Goal: Connect with others: Connect with others

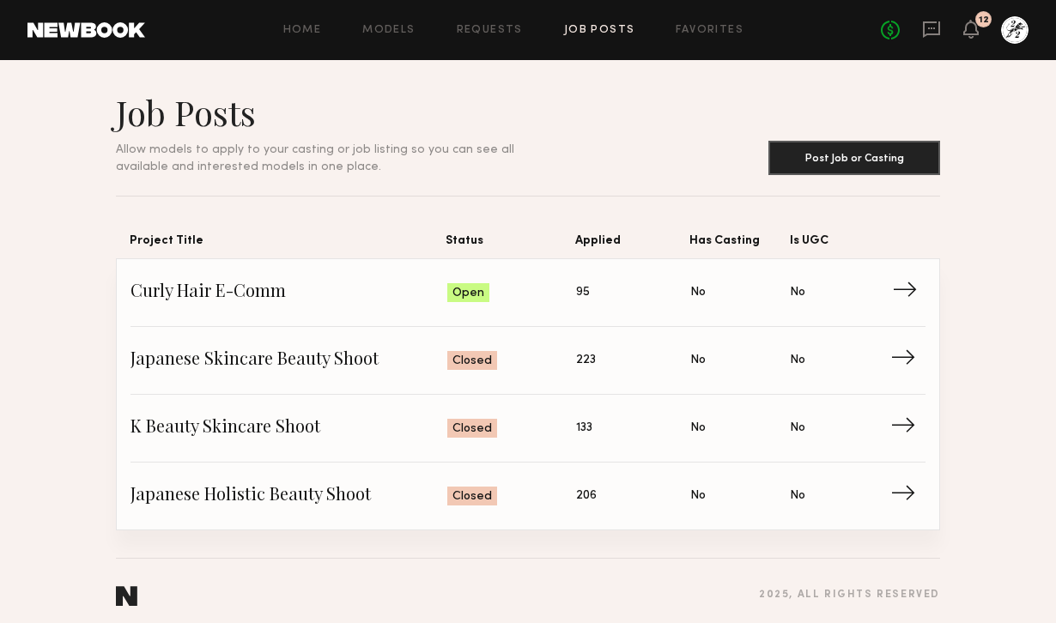
click at [433, 303] on span "Curly Hair E-Comm" at bounding box center [289, 293] width 317 height 26
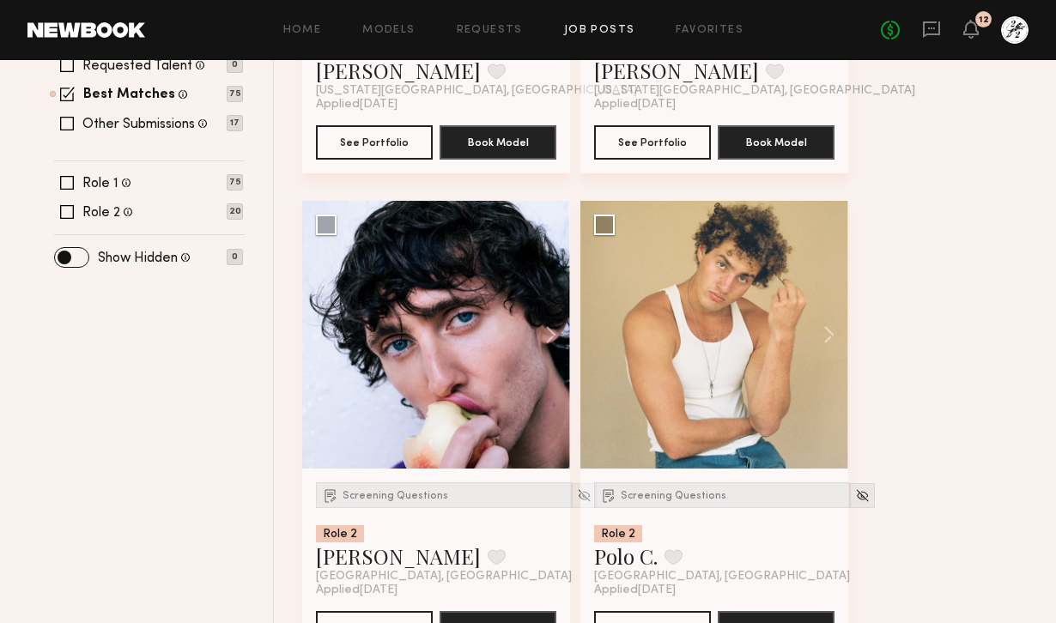
scroll to position [628, 0]
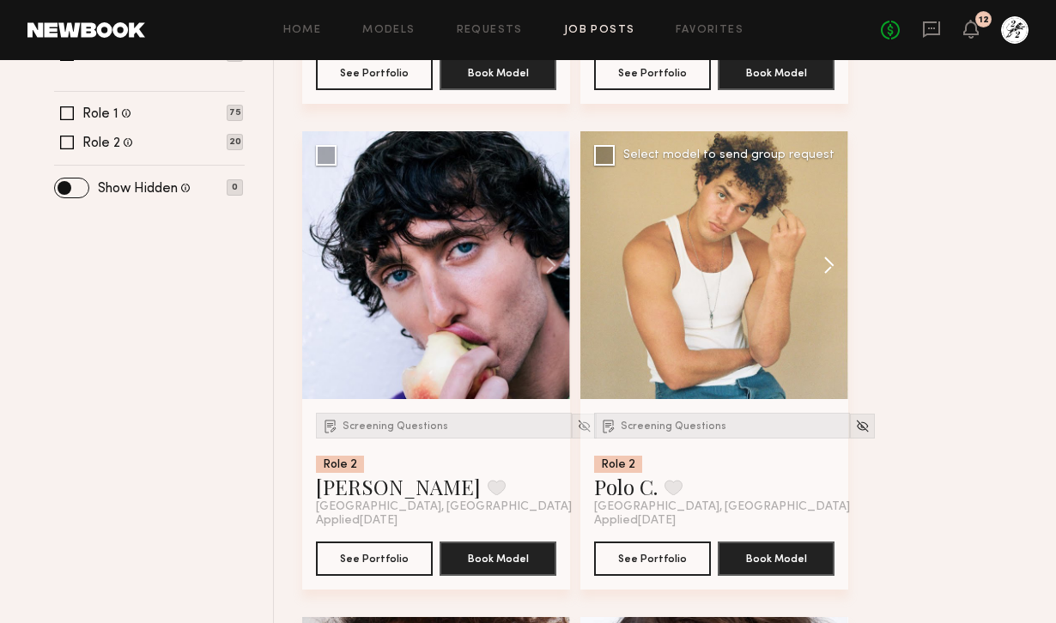
click at [830, 243] on button at bounding box center [821, 265] width 55 height 268
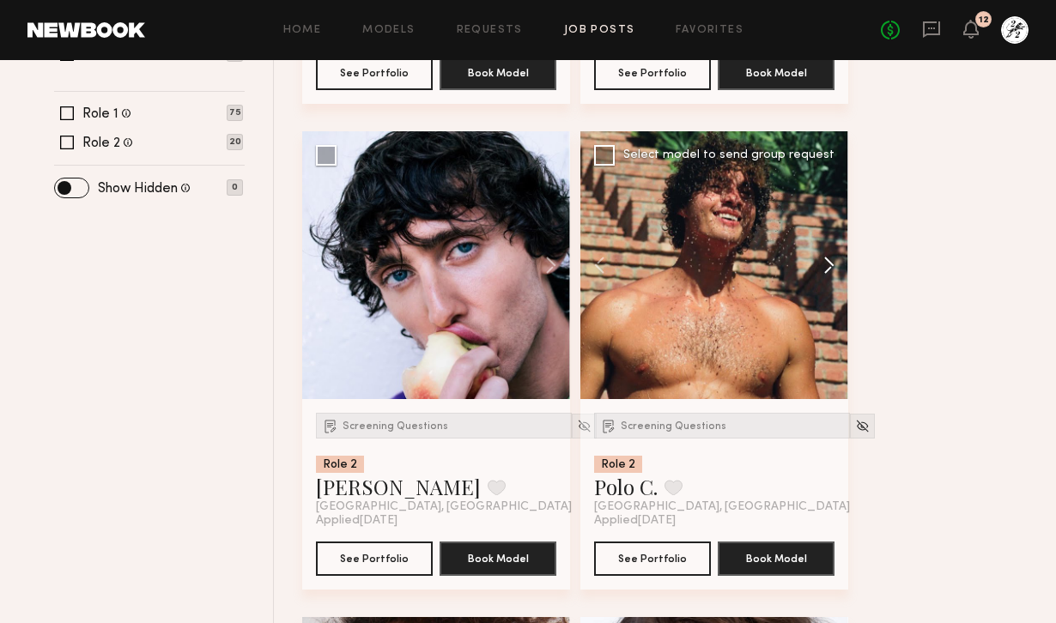
click at [831, 262] on button at bounding box center [821, 265] width 55 height 268
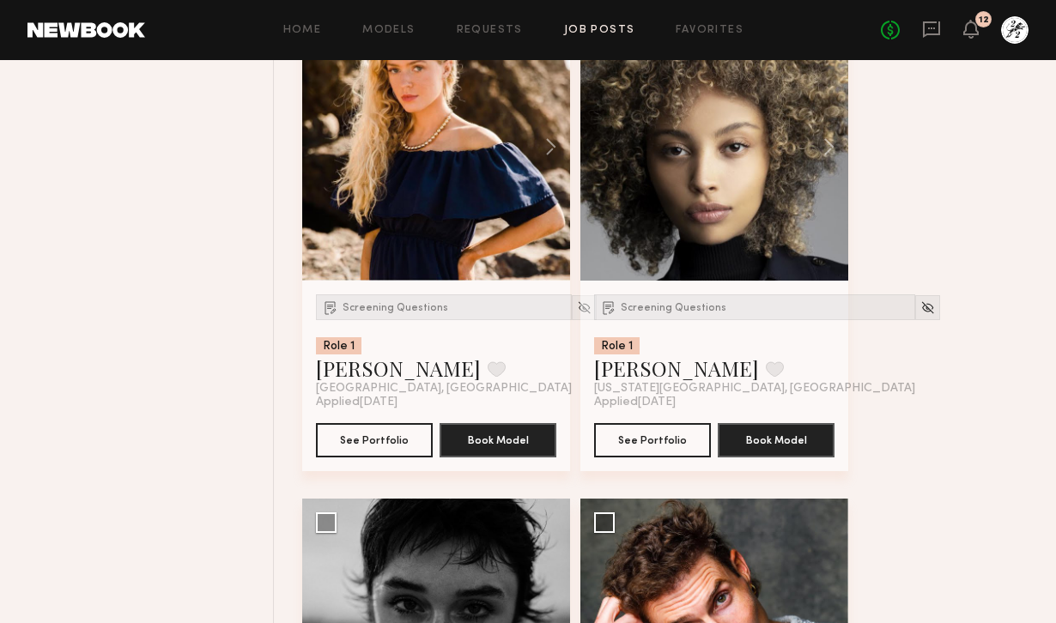
scroll to position [1657, 0]
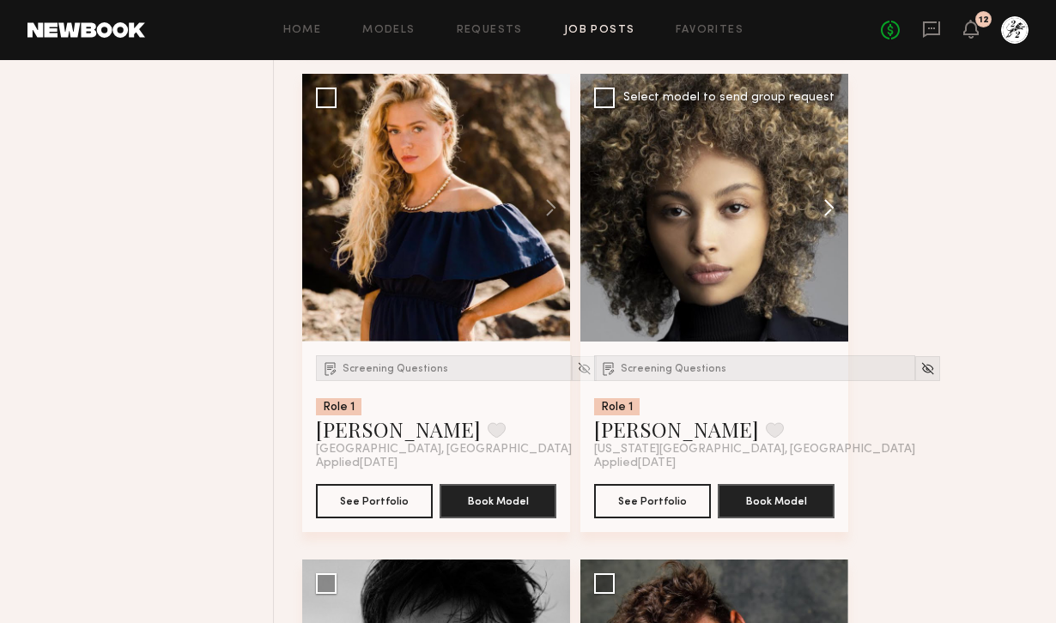
click at [829, 216] on button at bounding box center [821, 208] width 55 height 268
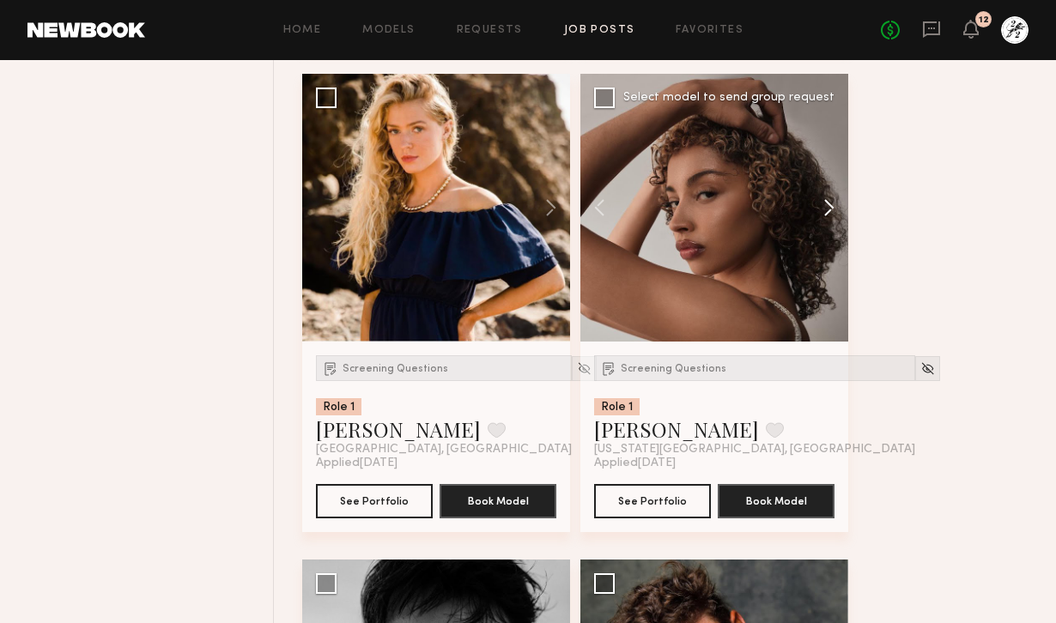
click at [829, 216] on button at bounding box center [821, 208] width 55 height 268
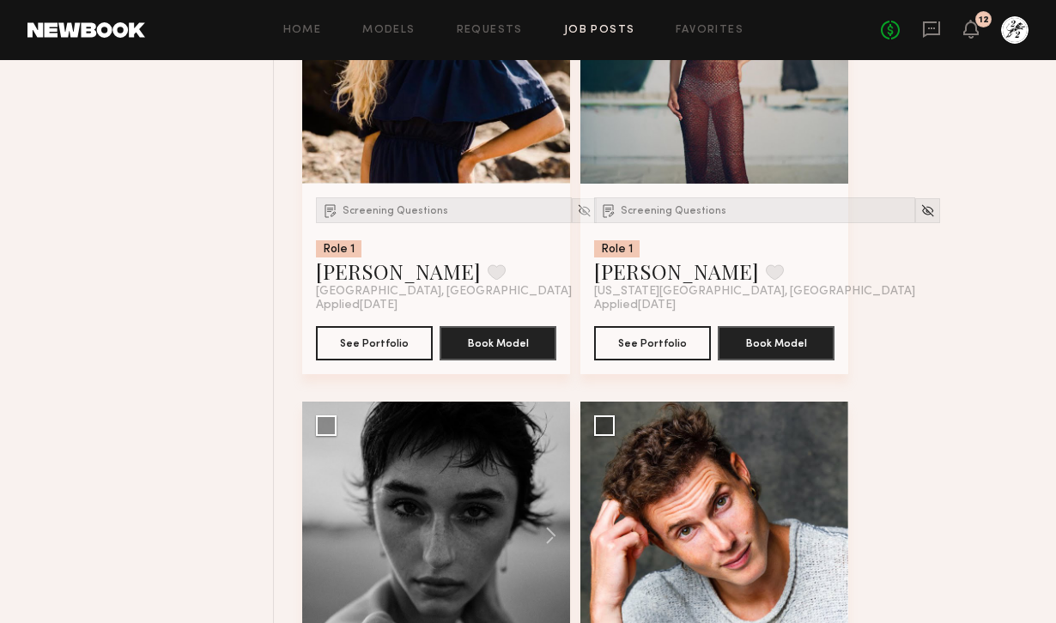
scroll to position [1628, 0]
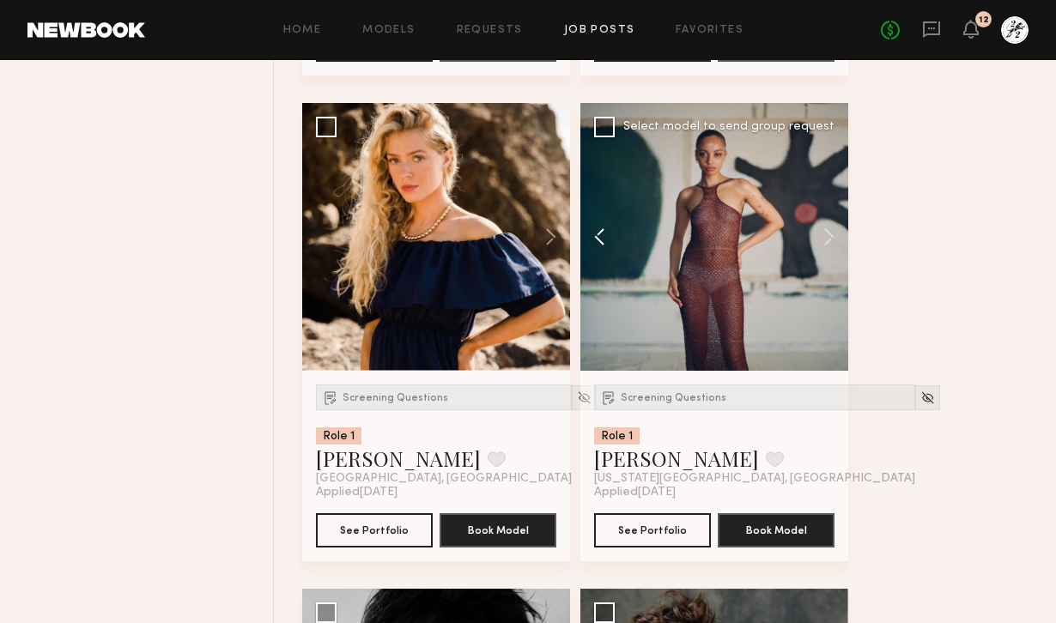
click at [597, 244] on button at bounding box center [608, 237] width 55 height 268
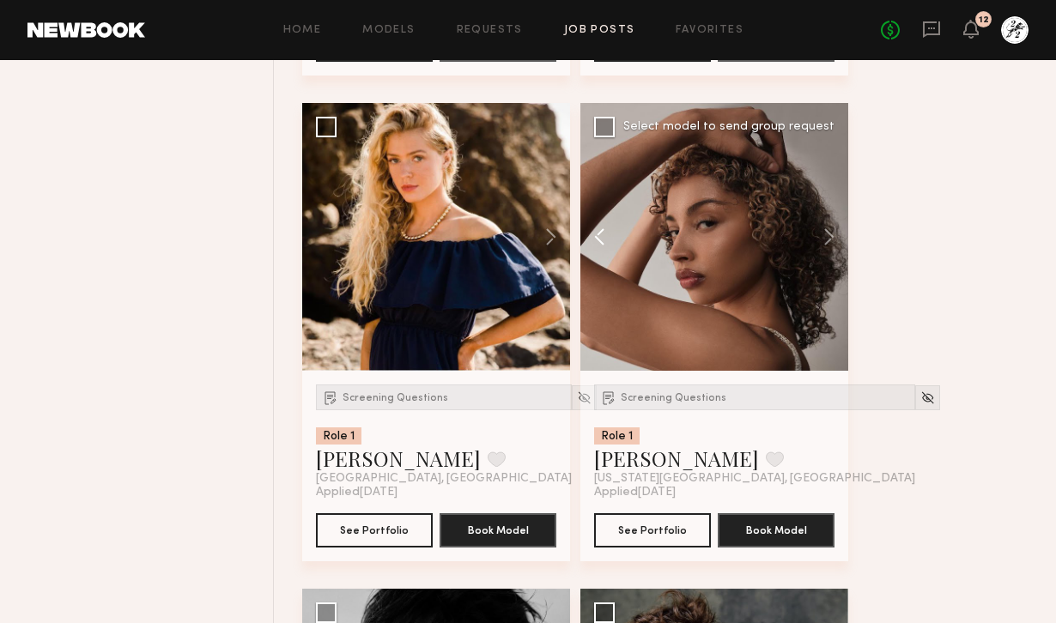
click at [596, 228] on button at bounding box center [608, 237] width 55 height 268
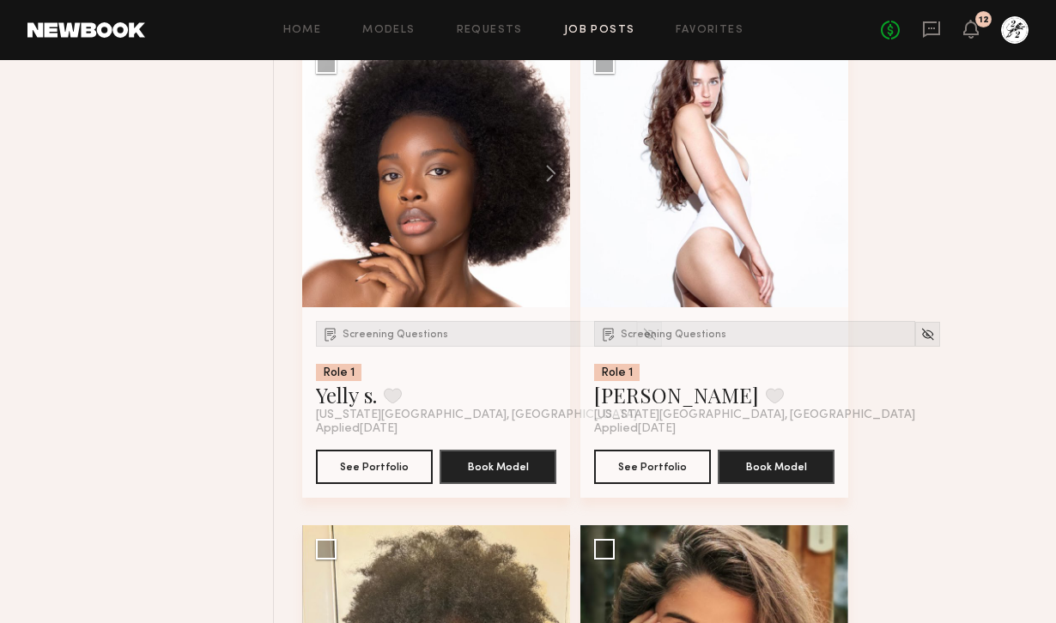
scroll to position [3580, 0]
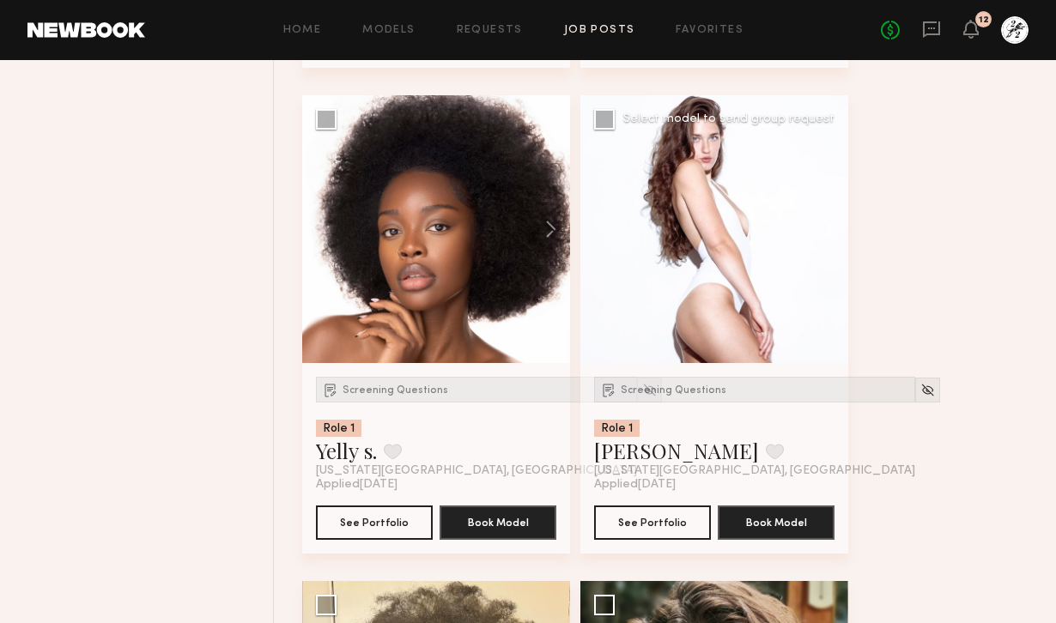
click at [824, 234] on button at bounding box center [821, 229] width 55 height 268
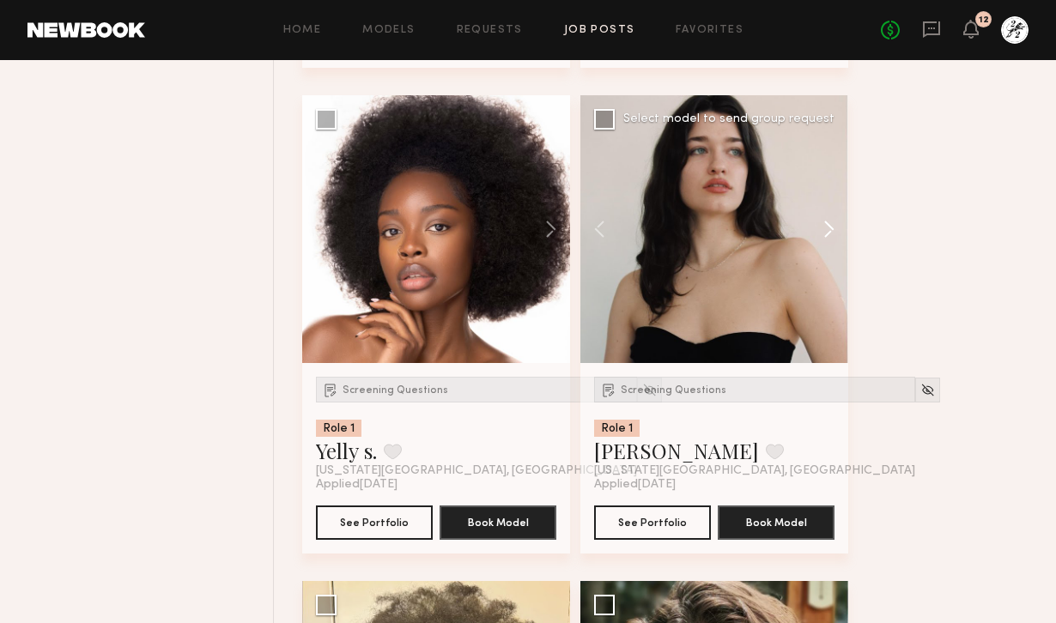
click at [824, 234] on button at bounding box center [821, 229] width 55 height 268
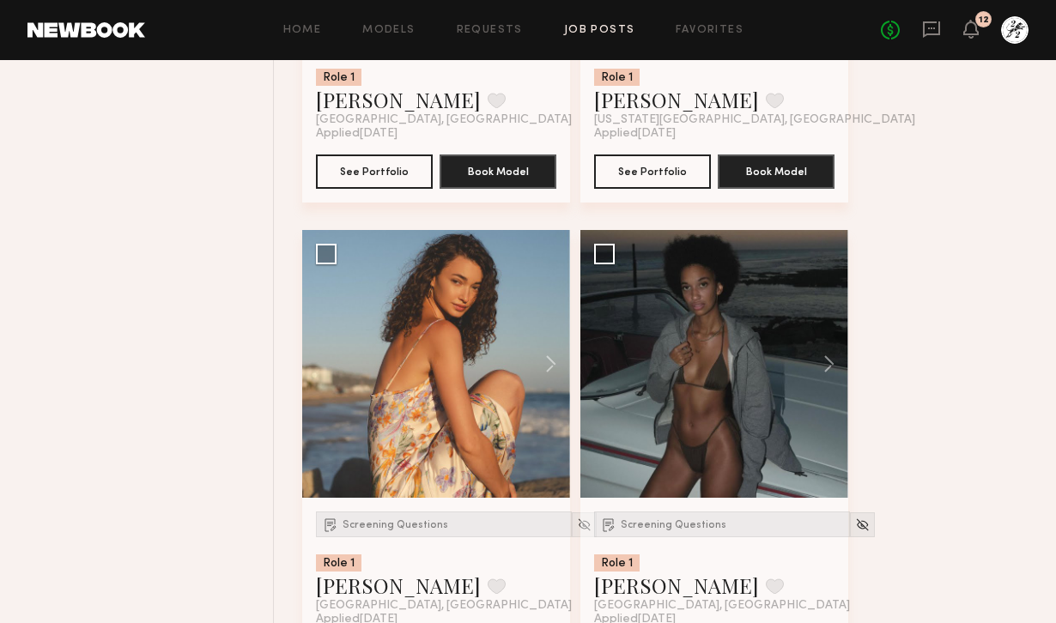
scroll to position [6365, 0]
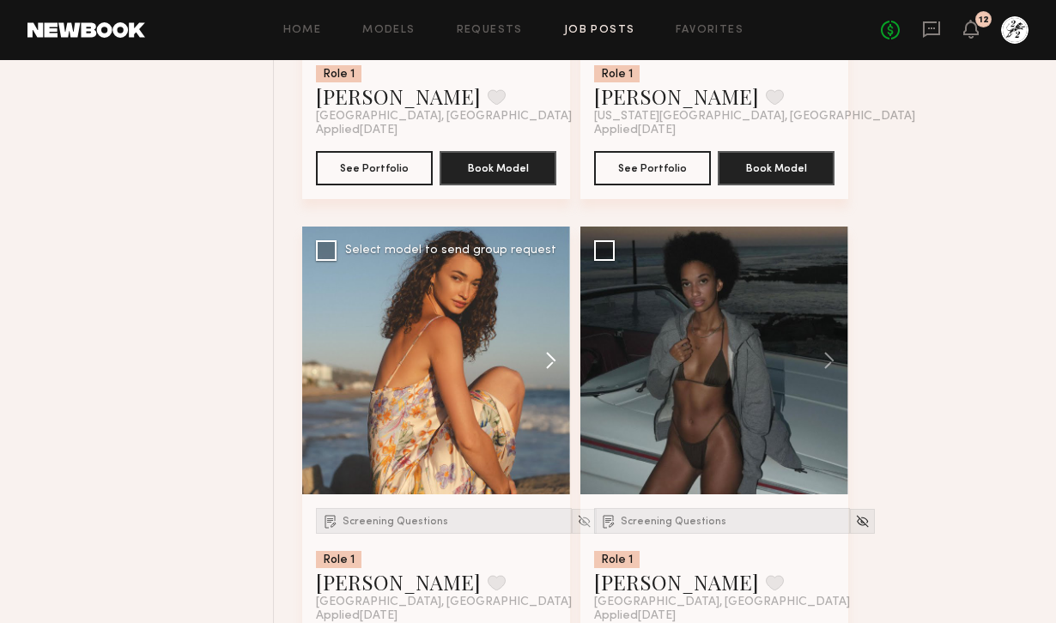
click at [548, 369] on button at bounding box center [542, 361] width 55 height 268
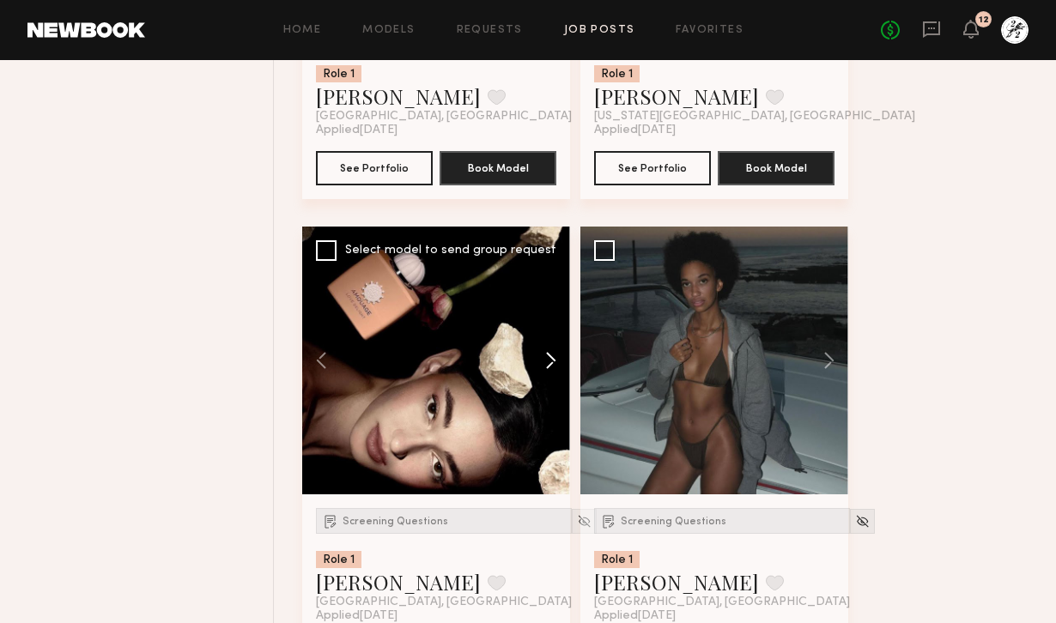
click at [548, 369] on button at bounding box center [542, 361] width 55 height 268
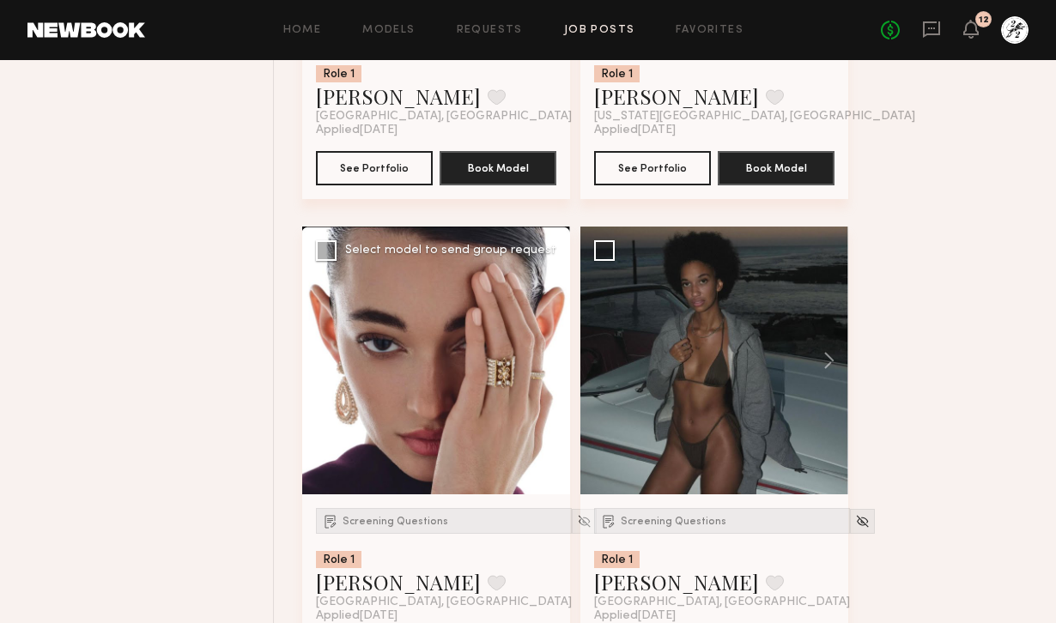
click at [548, 369] on button at bounding box center [542, 361] width 55 height 268
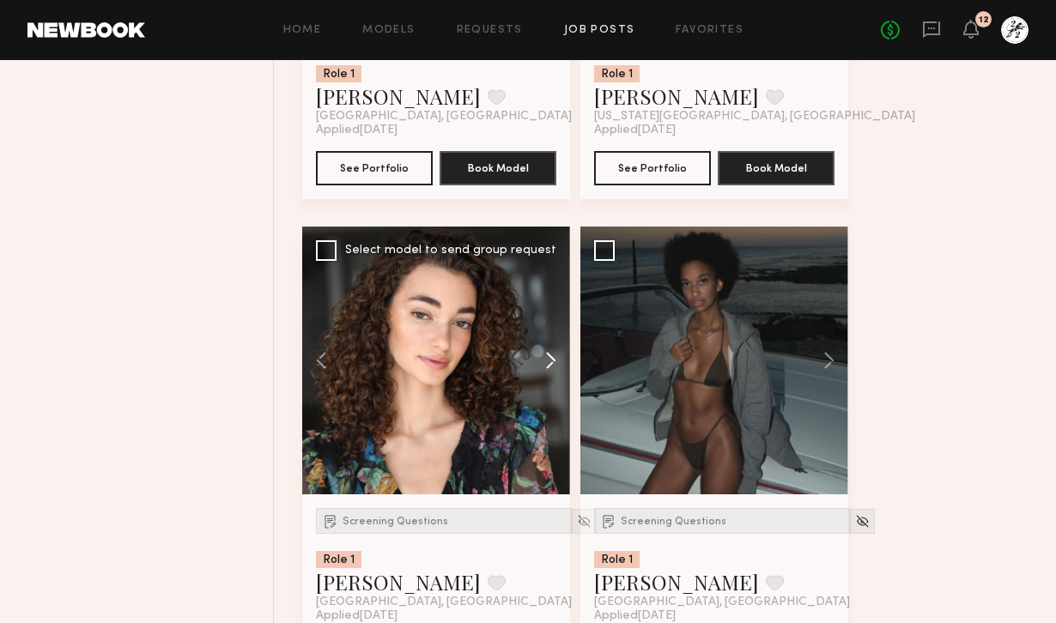
click at [549, 369] on button at bounding box center [542, 361] width 55 height 268
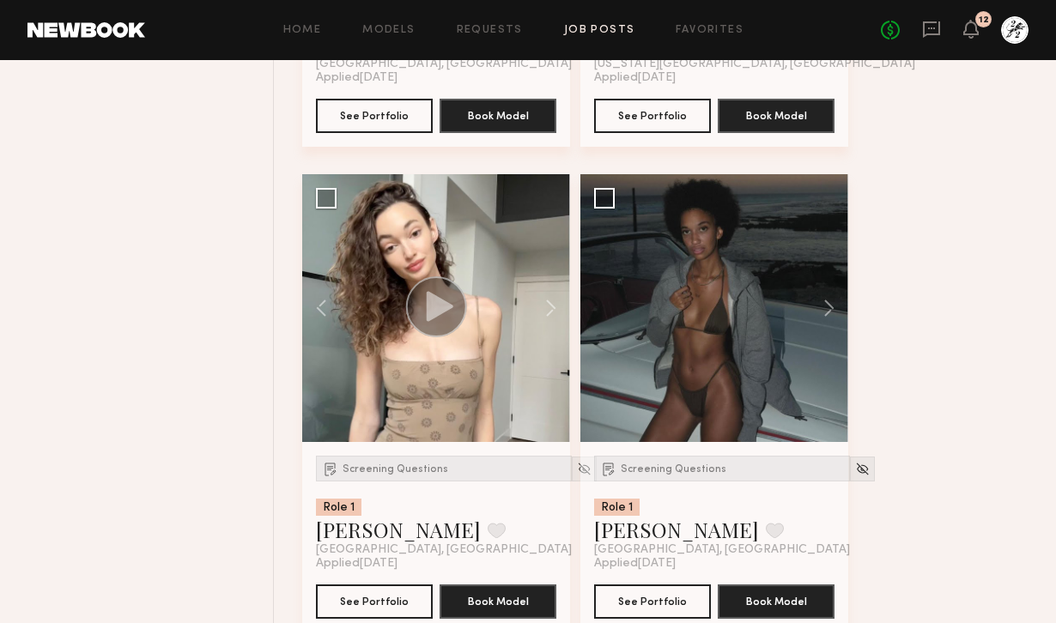
scroll to position [6434, 0]
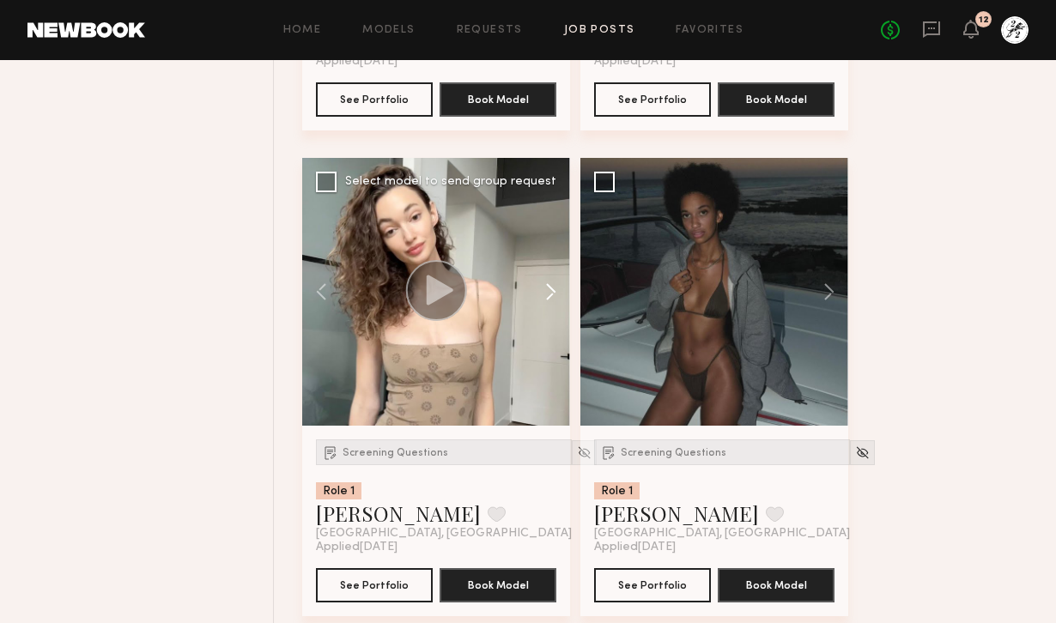
click at [556, 291] on button at bounding box center [542, 292] width 55 height 268
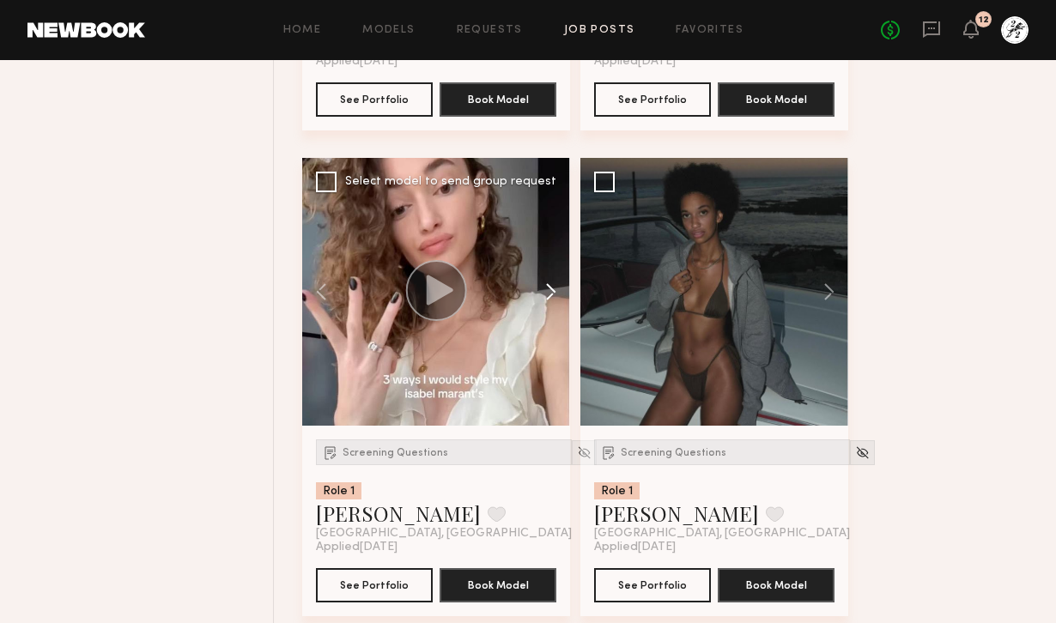
click at [556, 291] on button at bounding box center [542, 292] width 55 height 268
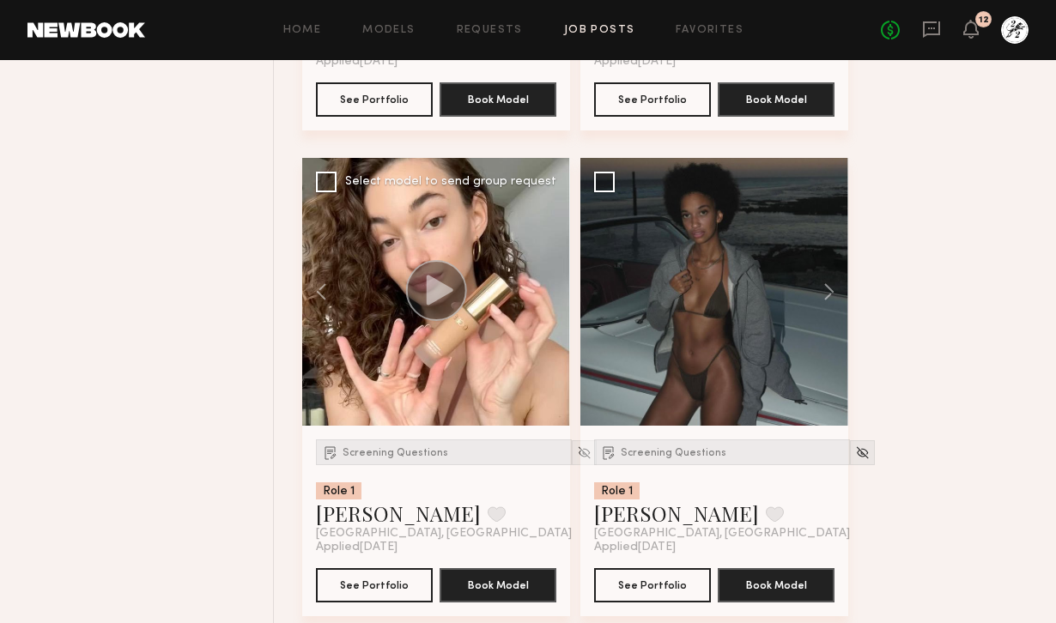
click at [557, 292] on div at bounding box center [436, 292] width 268 height 268
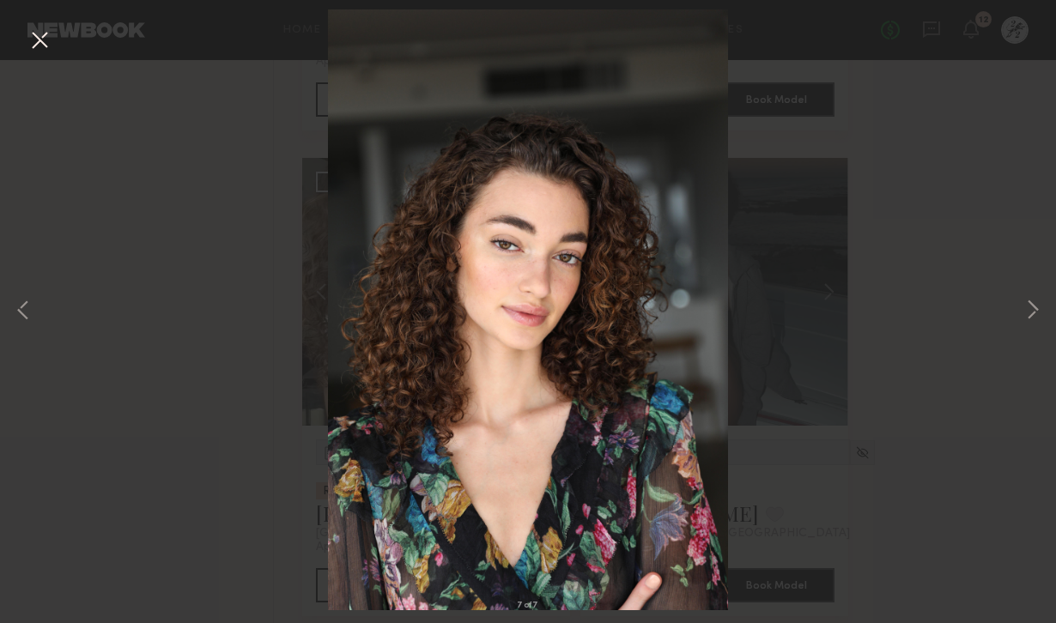
click at [985, 58] on div "7 of 7" at bounding box center [528, 311] width 1056 height 623
click at [52, 47] on button at bounding box center [39, 41] width 27 height 31
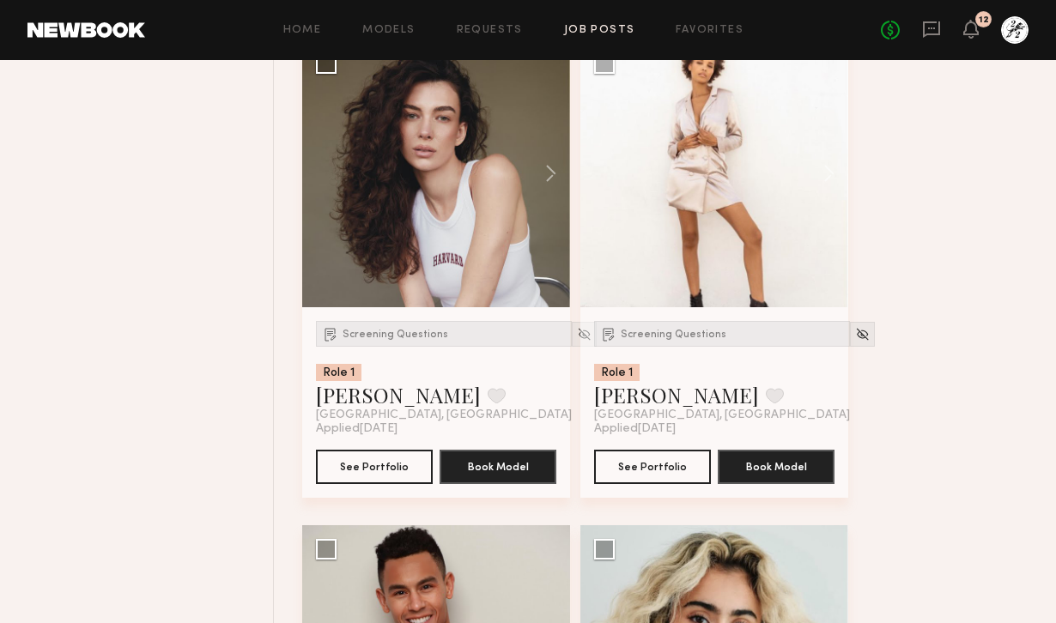
scroll to position [7969, 0]
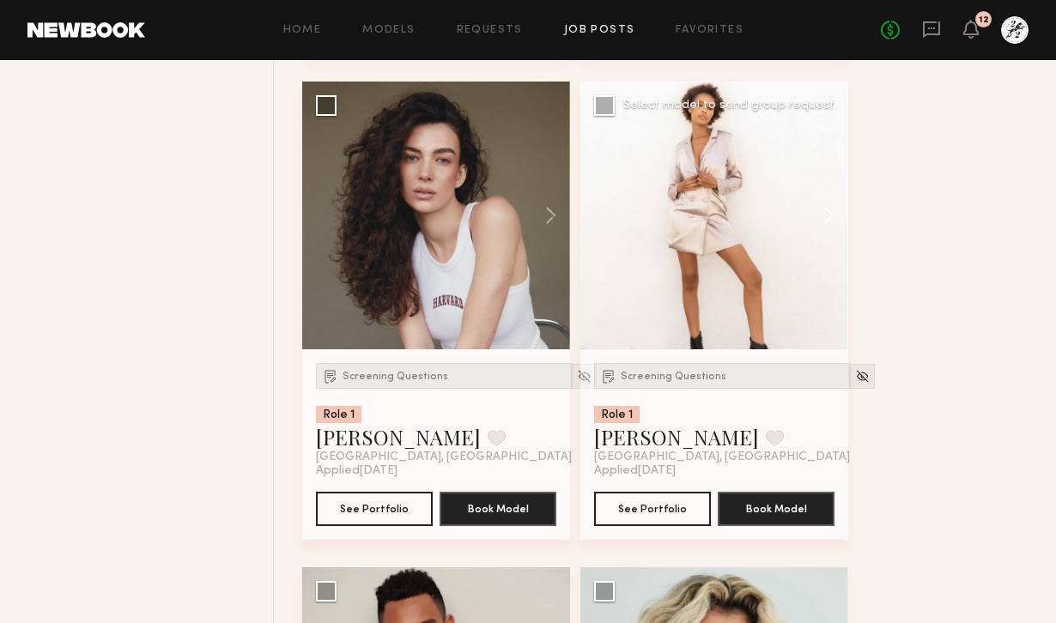
click at [830, 226] on button at bounding box center [821, 216] width 55 height 268
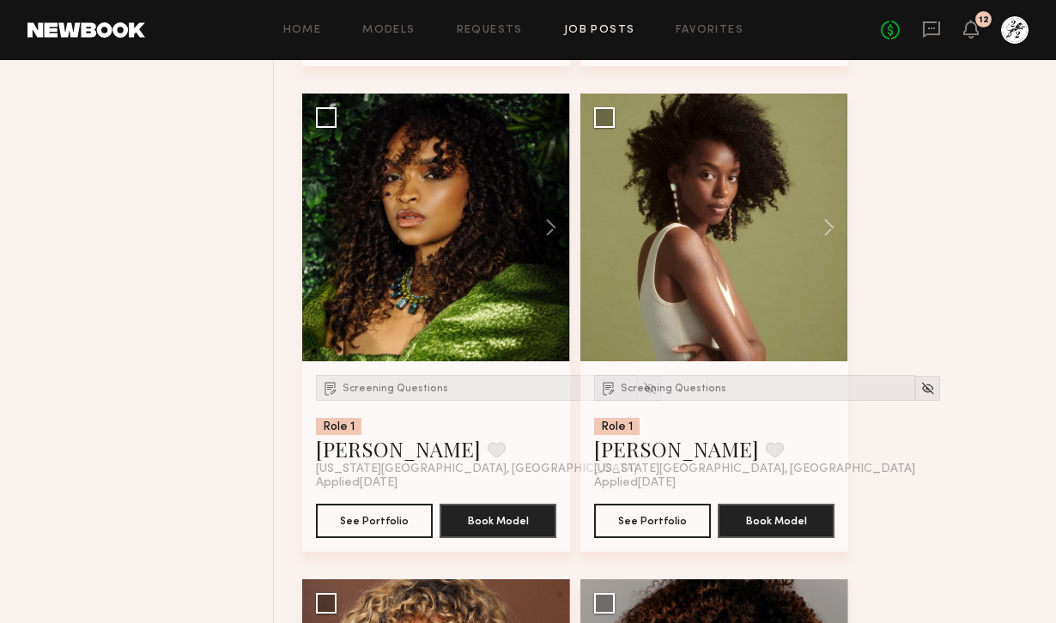
scroll to position [8899, 0]
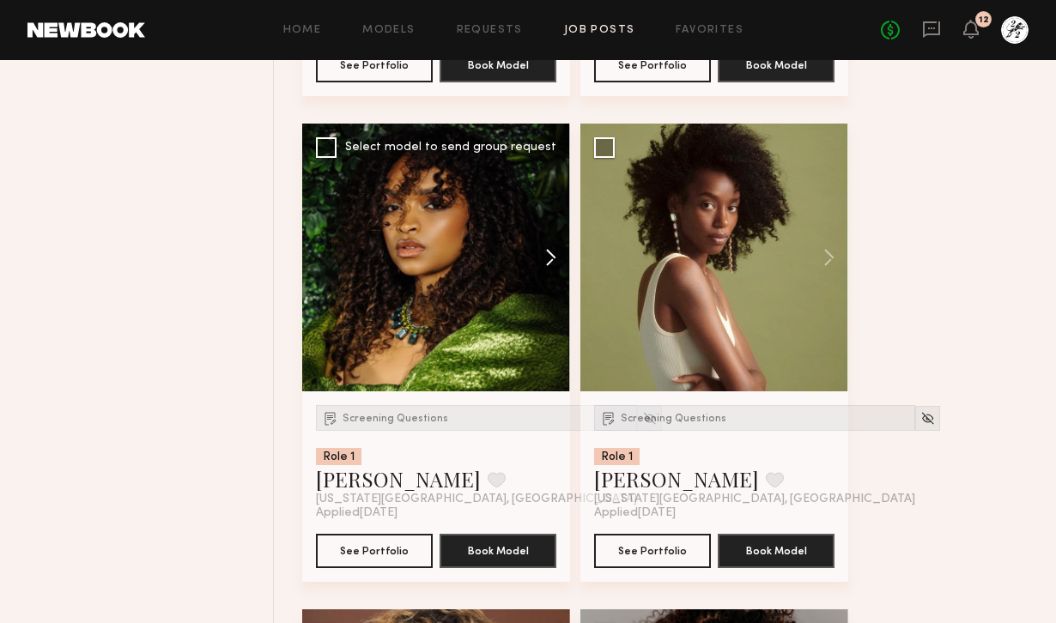
click at [557, 267] on button at bounding box center [542, 258] width 55 height 268
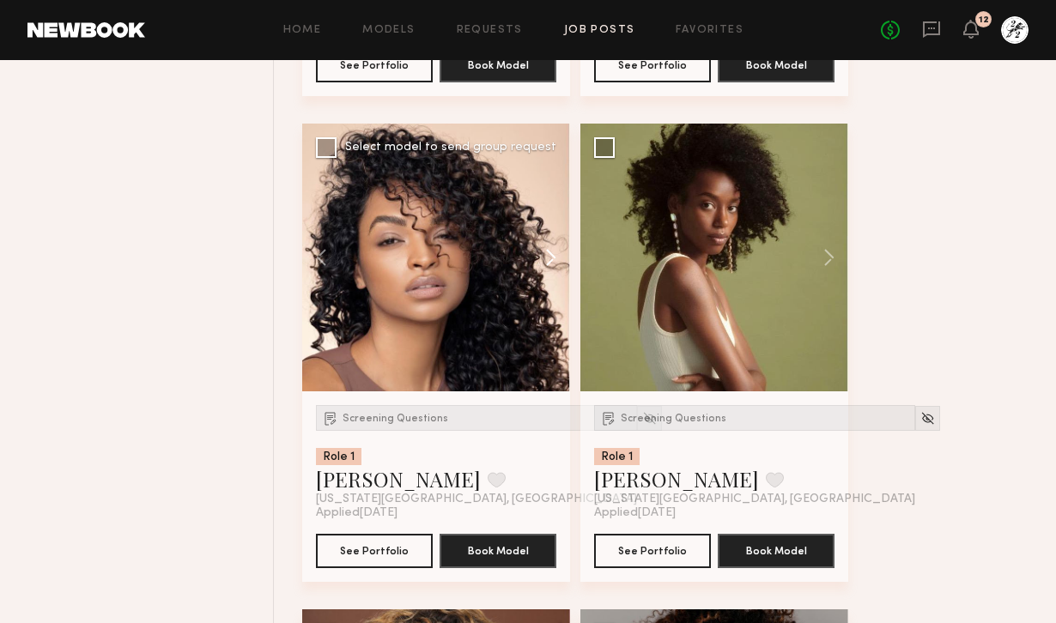
click at [557, 267] on button at bounding box center [542, 258] width 55 height 268
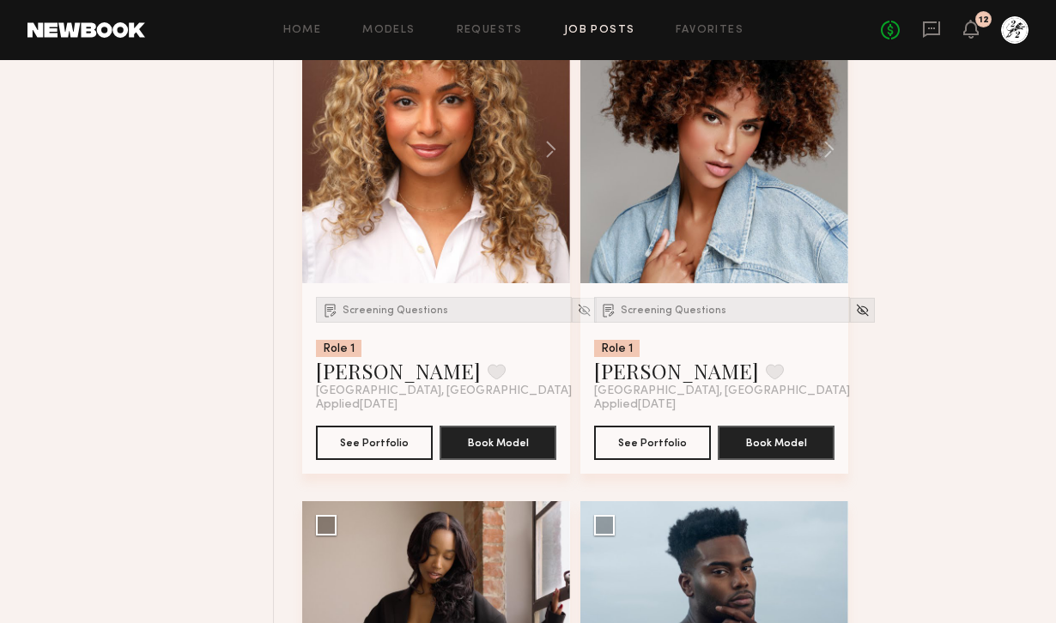
scroll to position [9431, 0]
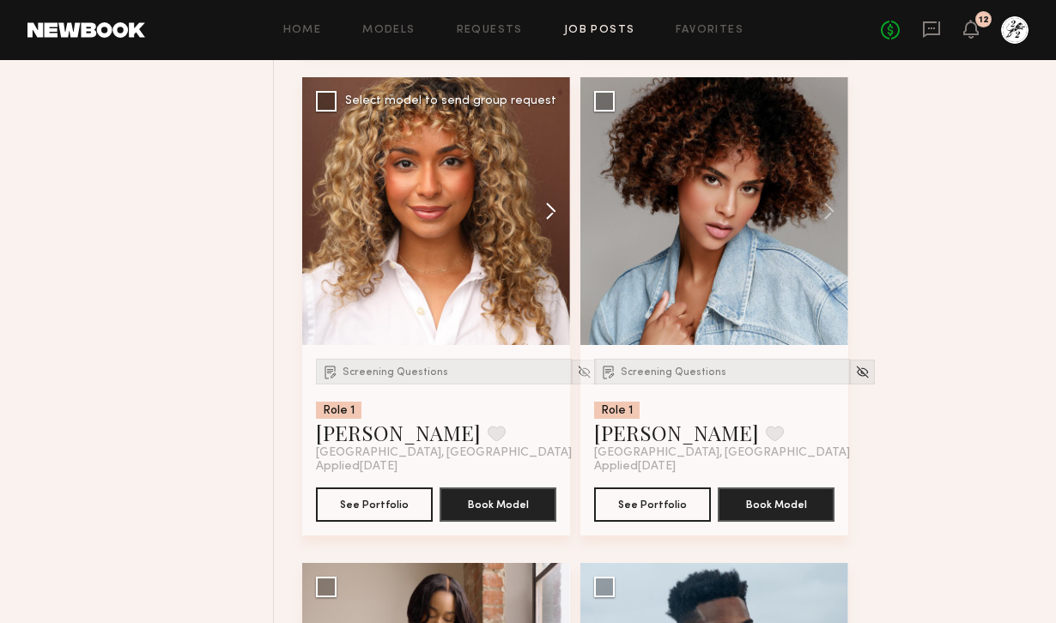
click at [551, 218] on button at bounding box center [542, 211] width 55 height 268
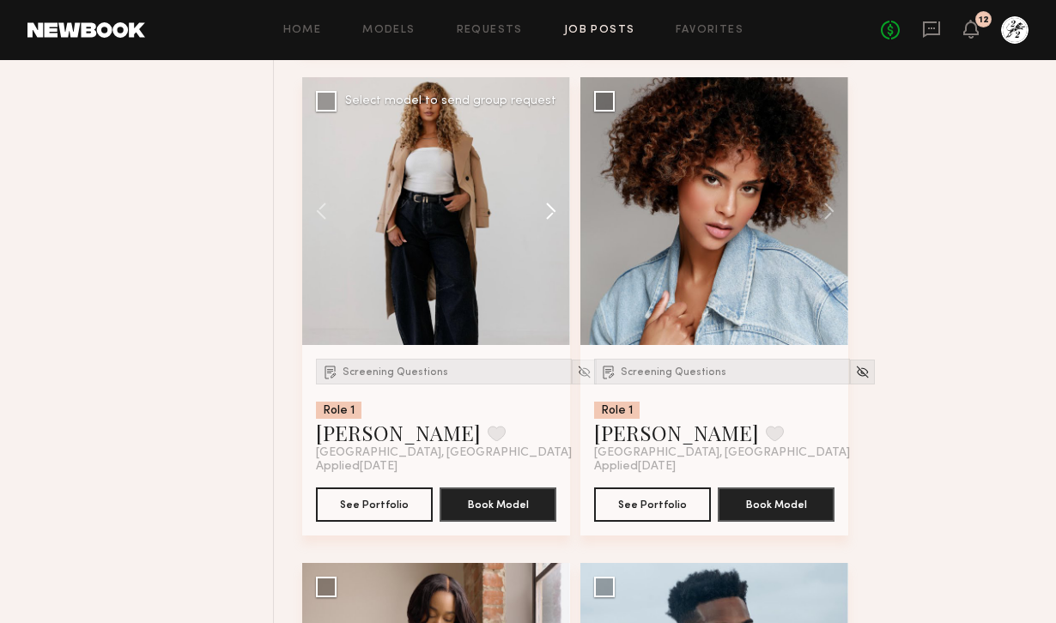
click at [551, 218] on button at bounding box center [542, 211] width 55 height 268
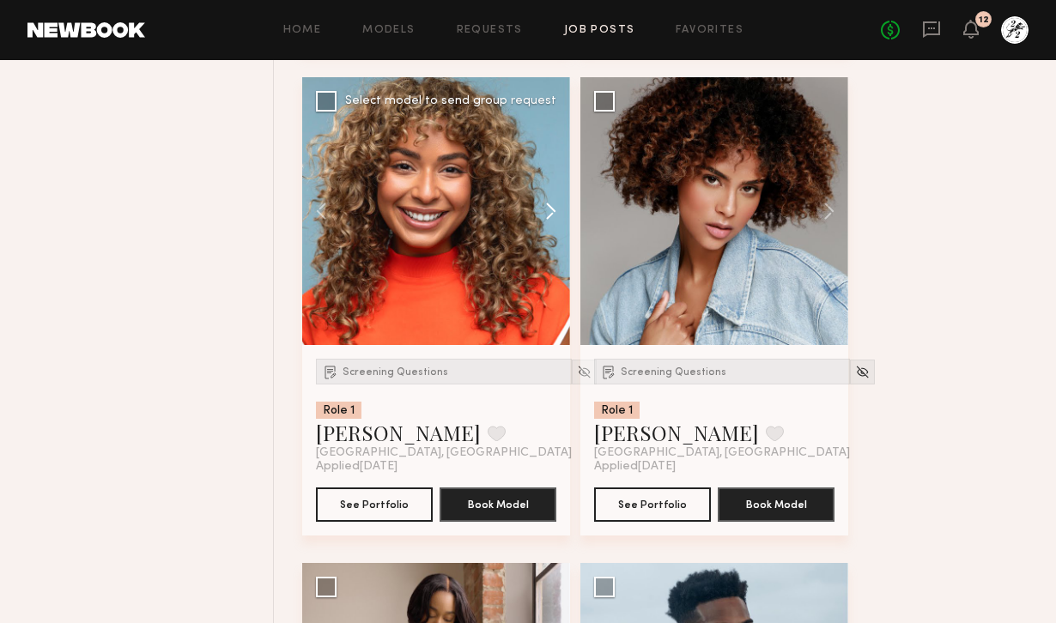
click at [551, 218] on button at bounding box center [542, 211] width 55 height 268
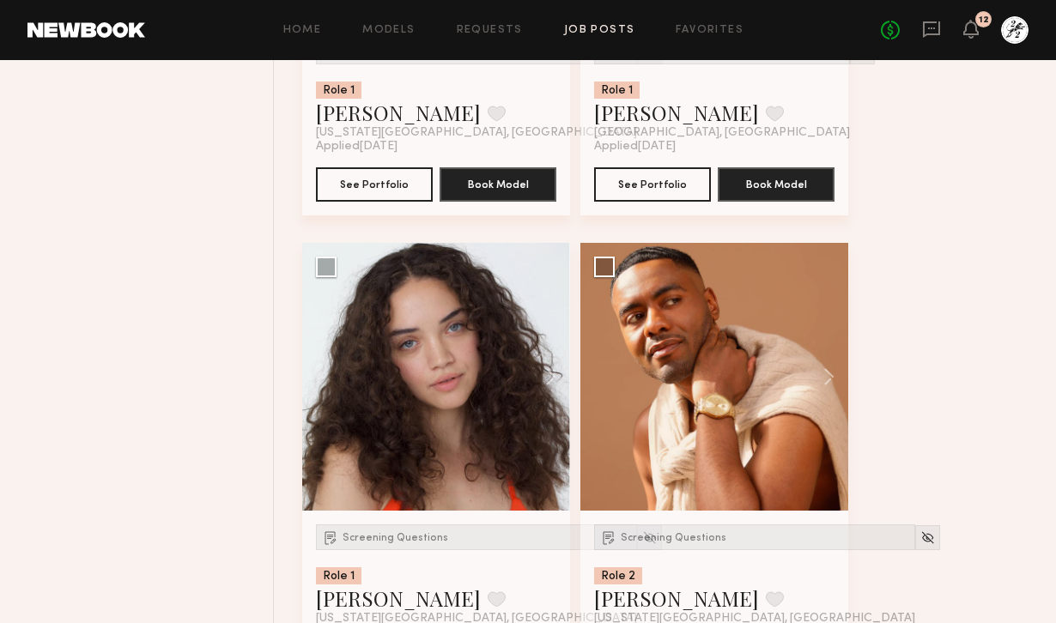
scroll to position [11326, 0]
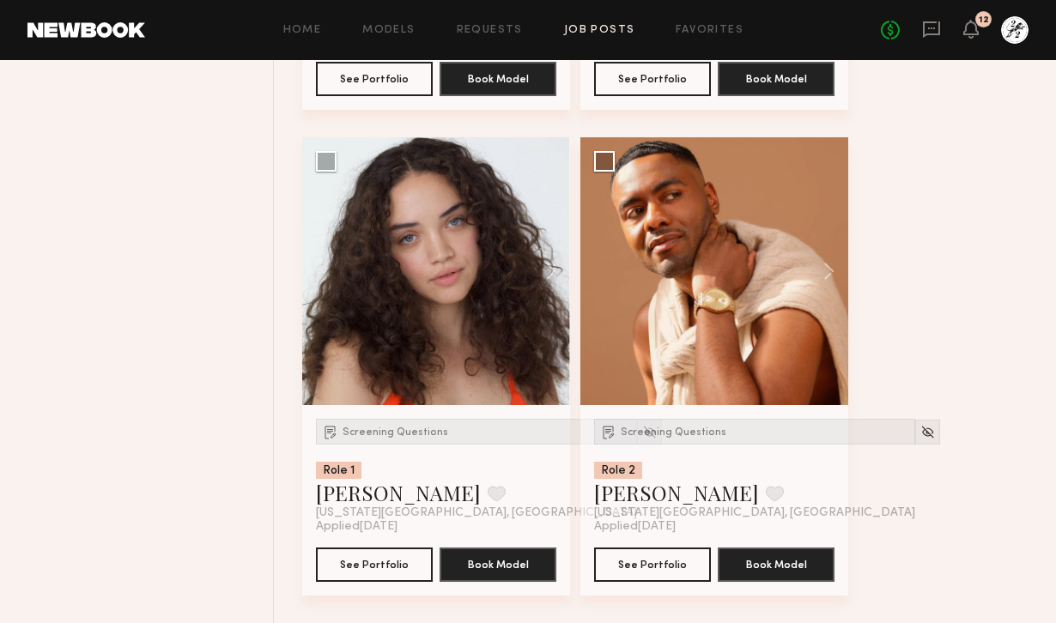
click at [401, 38] on div "Home Models Requests Job Posts Favorites Sign Out No fees up to $5,000 12" at bounding box center [587, 29] width 884 height 27
click at [400, 37] on div "Home Models Requests Job Posts Favorites Sign Out No fees up to $5,000 12" at bounding box center [587, 29] width 884 height 27
click at [391, 31] on link "Models" at bounding box center [388, 30] width 52 height 11
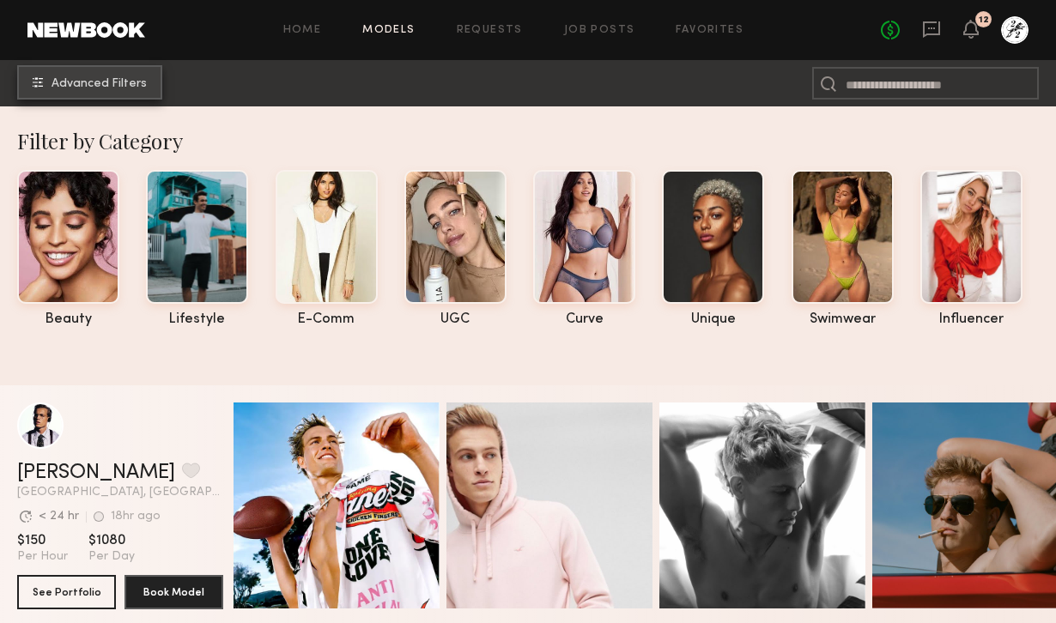
click at [124, 85] on span "Advanced Filters" at bounding box center [99, 84] width 95 height 12
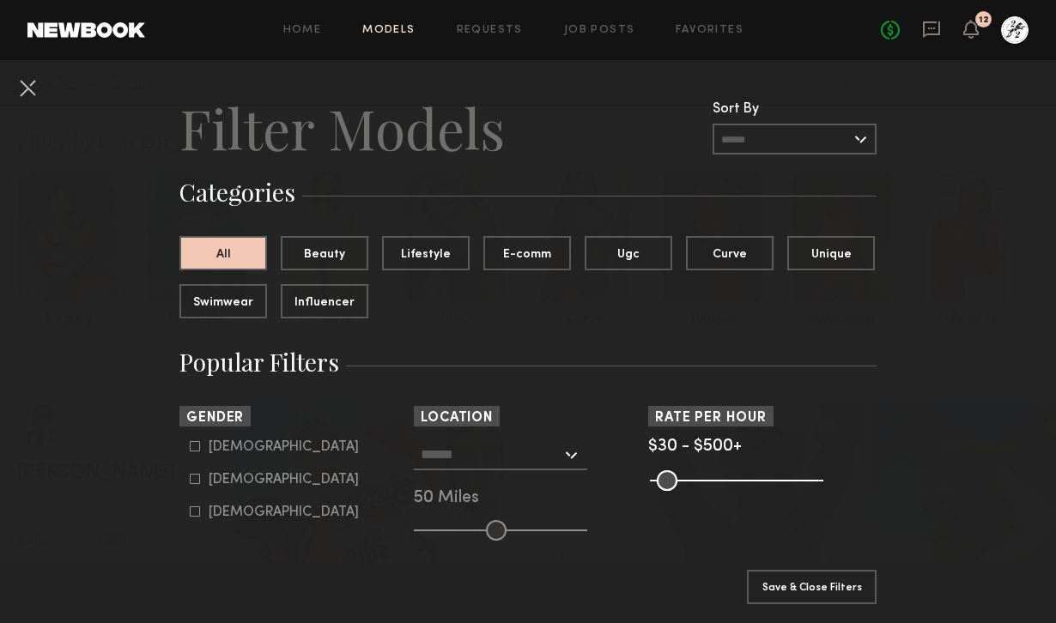
scroll to position [44, 0]
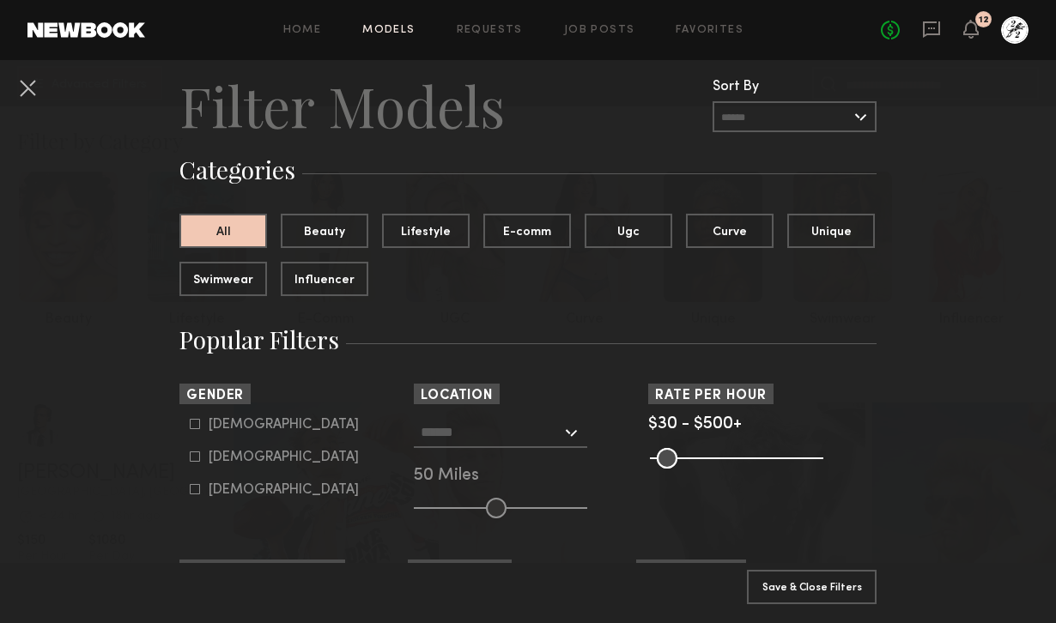
click at [222, 459] on div "Female" at bounding box center [284, 458] width 150 height 10
type input "**"
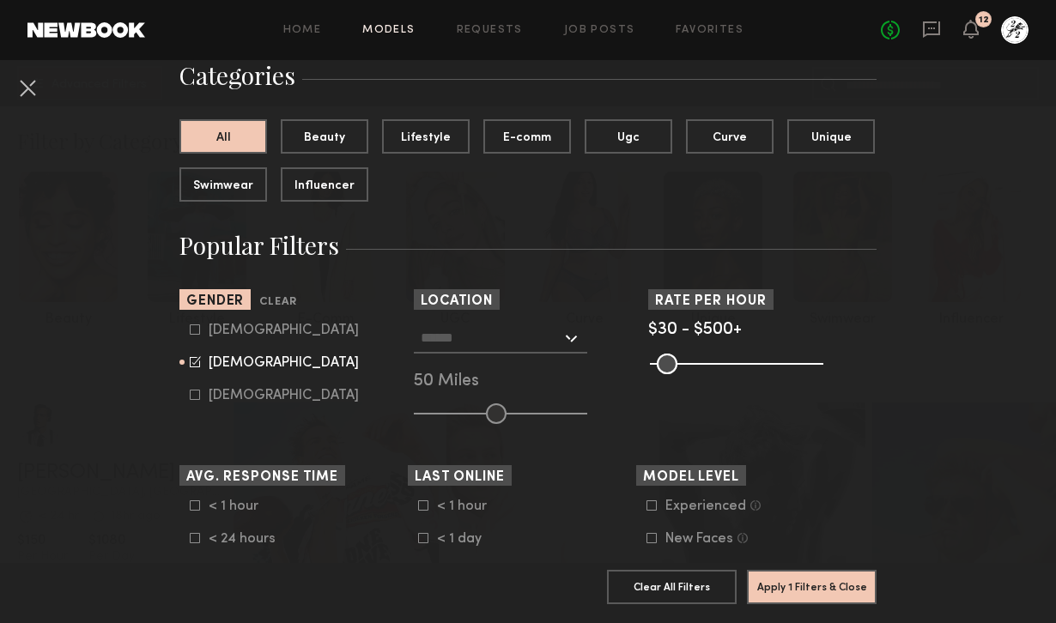
scroll to position [150, 0]
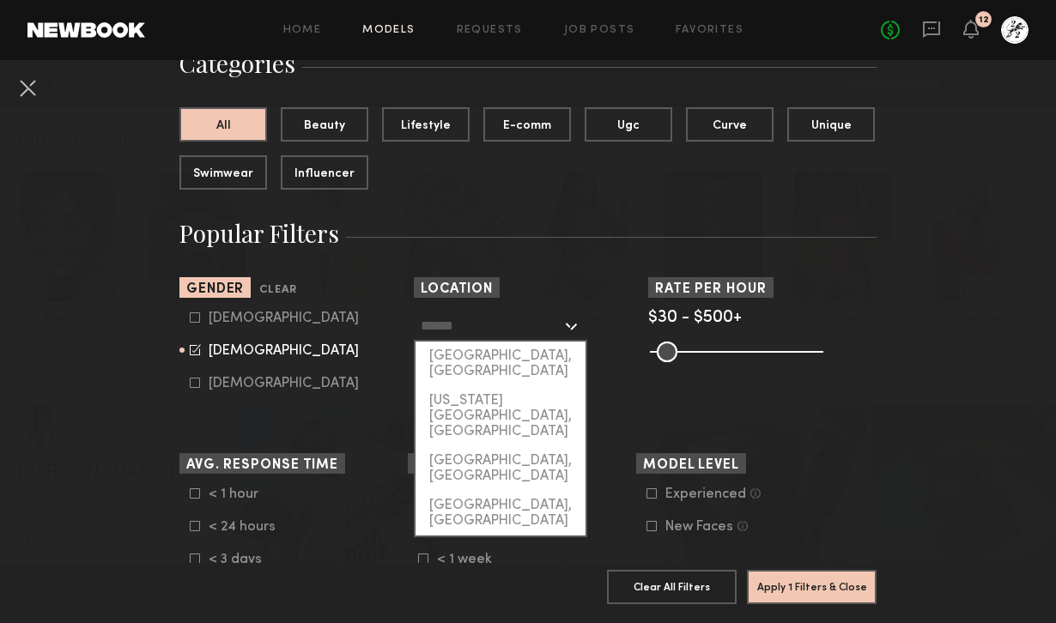
click at [476, 325] on input "text" at bounding box center [491, 325] width 141 height 29
click at [477, 398] on div "[US_STATE][GEOGRAPHIC_DATA], [GEOGRAPHIC_DATA]" at bounding box center [501, 416] width 170 height 60
type input "**********"
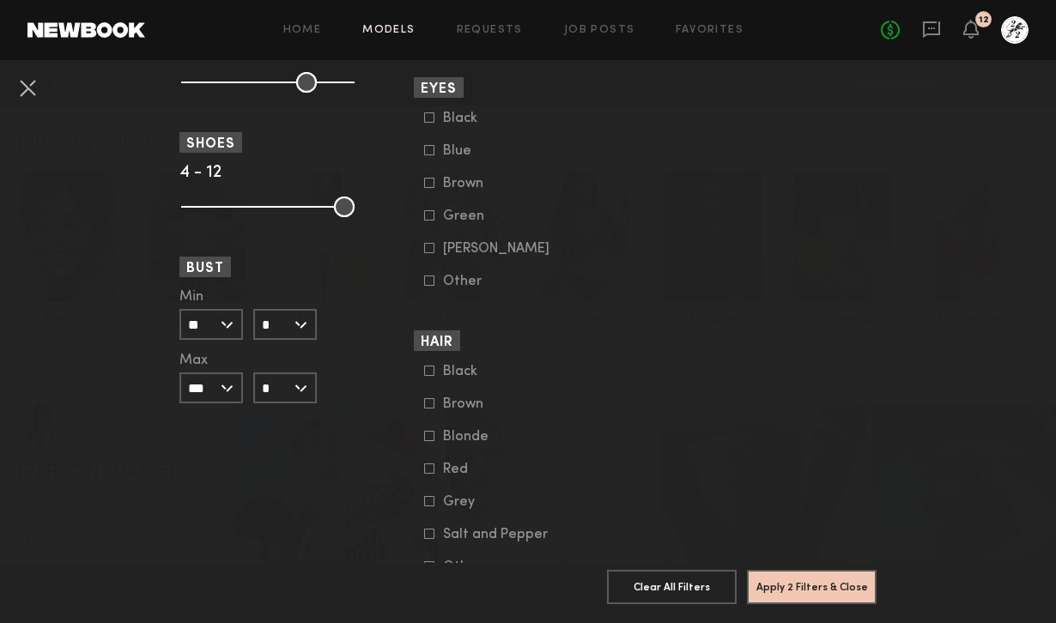
scroll to position [1330, 0]
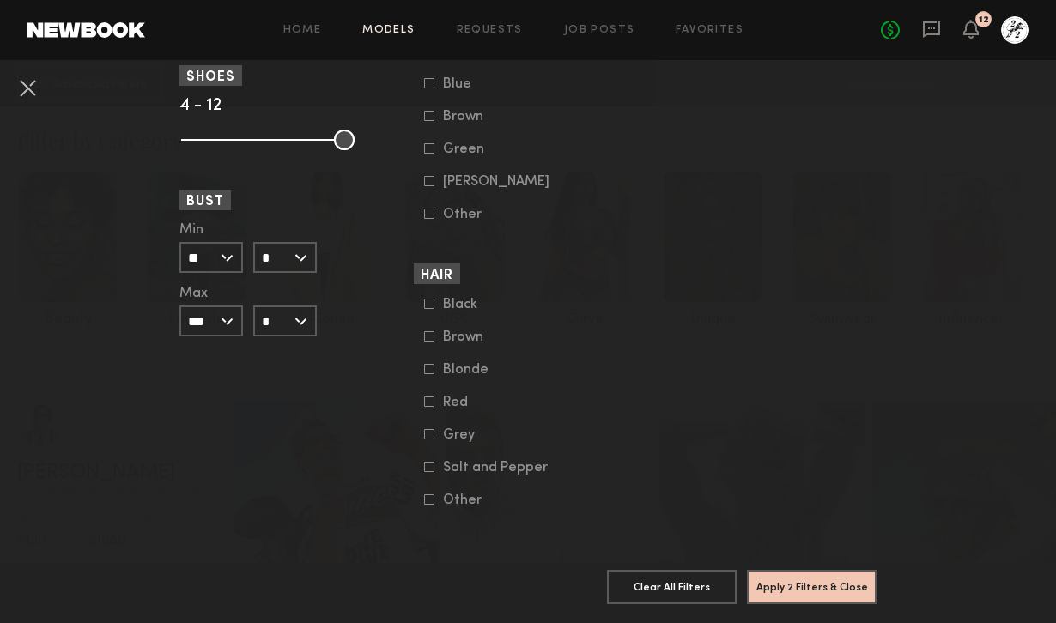
click at [465, 366] on div "Blonde" at bounding box center [476, 370] width 67 height 10
click at [801, 590] on button "Apply 3 Filters & Close" at bounding box center [812, 586] width 130 height 34
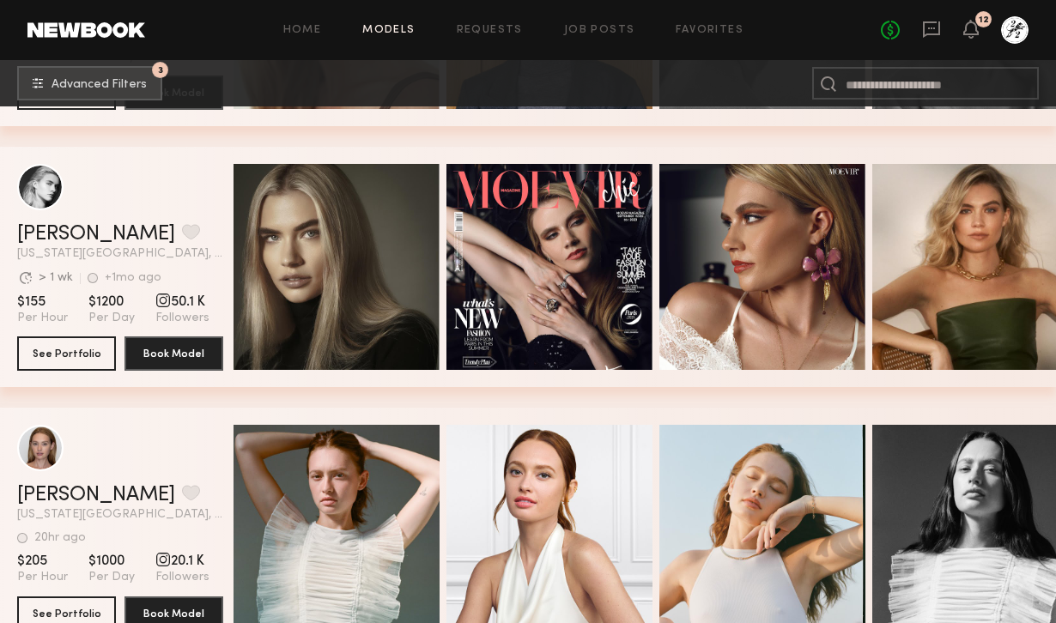
click at [158, 301] on div "grid" at bounding box center [162, 300] width 15 height 15
click at [63, 230] on link "Claire V." at bounding box center [96, 234] width 158 height 21
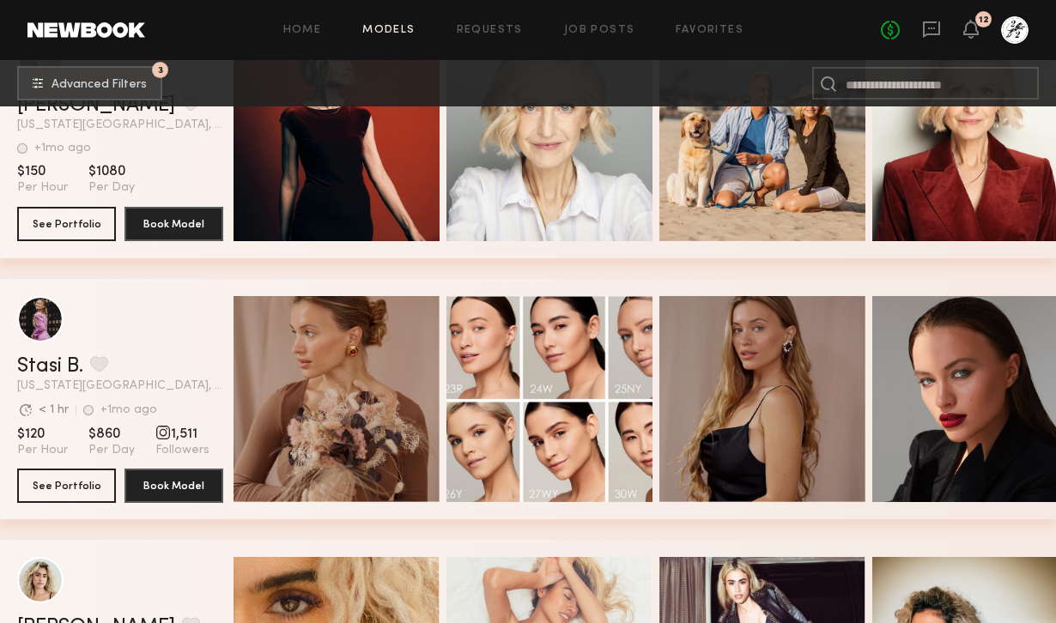
scroll to position [5615, 0]
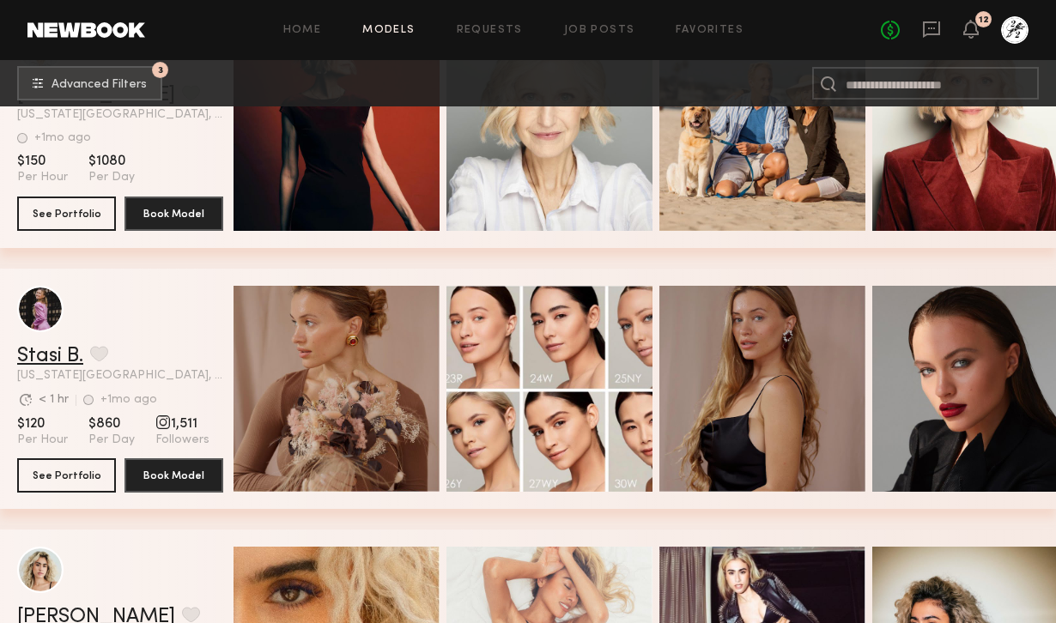
click at [54, 352] on link "Stasi B." at bounding box center [50, 356] width 66 height 21
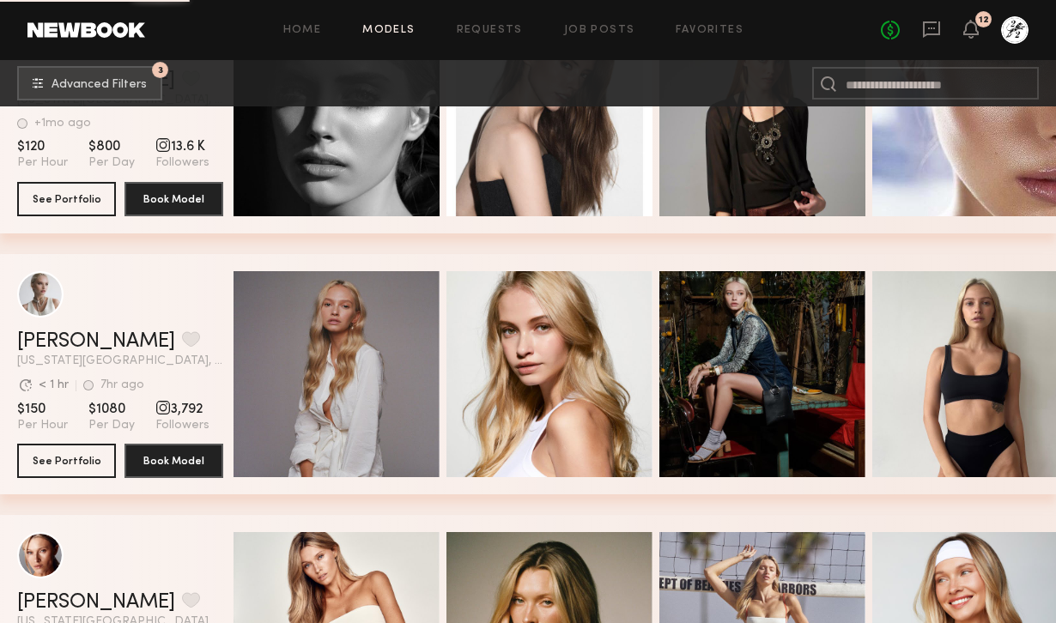
scroll to position [8532, 0]
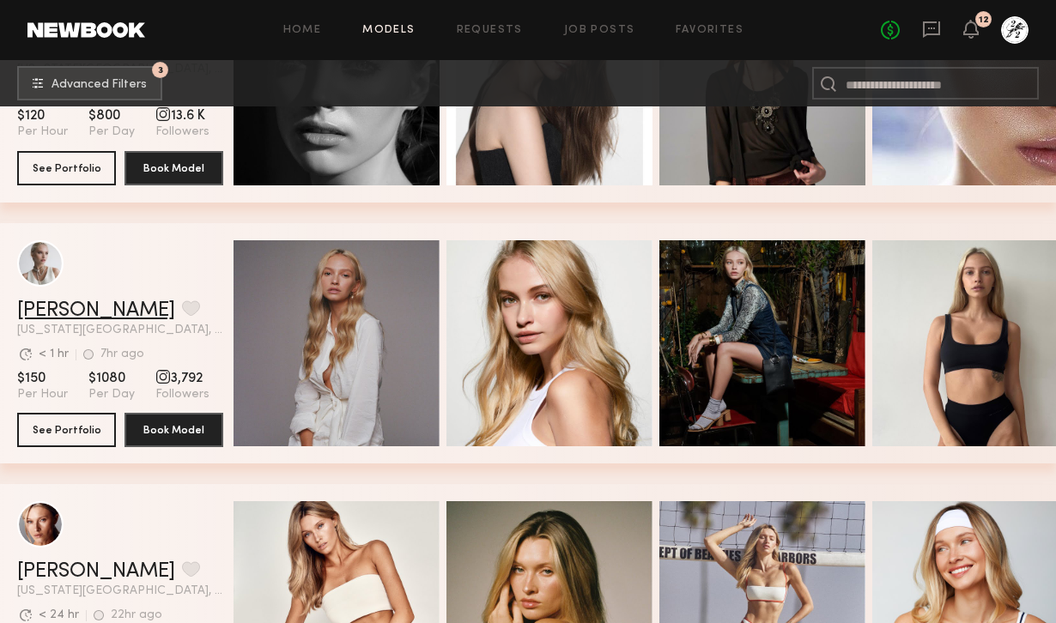
click at [59, 315] on link "Adelina T." at bounding box center [96, 311] width 158 height 21
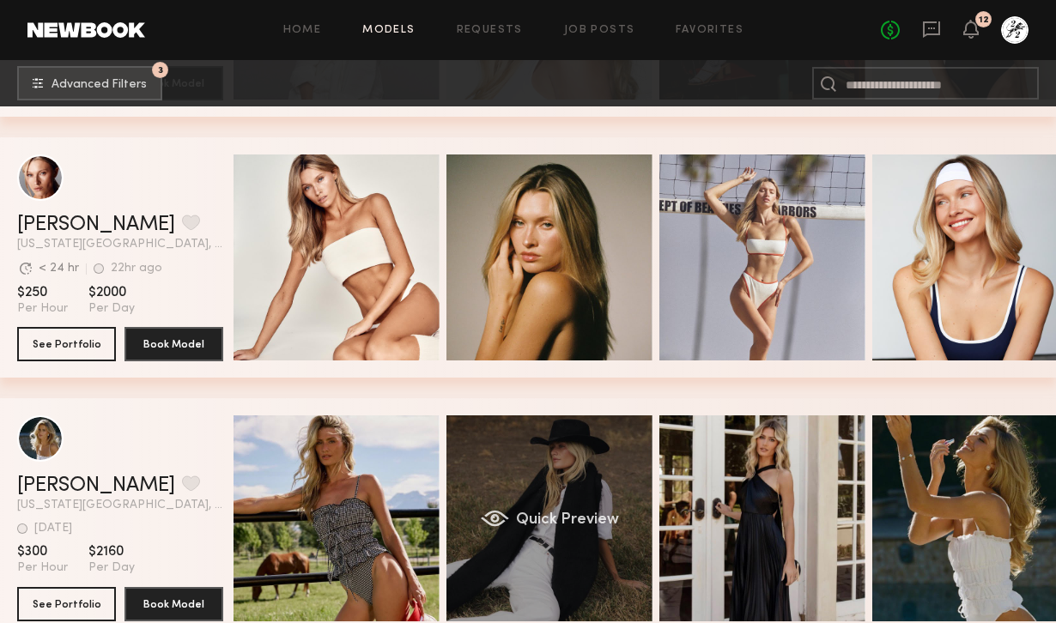
scroll to position [0, 40]
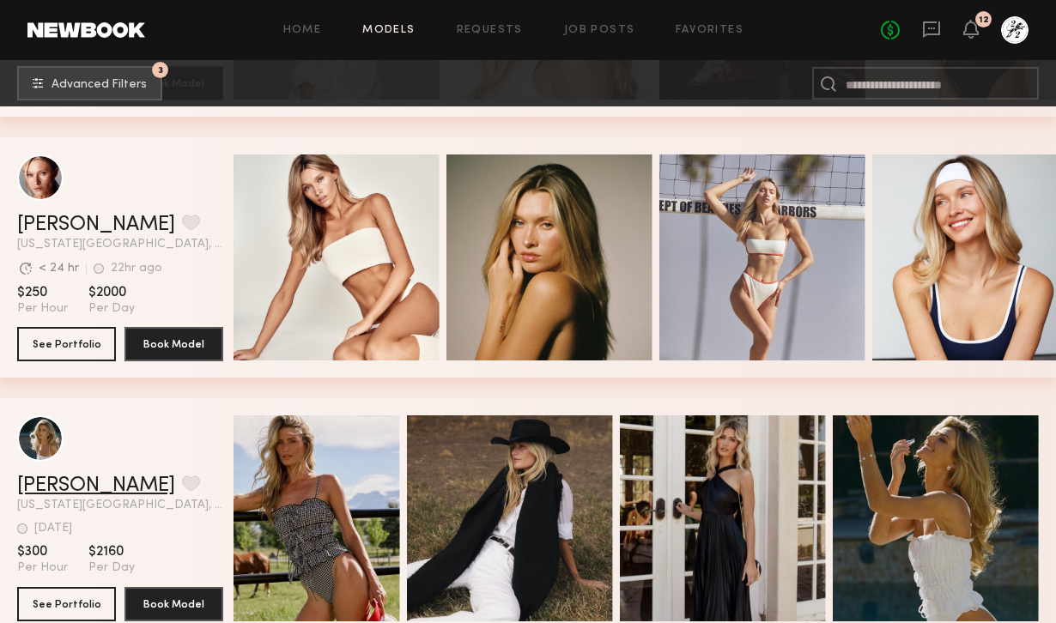
click at [54, 485] on link "Skye H." at bounding box center [96, 486] width 158 height 21
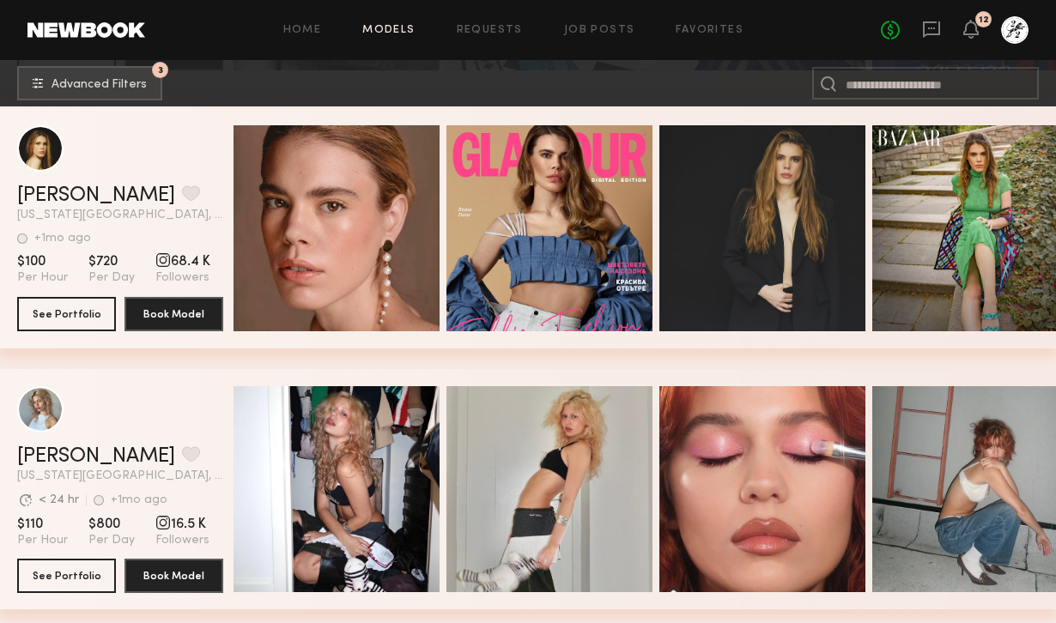
scroll to position [16847, 0]
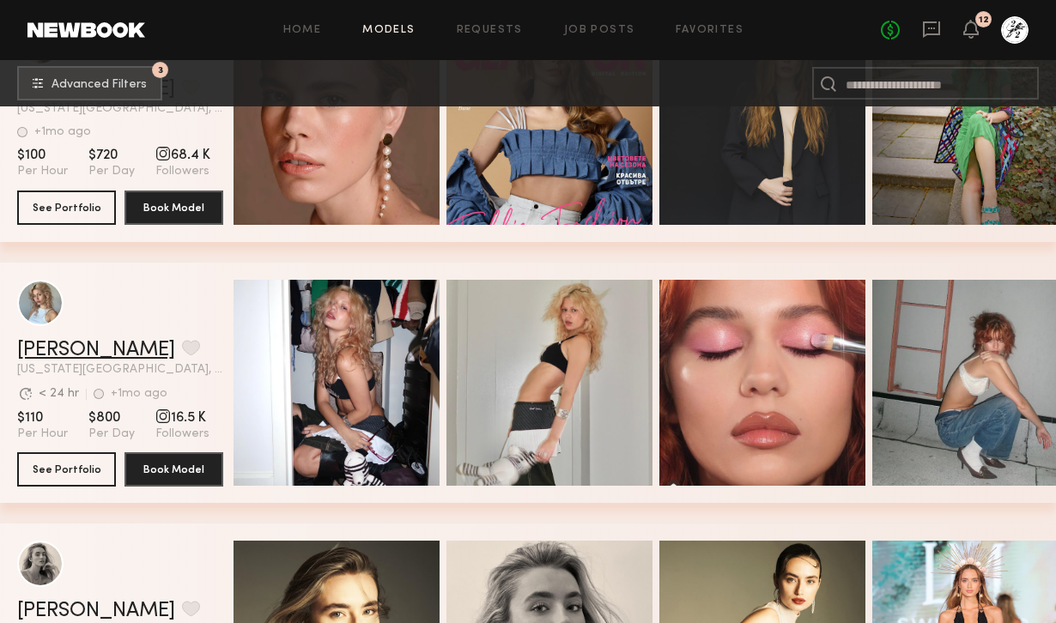
click at [74, 350] on link "Ailanni M." at bounding box center [96, 350] width 158 height 21
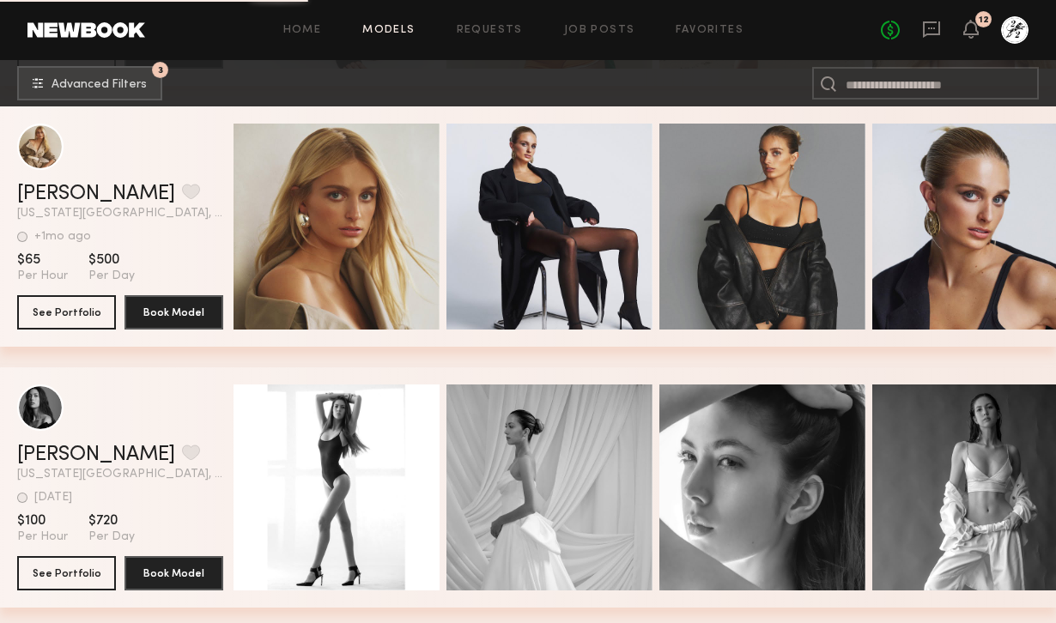
scroll to position [28018, 0]
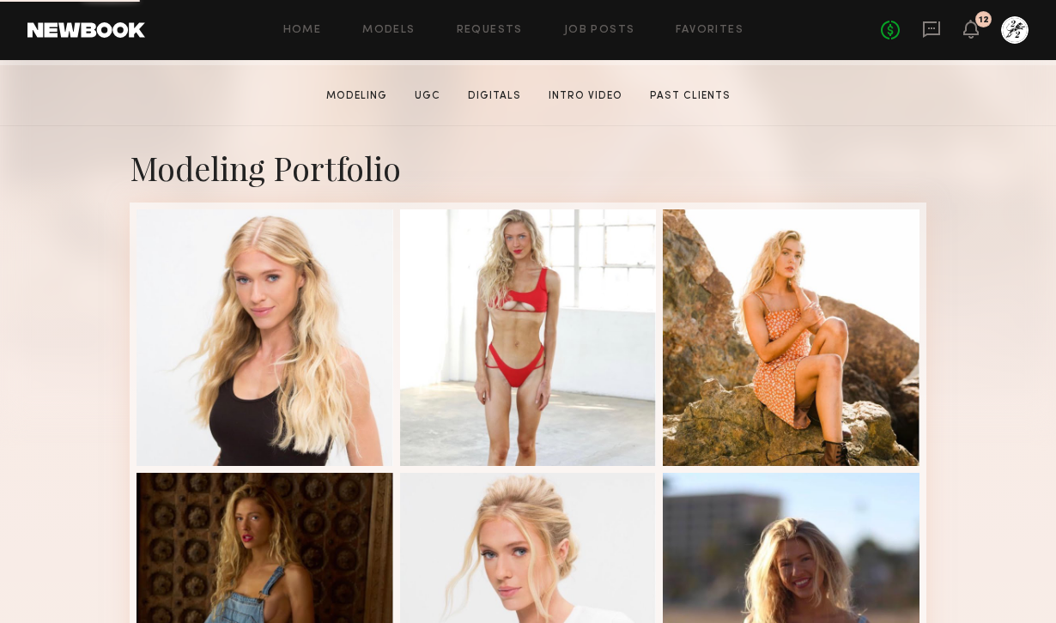
scroll to position [296, 0]
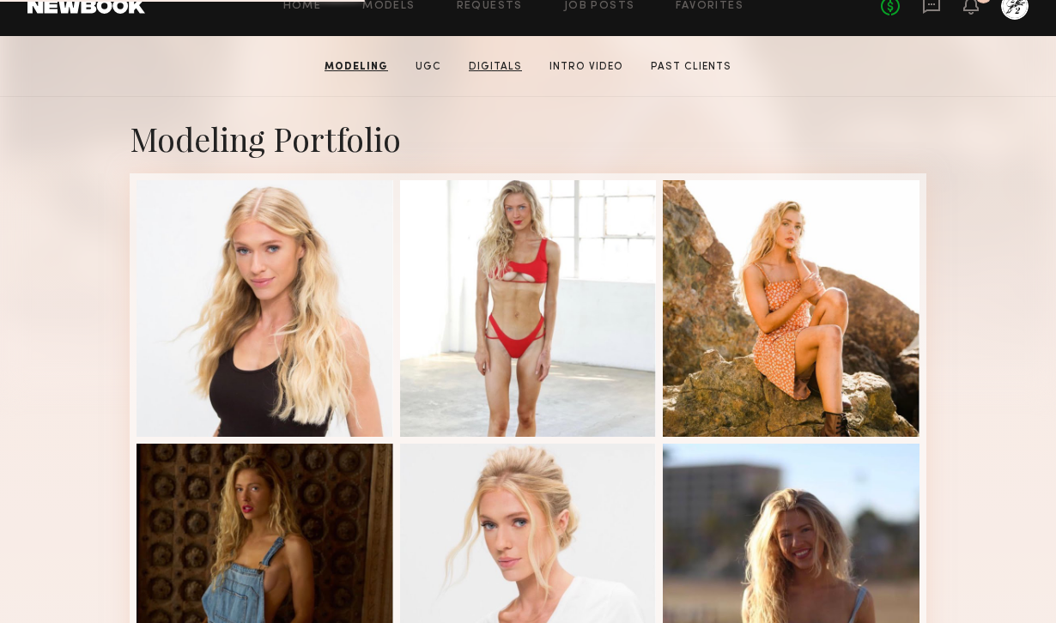
click at [488, 59] on link "Digitals" at bounding box center [495, 66] width 67 height 15
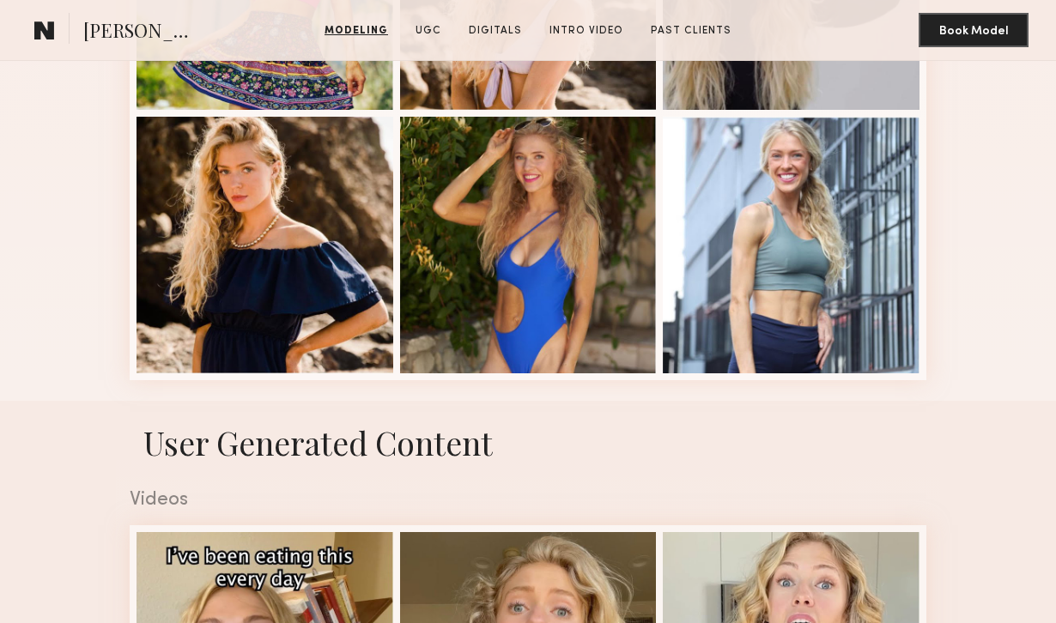
scroll to position [693, 0]
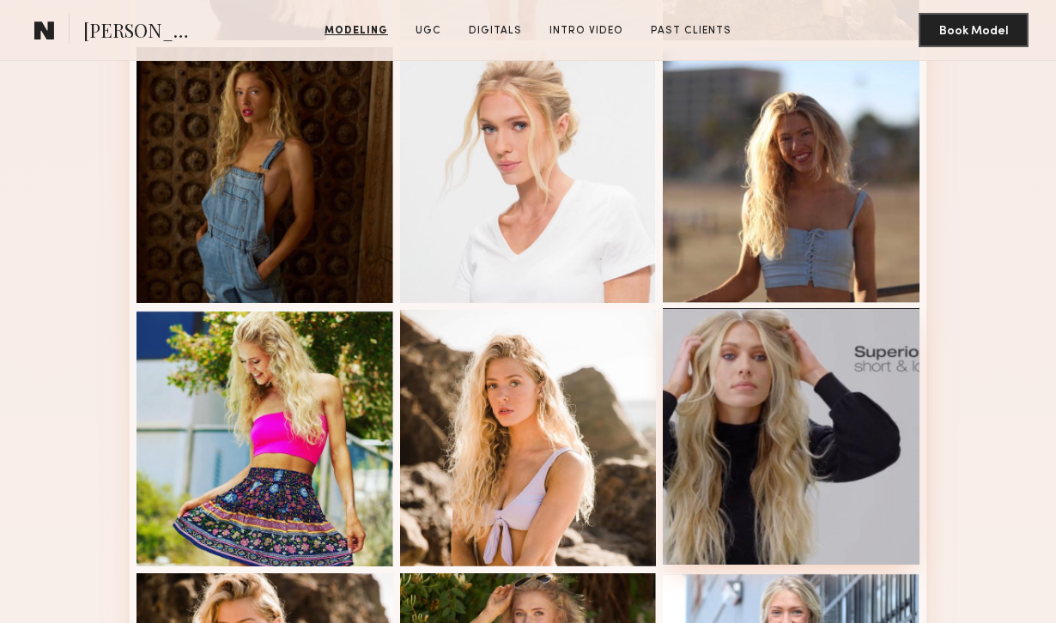
click at [771, 351] on div at bounding box center [791, 436] width 257 height 257
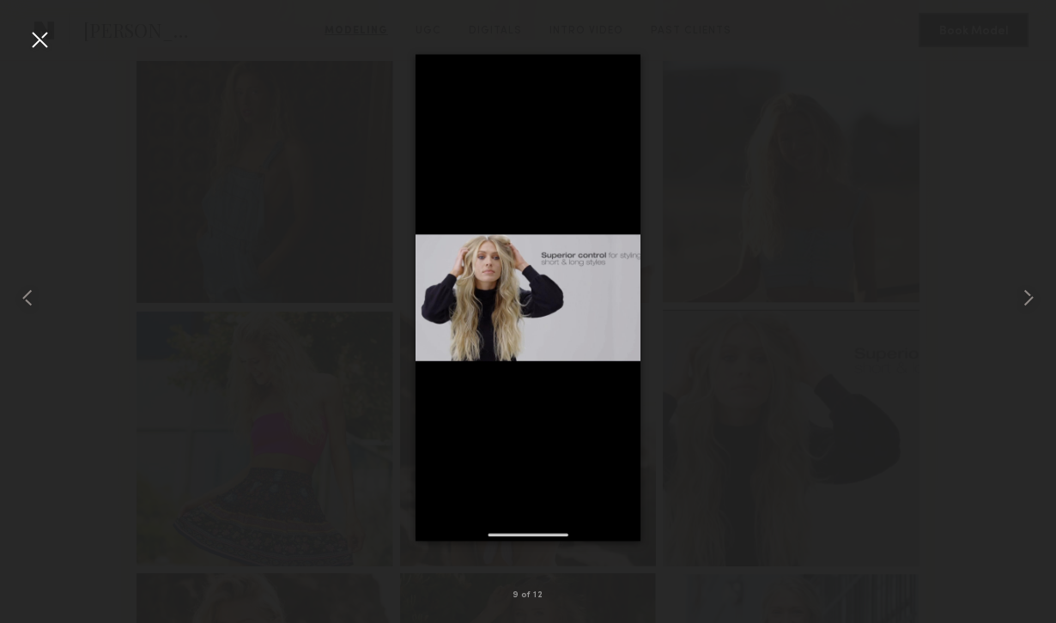
click at [848, 264] on div at bounding box center [528, 297] width 1056 height 541
click at [37, 46] on div at bounding box center [39, 39] width 27 height 27
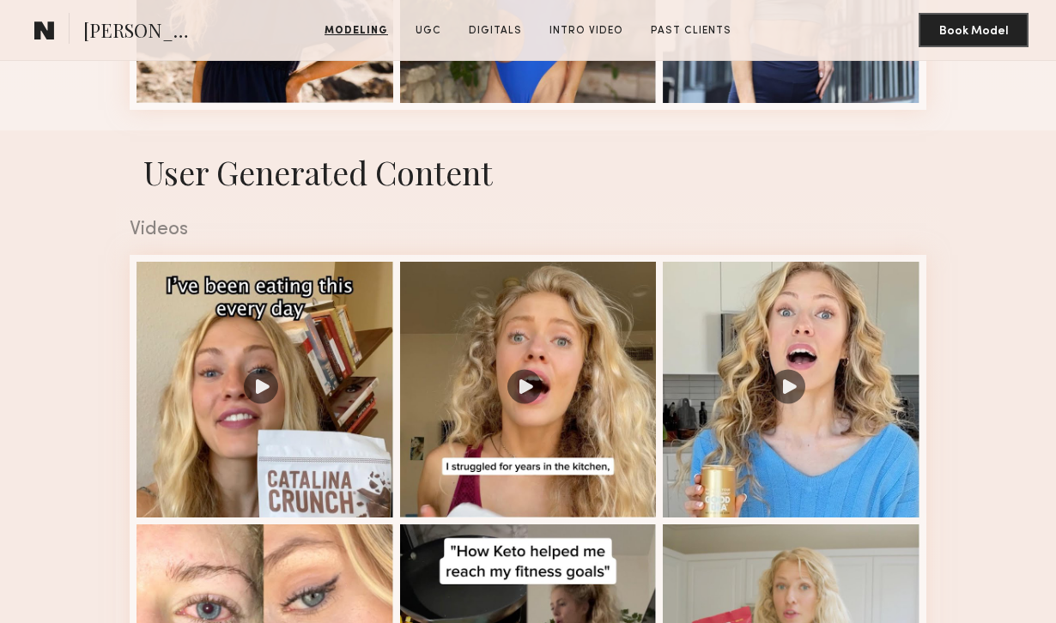
scroll to position [1598, 0]
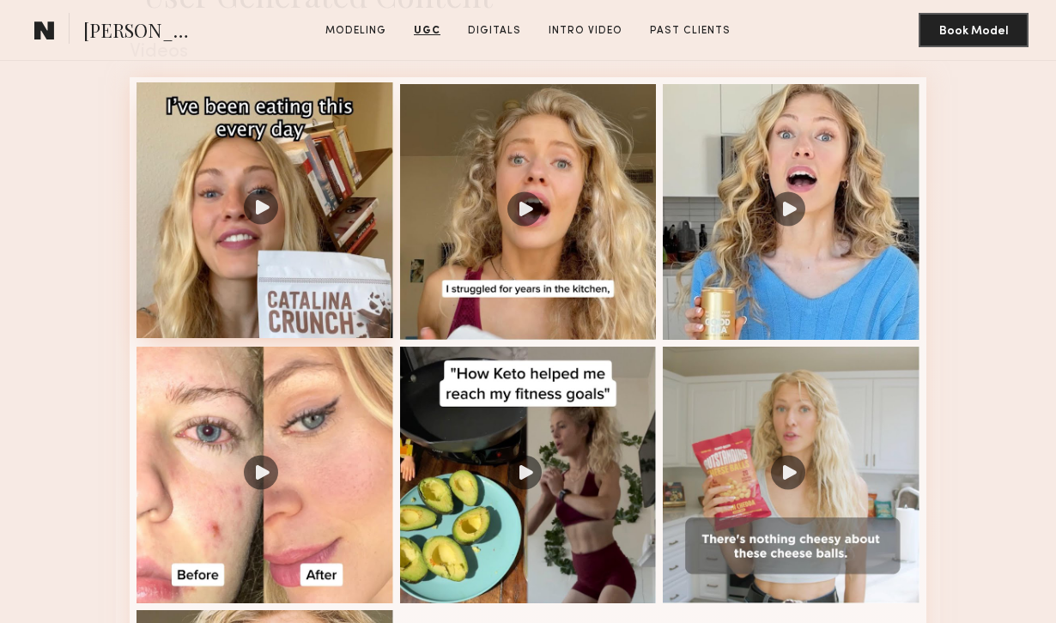
click at [187, 201] on div at bounding box center [265, 210] width 257 height 257
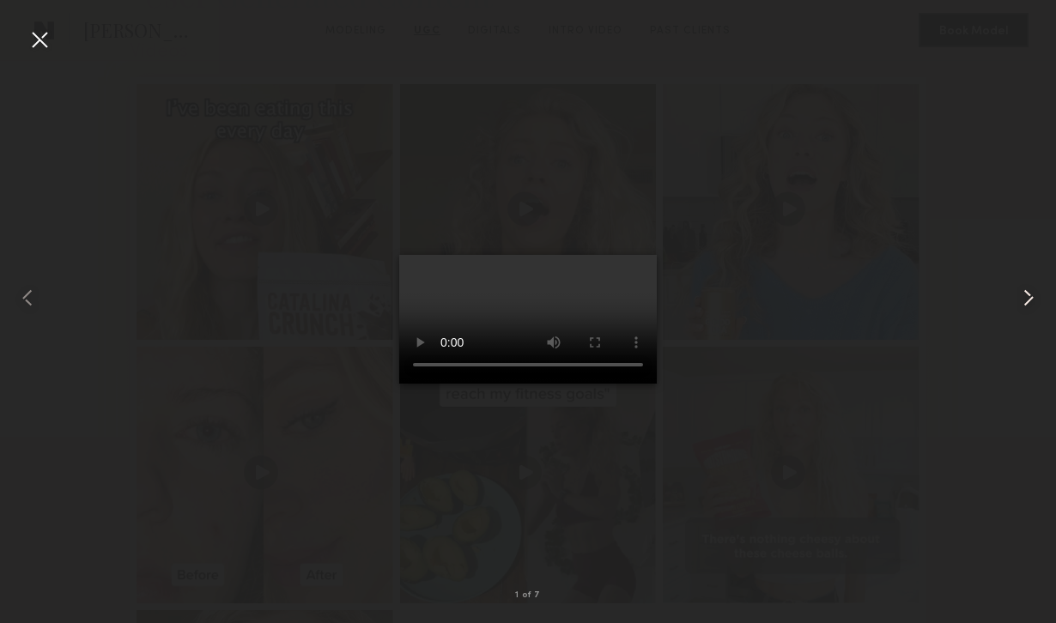
click at [1037, 301] on common-icon at bounding box center [1028, 297] width 27 height 27
click at [32, 37] on div at bounding box center [39, 39] width 27 height 27
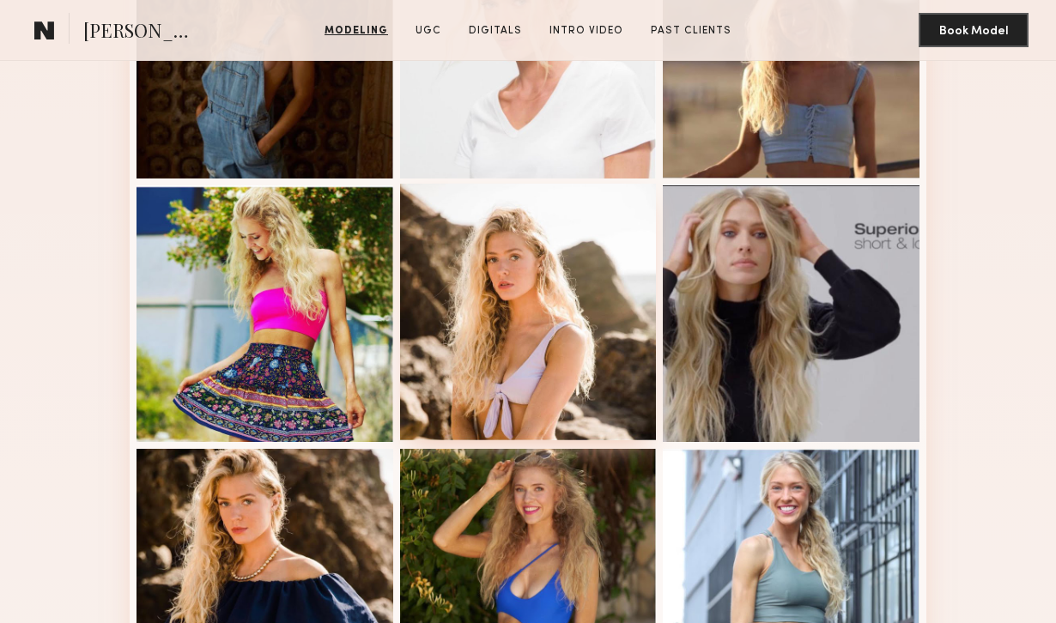
scroll to position [856, 0]
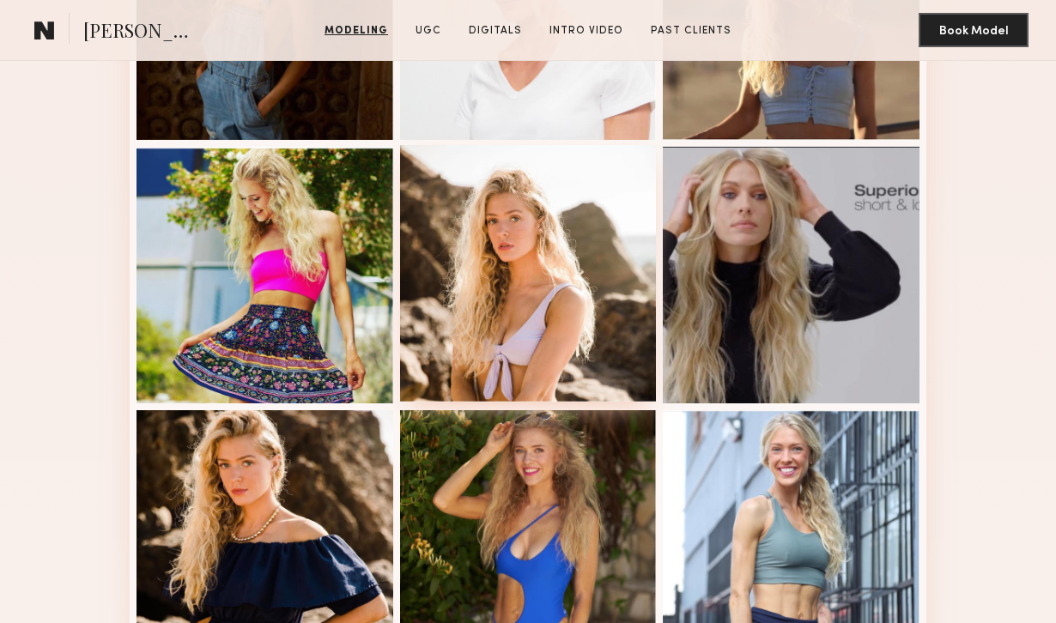
click at [547, 325] on div at bounding box center [528, 273] width 257 height 257
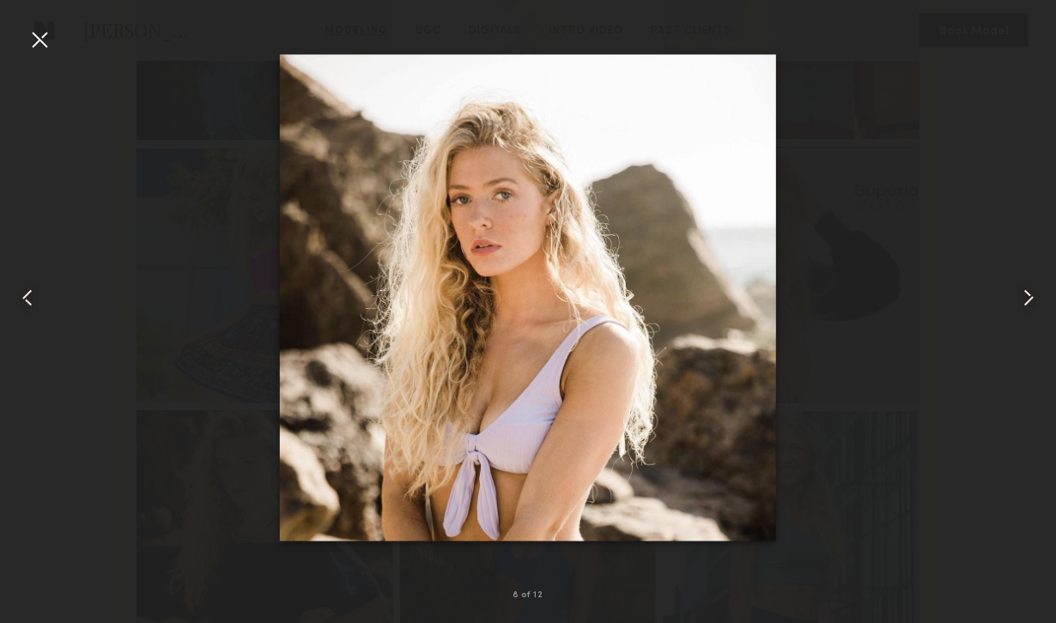
click at [45, 40] on div at bounding box center [39, 39] width 27 height 27
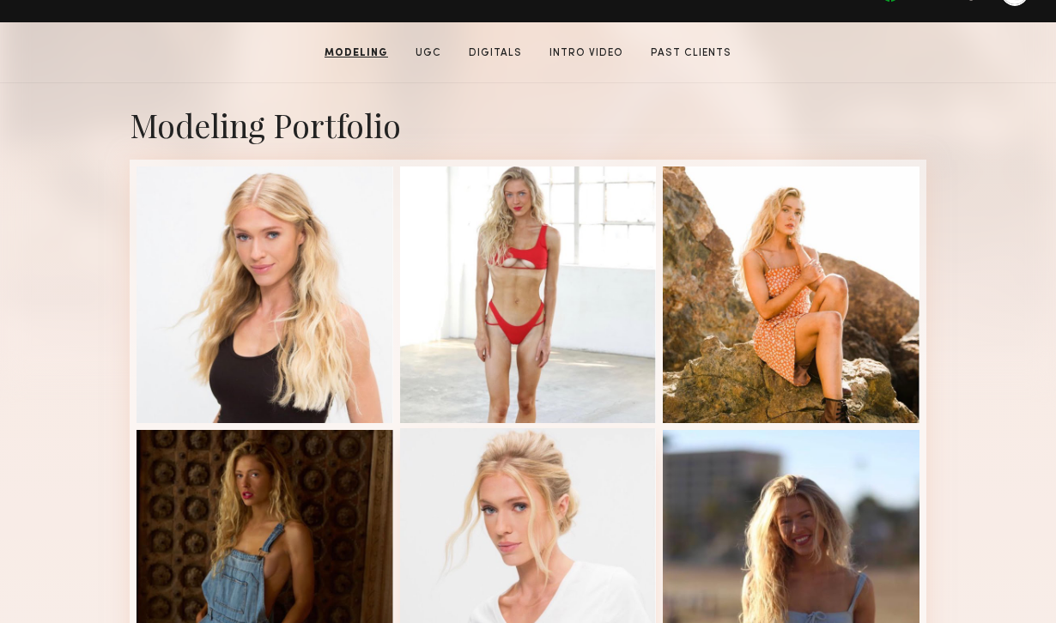
scroll to position [295, 0]
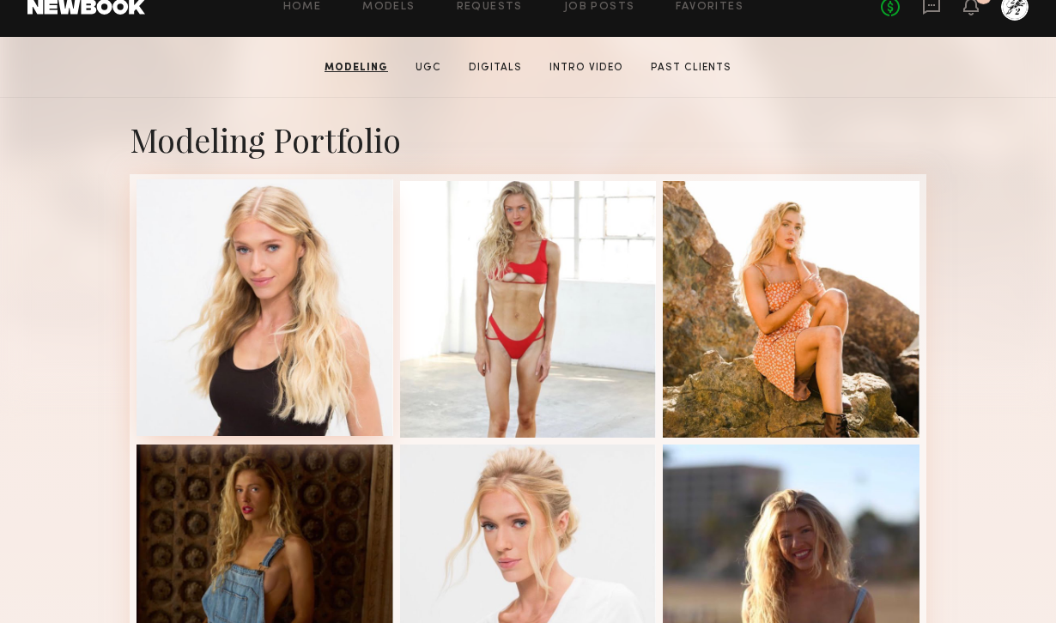
click at [314, 337] on div at bounding box center [265, 307] width 257 height 257
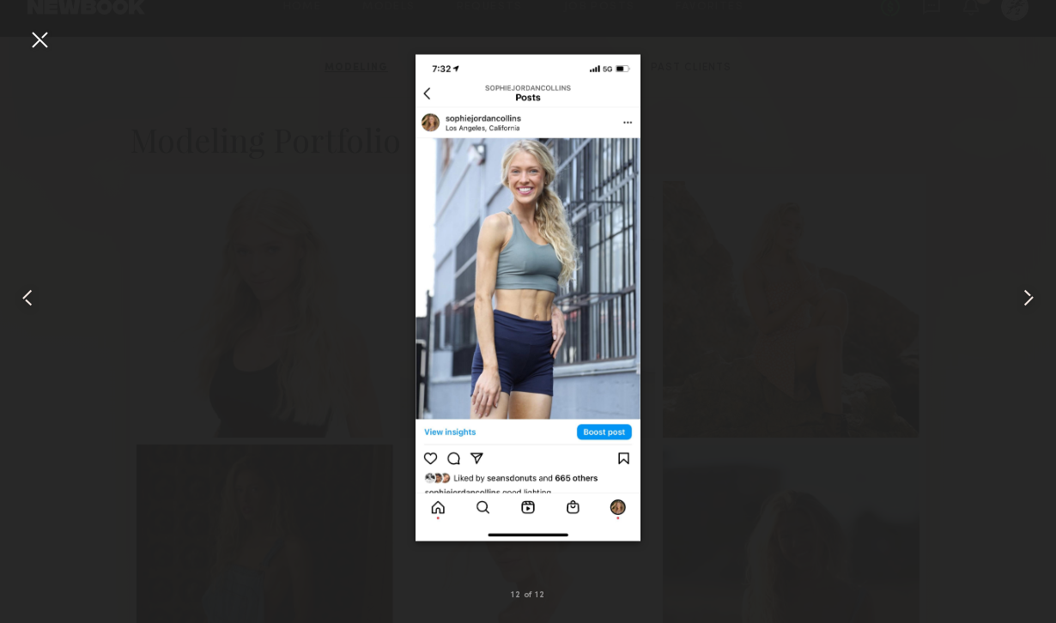
click at [43, 43] on div at bounding box center [39, 39] width 27 height 27
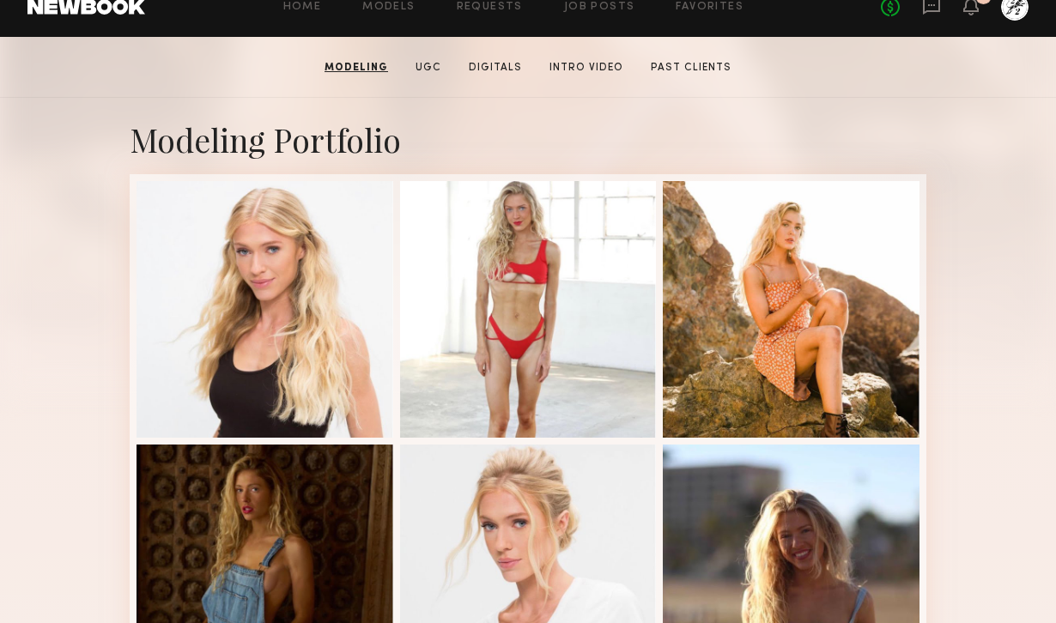
scroll to position [248, 0]
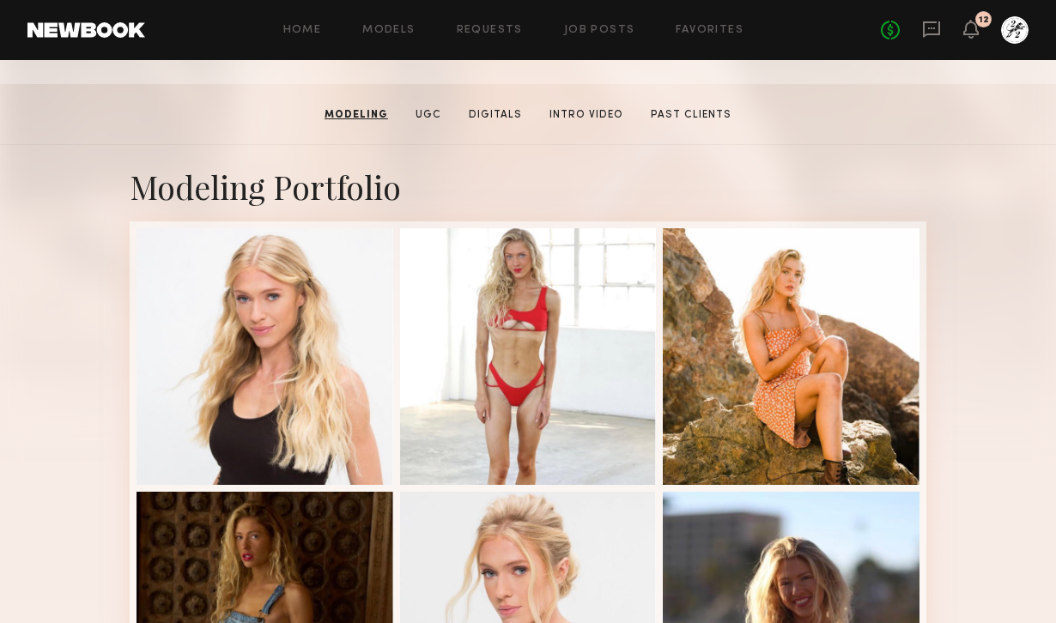
click at [492, 96] on section "Sophie Jordan C. Modeling UGC Digitals Intro Video Past Clients Message Book Mo…" at bounding box center [528, 114] width 1056 height 61
click at [496, 110] on link "Digitals" at bounding box center [495, 114] width 67 height 15
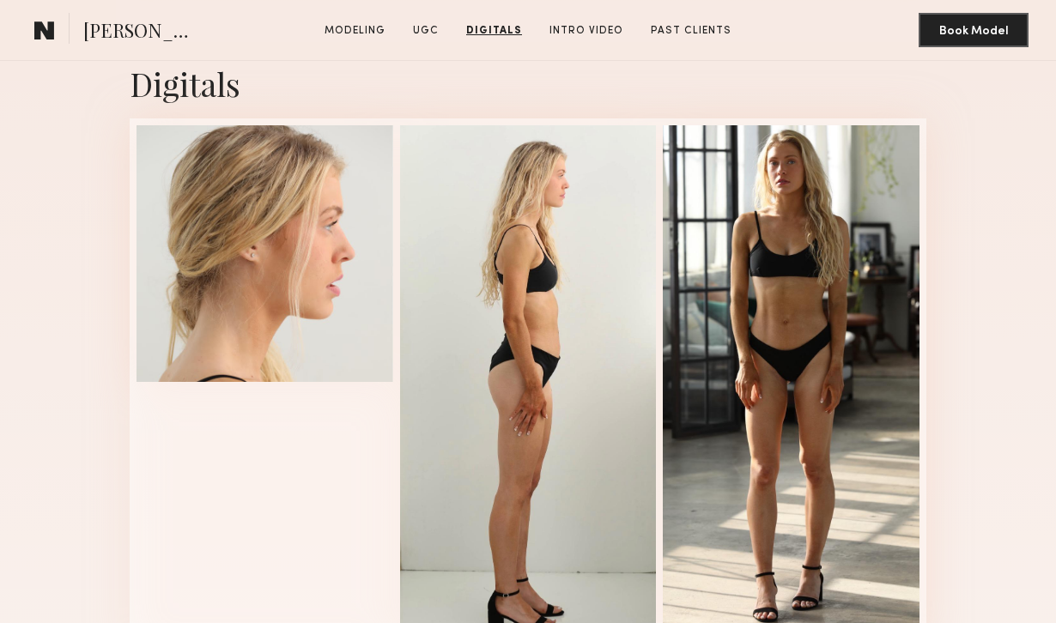
scroll to position [2453, 0]
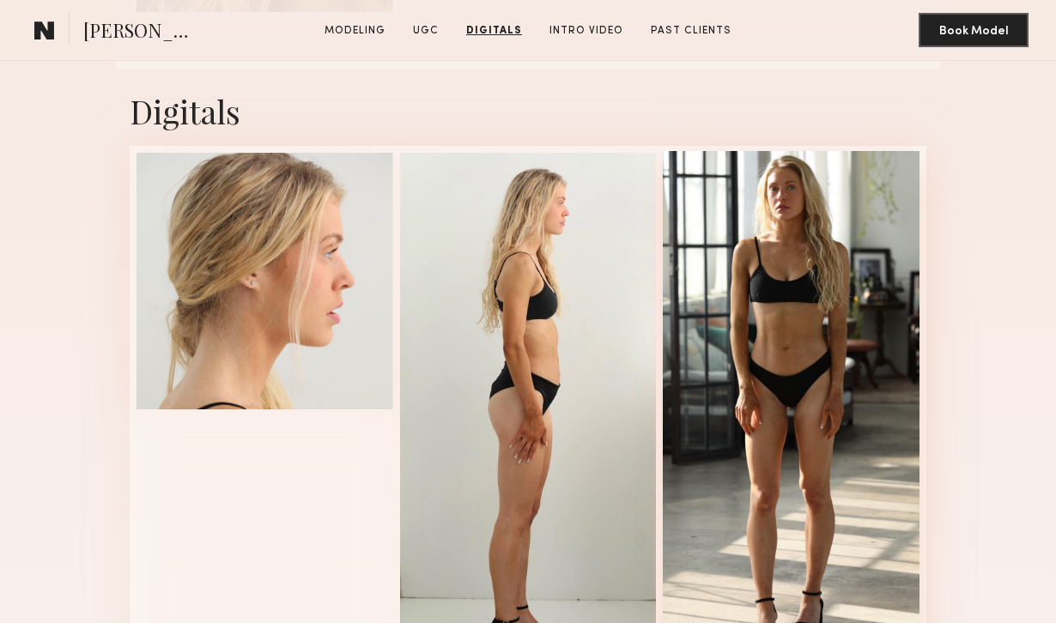
click at [807, 283] on div at bounding box center [791, 411] width 257 height 520
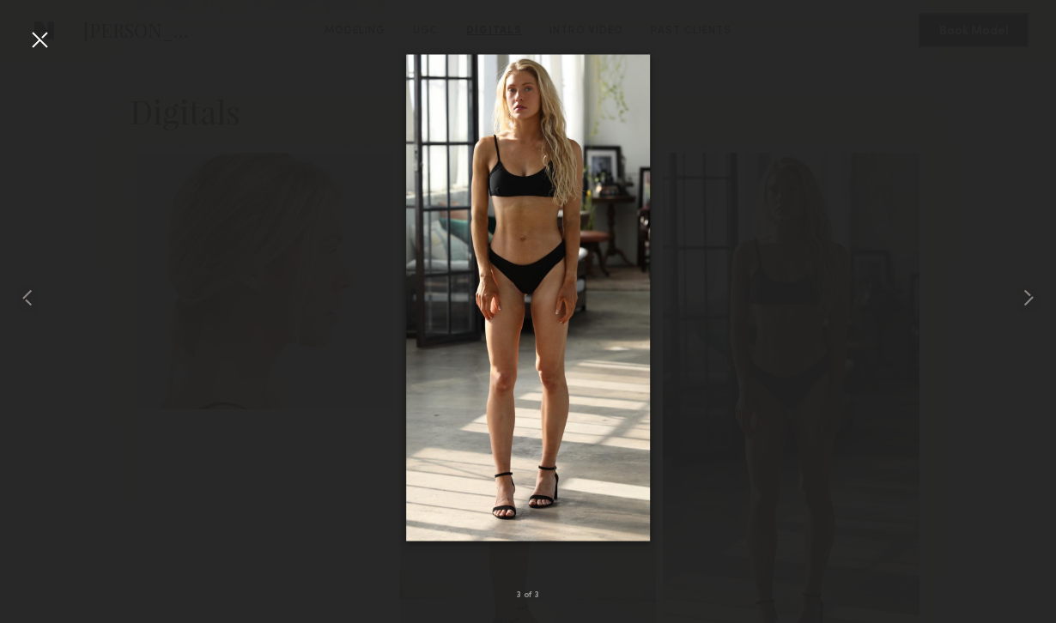
click at [44, 40] on div at bounding box center [39, 39] width 27 height 27
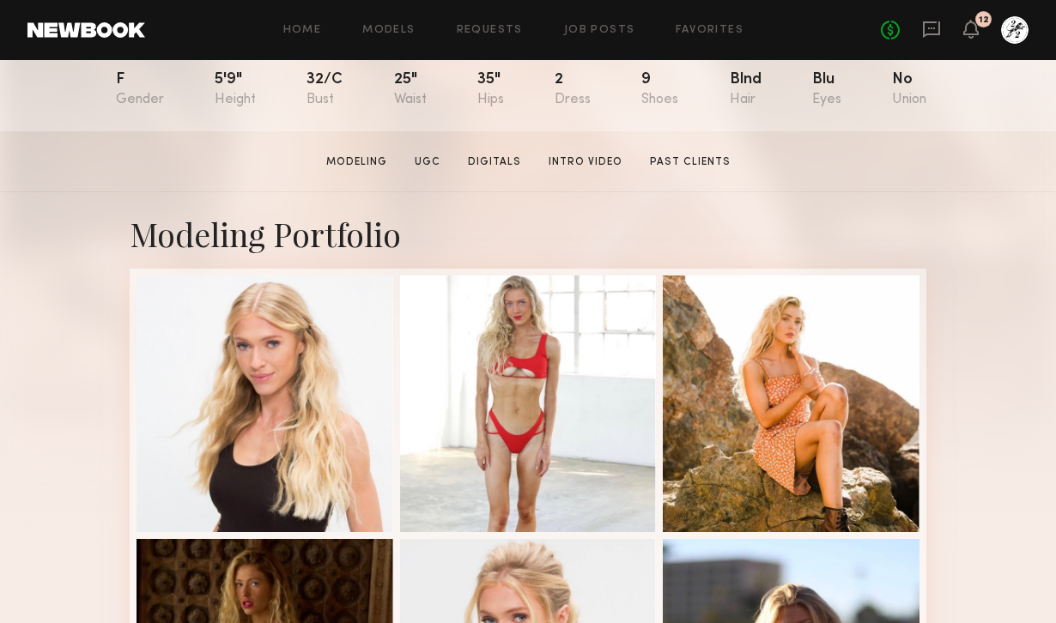
scroll to position [0, 0]
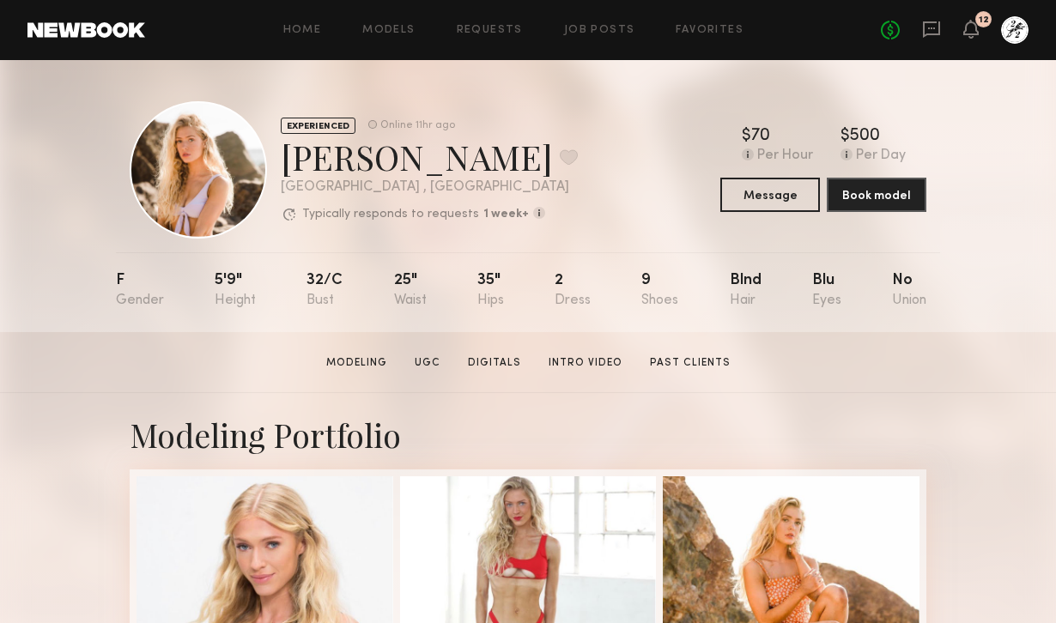
drag, startPoint x: 499, startPoint y: 158, endPoint x: 282, endPoint y: 163, distance: 217.3
click at [282, 163] on div "Sophie Jordan C. Favorite" at bounding box center [429, 157] width 297 height 46
copy div "Sophie Jordan"
click at [531, 163] on div "Sophie Jordan C. Favorite" at bounding box center [429, 157] width 297 height 46
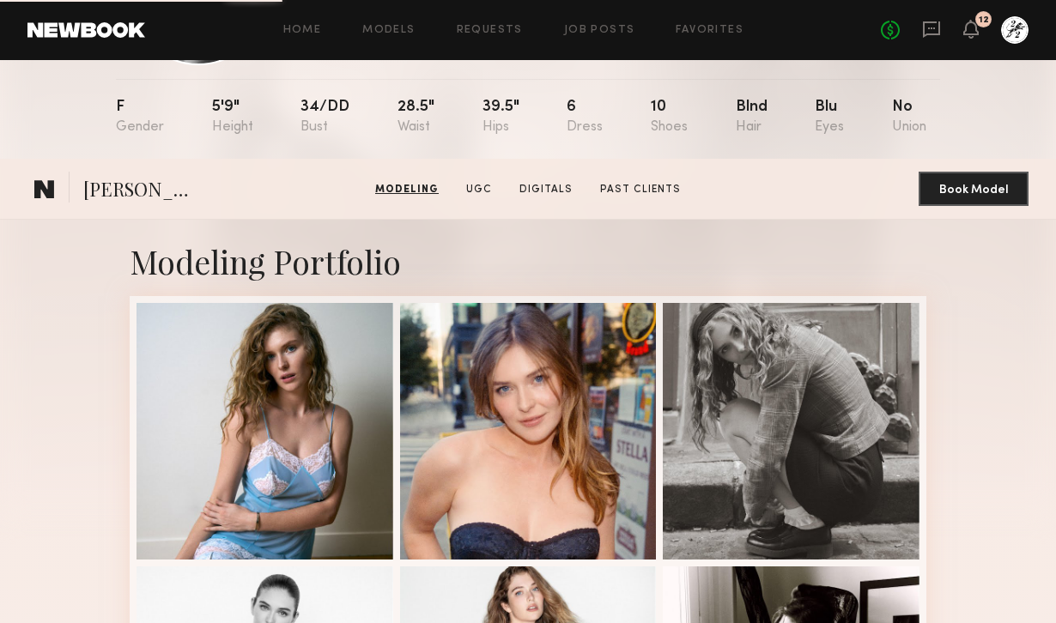
scroll to position [131, 0]
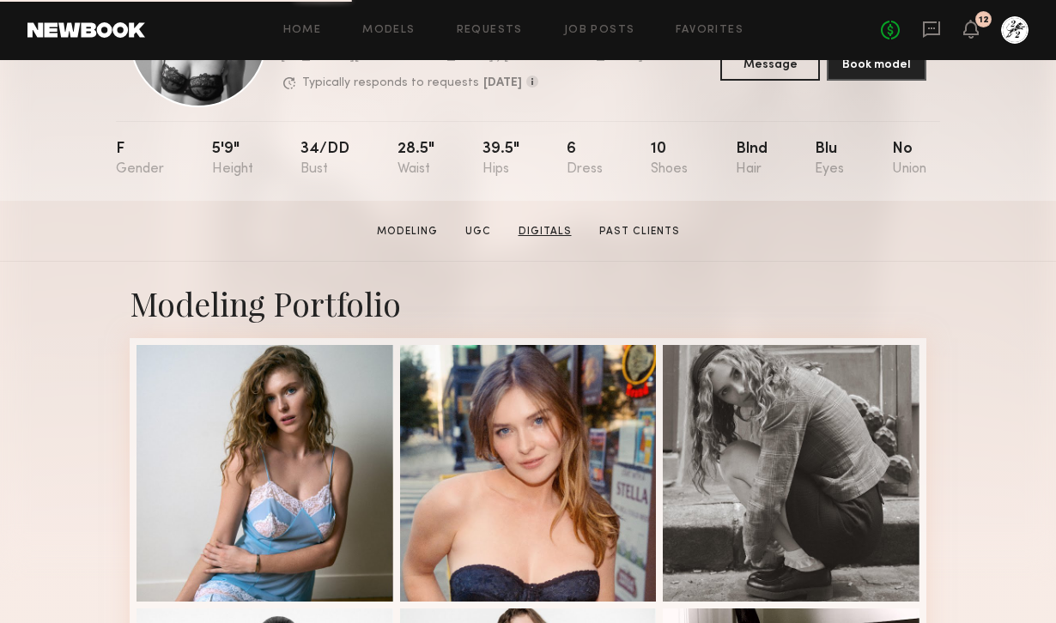
click at [544, 230] on link "Digitals" at bounding box center [545, 231] width 67 height 15
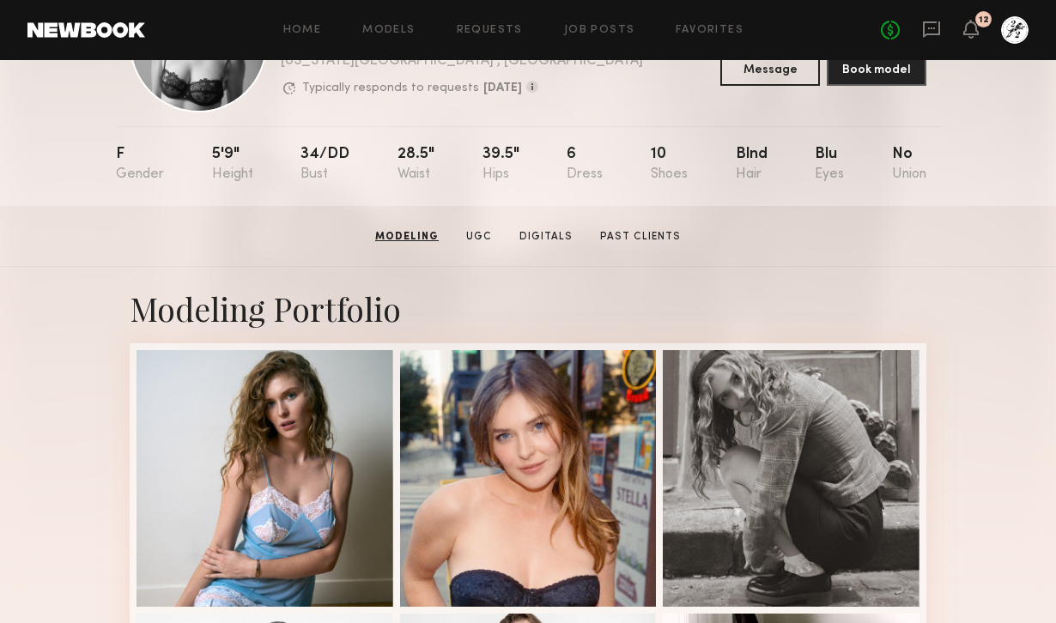
scroll to position [0, 0]
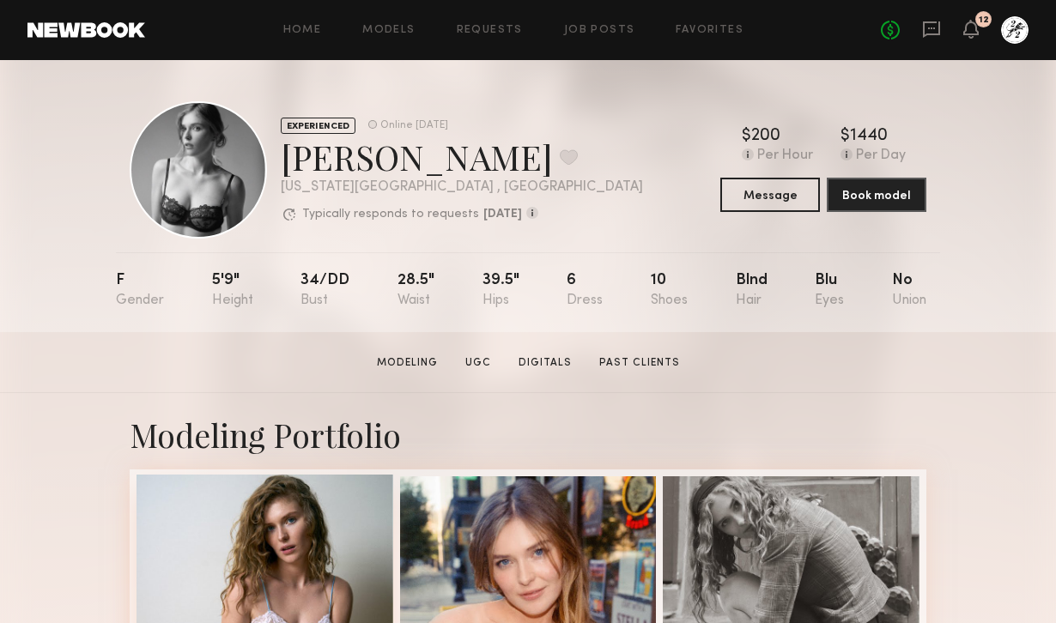
click at [326, 507] on div at bounding box center [265, 603] width 257 height 257
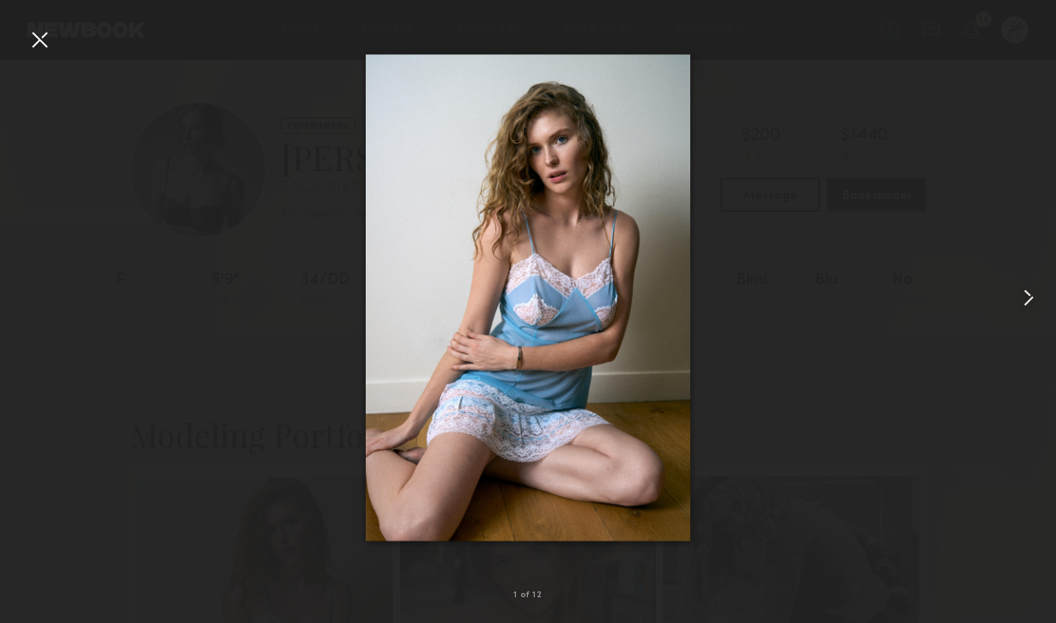
click at [1025, 296] on common-icon at bounding box center [1028, 297] width 27 height 27
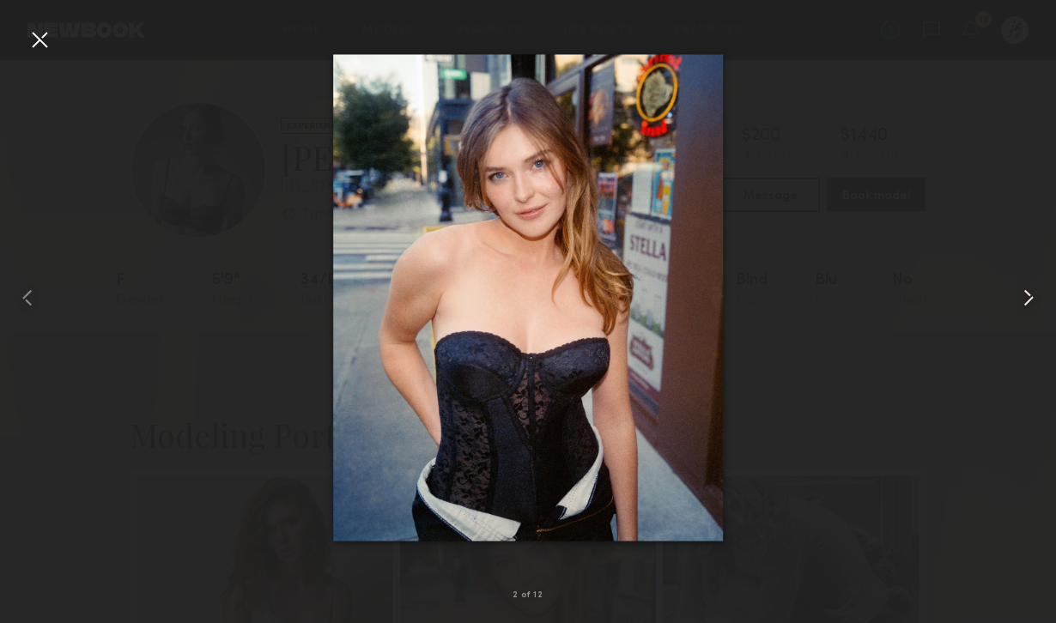
click at [1025, 296] on common-icon at bounding box center [1028, 297] width 27 height 27
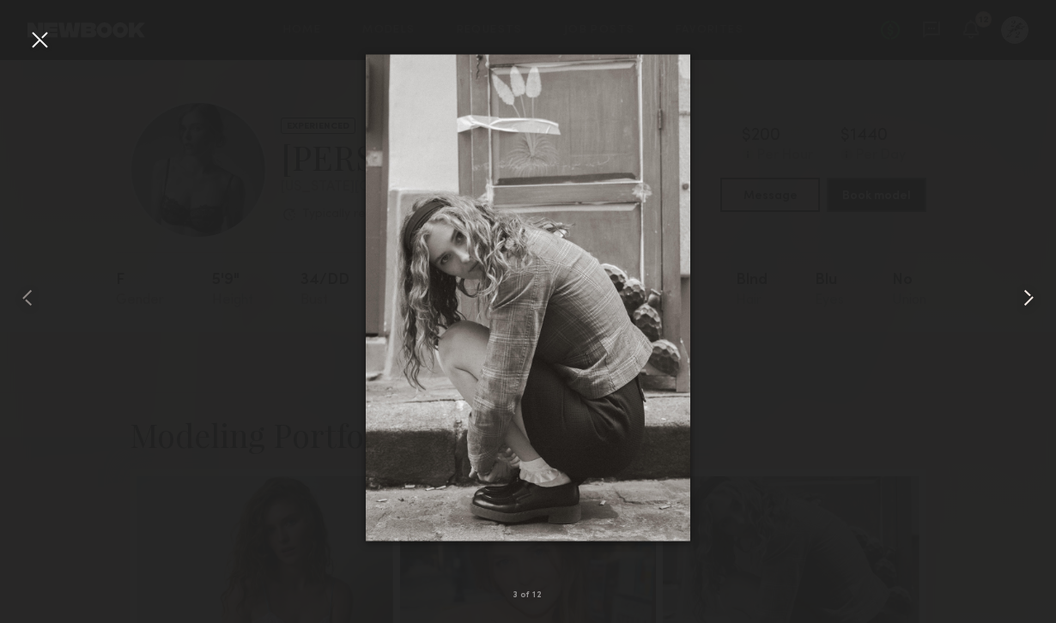
click at [1025, 296] on common-icon at bounding box center [1028, 297] width 27 height 27
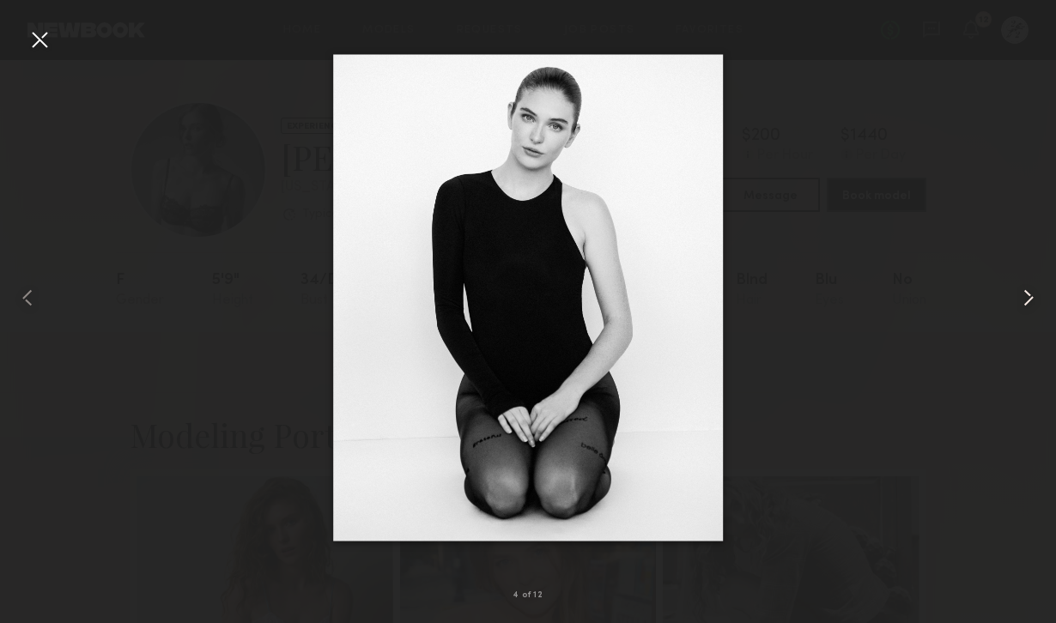
click at [1025, 296] on common-icon at bounding box center [1028, 297] width 27 height 27
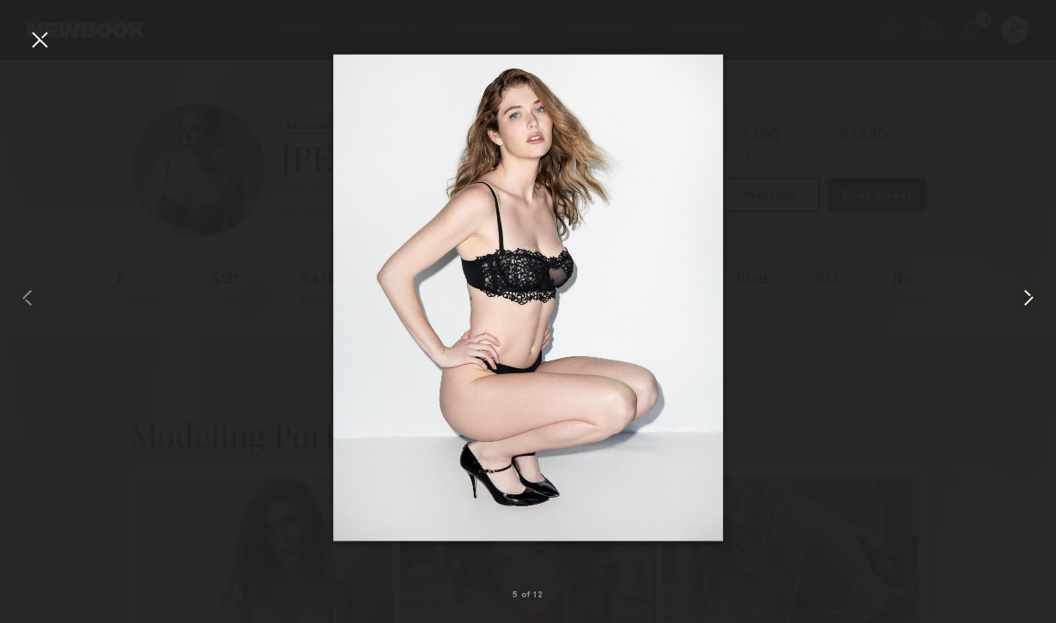
click at [1025, 296] on common-icon at bounding box center [1028, 297] width 27 height 27
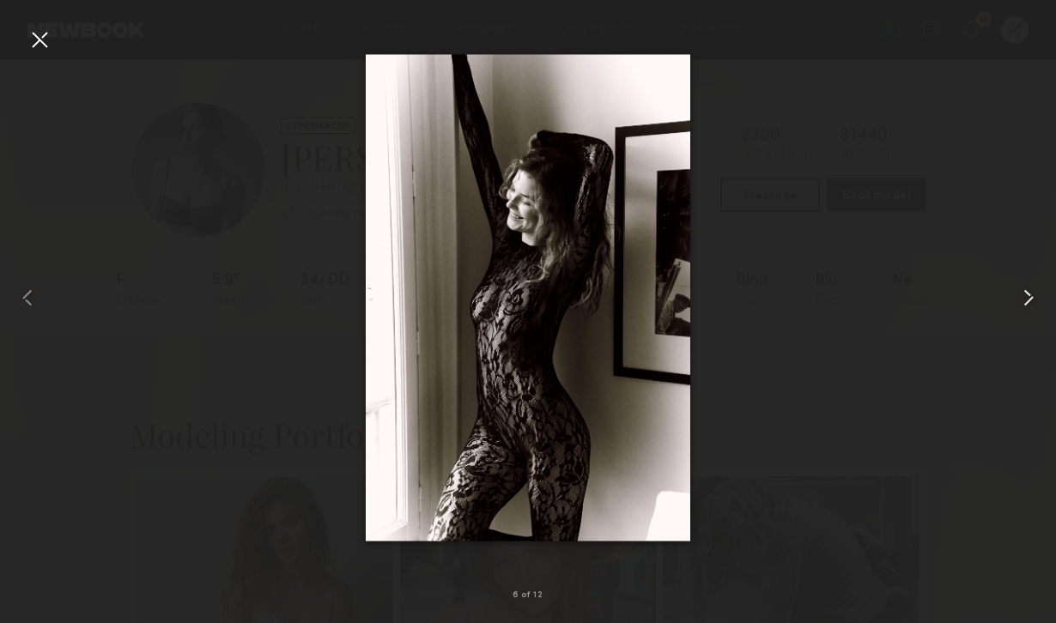
click at [1025, 296] on common-icon at bounding box center [1028, 297] width 27 height 27
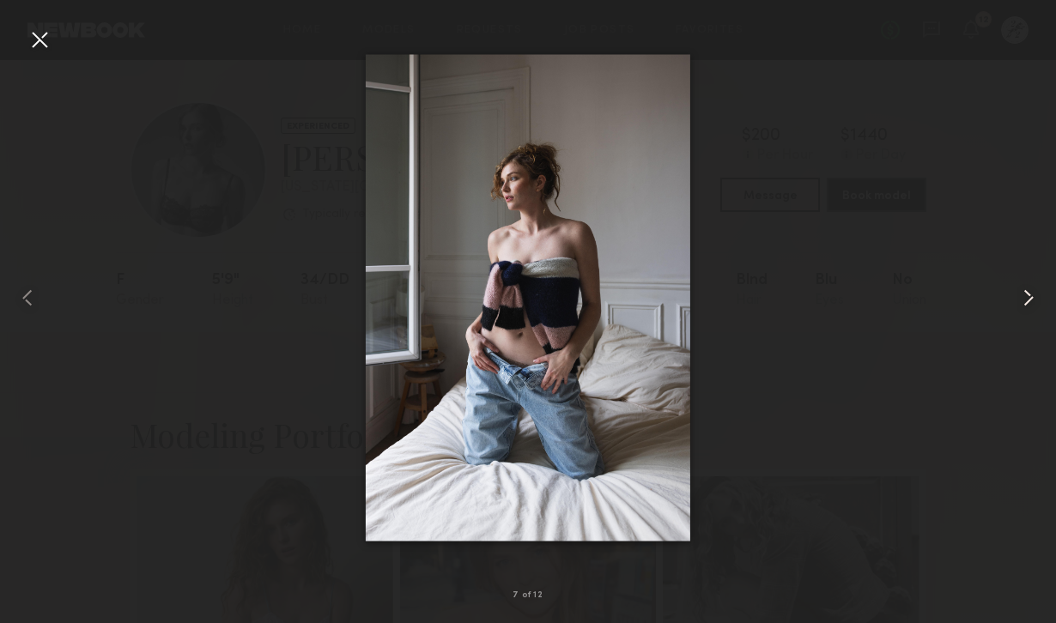
click at [1025, 296] on common-icon at bounding box center [1028, 297] width 27 height 27
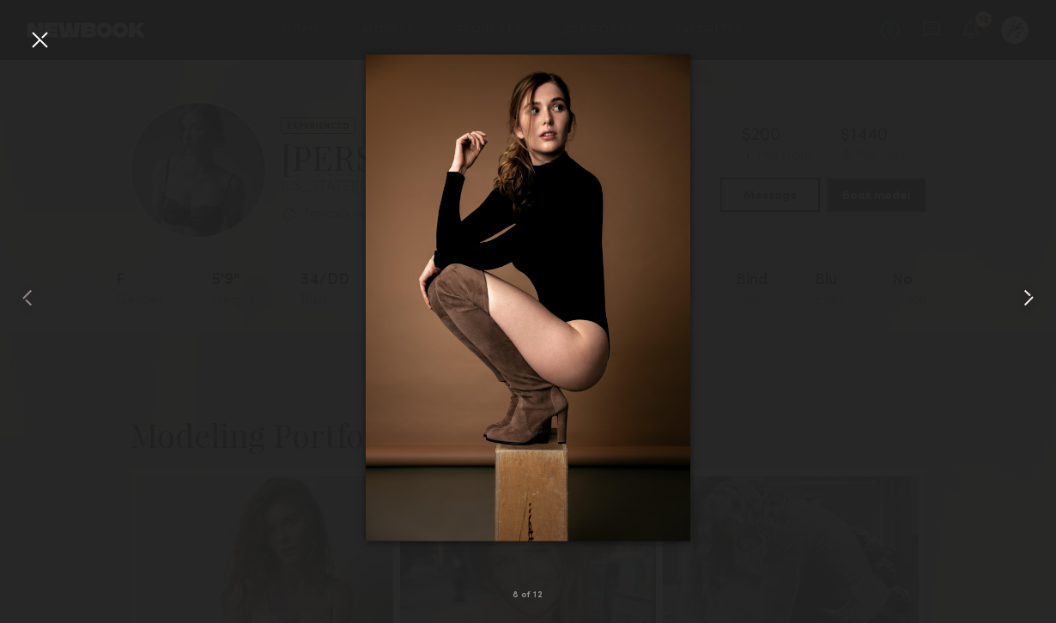
click at [1025, 296] on common-icon at bounding box center [1028, 297] width 27 height 27
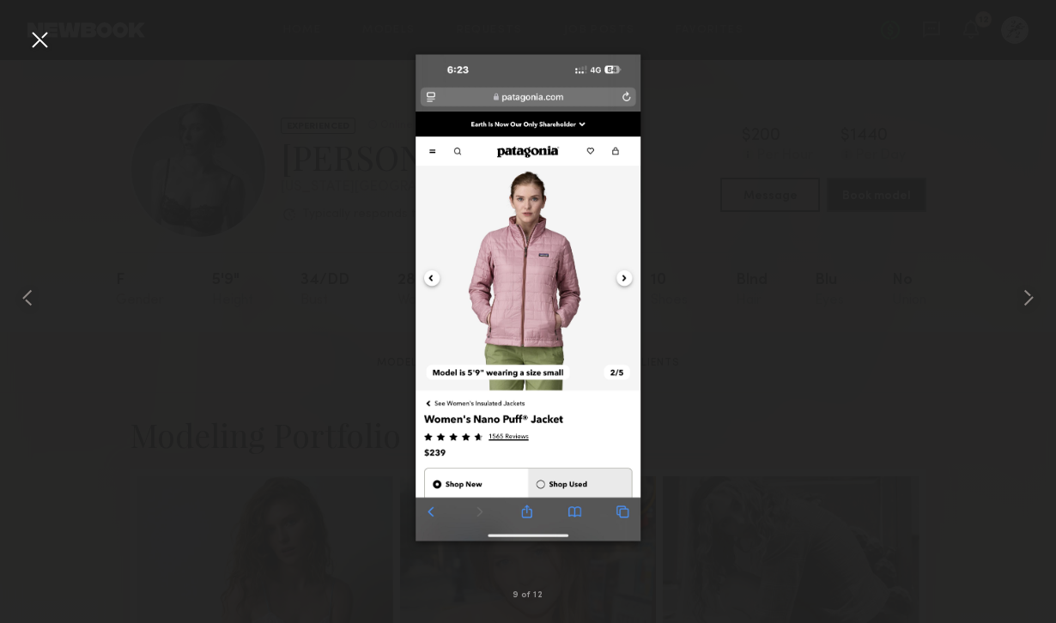
click at [48, 37] on div at bounding box center [39, 39] width 27 height 27
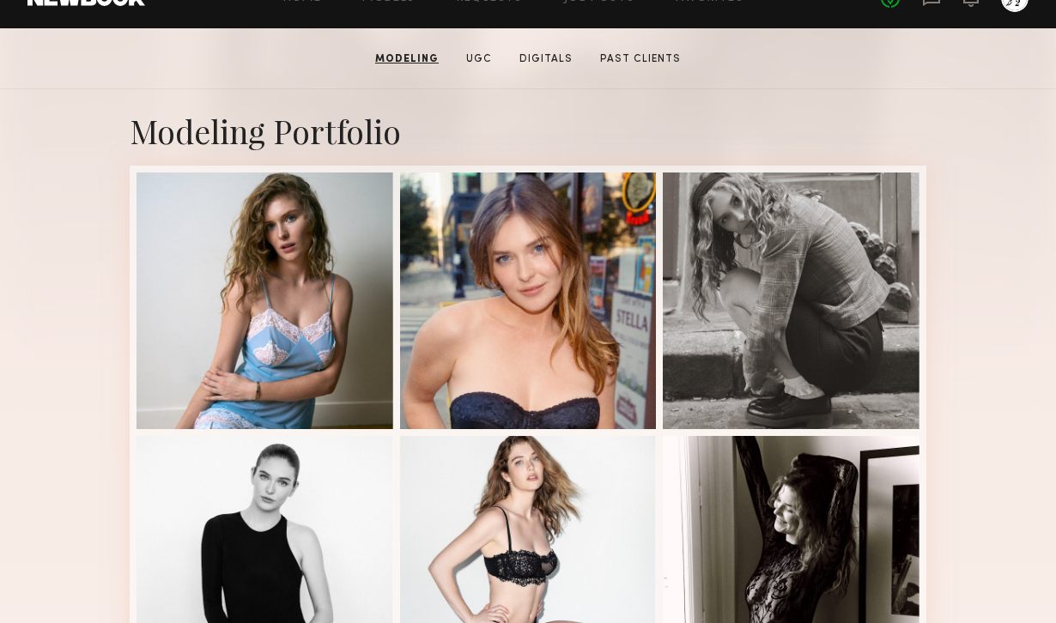
scroll to position [230, 0]
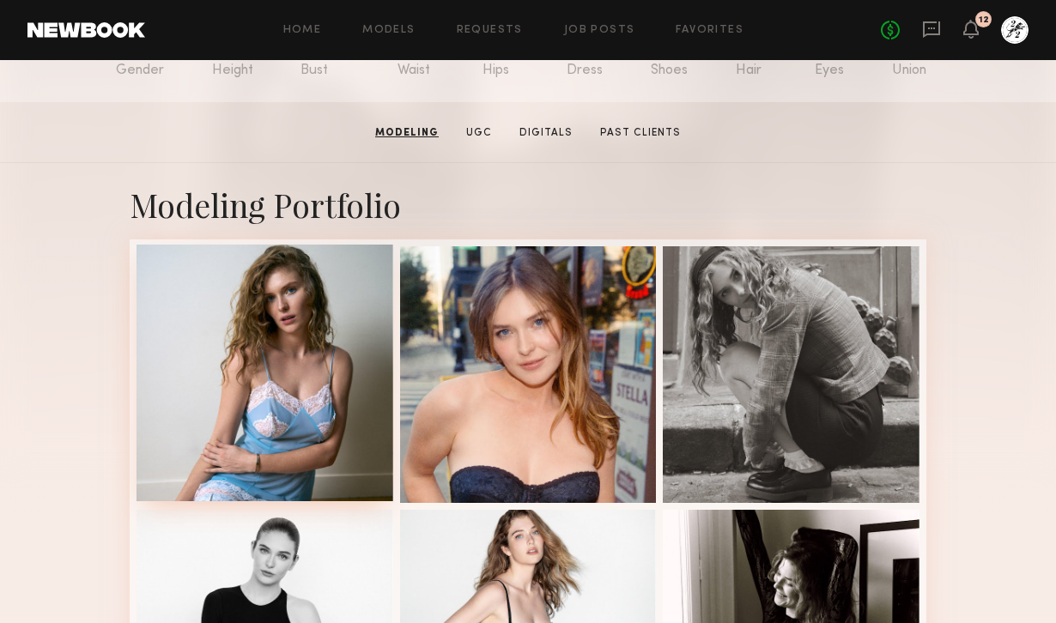
click at [337, 334] on div at bounding box center [265, 373] width 257 height 257
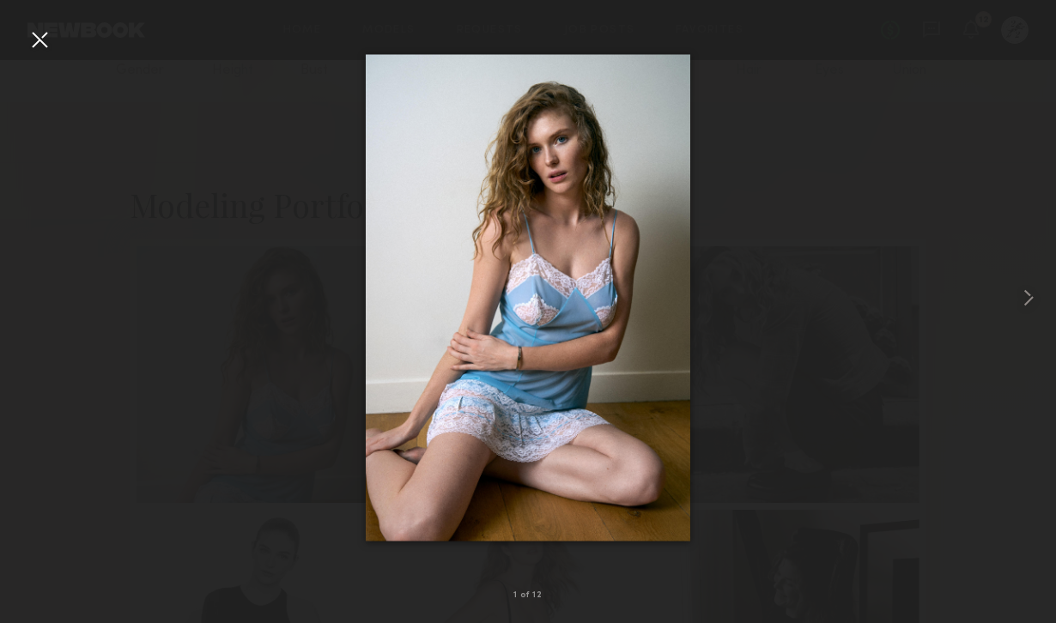
click at [41, 40] on div at bounding box center [39, 39] width 27 height 27
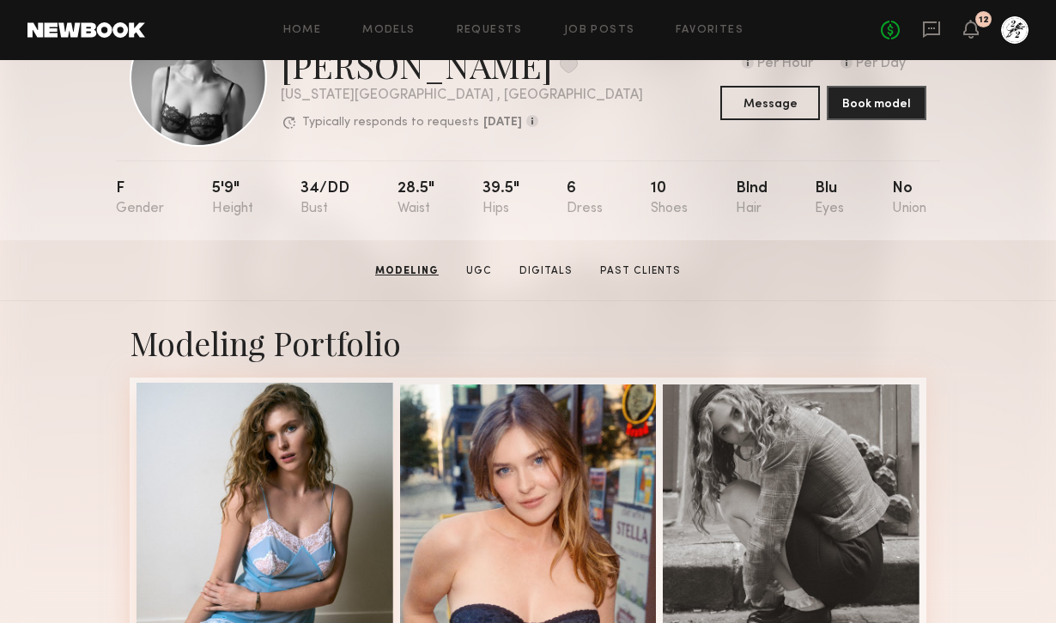
scroll to position [86, 0]
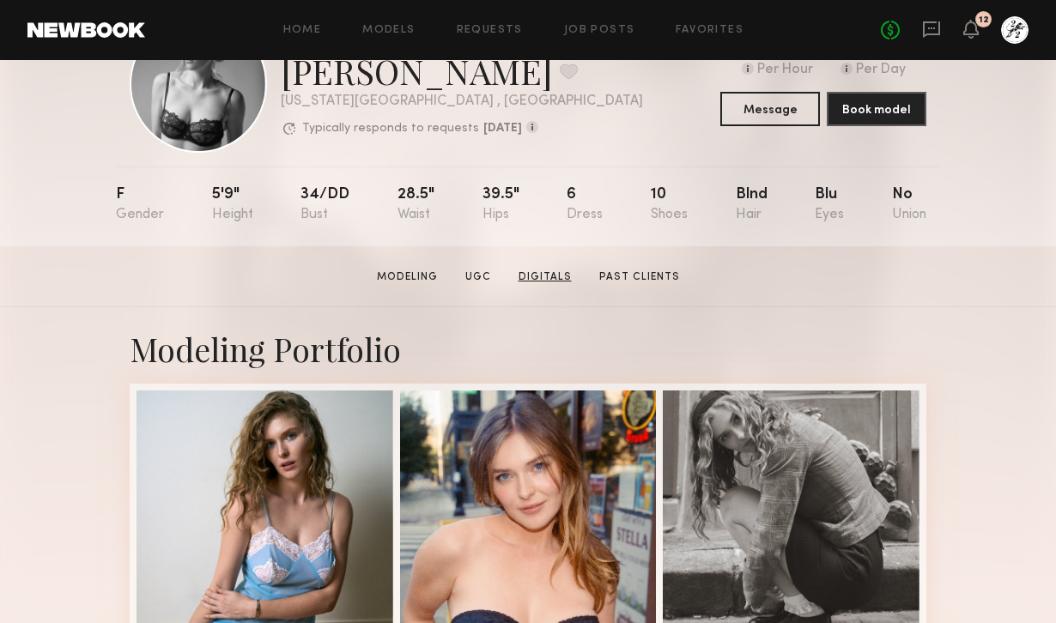
click at [542, 281] on link "Digitals" at bounding box center [545, 277] width 67 height 15
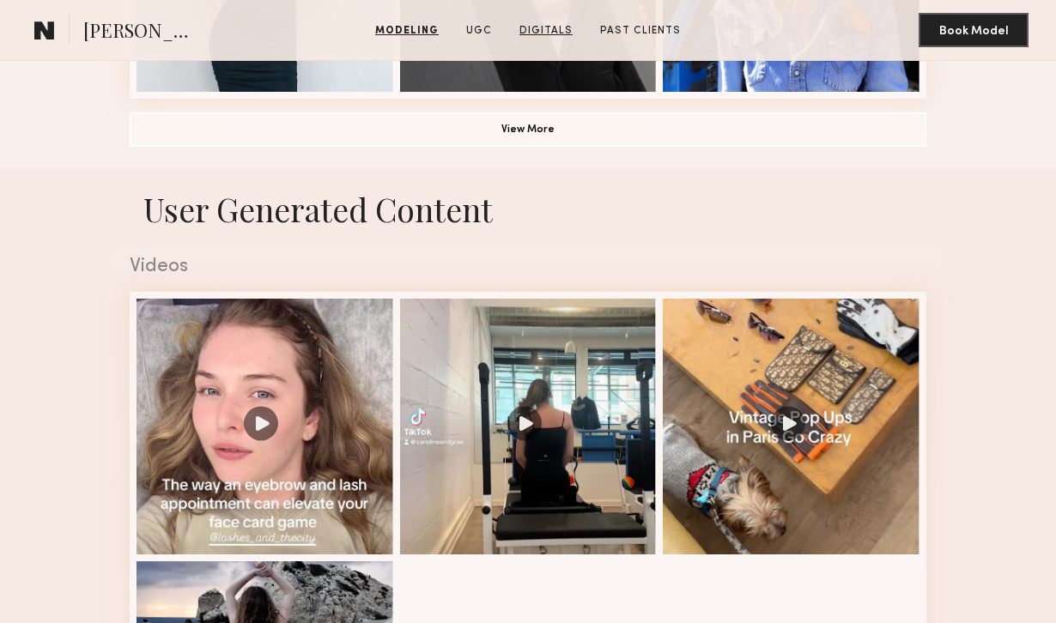
scroll to position [1442, 0]
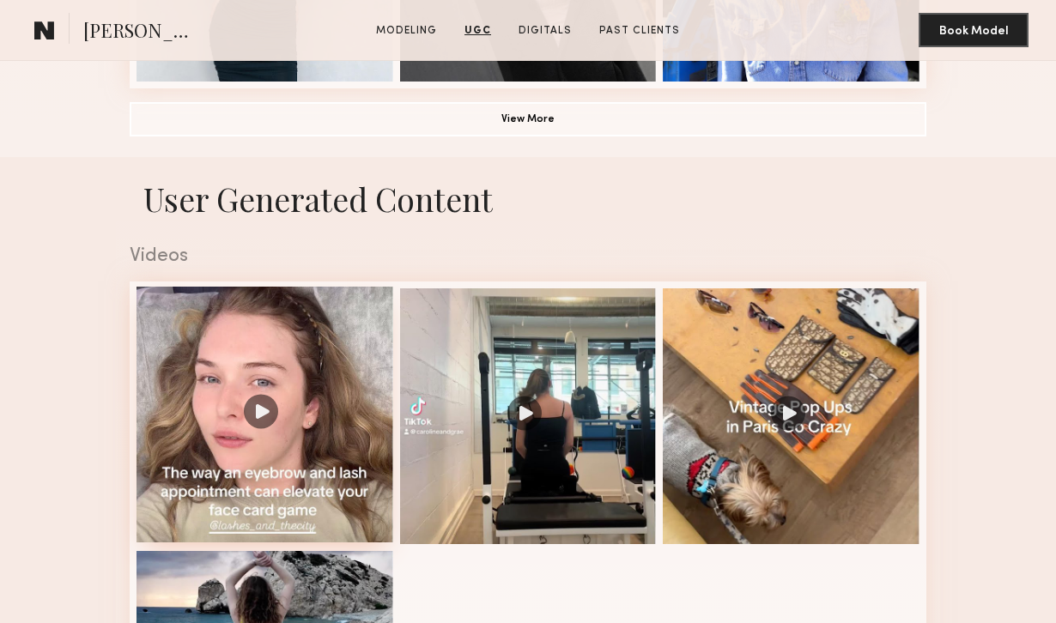
click at [316, 425] on div at bounding box center [265, 415] width 257 height 257
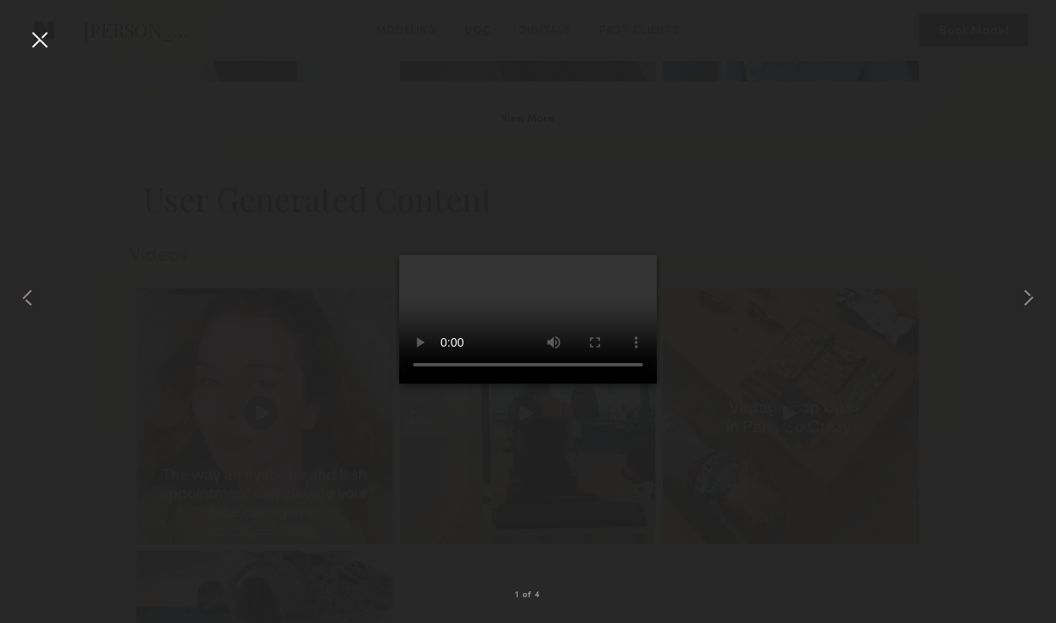
click at [34, 40] on div at bounding box center [39, 39] width 27 height 27
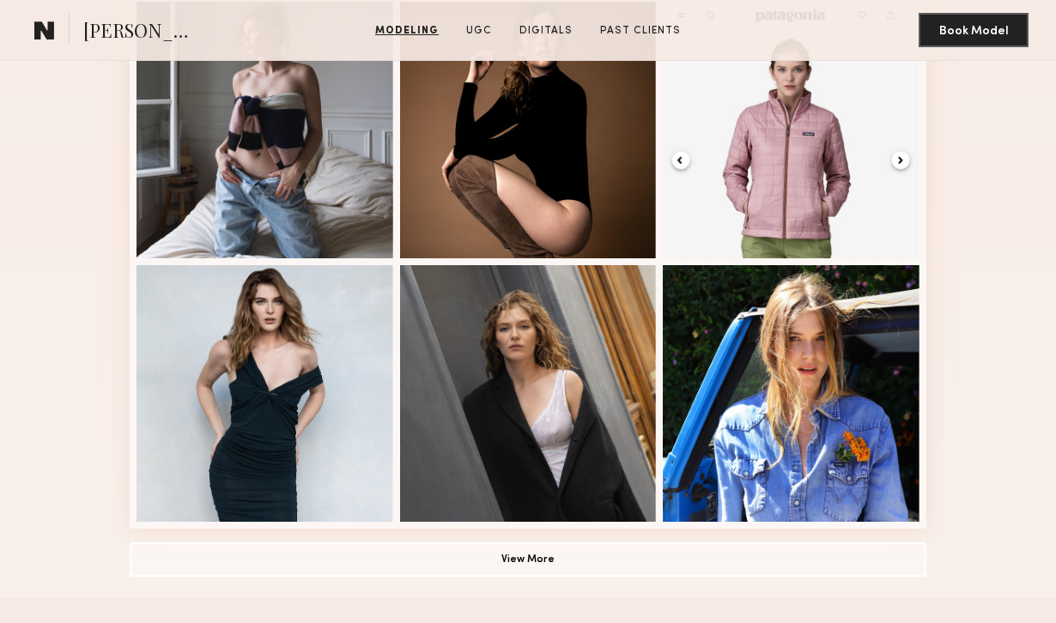
scroll to position [1035, 0]
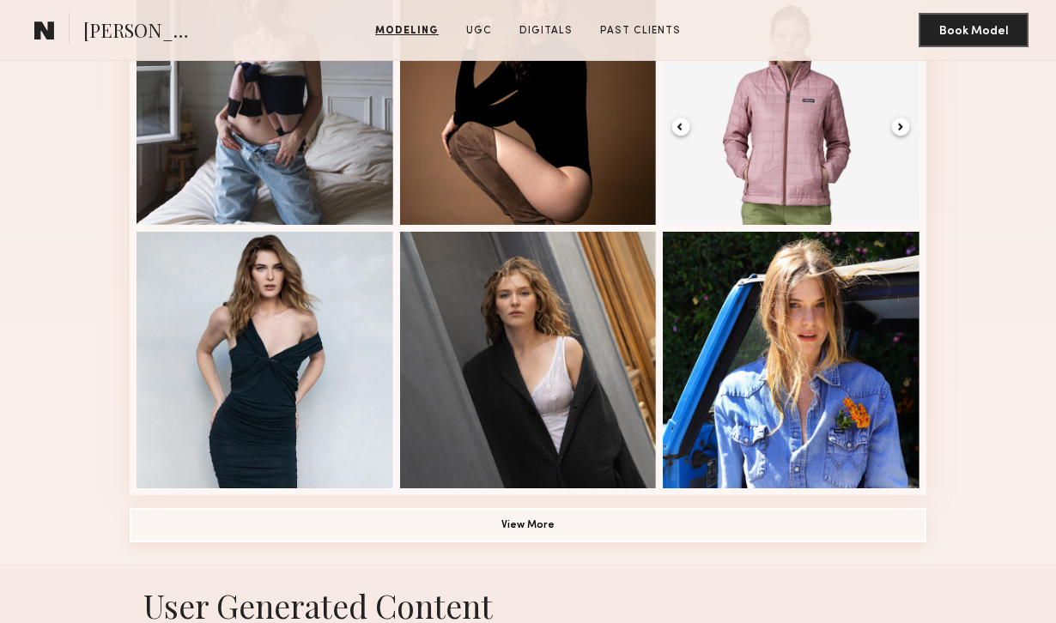
click at [447, 512] on button "View More" at bounding box center [528, 525] width 797 height 34
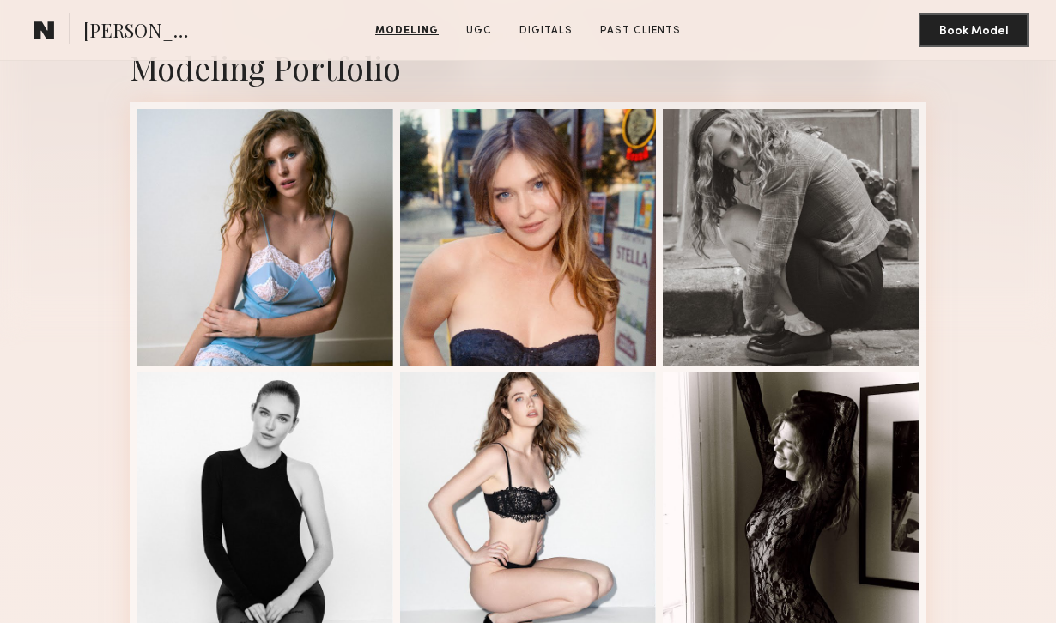
scroll to position [295, 0]
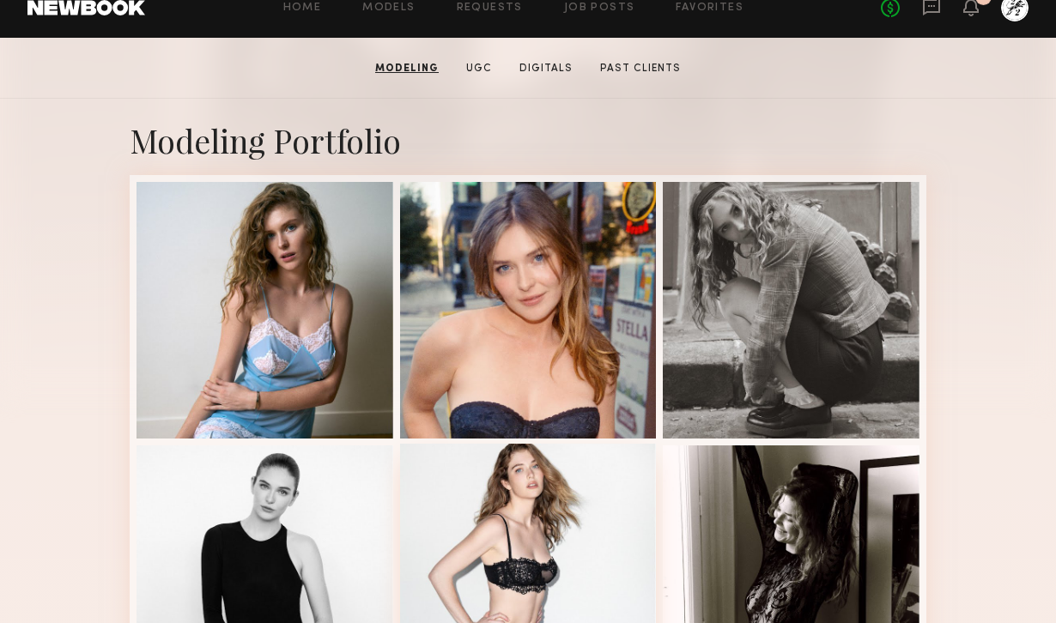
click at [545, 535] on div at bounding box center [528, 572] width 257 height 257
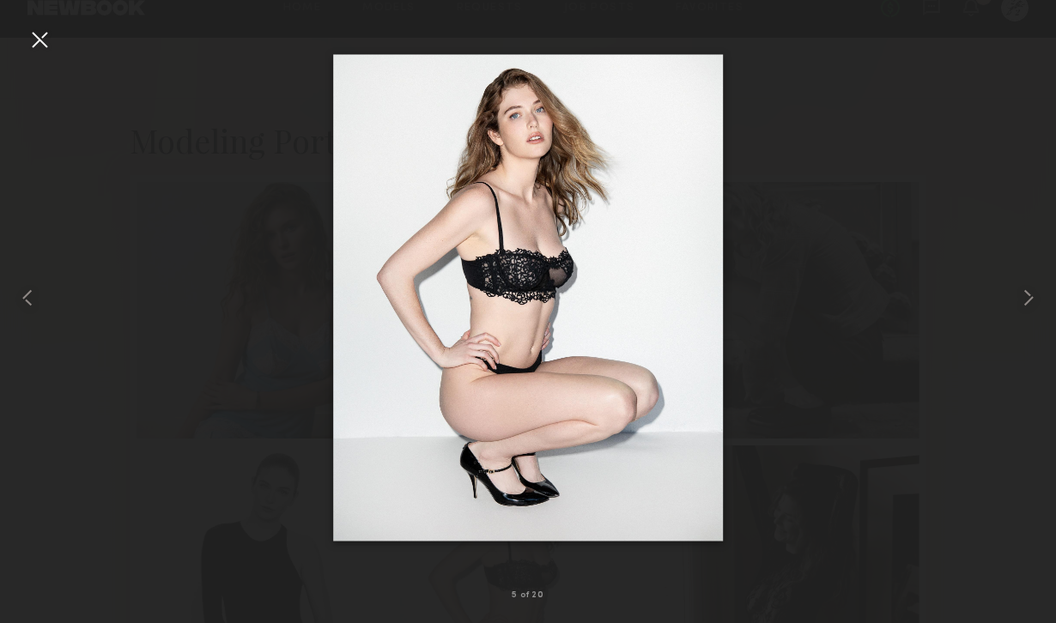
click at [41, 42] on div at bounding box center [39, 39] width 27 height 27
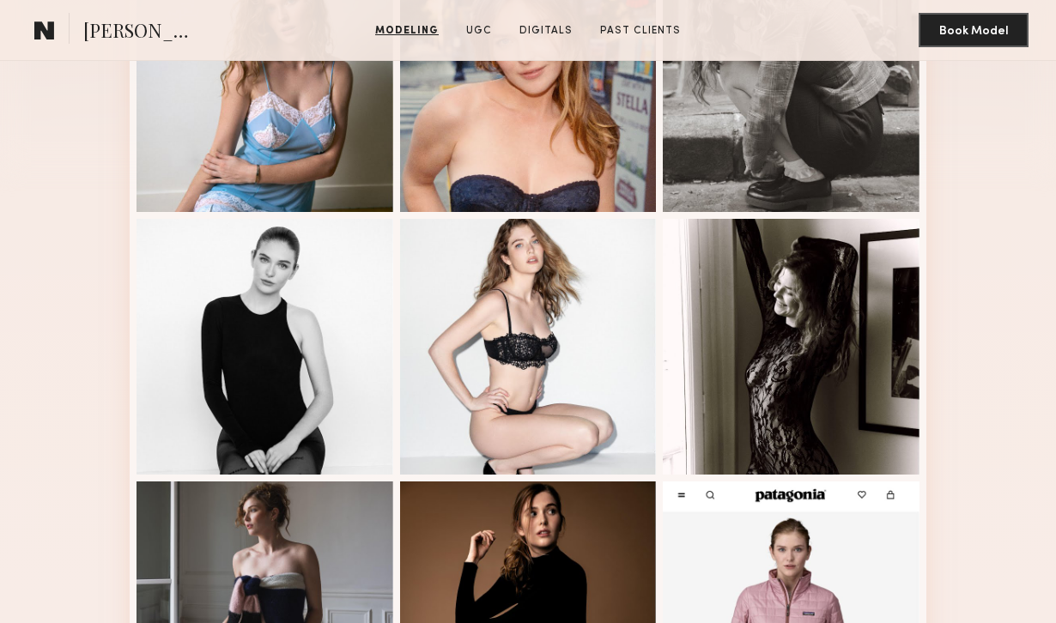
scroll to position [2, 0]
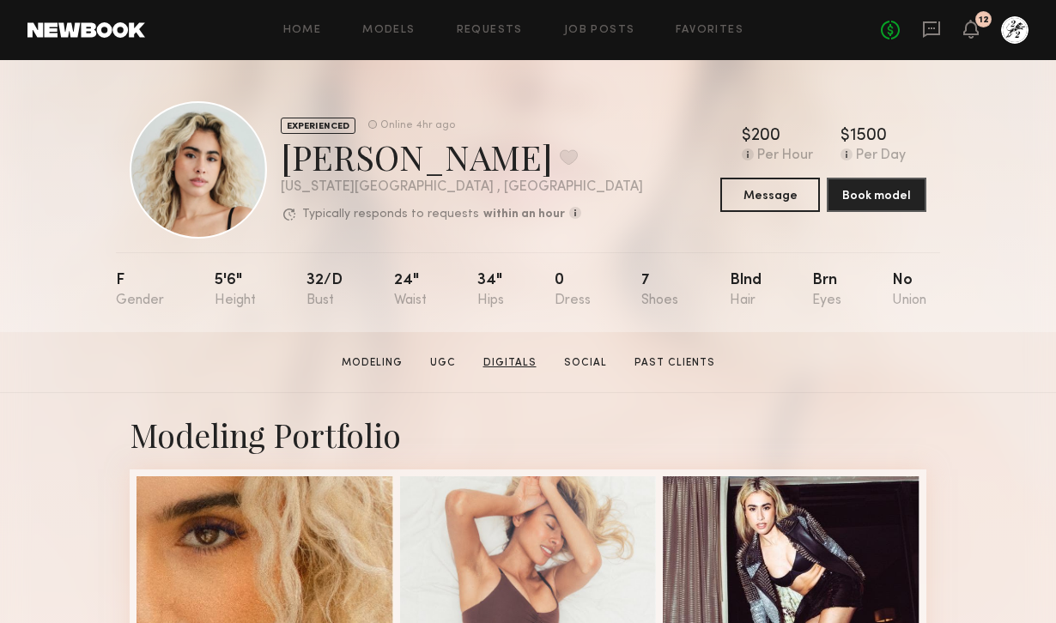
click at [492, 362] on link "Digitals" at bounding box center [510, 363] width 67 height 15
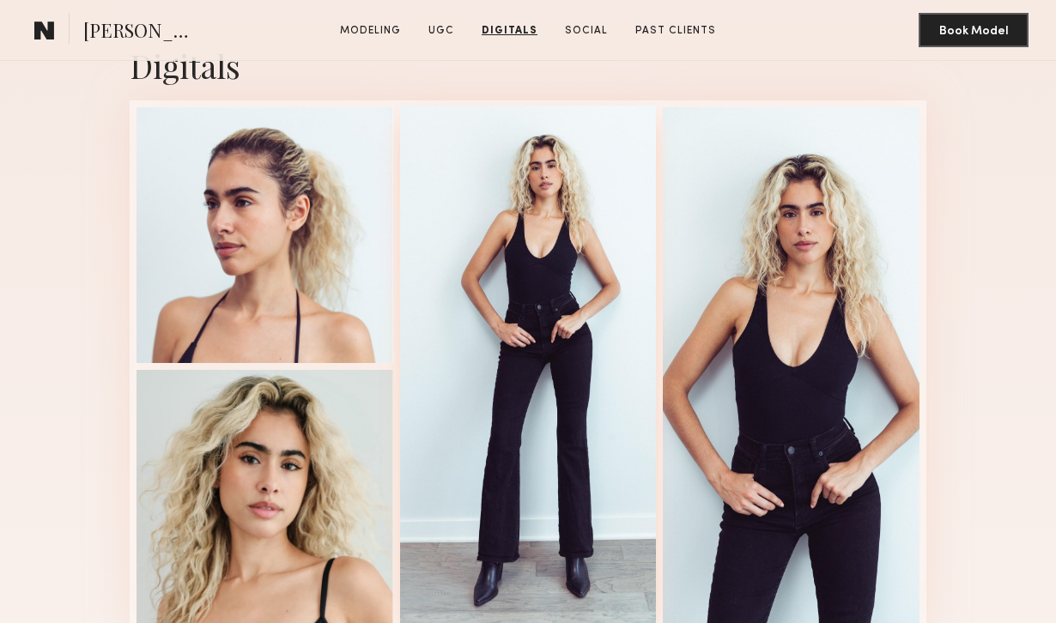
scroll to position [2307, 0]
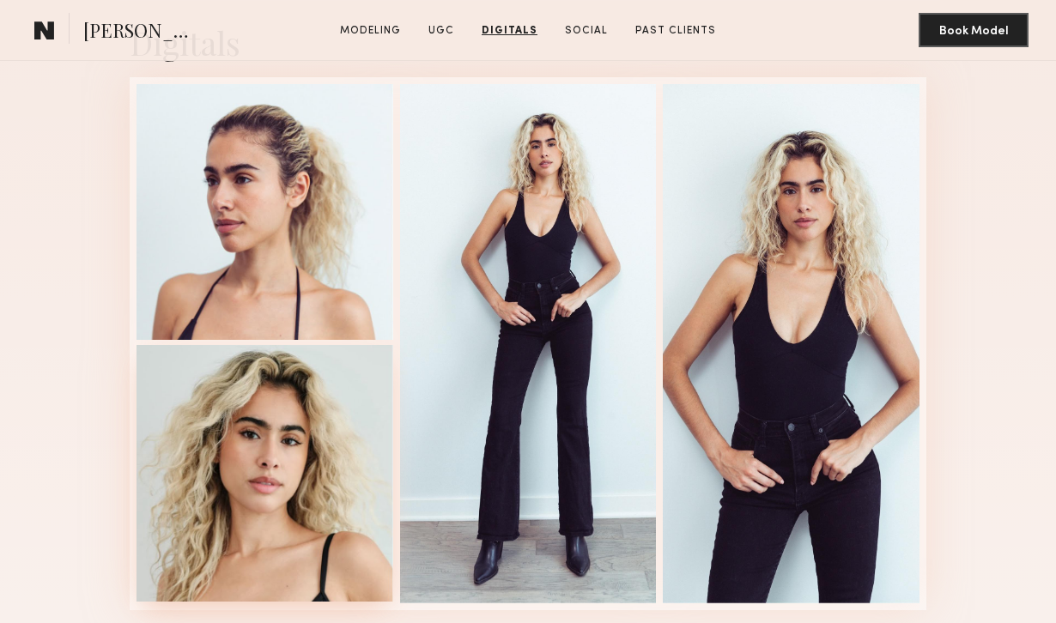
click at [305, 466] on div at bounding box center [265, 473] width 257 height 257
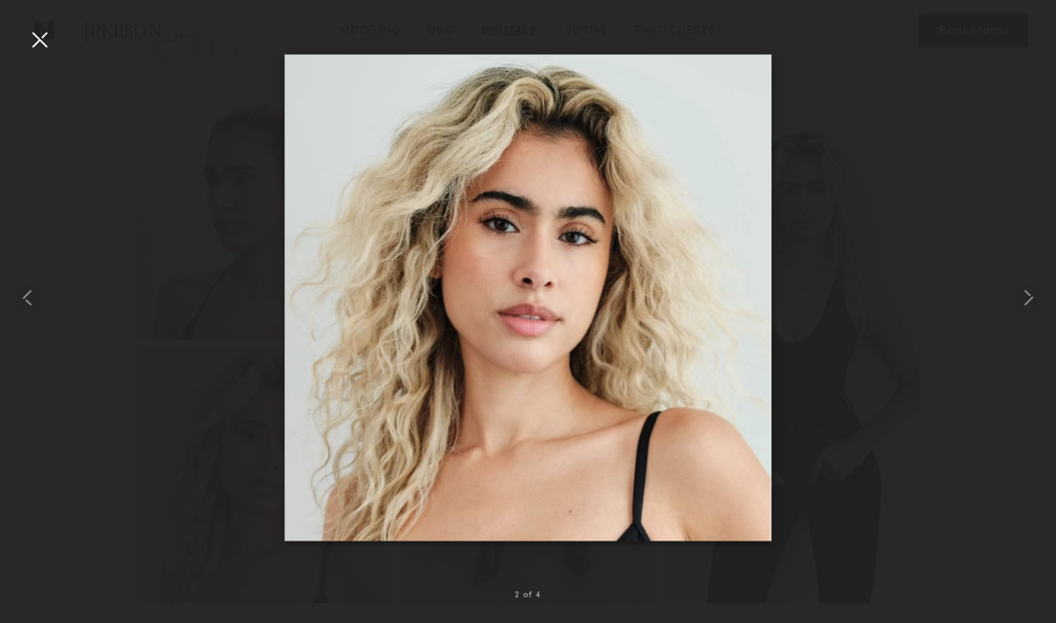
click at [44, 30] on div at bounding box center [39, 39] width 27 height 27
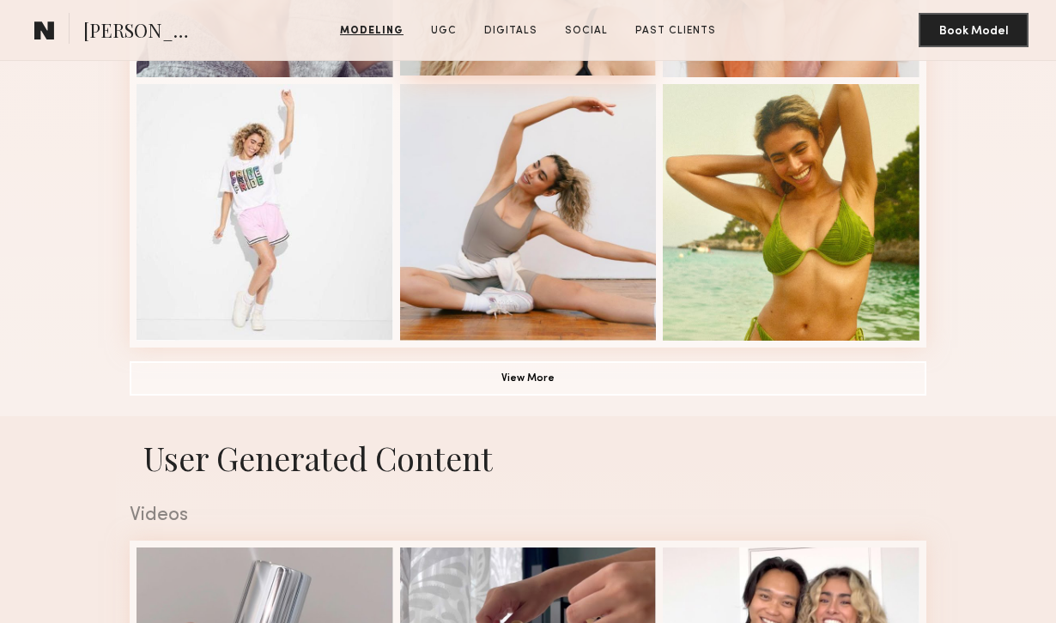
scroll to position [1230, 0]
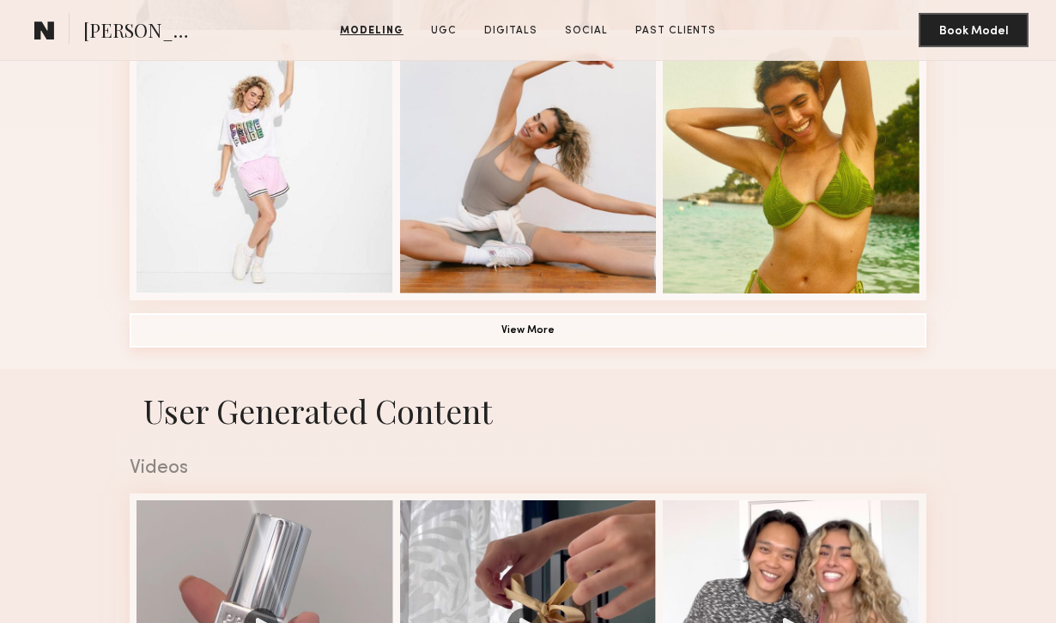
click at [543, 330] on button "View More" at bounding box center [528, 330] width 797 height 34
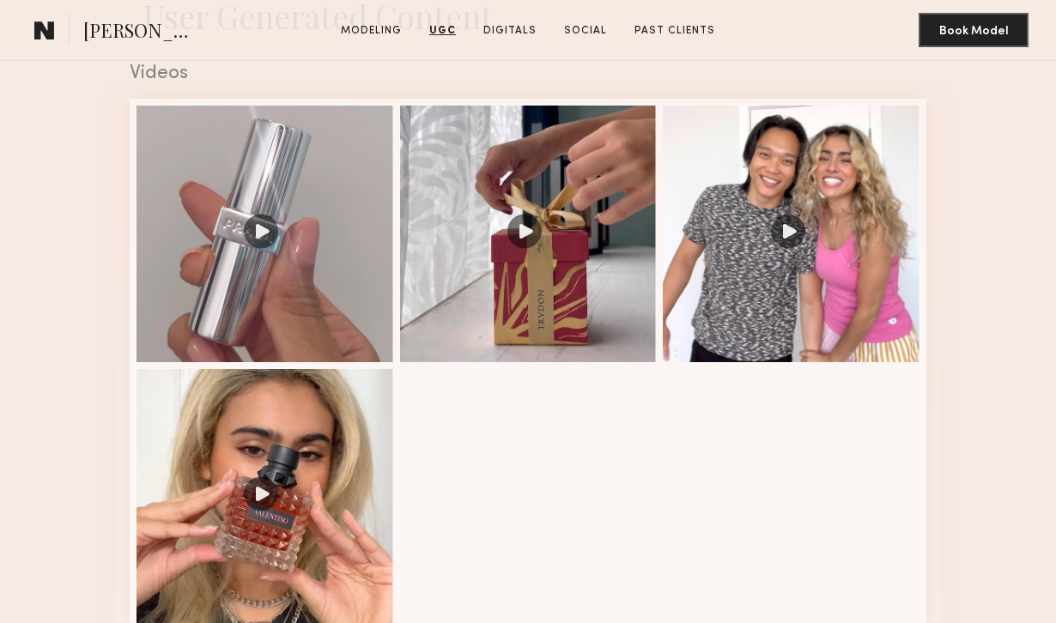
scroll to position [2676, 0]
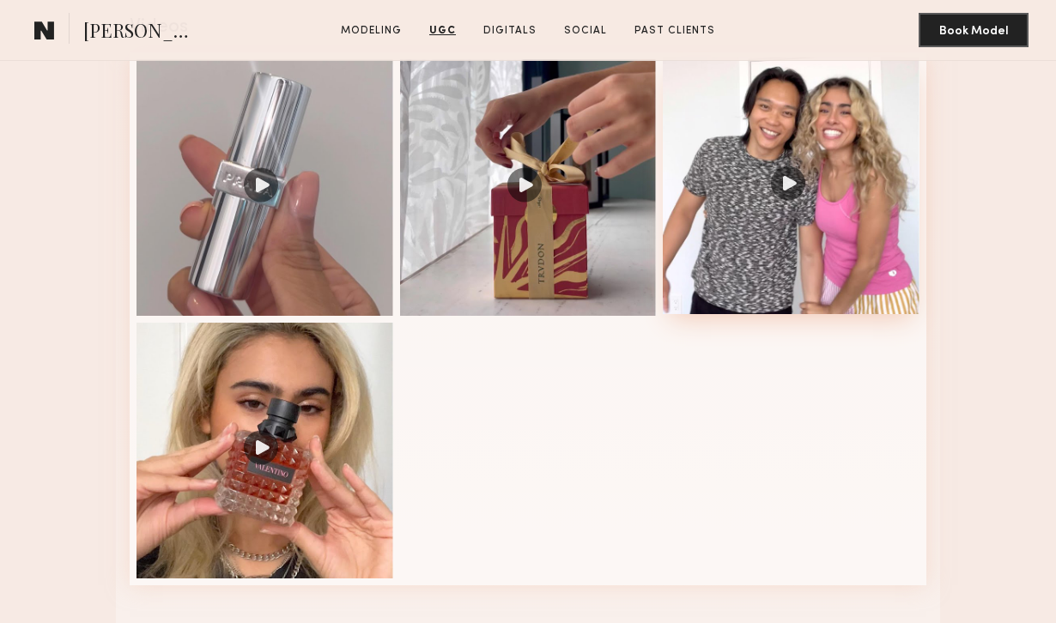
click at [781, 212] on div at bounding box center [791, 186] width 257 height 257
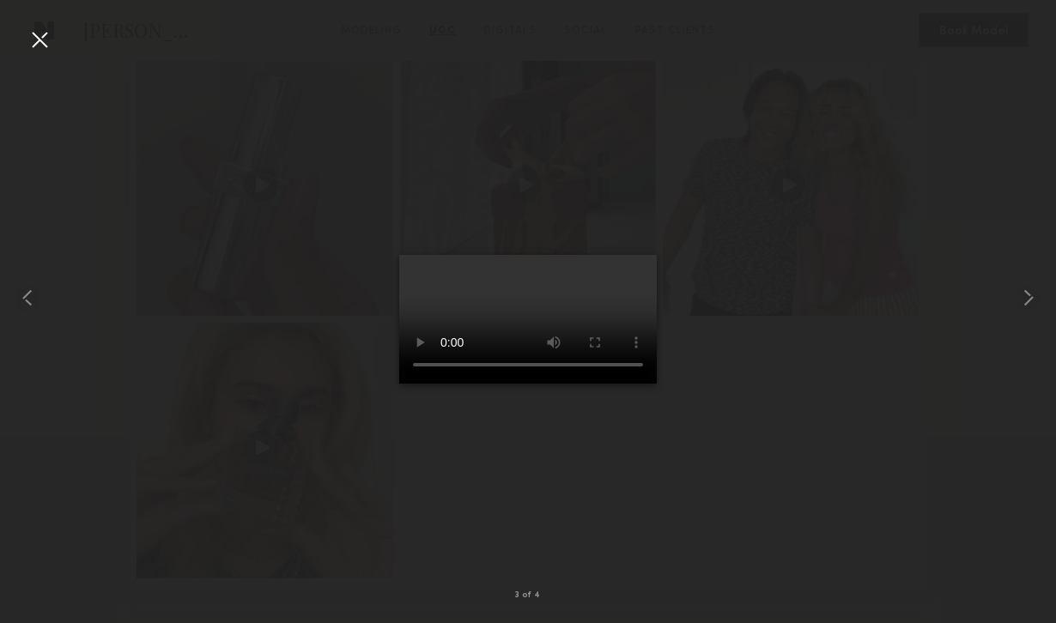
click at [190, 272] on div at bounding box center [528, 297] width 1056 height 541
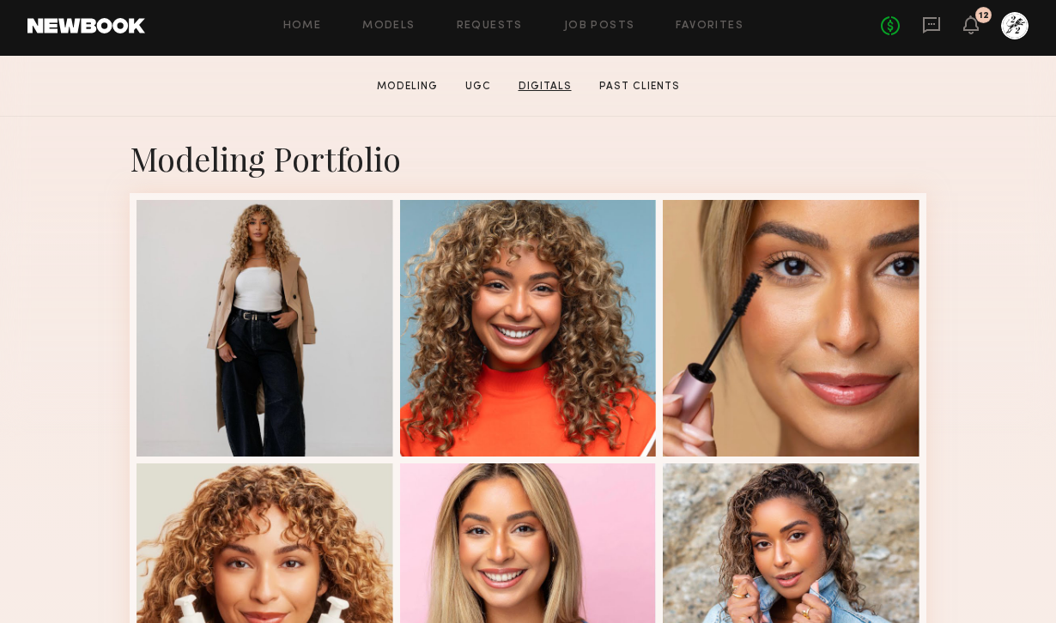
scroll to position [300, 0]
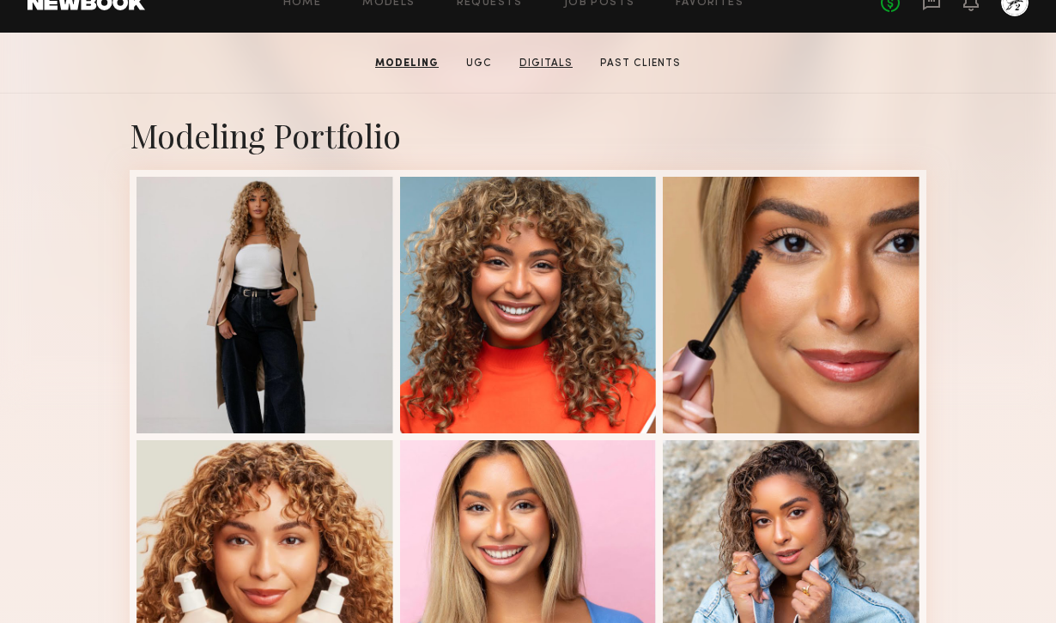
click at [550, 366] on div at bounding box center [528, 305] width 257 height 257
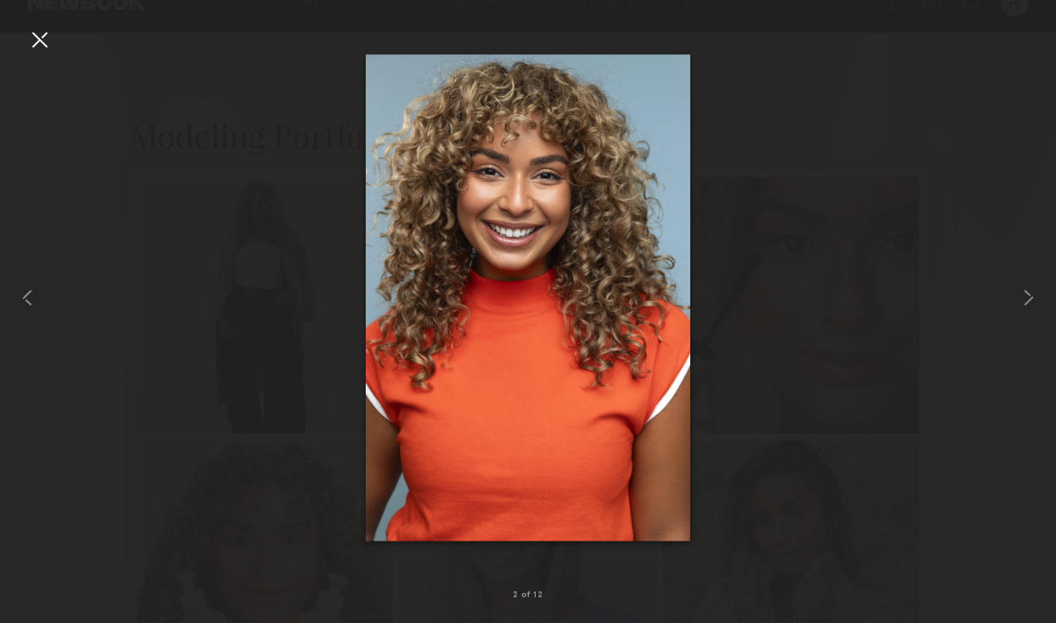
click at [43, 41] on div at bounding box center [39, 39] width 27 height 27
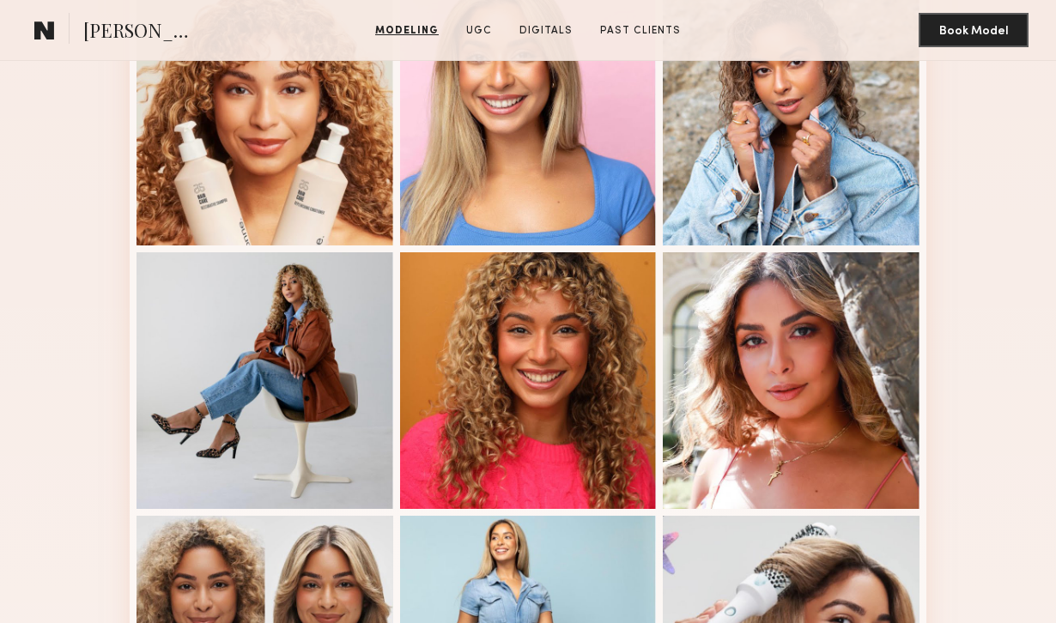
scroll to position [947, 0]
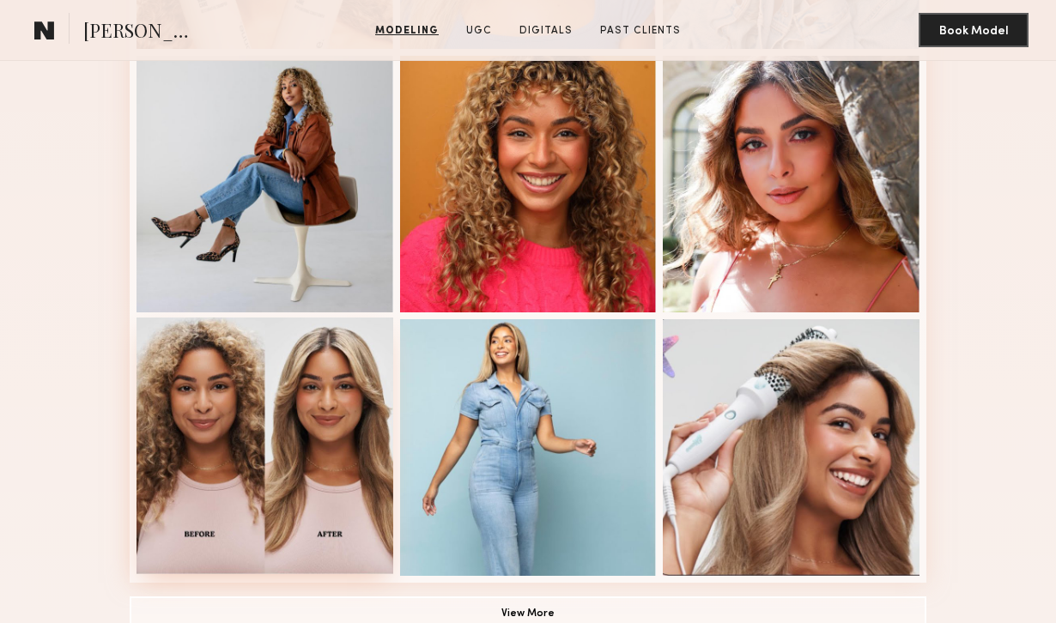
click at [319, 443] on div at bounding box center [265, 446] width 257 height 257
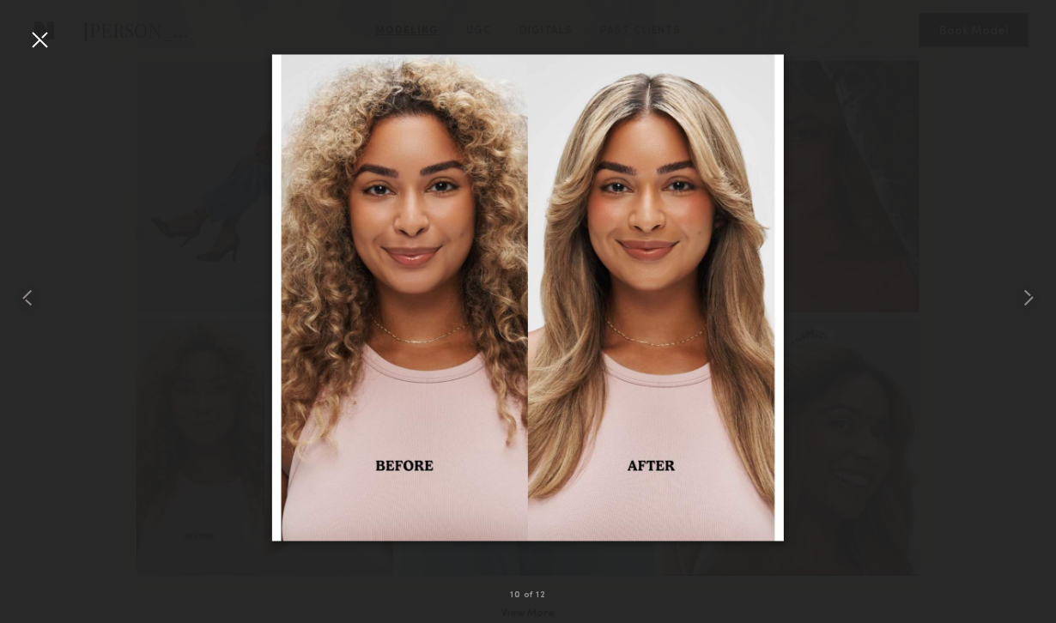
click at [39, 41] on div at bounding box center [39, 39] width 27 height 27
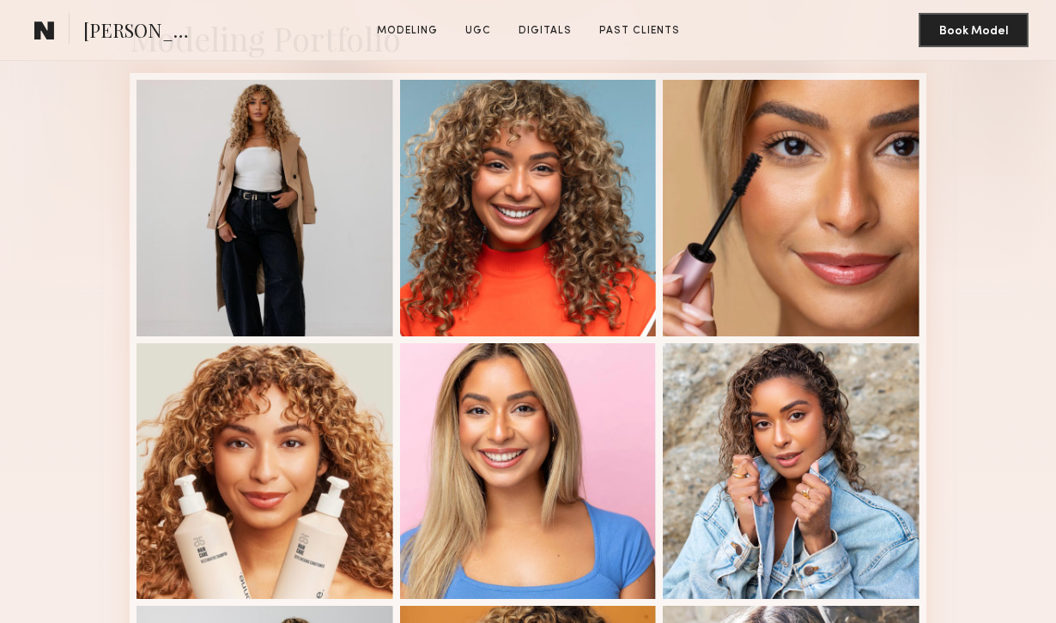
scroll to position [453, 0]
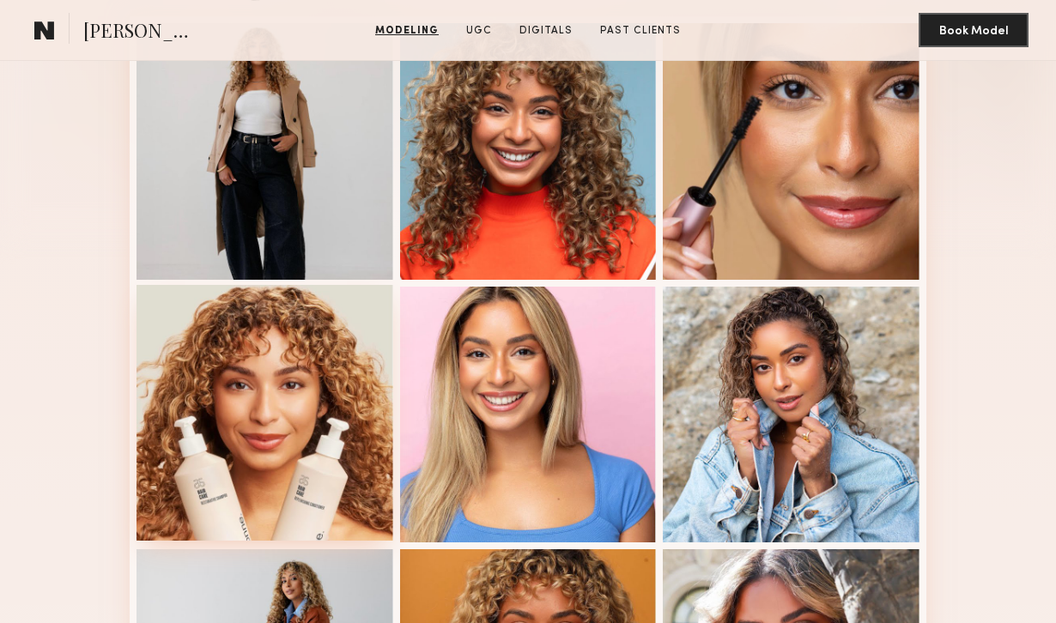
click at [308, 430] on div at bounding box center [265, 413] width 257 height 257
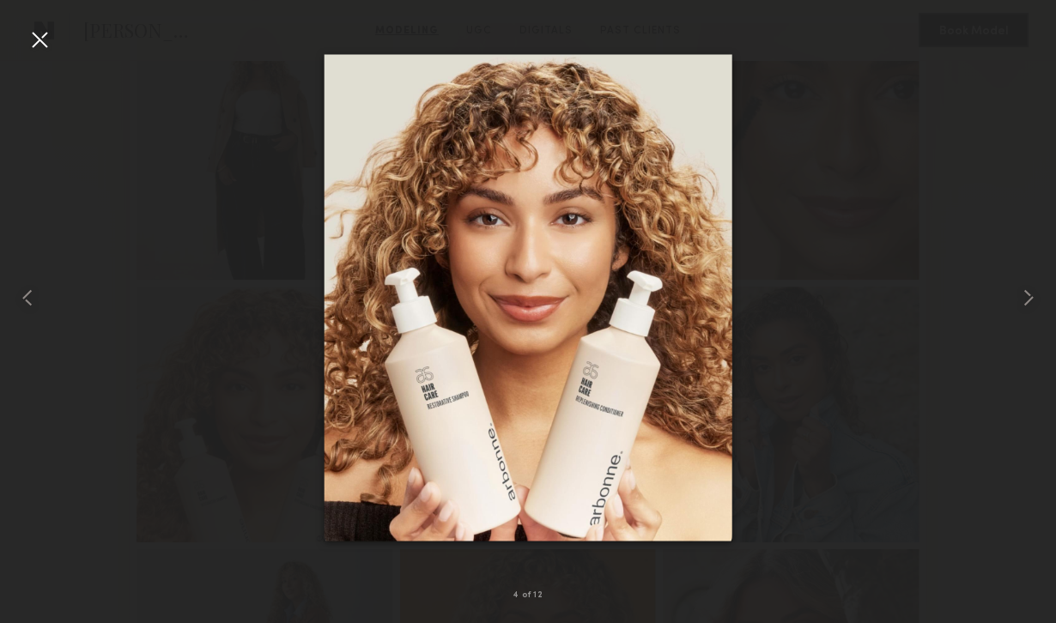
click at [38, 36] on div at bounding box center [39, 39] width 27 height 27
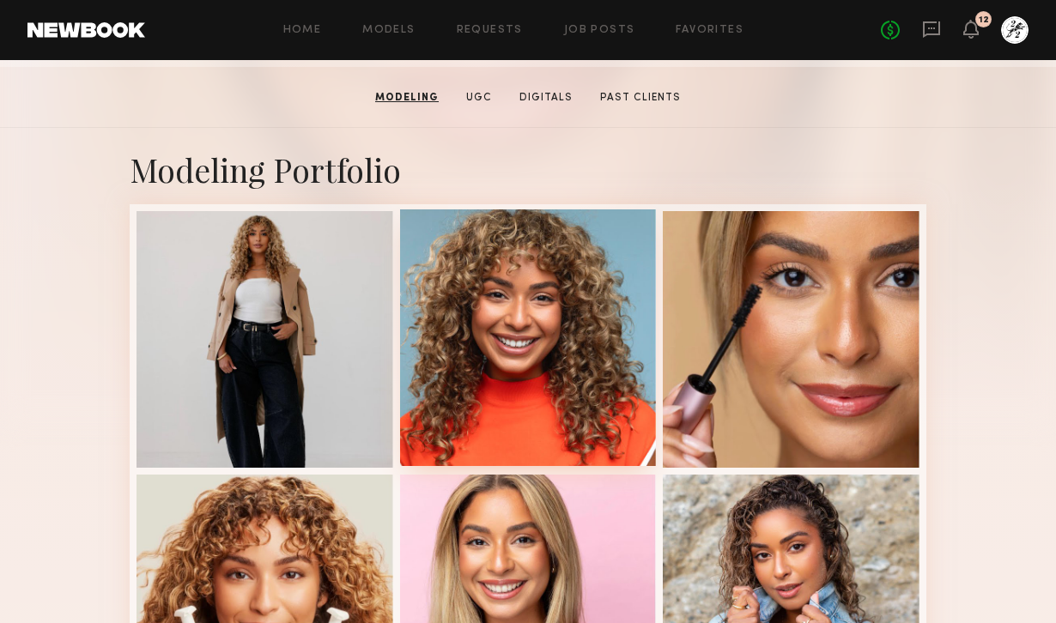
scroll to position [206, 0]
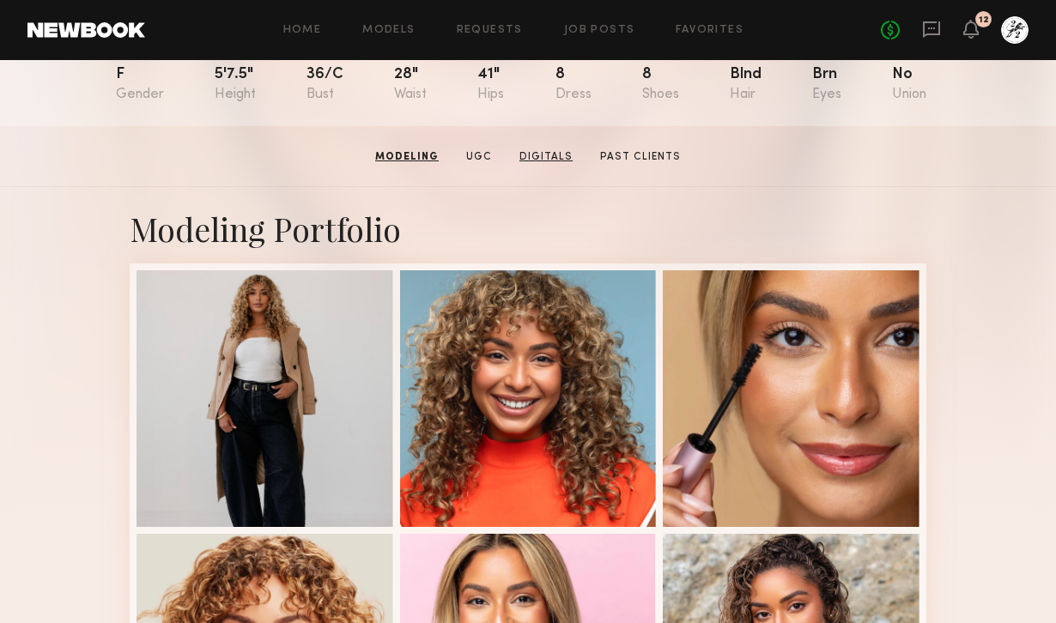
click at [534, 152] on link "Digitals" at bounding box center [546, 156] width 67 height 15
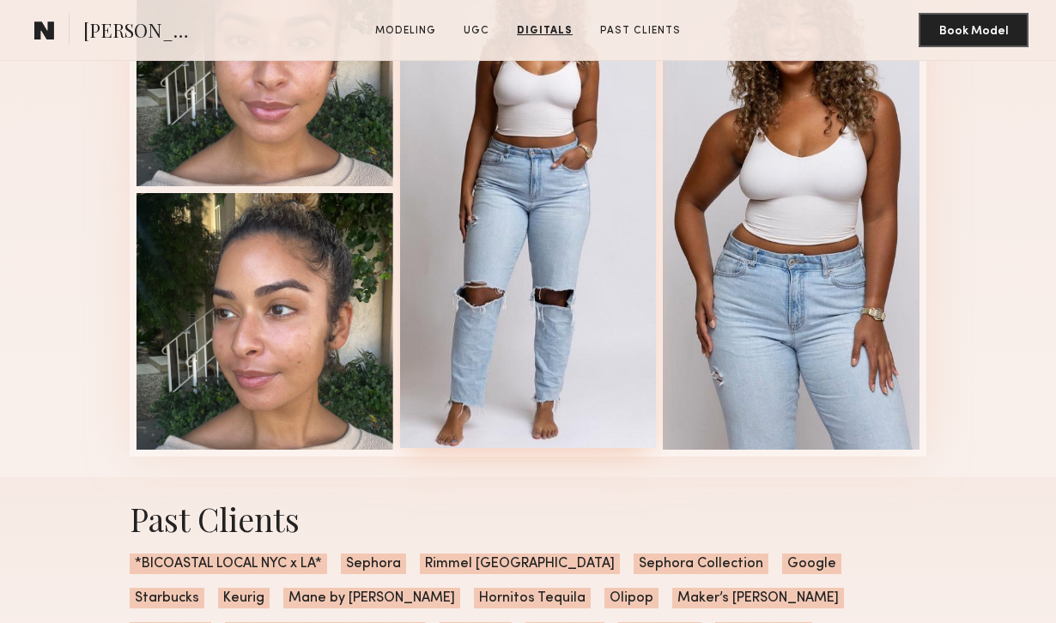
scroll to position [2608, 0]
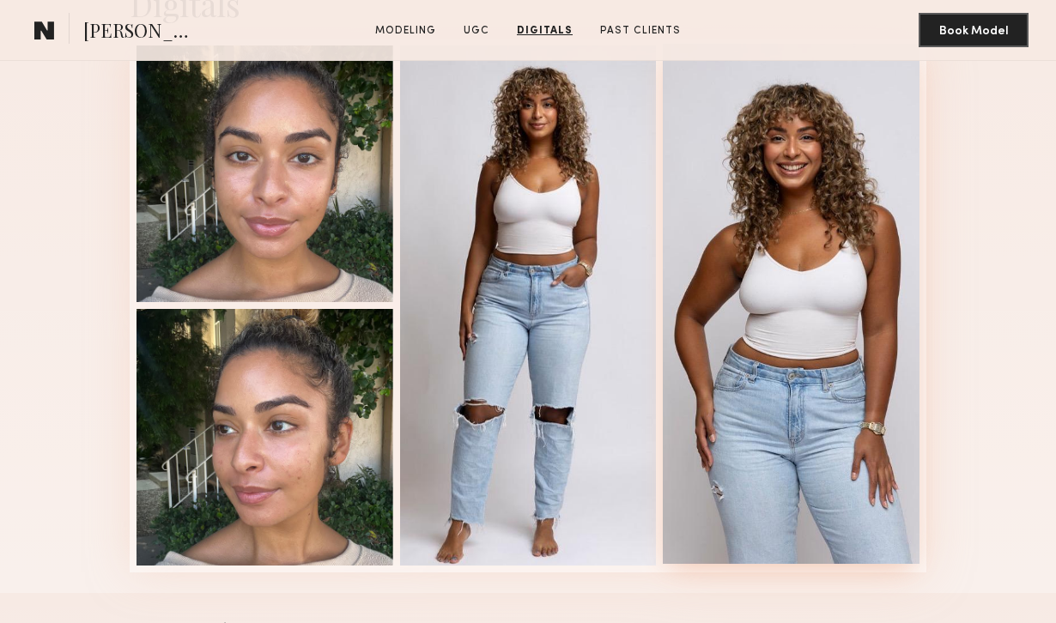
click at [759, 323] on div at bounding box center [791, 304] width 257 height 520
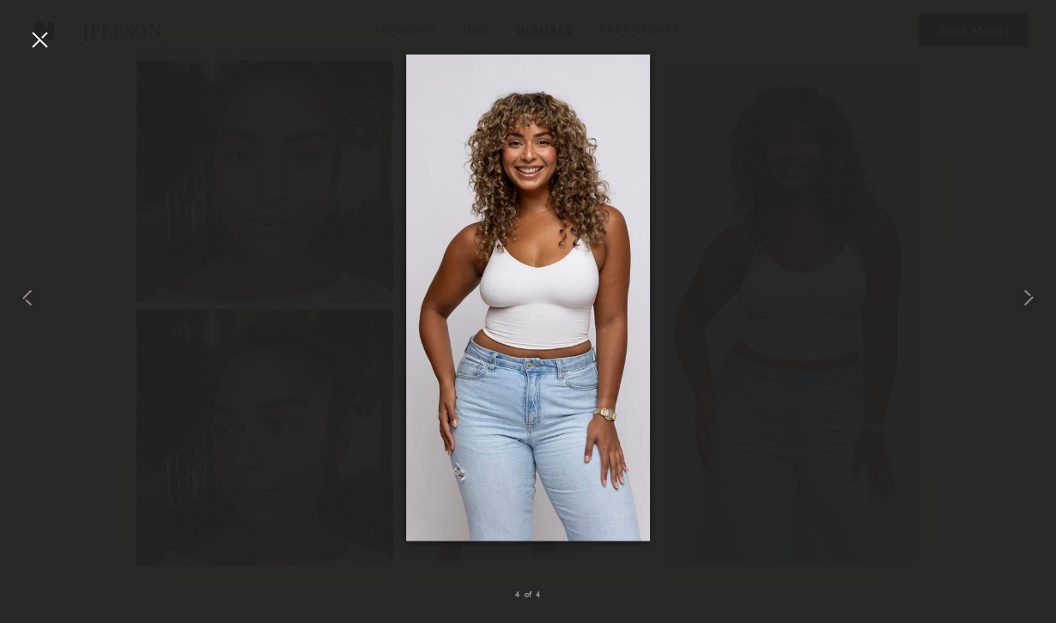
click at [40, 42] on div at bounding box center [39, 39] width 27 height 27
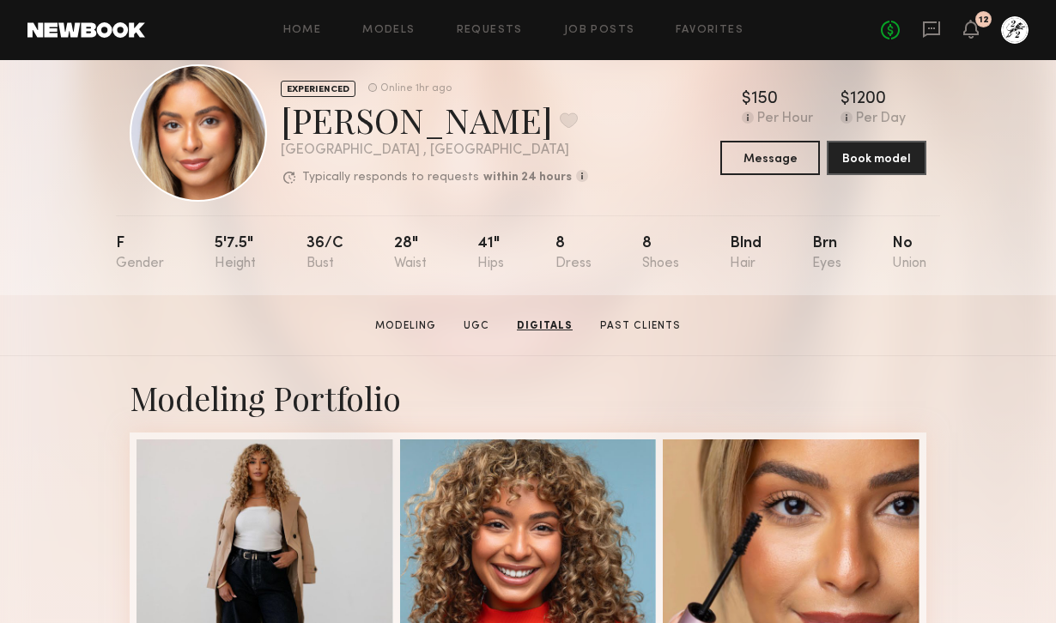
scroll to position [0, 0]
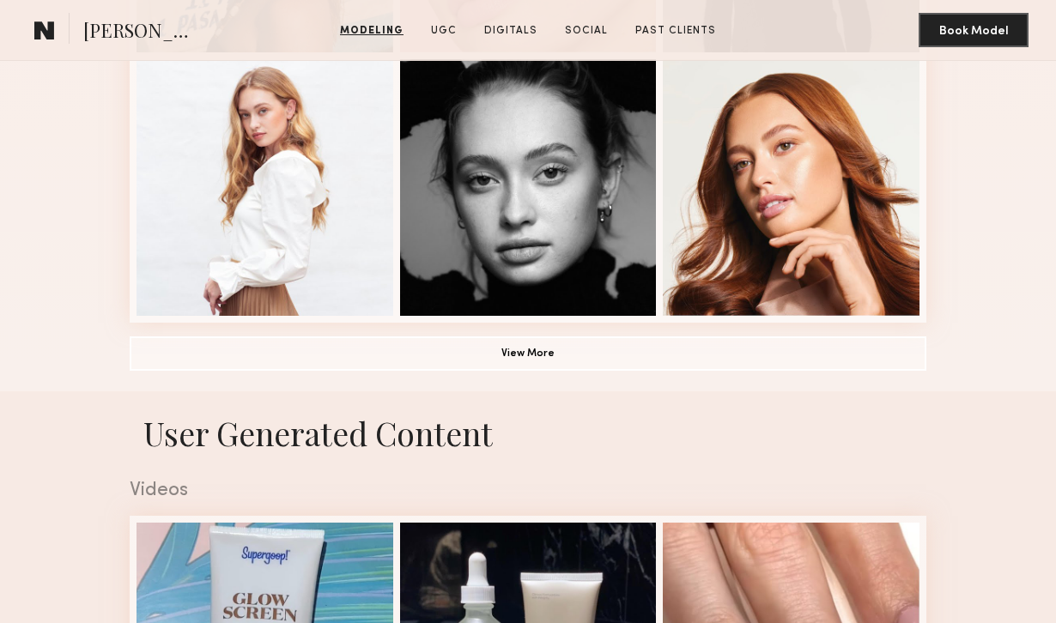
scroll to position [1206, 0]
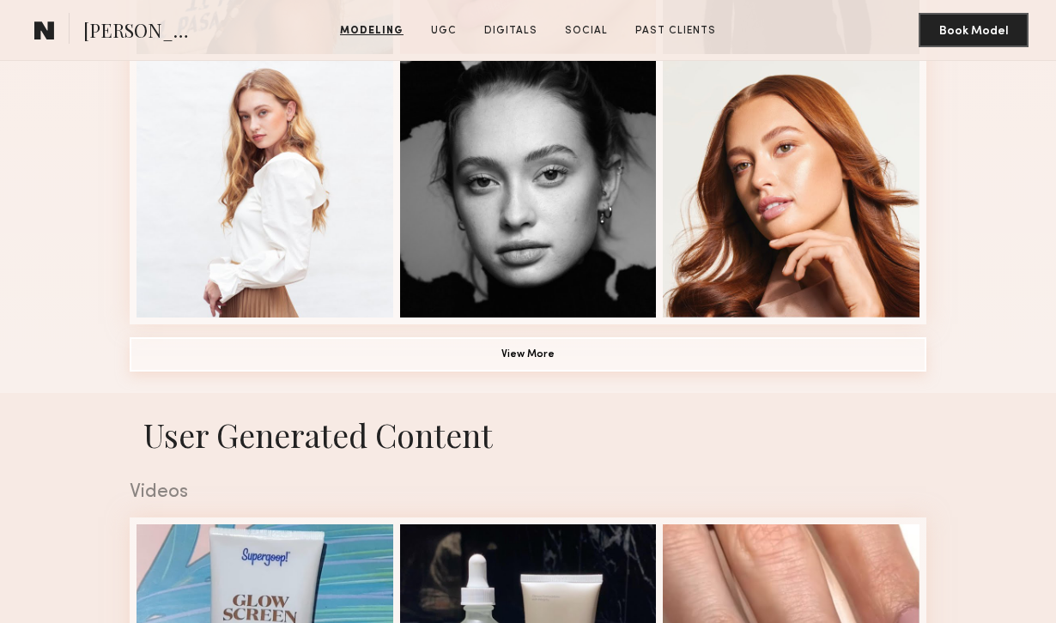
click at [610, 350] on button "View More" at bounding box center [528, 355] width 797 height 34
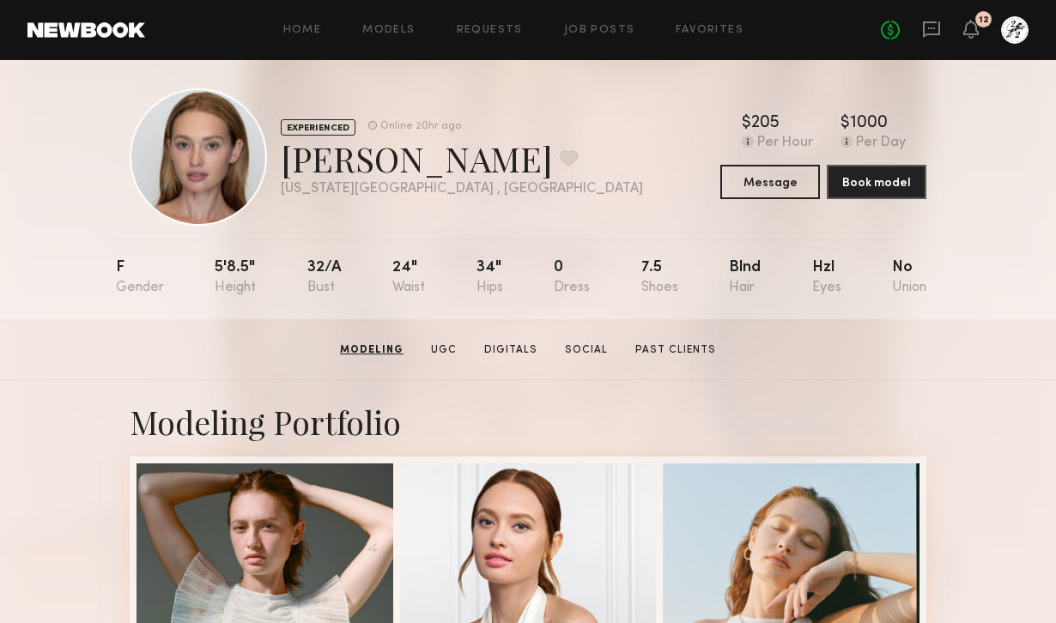
scroll to position [0, 0]
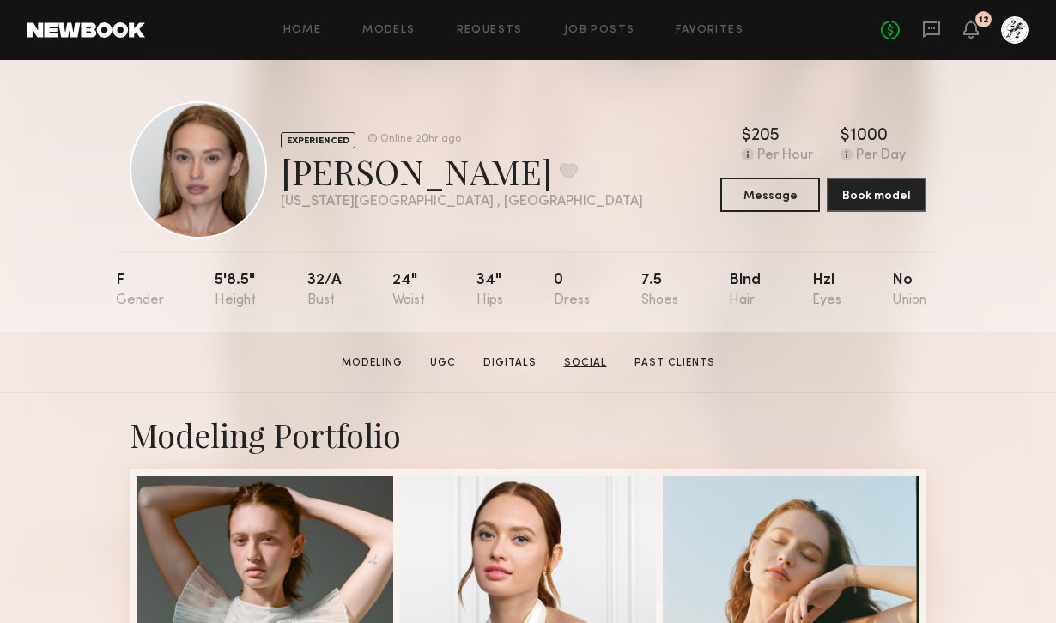
click at [574, 364] on link "Social" at bounding box center [585, 363] width 57 height 15
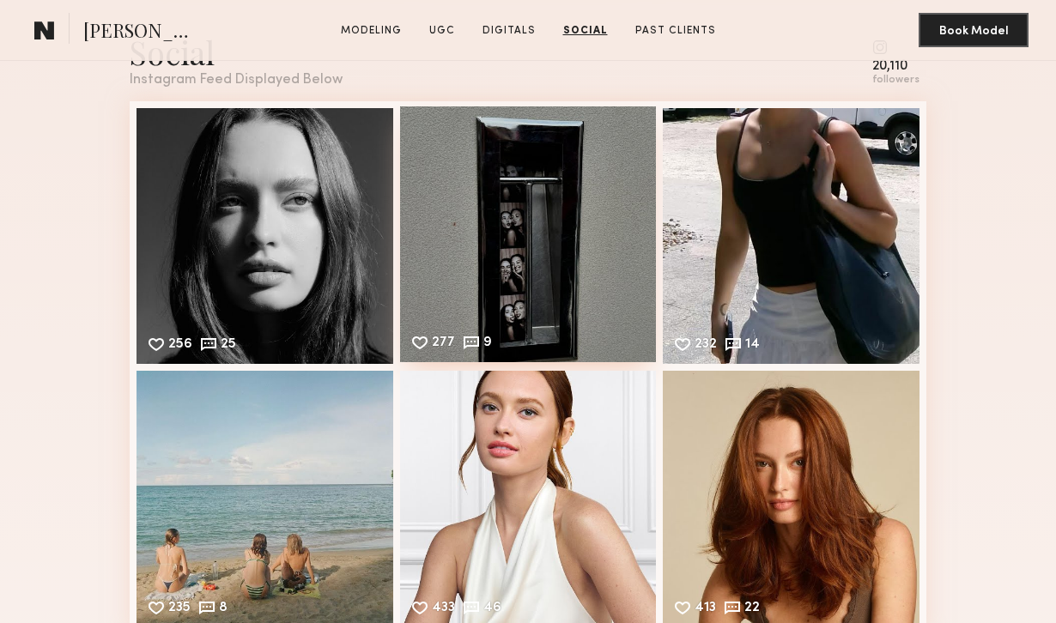
scroll to position [4970, 0]
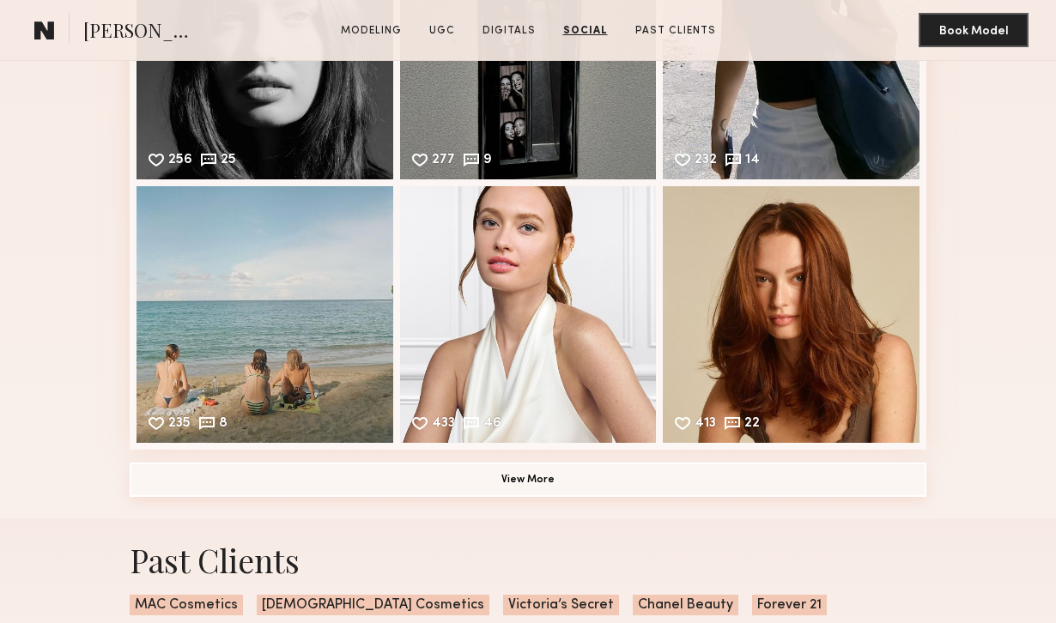
click at [532, 469] on button "View More" at bounding box center [528, 480] width 797 height 34
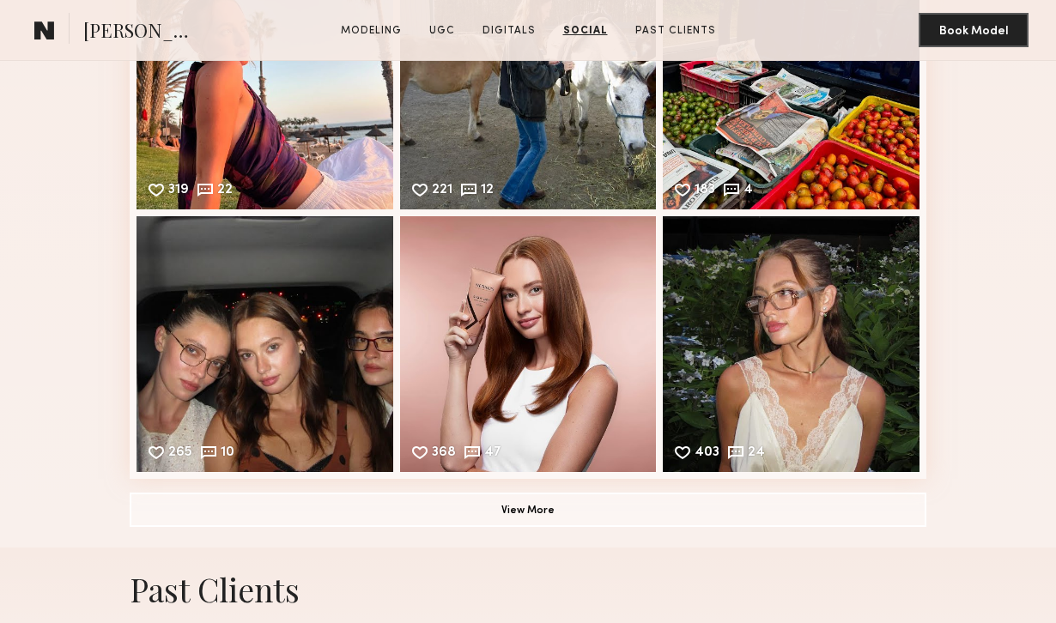
scroll to position [5509, 0]
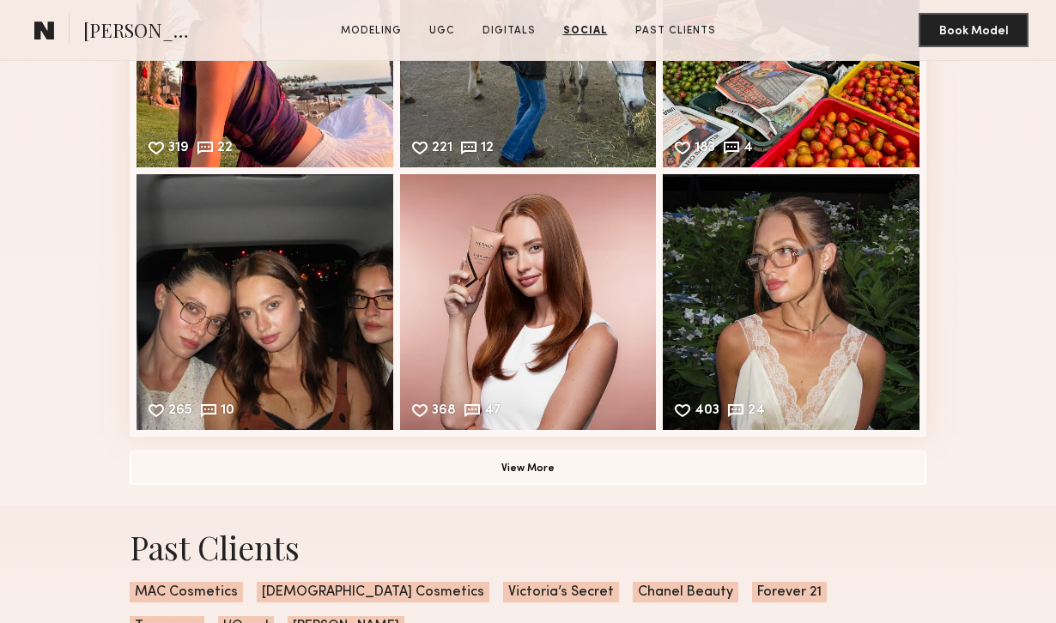
click at [575, 369] on div "368 47 Likes & comments displayed to show model’s engagement" at bounding box center [528, 302] width 257 height 257
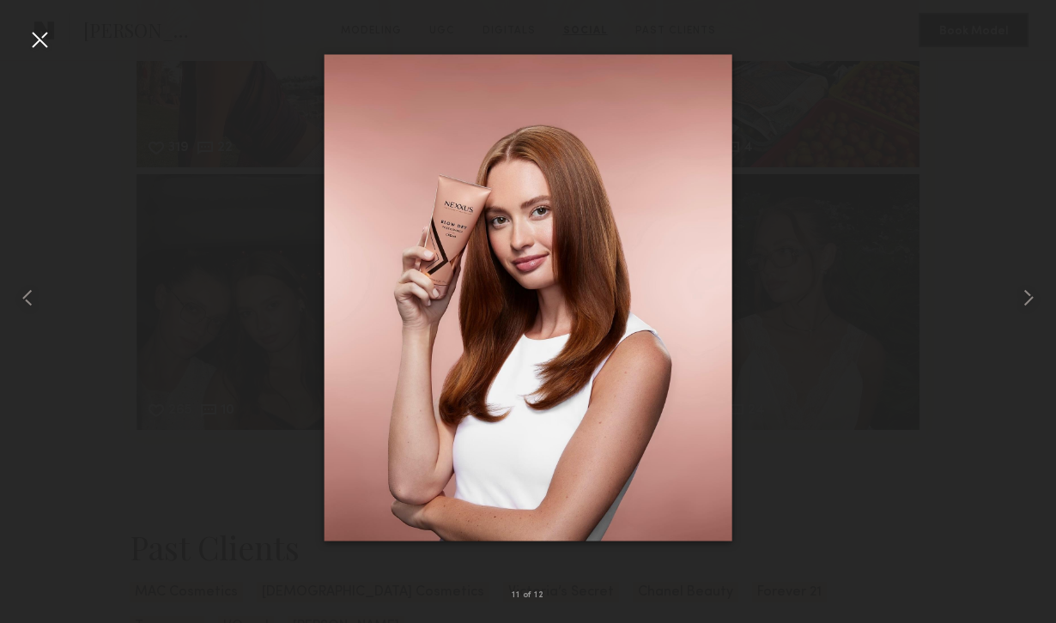
click at [32, 42] on div at bounding box center [39, 39] width 27 height 27
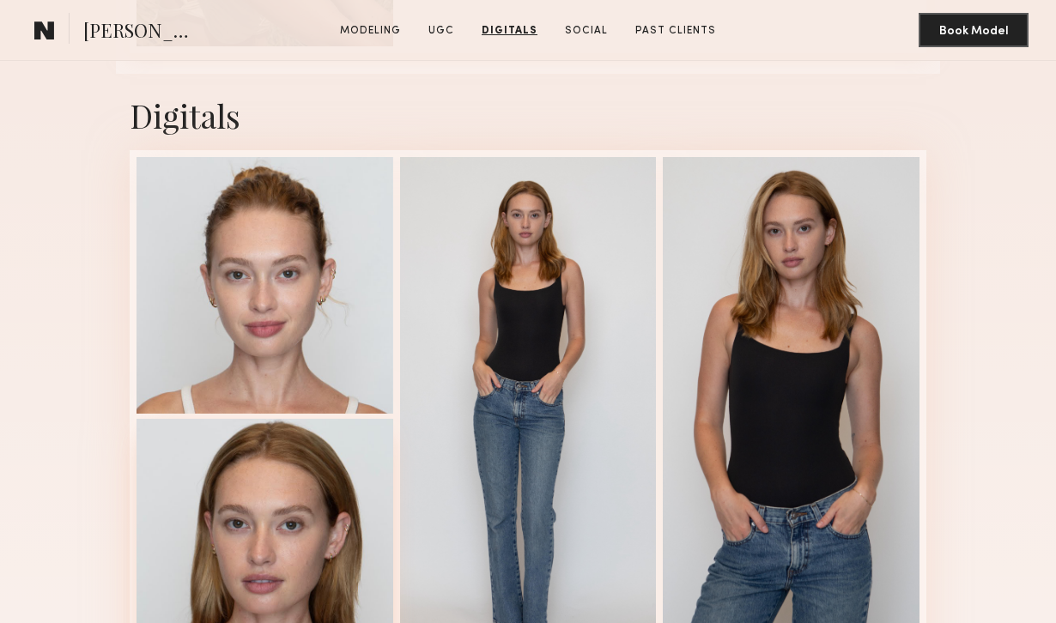
scroll to position [4089, 0]
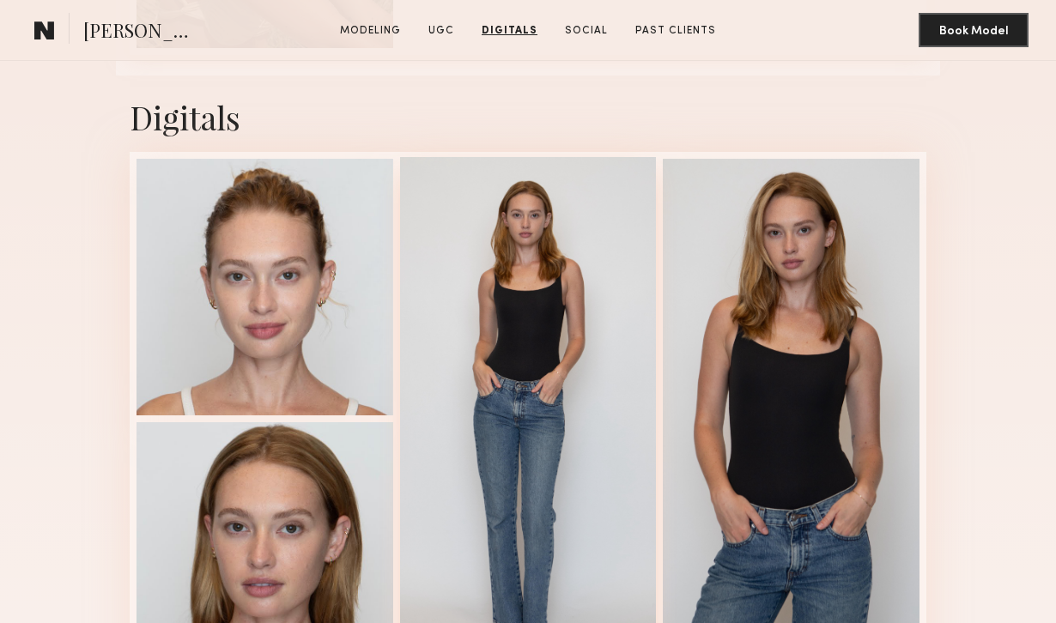
click at [517, 336] on div at bounding box center [528, 417] width 257 height 520
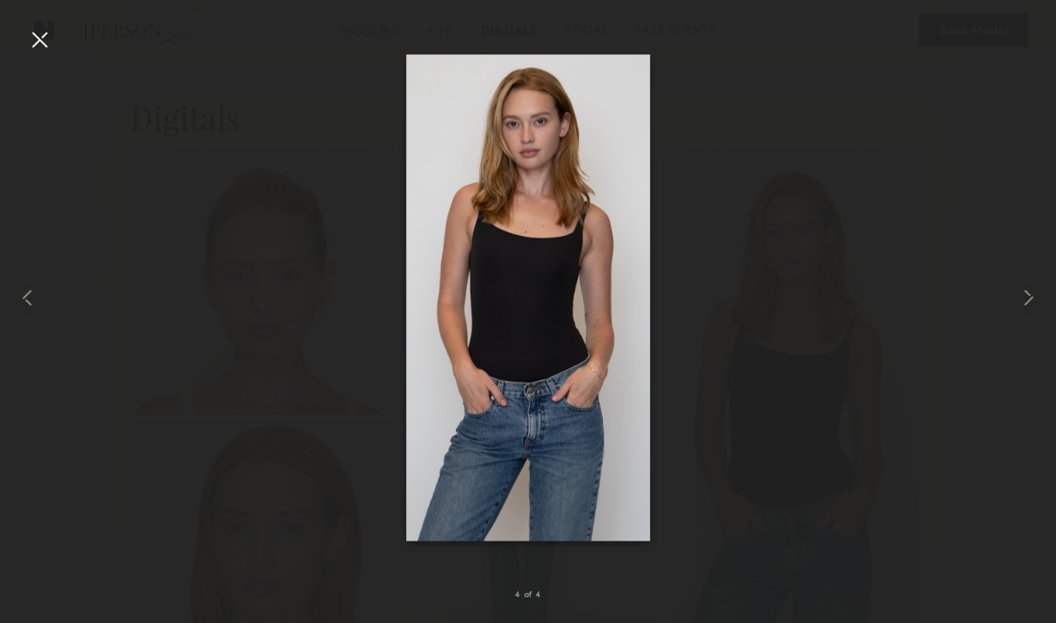
click at [29, 45] on div at bounding box center [39, 39] width 27 height 27
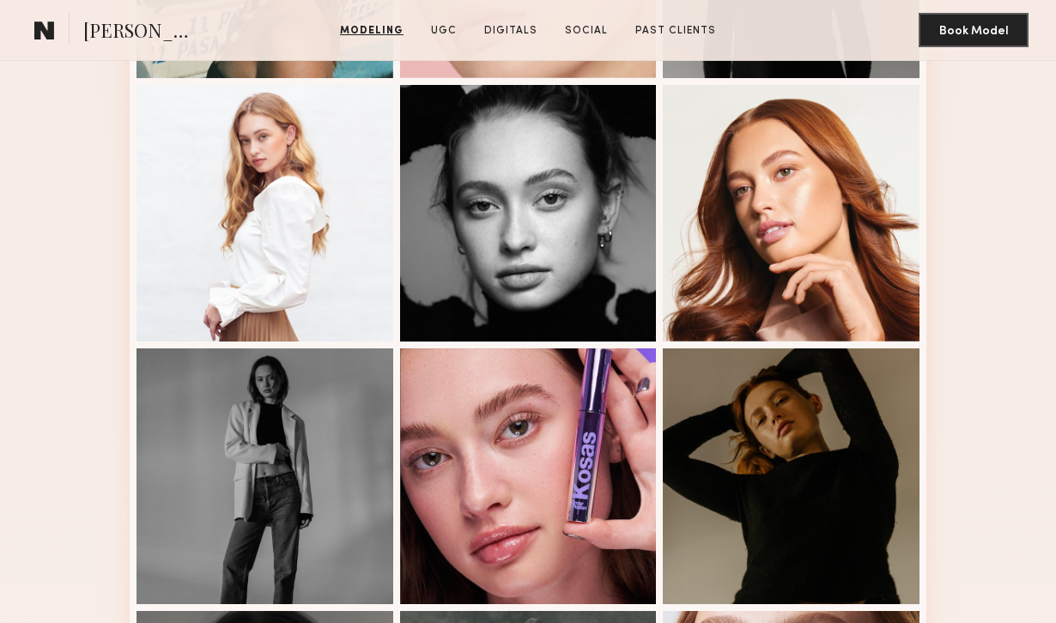
scroll to position [0, 0]
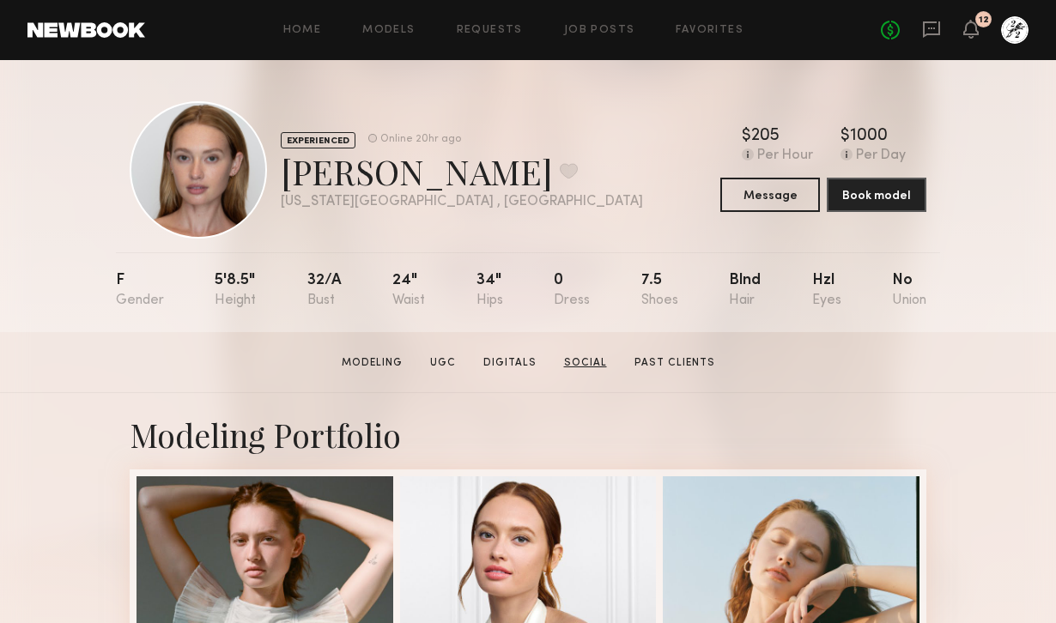
click at [589, 365] on link "Social" at bounding box center [585, 363] width 57 height 15
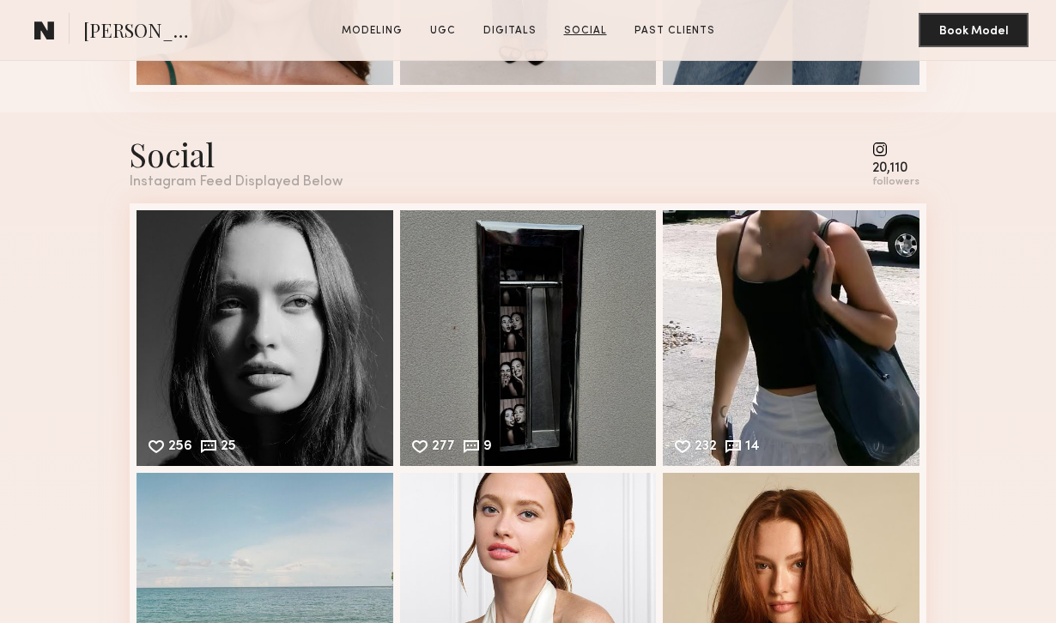
scroll to position [4694, 0]
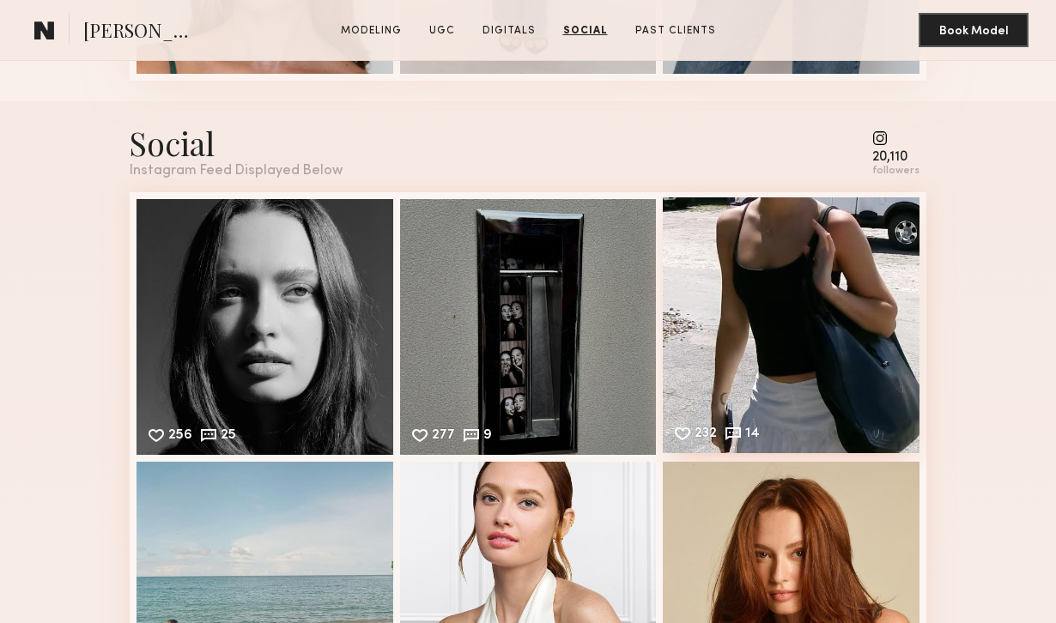
click at [762, 368] on div "232 14 Likes & comments displayed to show model’s engagement" at bounding box center [791, 326] width 257 height 257
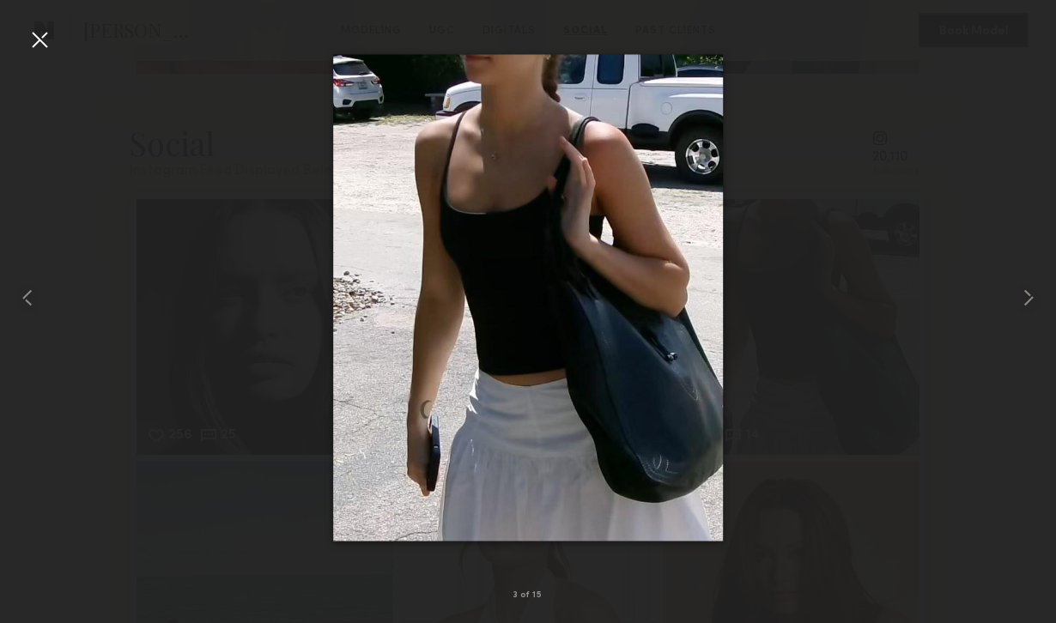
click at [48, 34] on div at bounding box center [39, 39] width 27 height 27
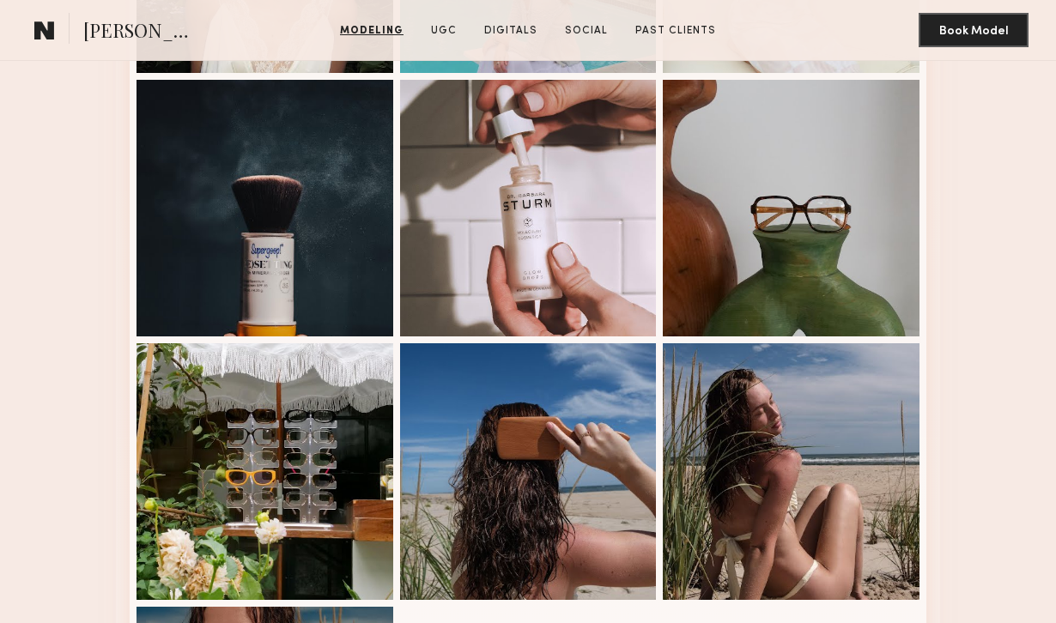
scroll to position [3321, 0]
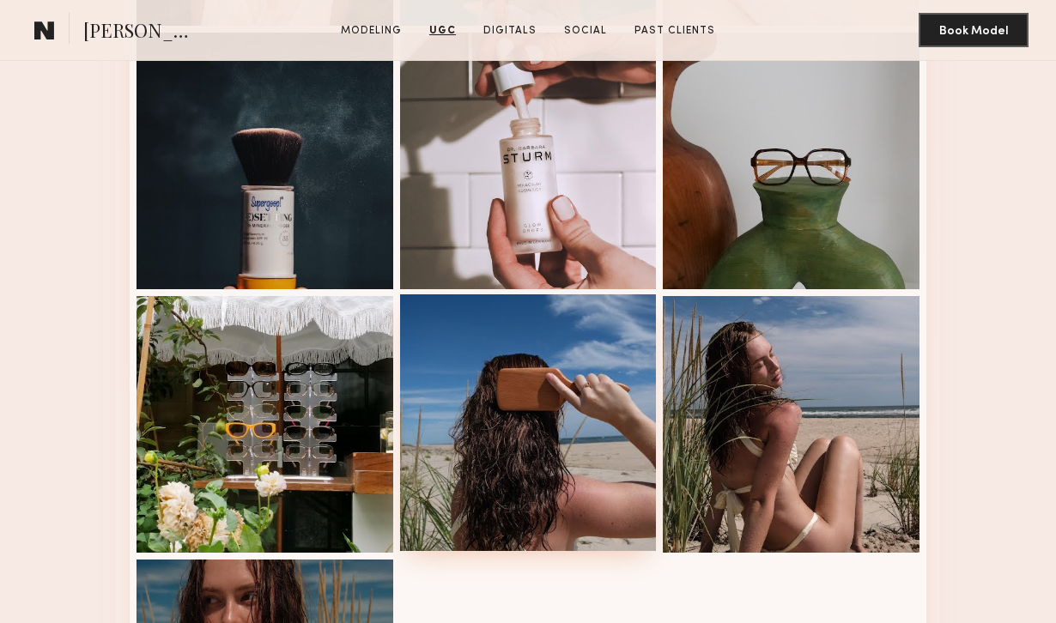
click at [417, 461] on div at bounding box center [528, 423] width 257 height 257
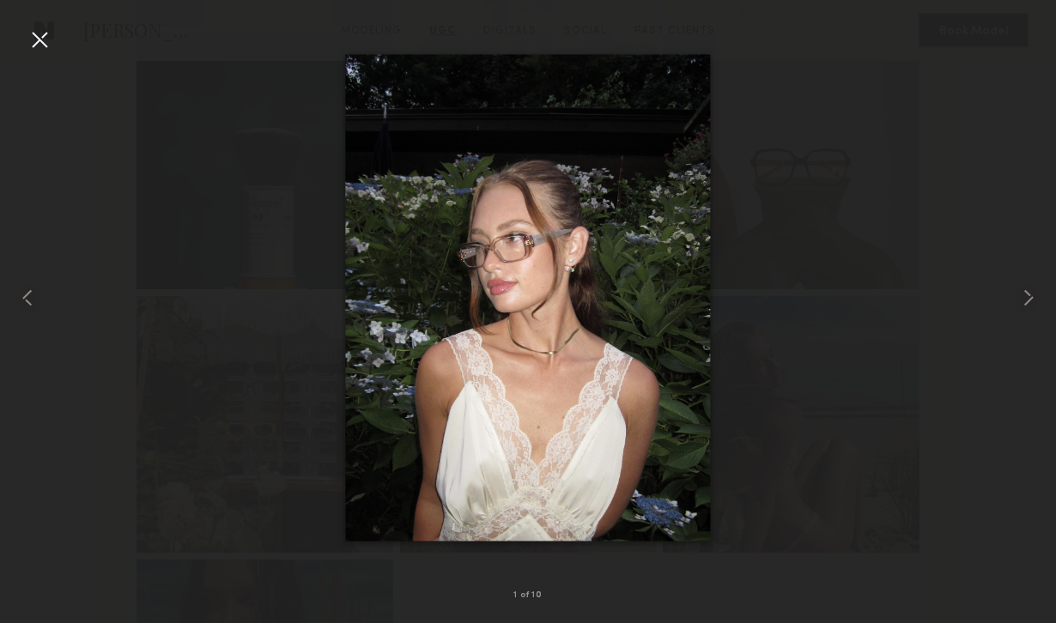
click at [33, 39] on div at bounding box center [39, 39] width 27 height 27
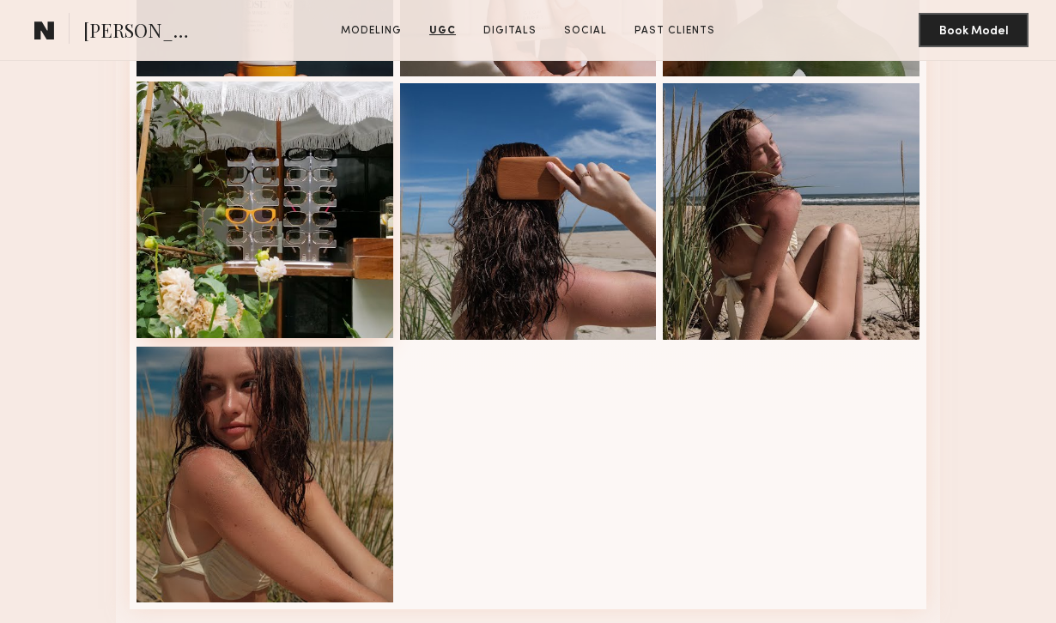
scroll to position [3630, 0]
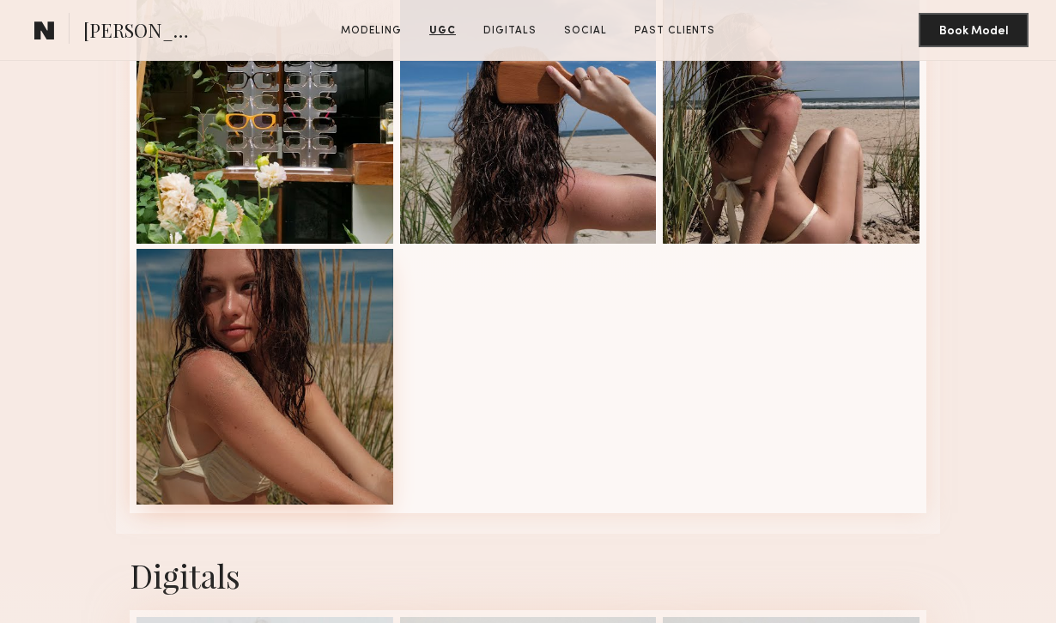
click at [216, 358] on div at bounding box center [265, 377] width 257 height 257
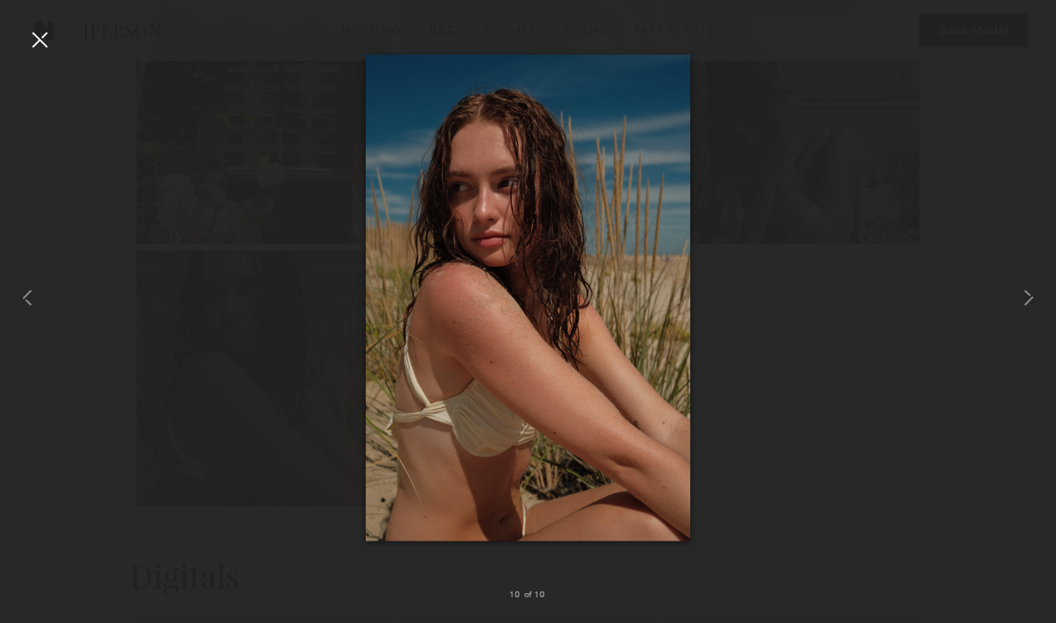
click at [31, 40] on div at bounding box center [39, 39] width 27 height 27
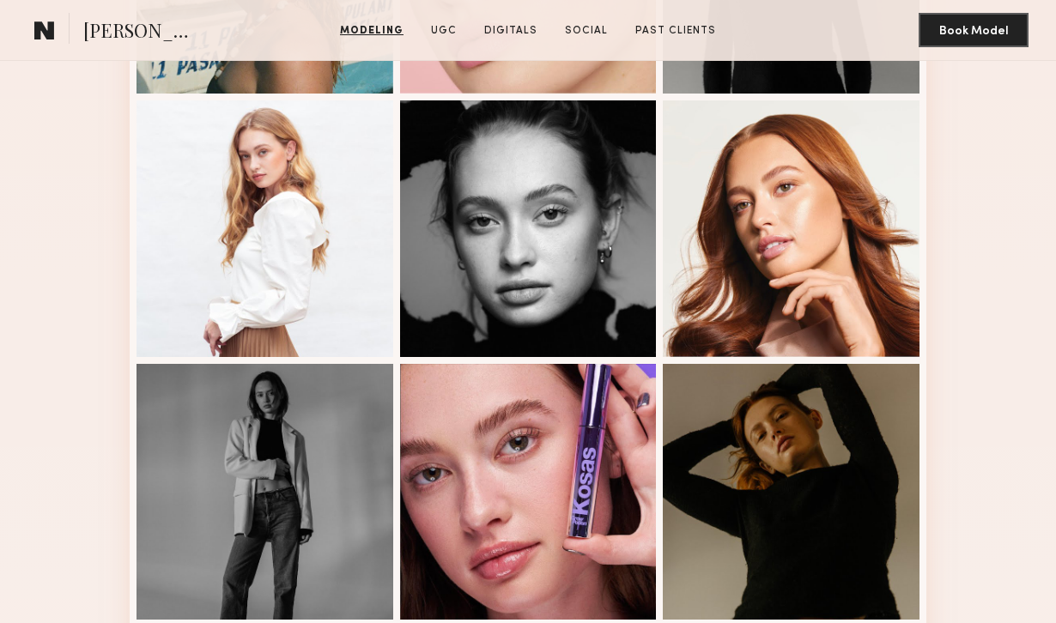
scroll to position [1167, 0]
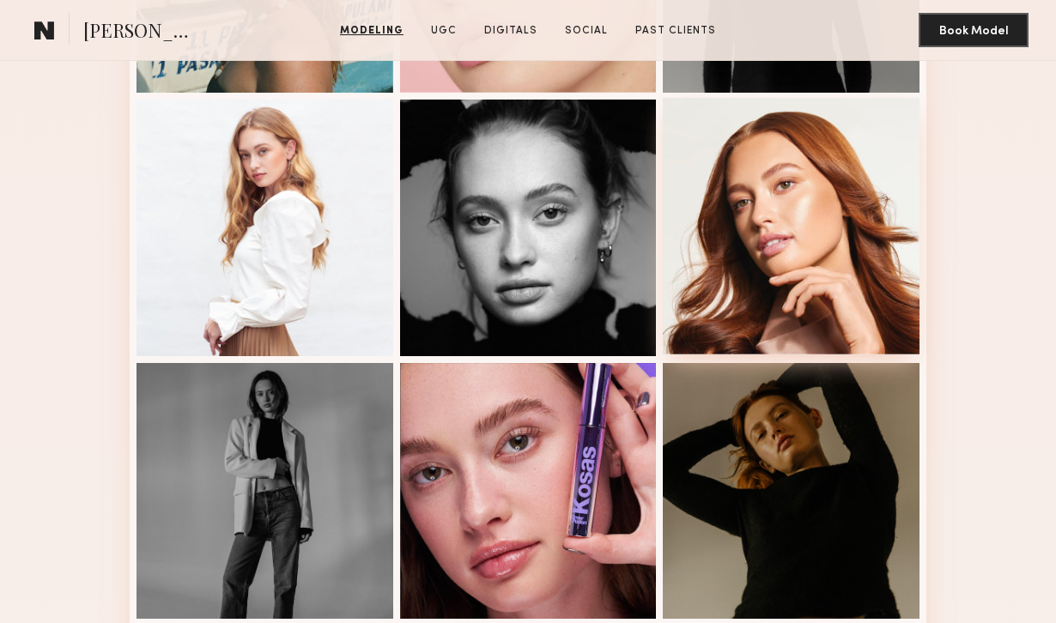
click at [771, 272] on div at bounding box center [791, 226] width 257 height 257
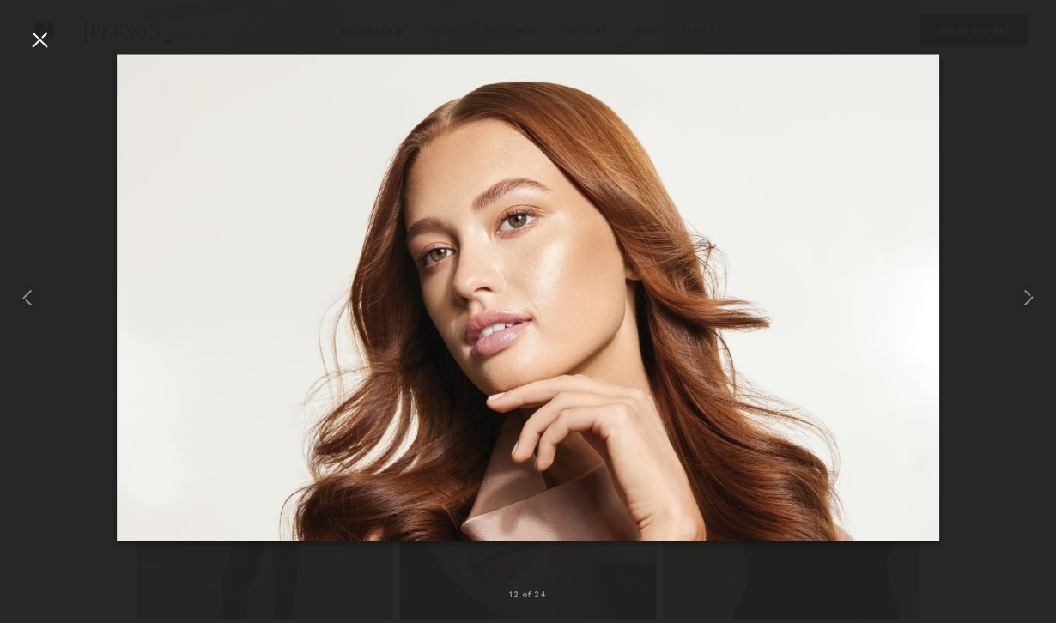
click at [35, 43] on div at bounding box center [39, 39] width 27 height 27
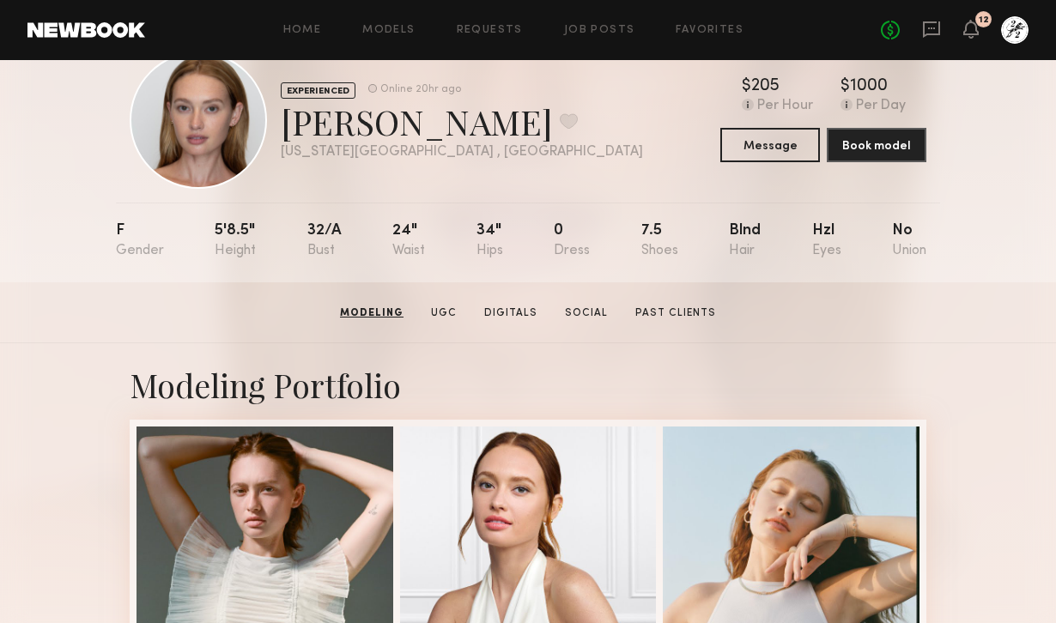
scroll to position [0, 0]
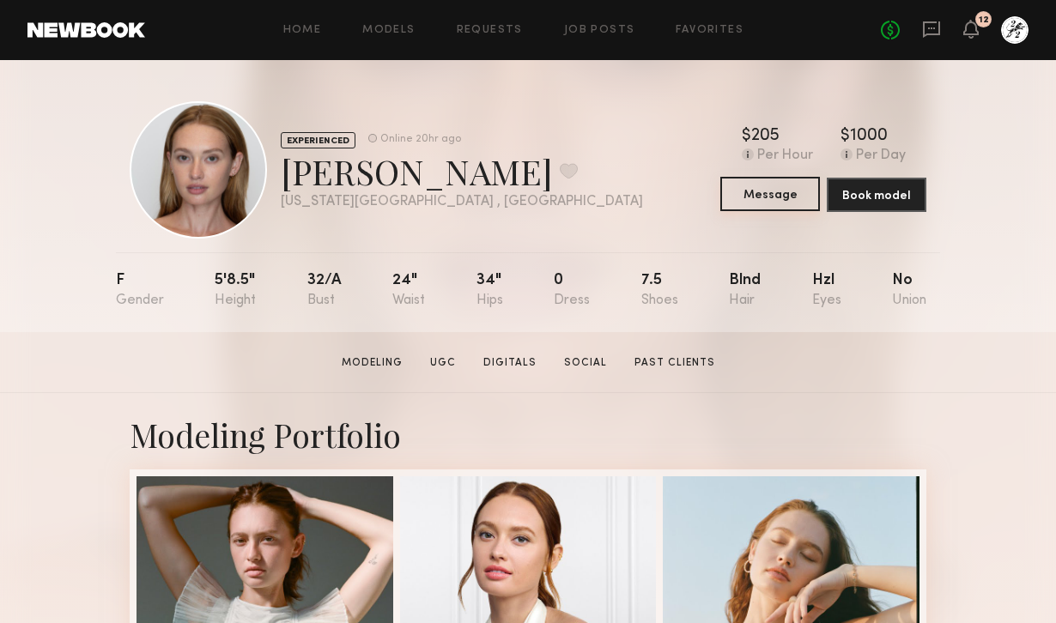
click at [768, 206] on button "Message" at bounding box center [771, 194] width 100 height 34
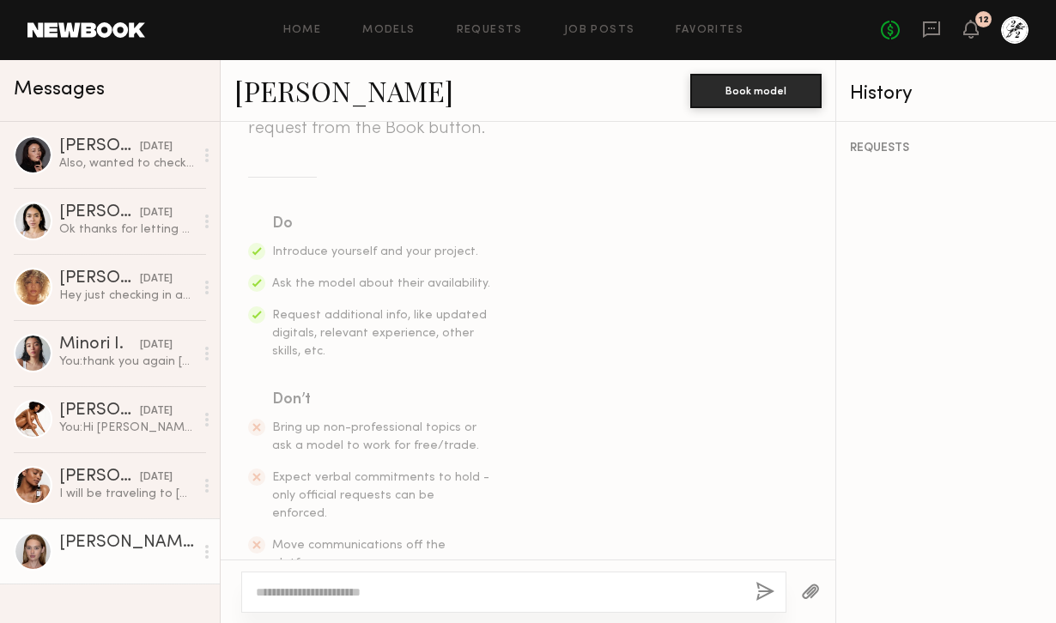
scroll to position [249, 0]
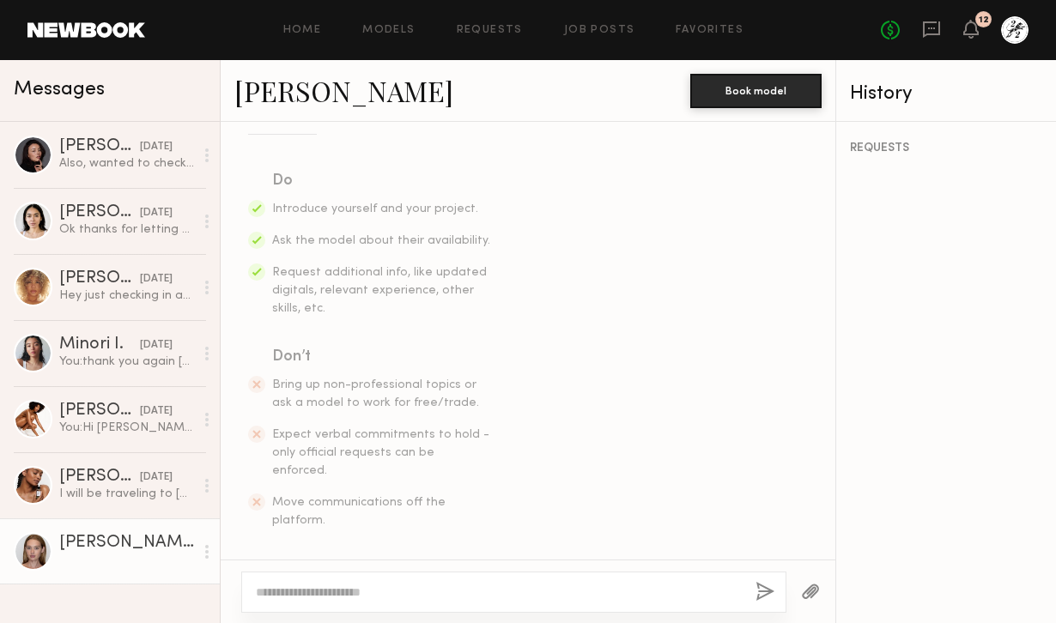
click at [345, 581] on div at bounding box center [513, 592] width 545 height 41
click at [345, 589] on textarea at bounding box center [499, 592] width 486 height 17
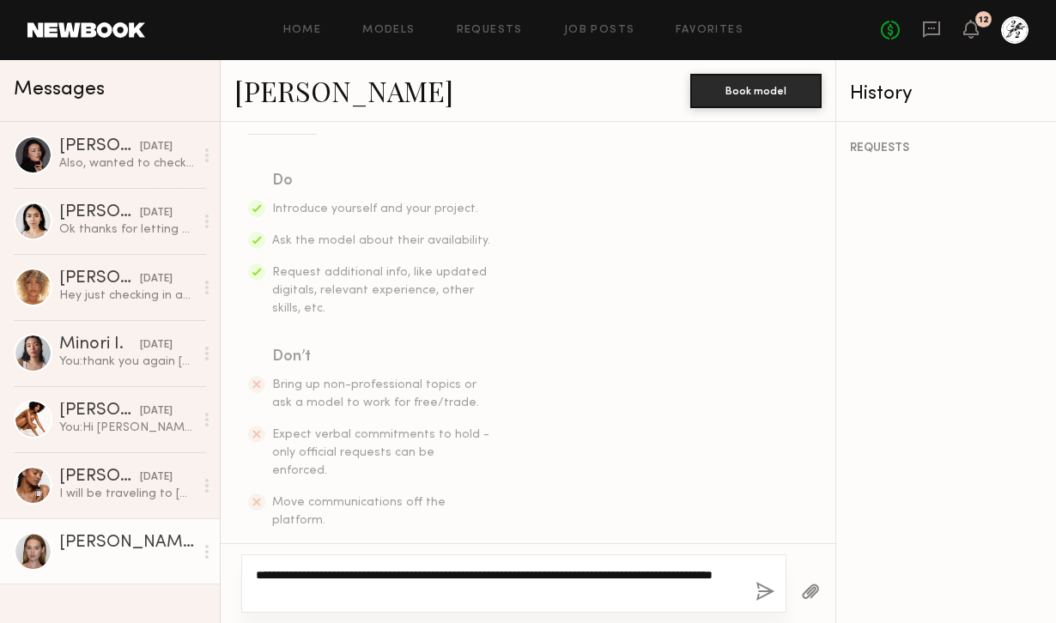
type textarea "**********"
click at [760, 593] on button "button" at bounding box center [765, 592] width 19 height 21
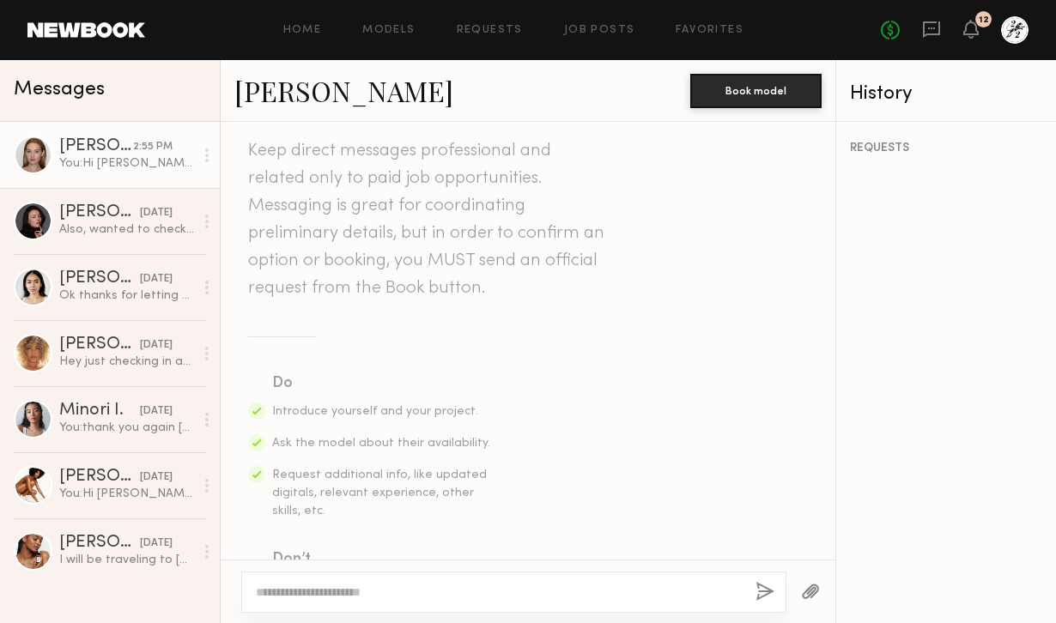
scroll to position [0, 0]
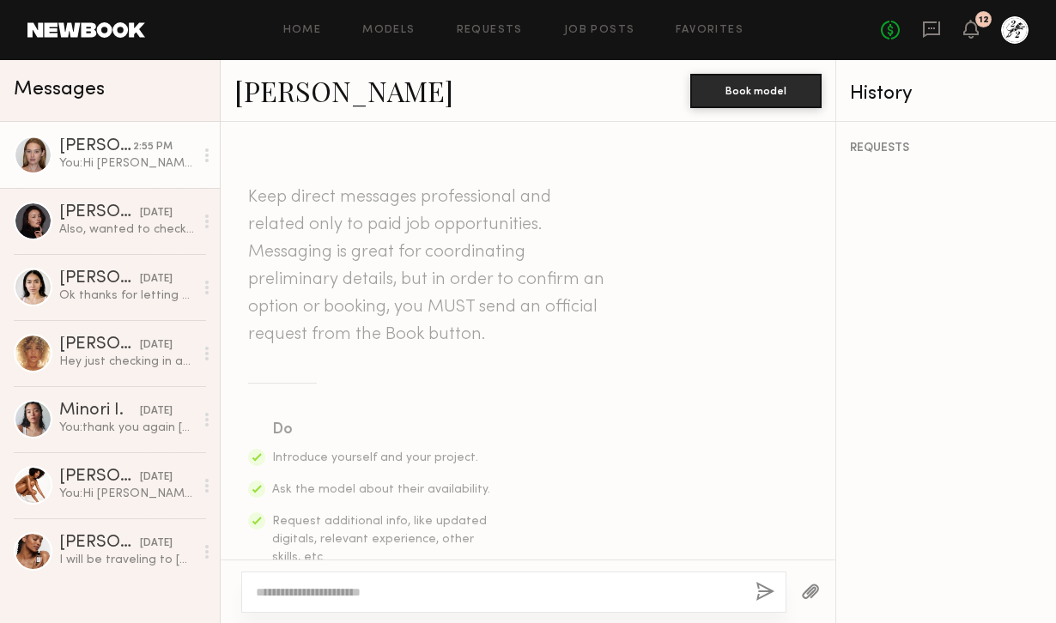
click at [289, 91] on link "Cari F." at bounding box center [343, 90] width 219 height 37
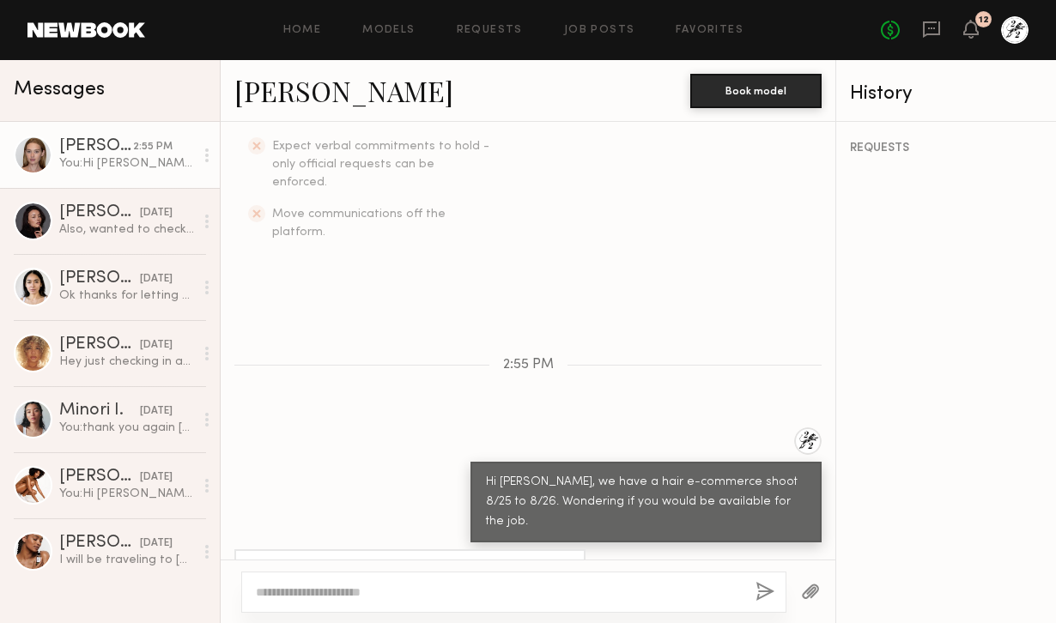
scroll to position [536, 0]
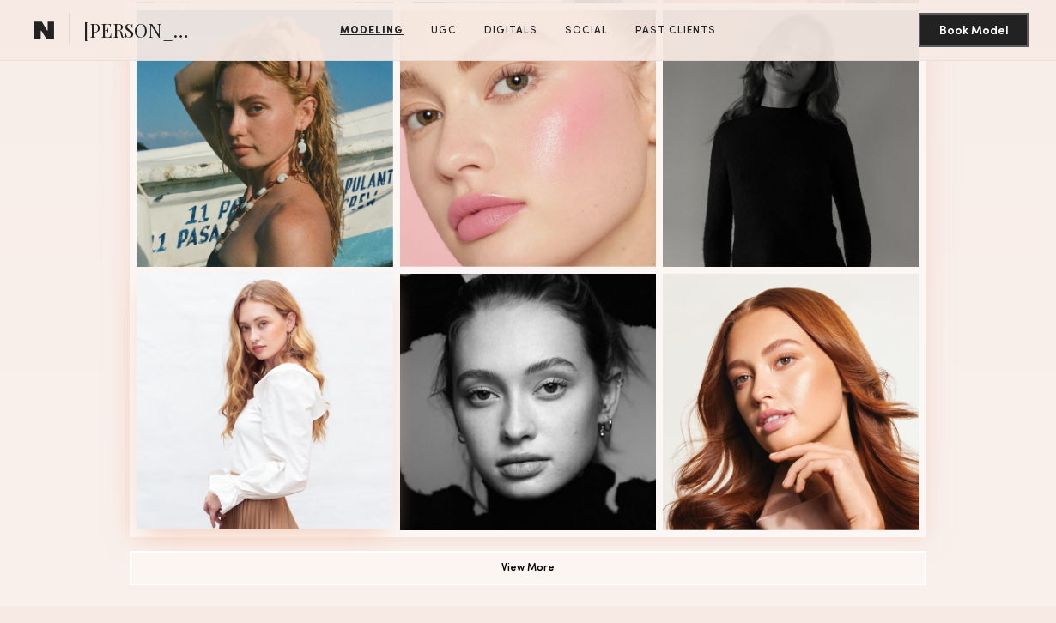
scroll to position [997, 0]
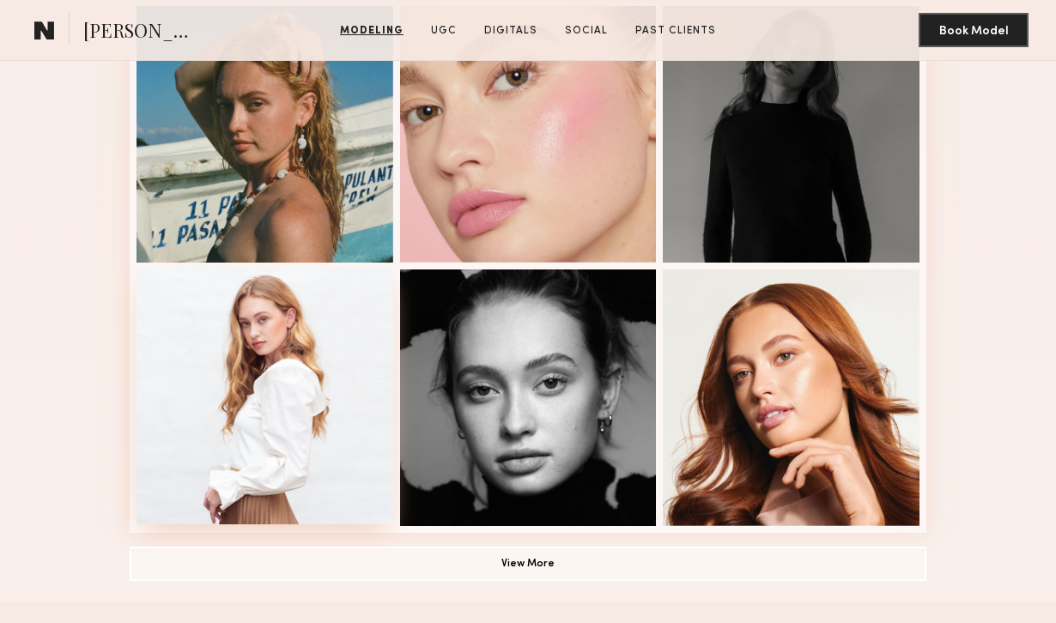
click at [280, 345] on div at bounding box center [265, 396] width 257 height 257
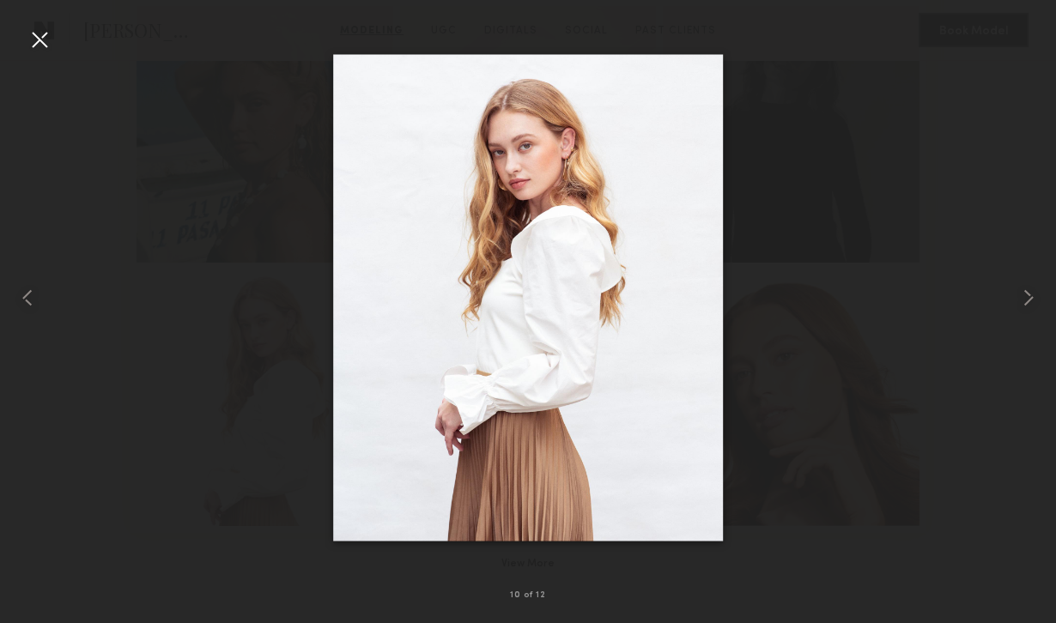
click at [35, 34] on div at bounding box center [39, 39] width 27 height 27
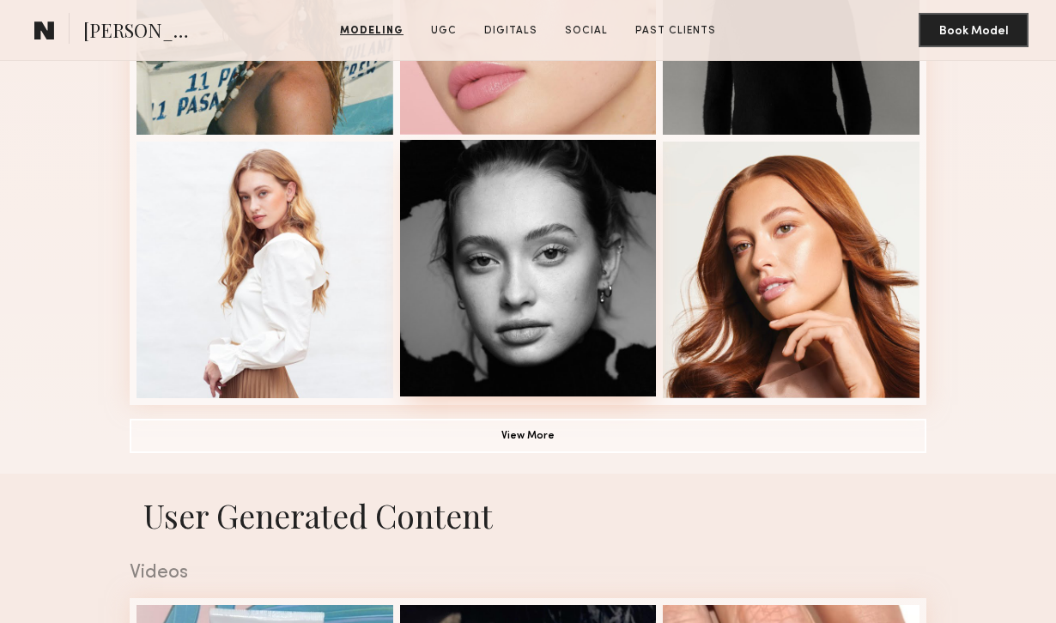
scroll to position [1159, 0]
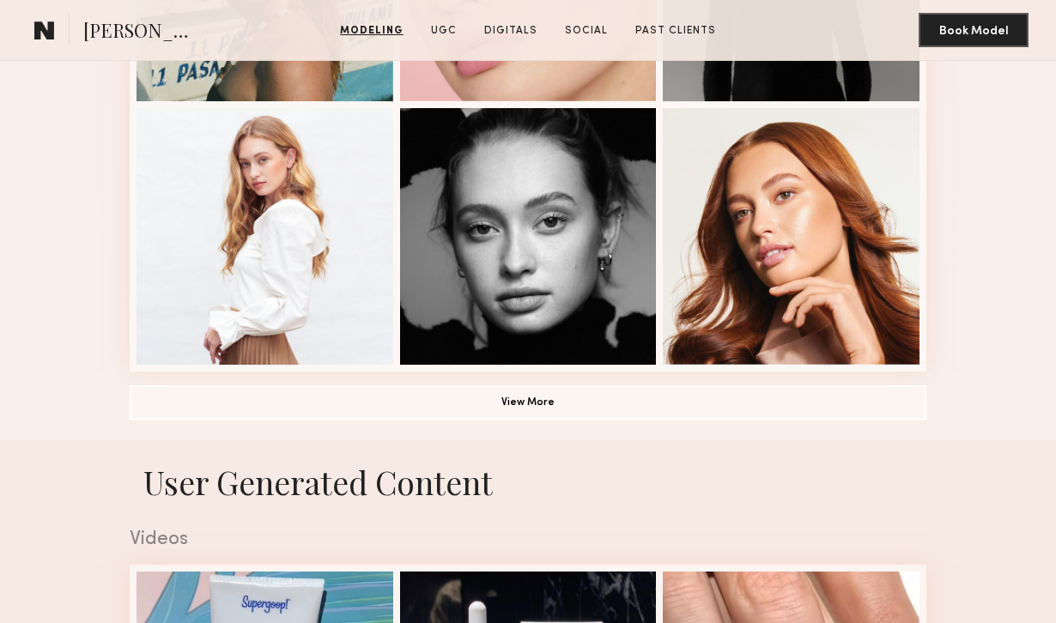
click at [467, 411] on button "View More" at bounding box center [528, 402] width 797 height 34
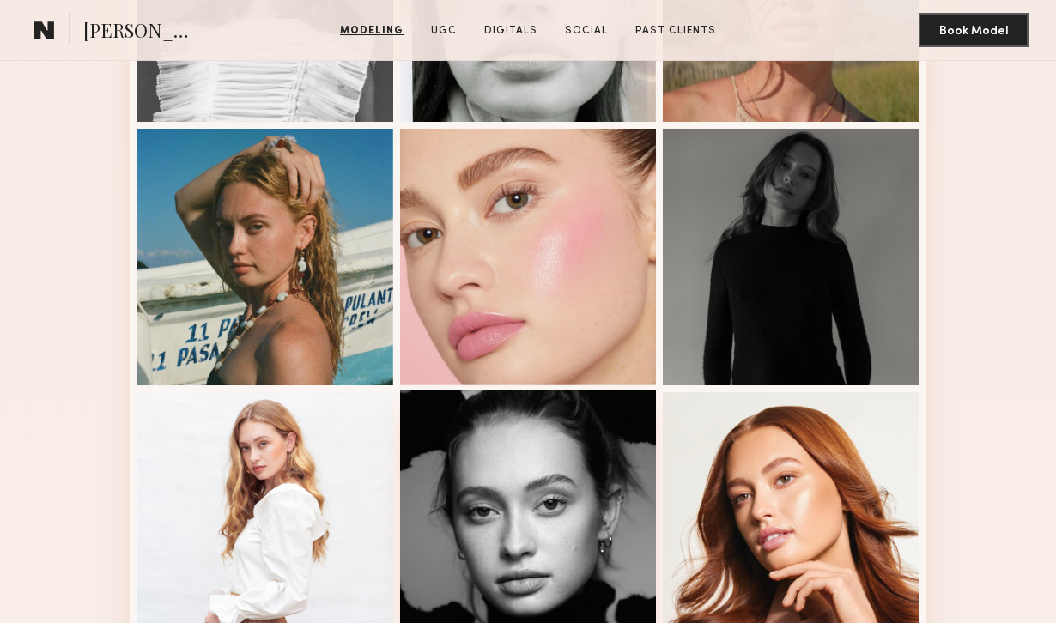
scroll to position [843, 0]
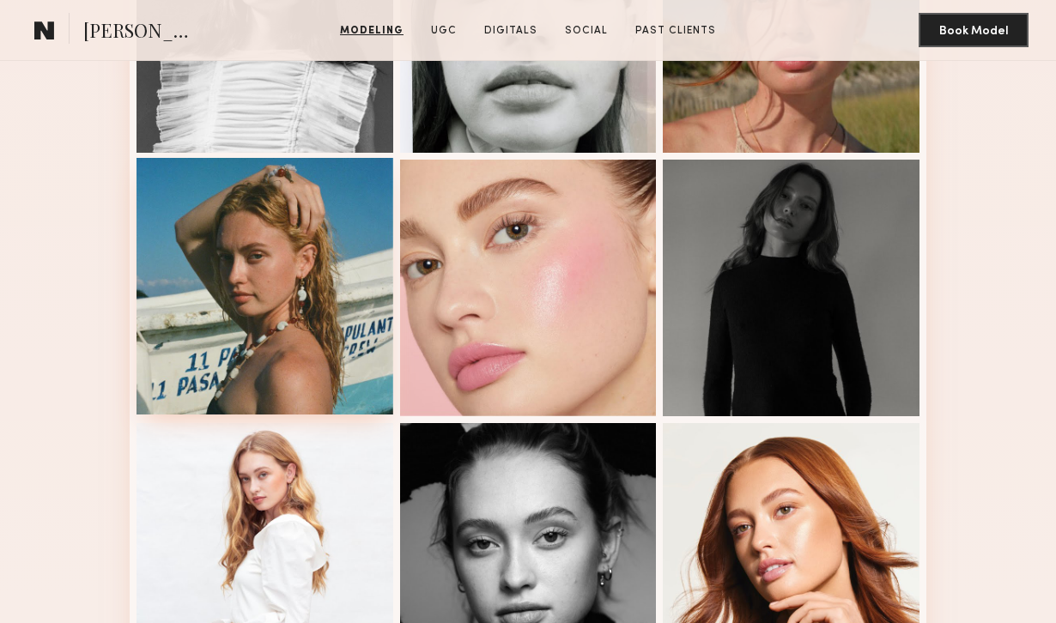
click at [335, 333] on div at bounding box center [265, 286] width 257 height 257
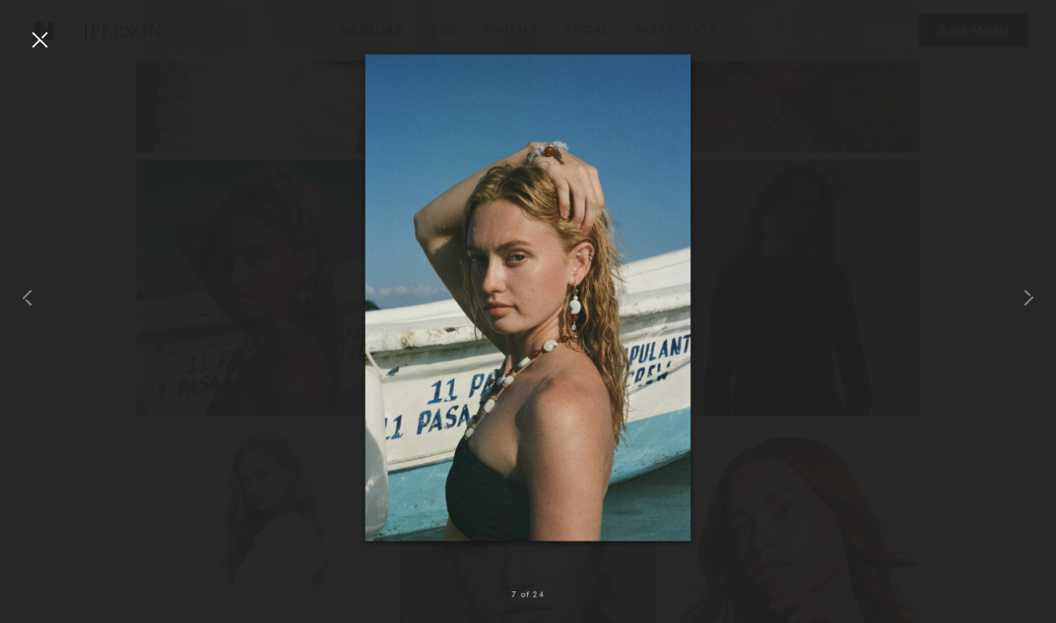
click at [37, 42] on div at bounding box center [39, 39] width 27 height 27
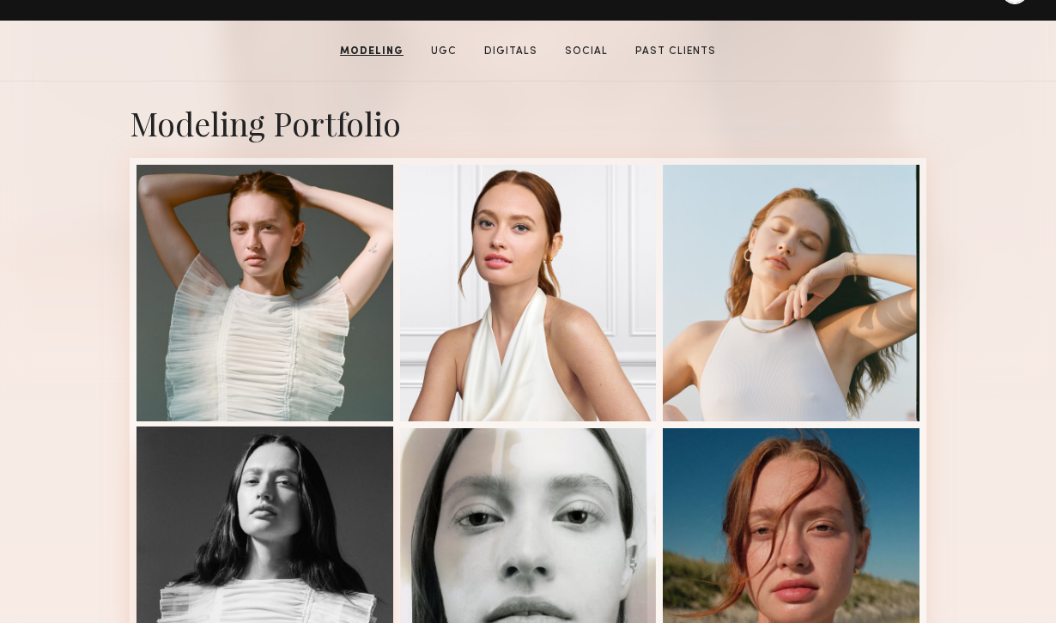
scroll to position [310, 0]
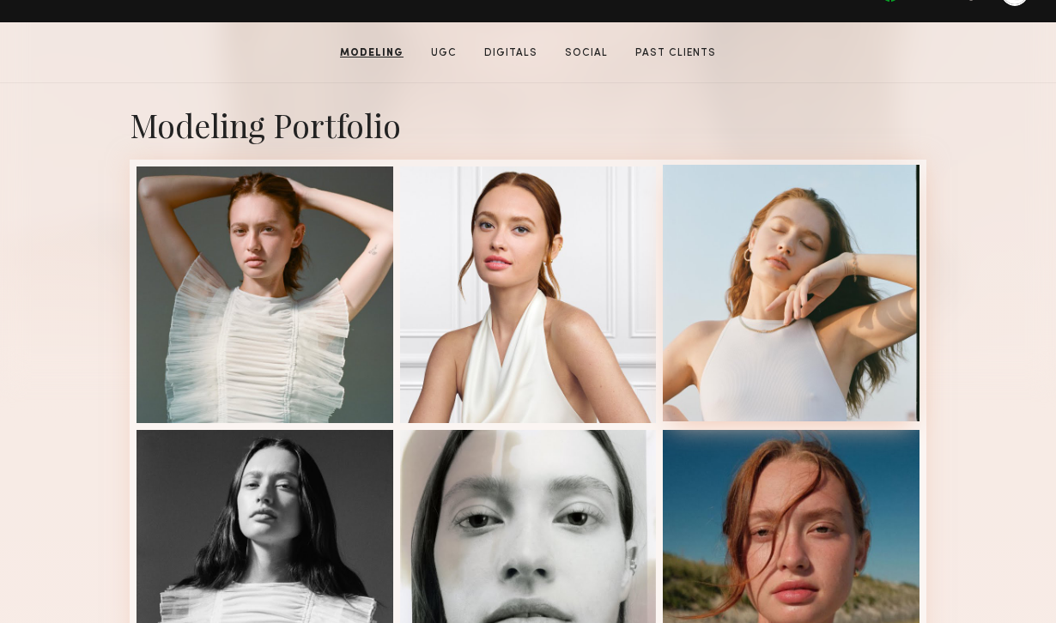
click at [843, 300] on div at bounding box center [791, 293] width 257 height 257
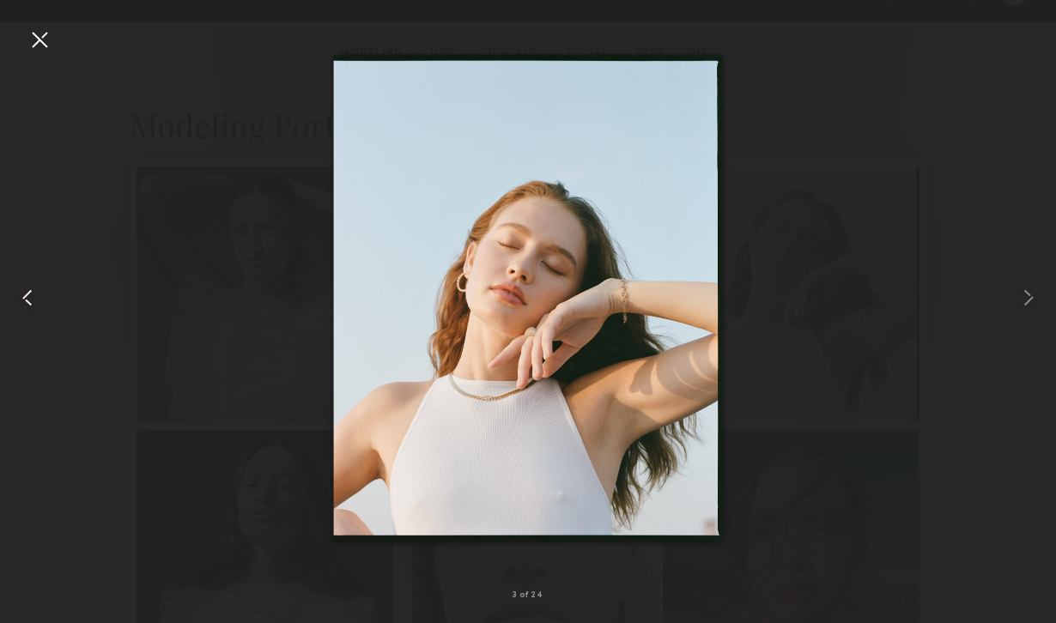
click at [25, 33] on div at bounding box center [21, 297] width 42 height 541
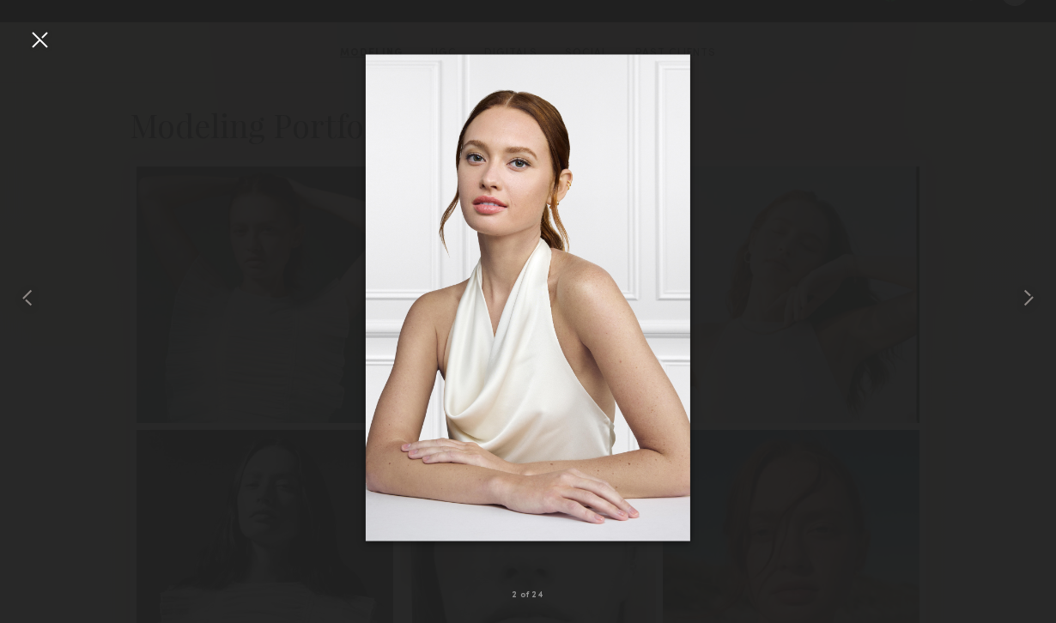
click at [38, 38] on div at bounding box center [39, 39] width 27 height 27
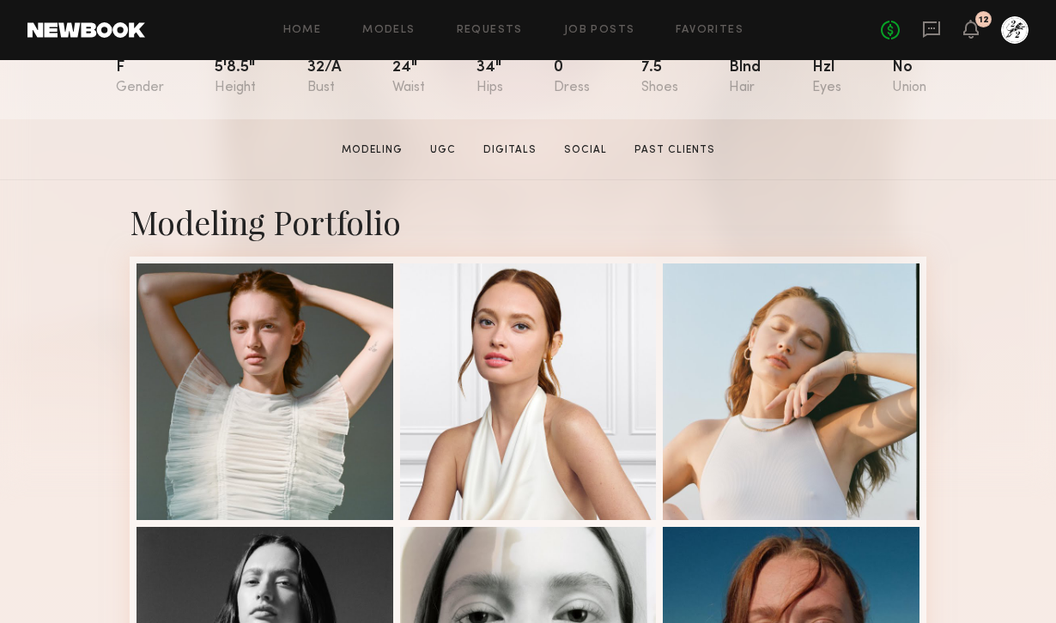
scroll to position [333, 0]
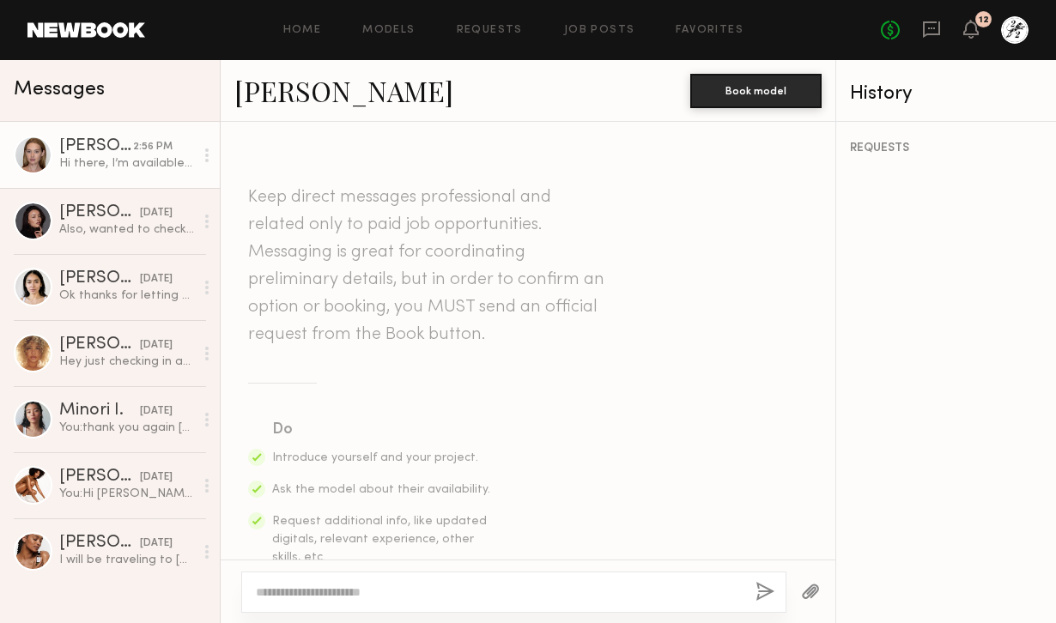
scroll to position [779, 0]
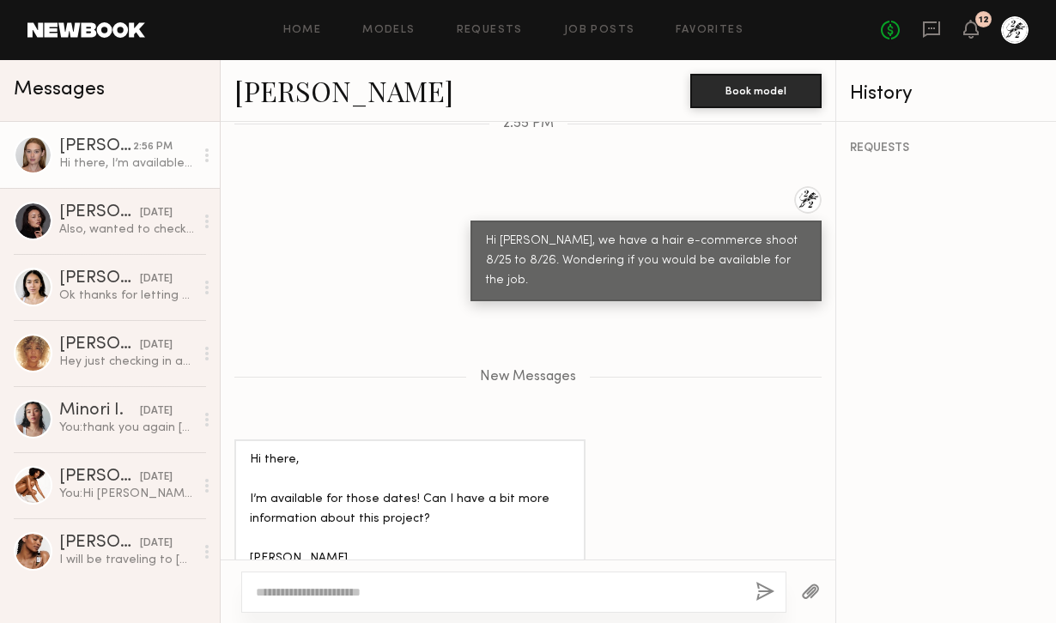
click at [429, 575] on div at bounding box center [513, 592] width 545 height 41
click at [385, 597] on textarea at bounding box center [499, 592] width 486 height 17
type textarea "*"
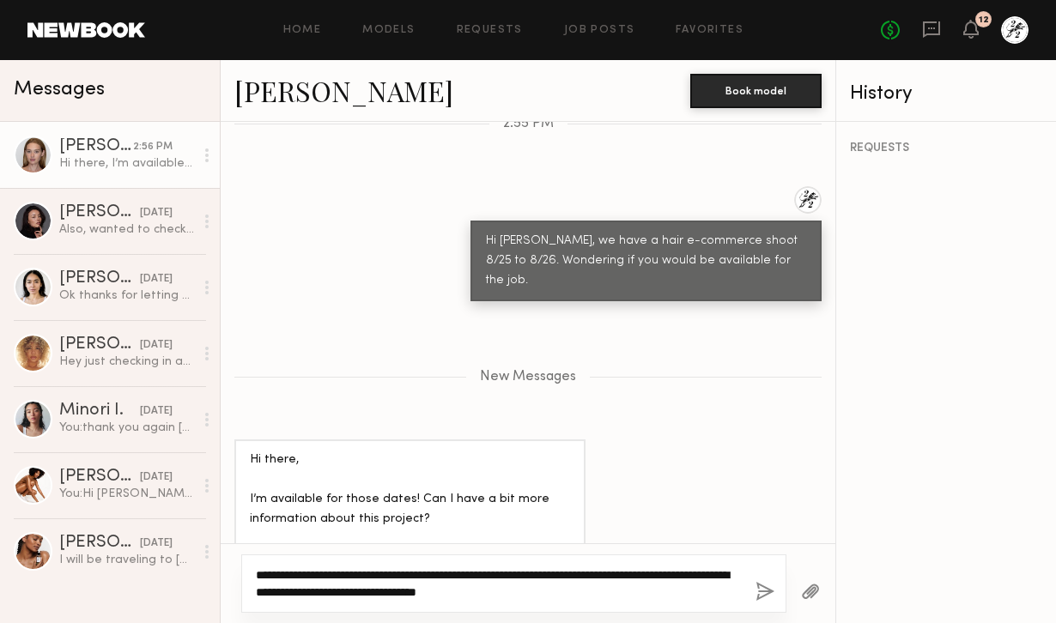
type textarea "**********"
click at [768, 599] on button "button" at bounding box center [765, 592] width 19 height 21
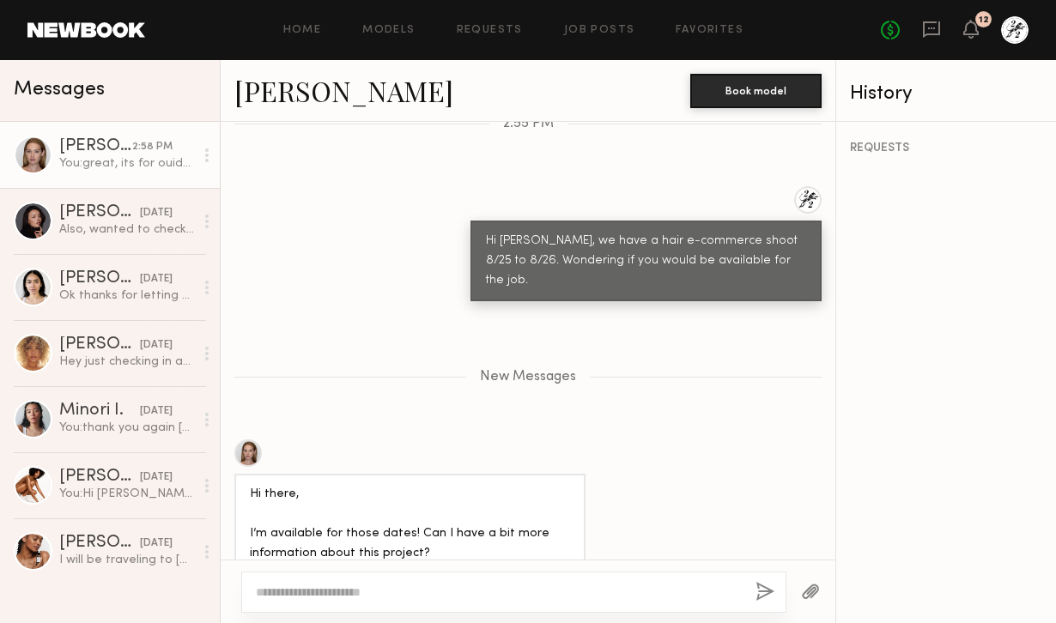
scroll to position [901, 0]
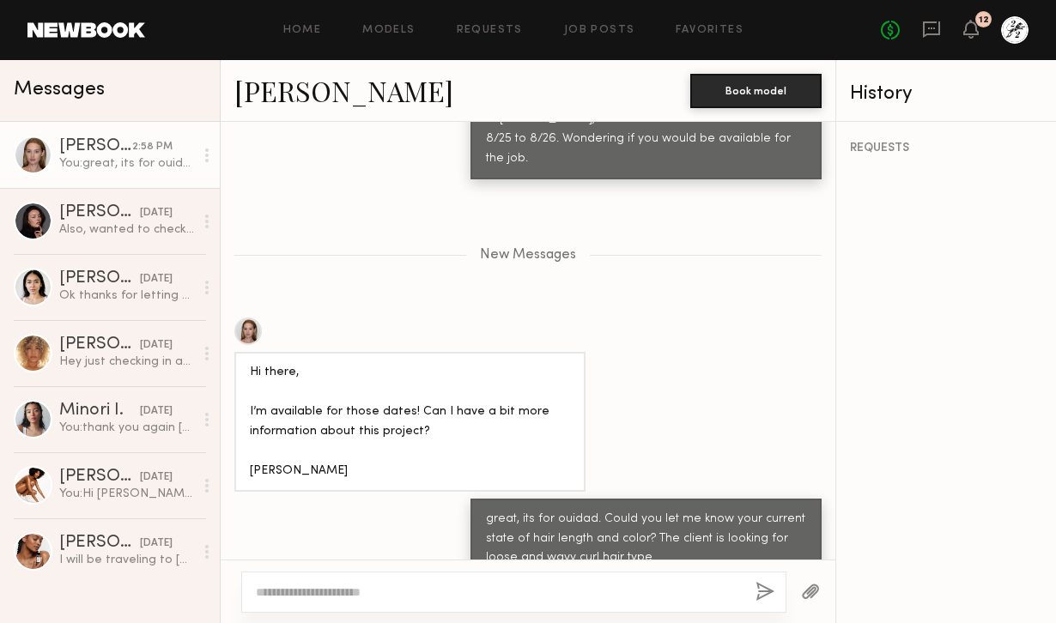
click at [606, 590] on textarea at bounding box center [499, 592] width 486 height 17
type textarea "**********"
click at [773, 592] on button "button" at bounding box center [765, 592] width 19 height 21
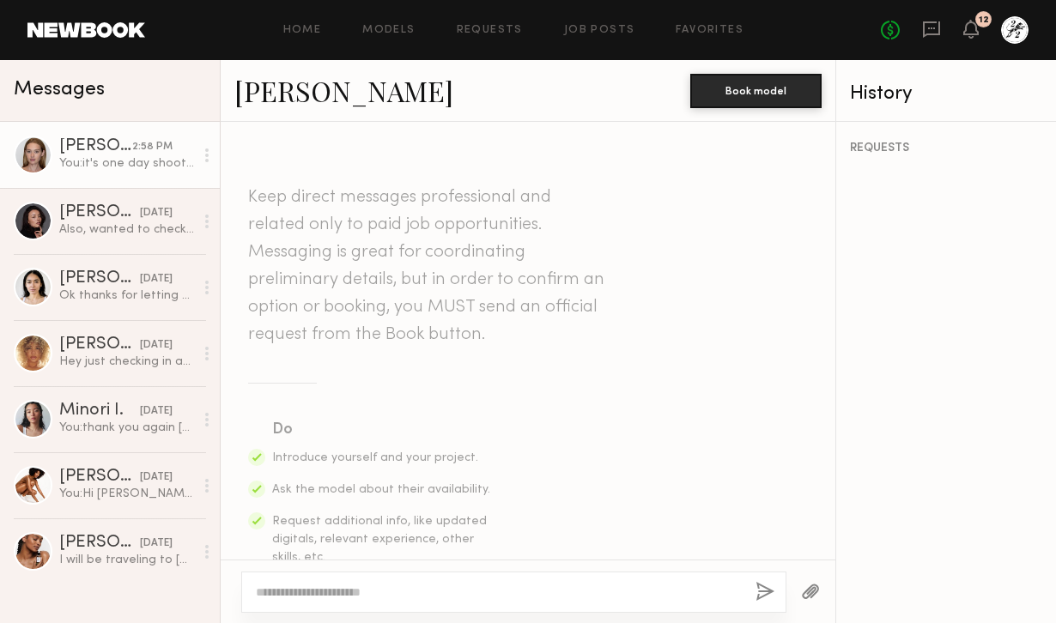
scroll to position [873, 0]
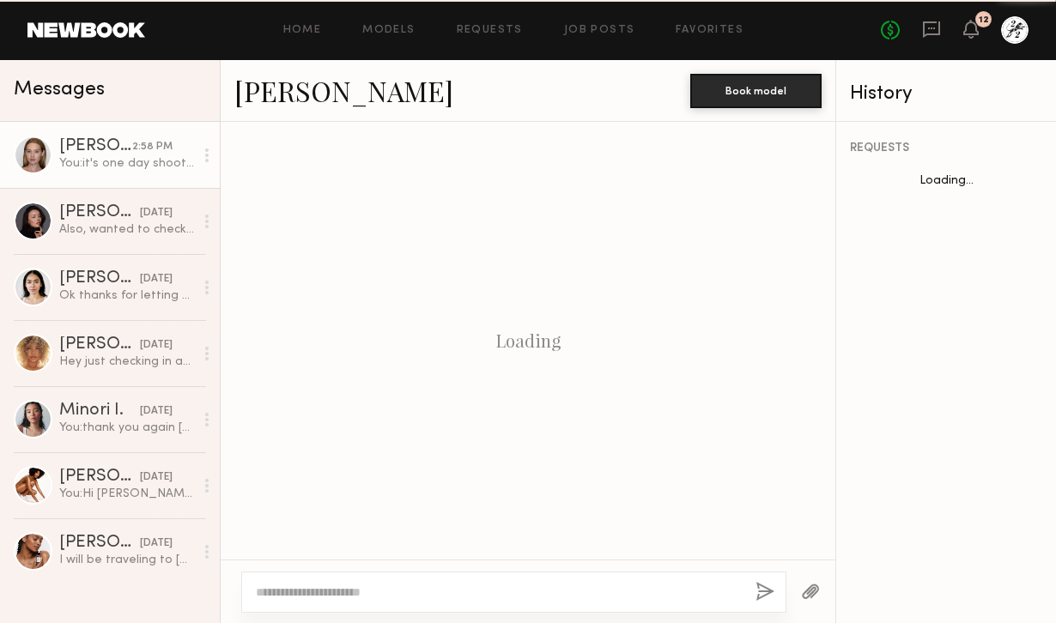
scroll to position [873, 0]
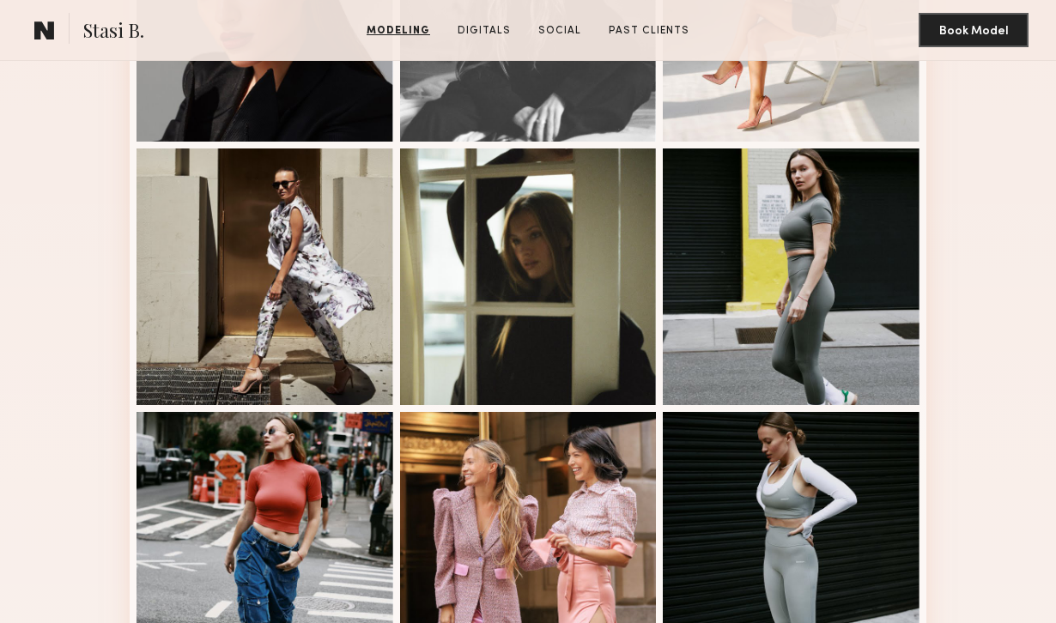
scroll to position [991, 0]
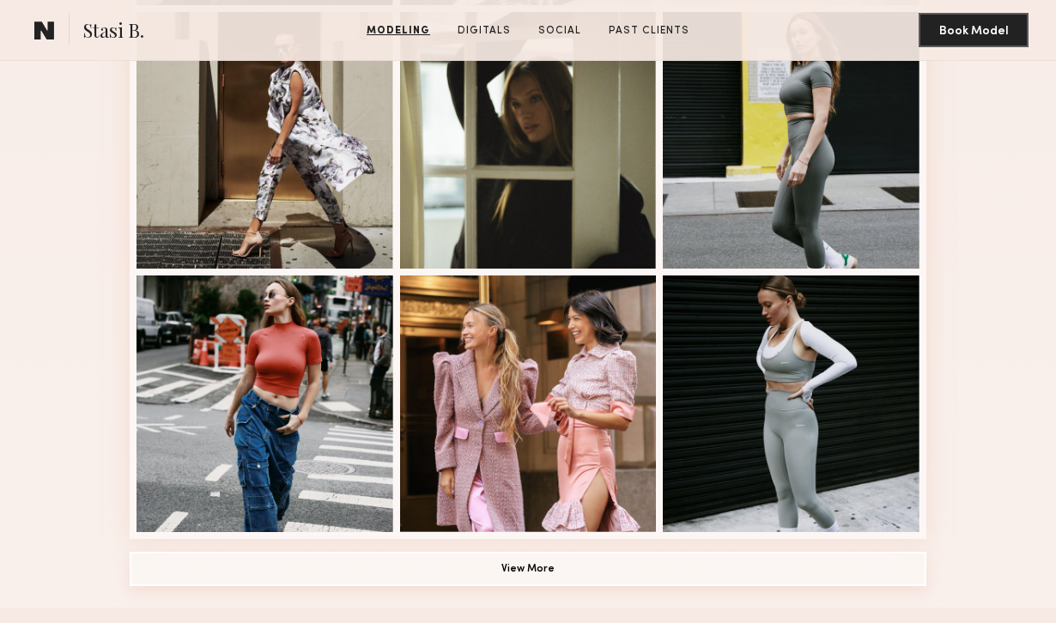
click at [537, 563] on button "View More" at bounding box center [528, 569] width 797 height 34
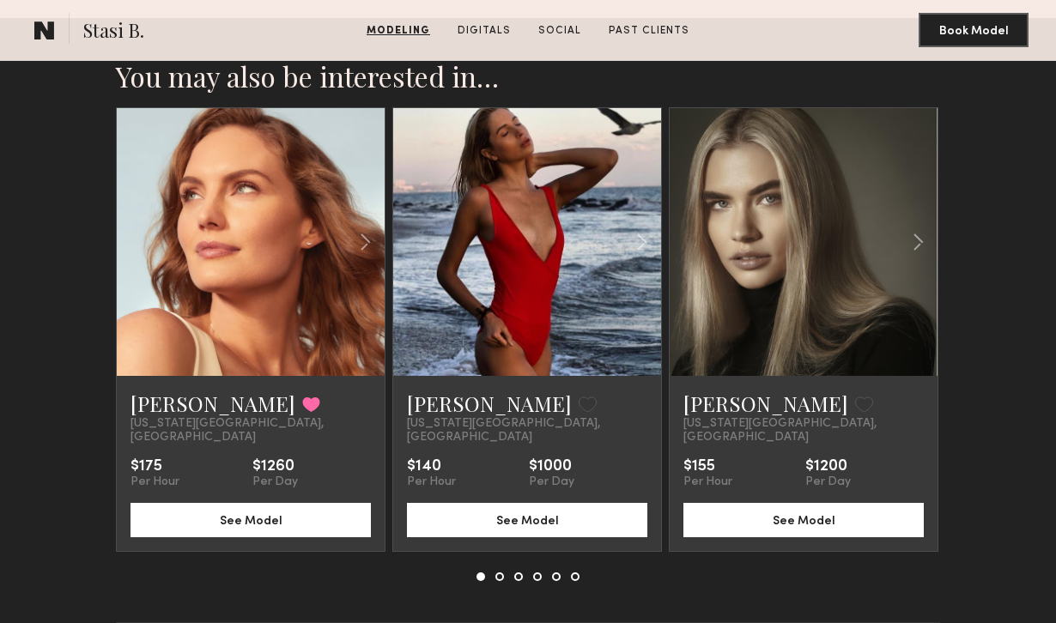
scroll to position [3576, 0]
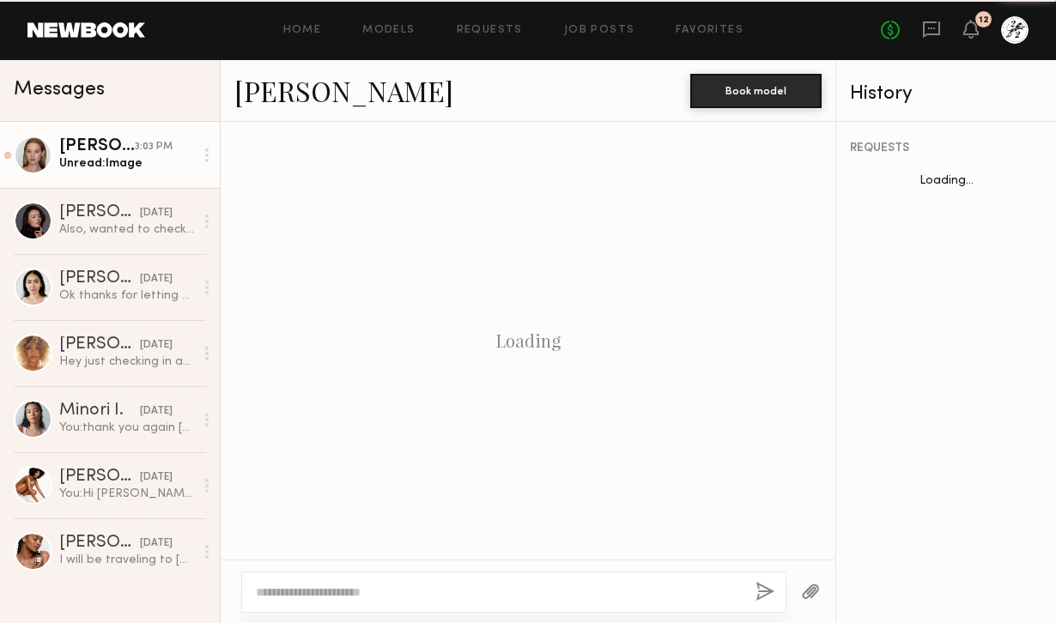
scroll to position [1303, 0]
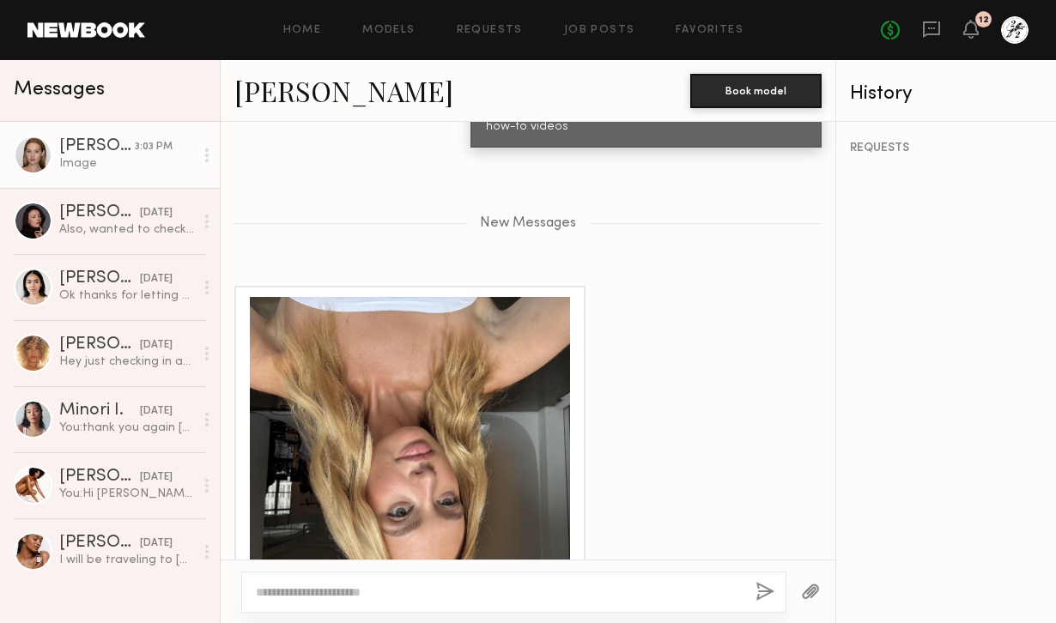
click at [429, 444] on div at bounding box center [410, 457] width 320 height 320
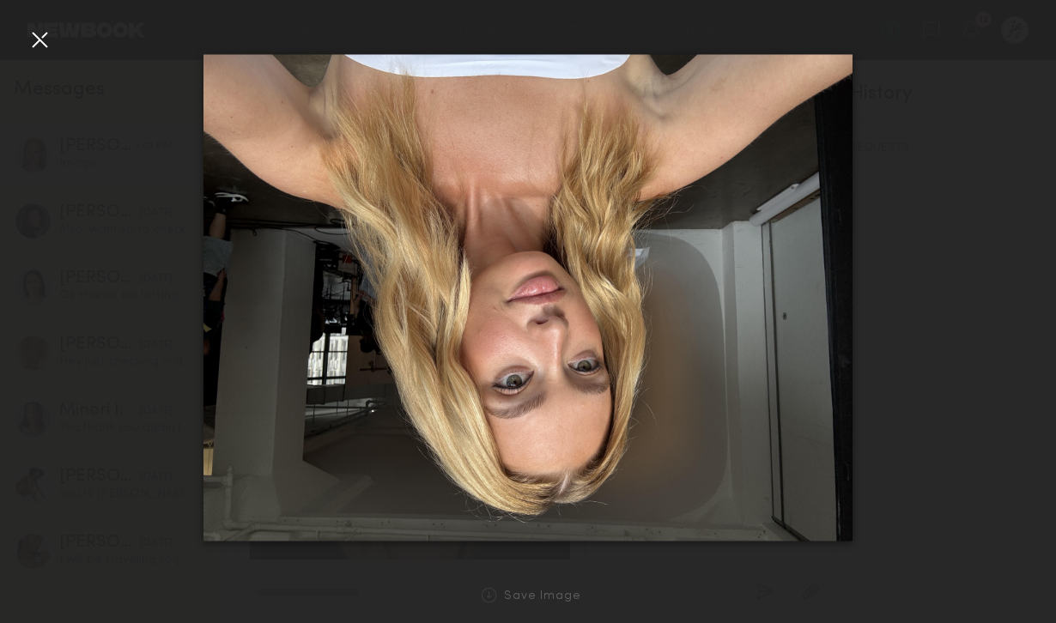
click at [45, 27] on div at bounding box center [39, 39] width 27 height 27
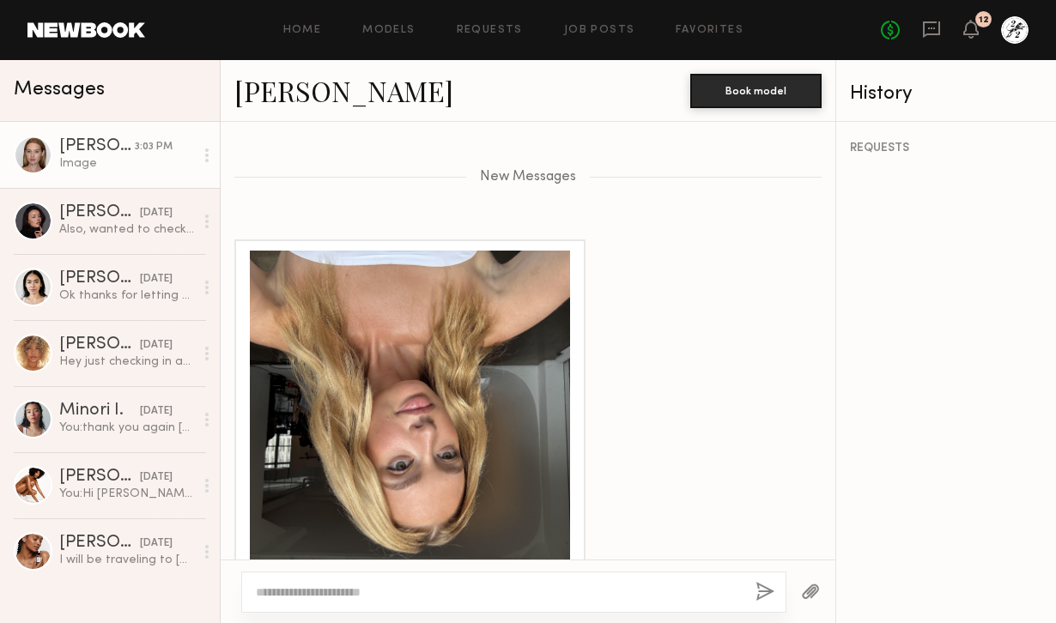
scroll to position [1352, 0]
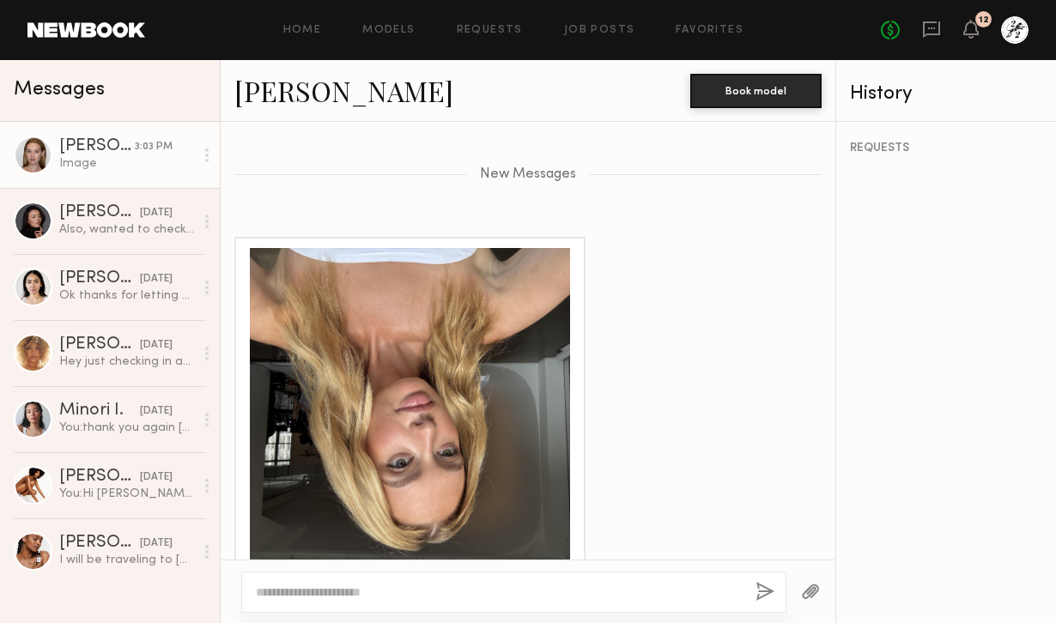
click at [374, 585] on textarea at bounding box center [499, 592] width 486 height 17
type textarea "*"
type textarea "**********"
click at [761, 589] on button "button" at bounding box center [765, 592] width 19 height 21
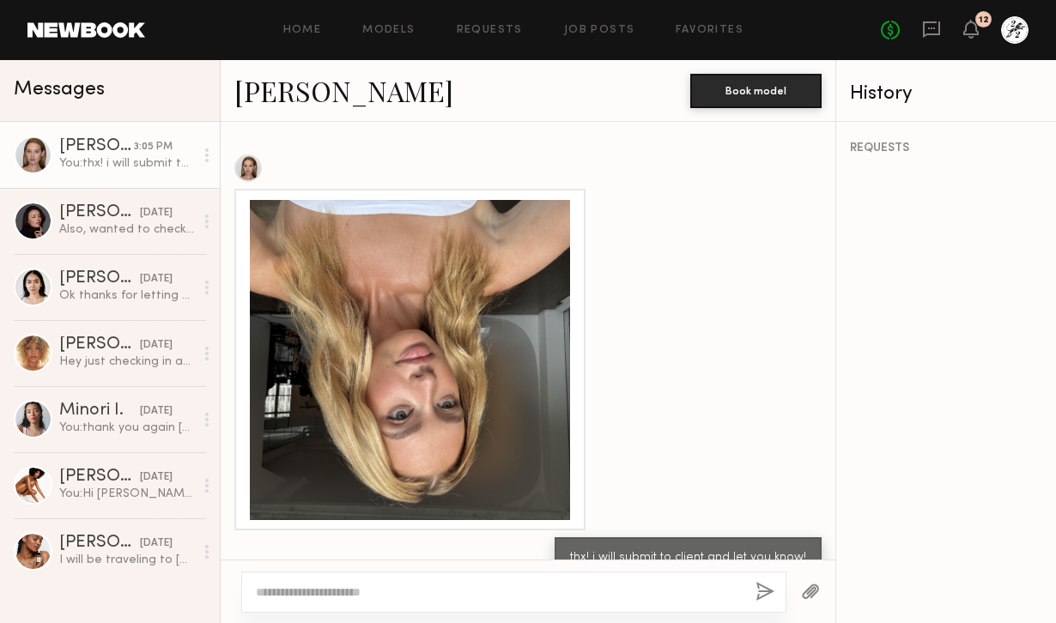
click at [563, 592] on textarea at bounding box center [499, 592] width 486 height 17
type textarea "**********"
click at [775, 596] on div "**********" at bounding box center [513, 592] width 545 height 41
click at [760, 590] on button "button" at bounding box center [765, 592] width 19 height 21
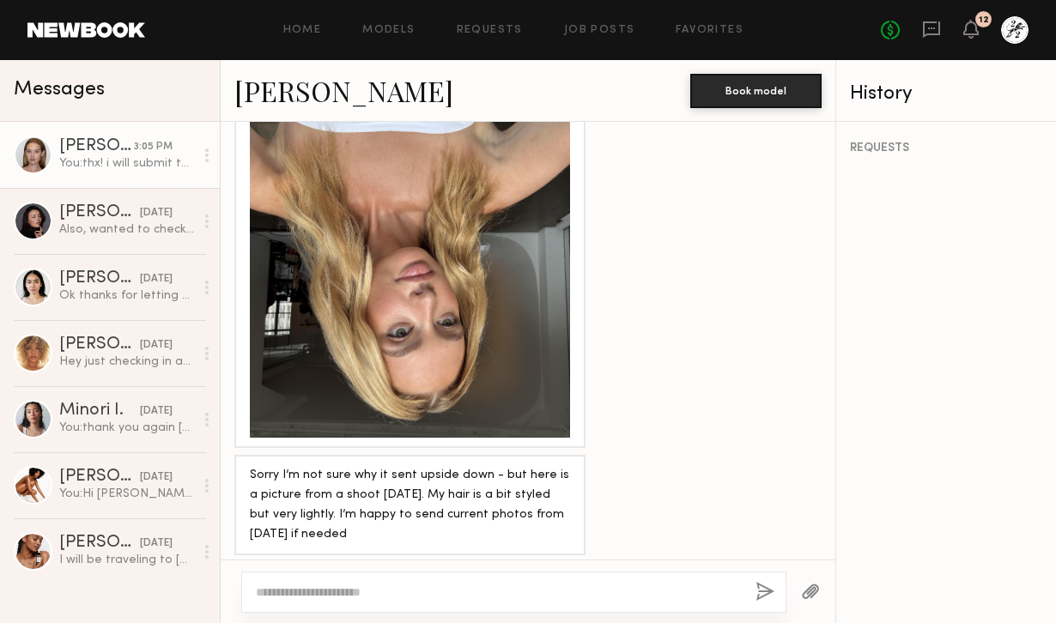
scroll to position [1671, 0]
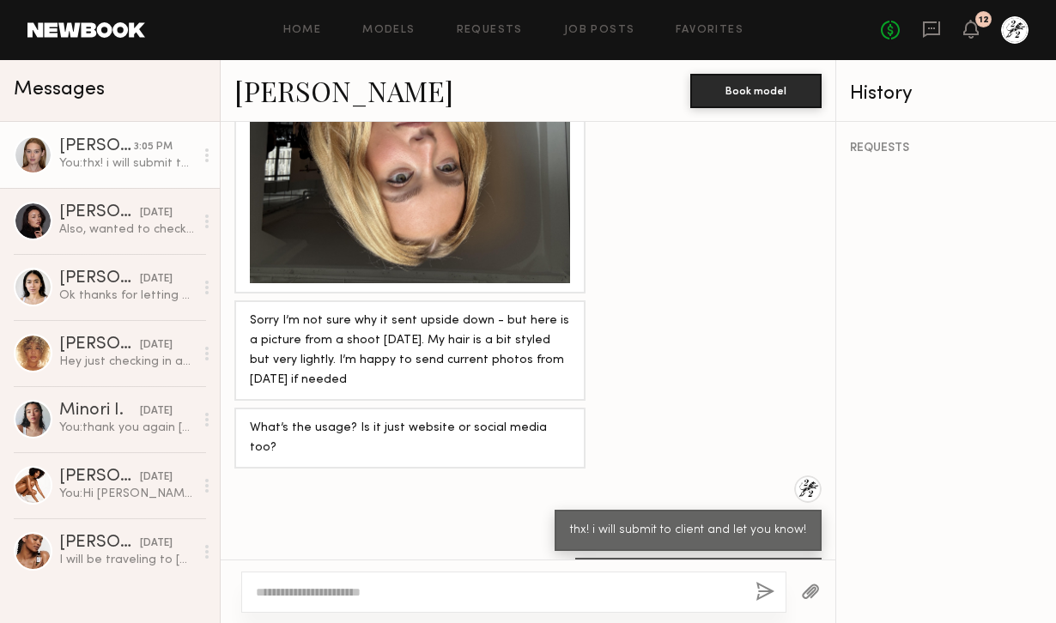
click at [420, 588] on textarea at bounding box center [499, 592] width 486 height 17
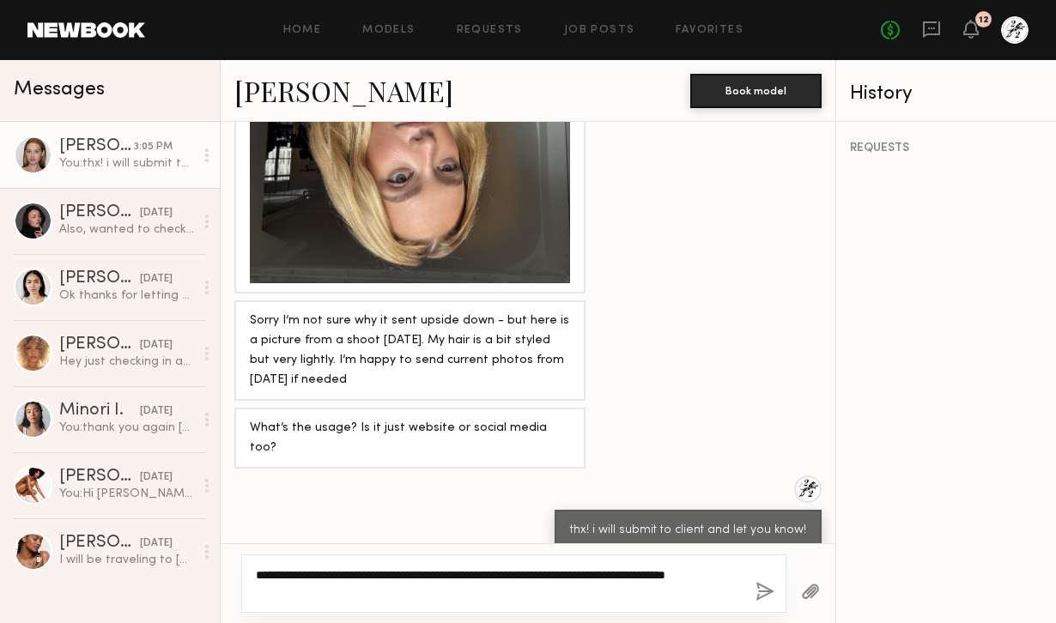
drag, startPoint x: 529, startPoint y: 574, endPoint x: 596, endPoint y: 597, distance: 70.9
click at [596, 597] on textarea "**********" at bounding box center [499, 584] width 486 height 34
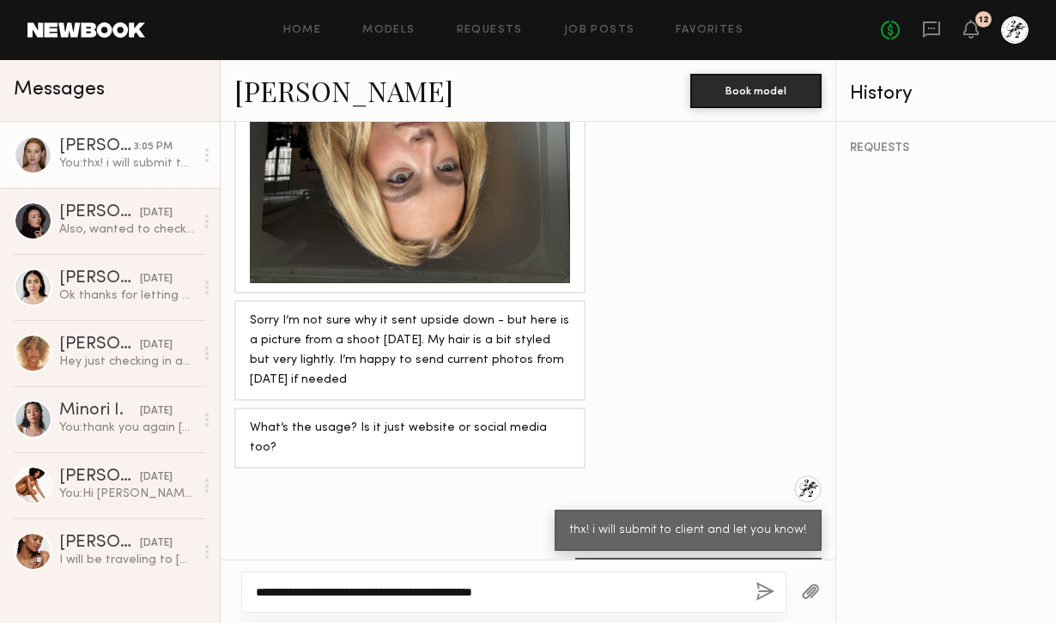
click at [444, 595] on textarea "**********" at bounding box center [499, 592] width 486 height 17
click at [526, 593] on textarea "**********" at bounding box center [499, 592] width 486 height 17
type textarea "**********"
click at [759, 593] on button "button" at bounding box center [765, 592] width 19 height 21
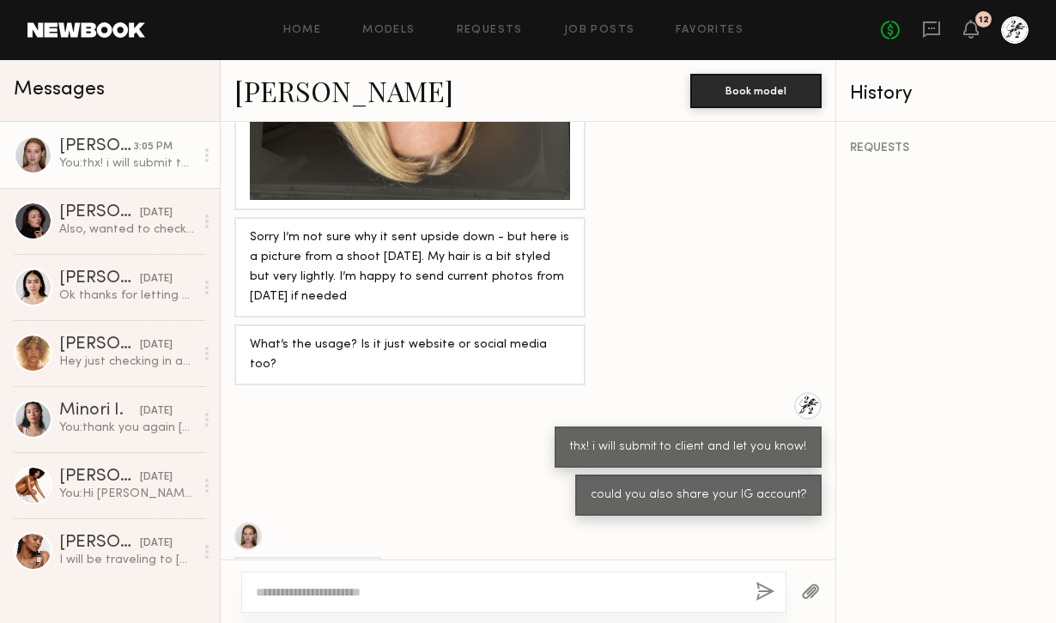
scroll to position [1802, 0]
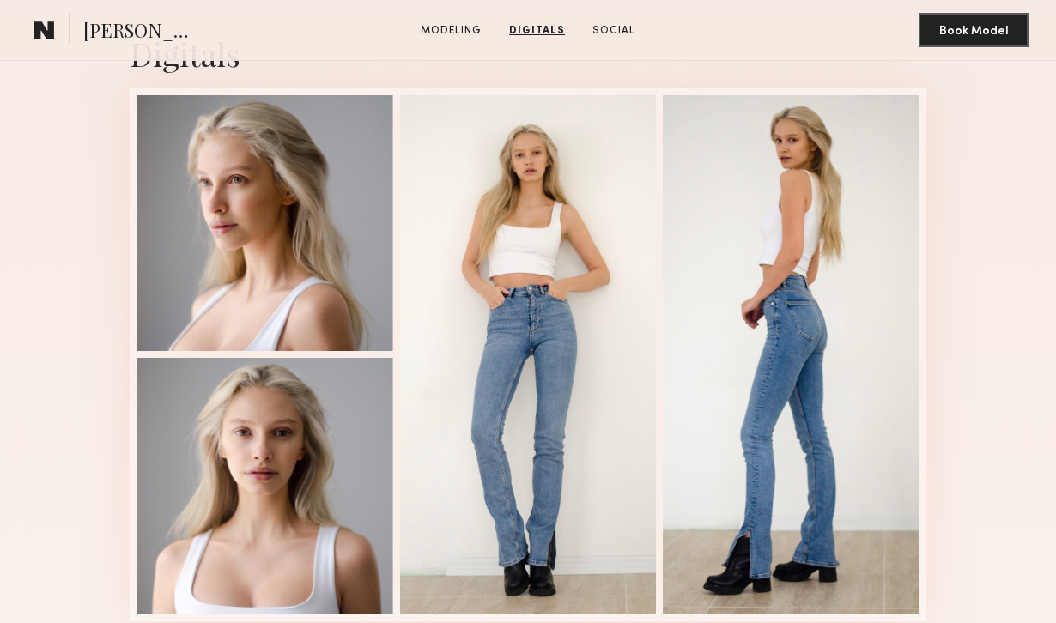
scroll to position [1545, 0]
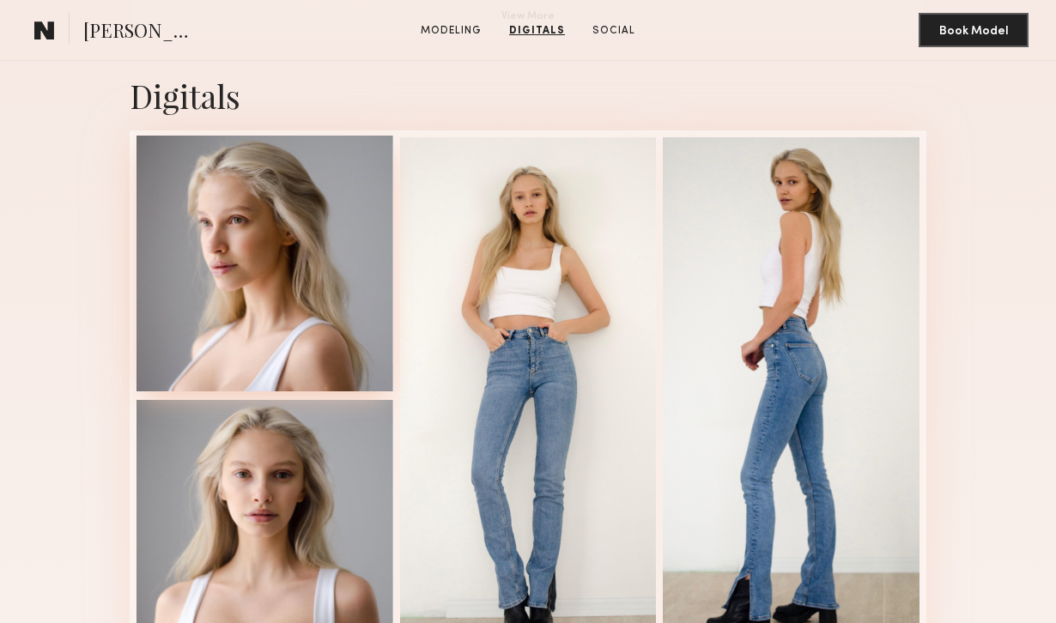
click at [331, 345] on div at bounding box center [265, 264] width 257 height 257
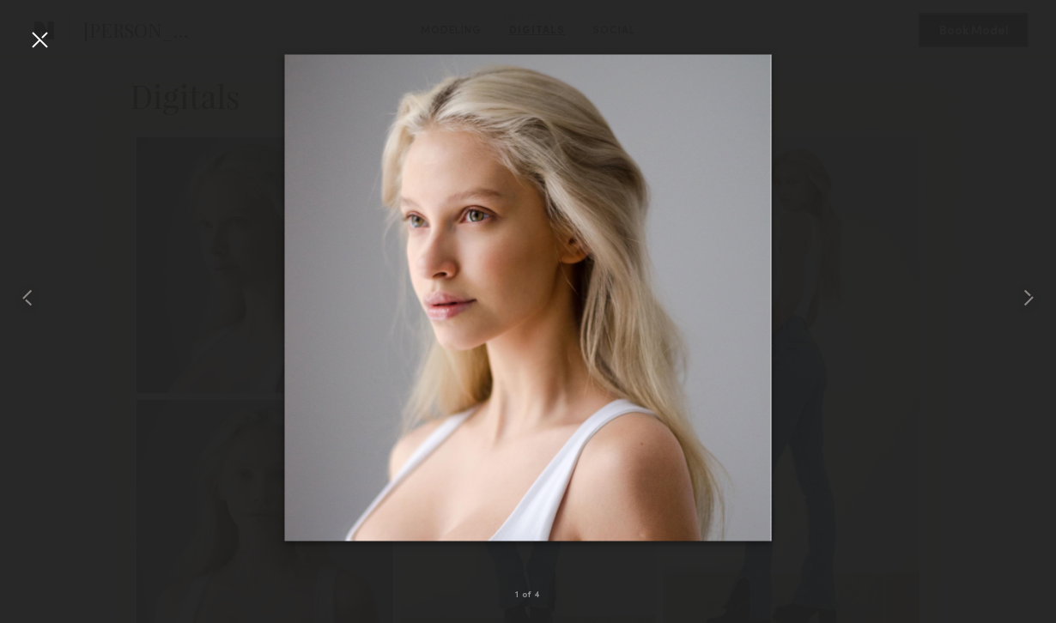
click at [38, 38] on div at bounding box center [39, 39] width 27 height 27
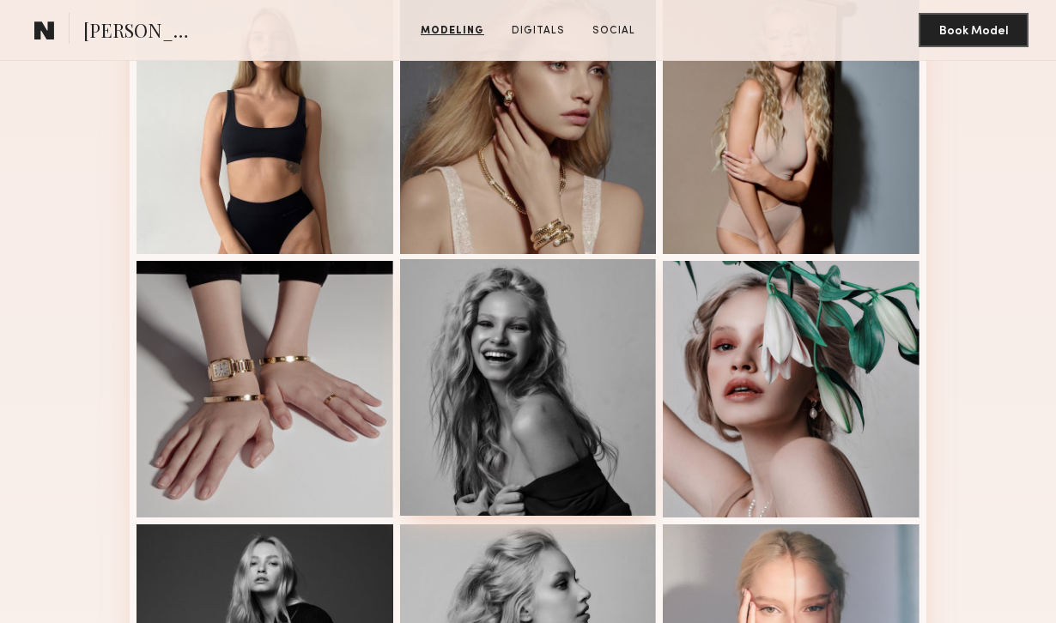
scroll to position [0, 0]
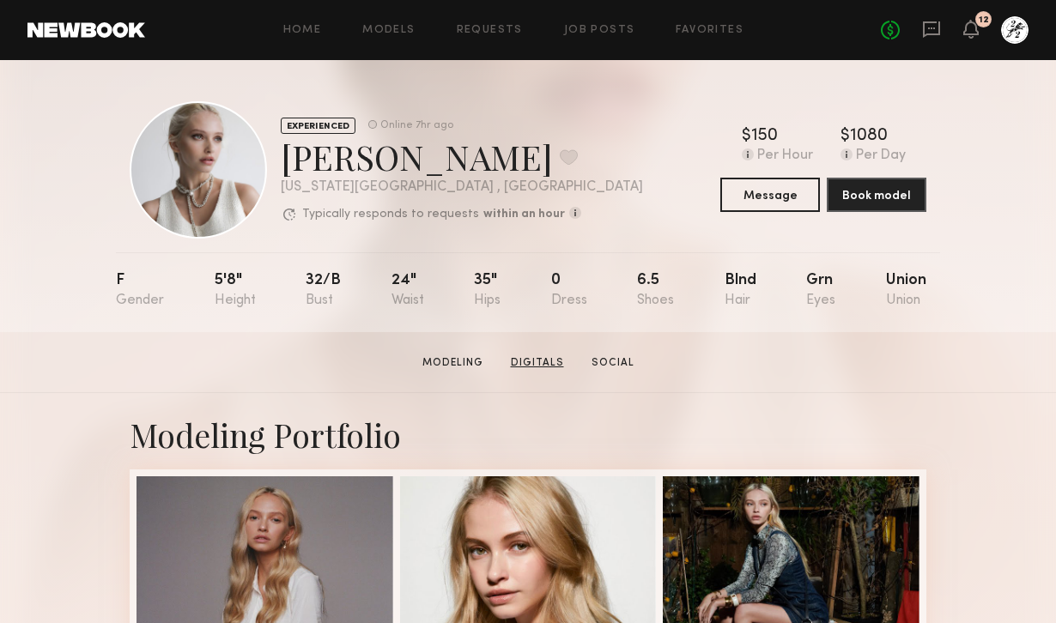
click at [535, 362] on link "Digitals" at bounding box center [537, 363] width 67 height 15
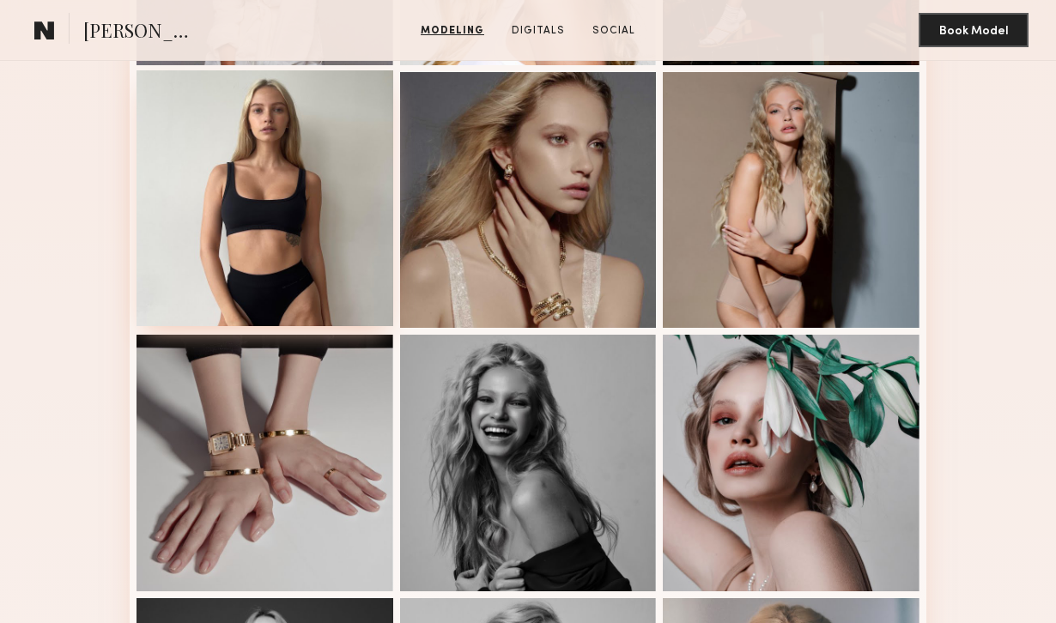
scroll to position [637, 0]
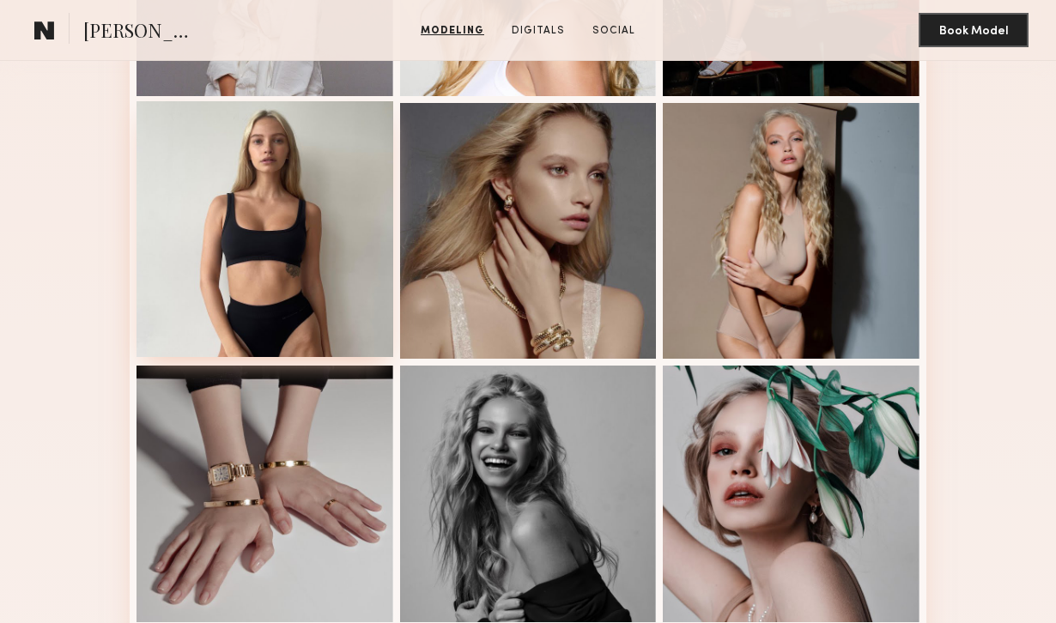
click at [288, 307] on div at bounding box center [265, 229] width 257 height 257
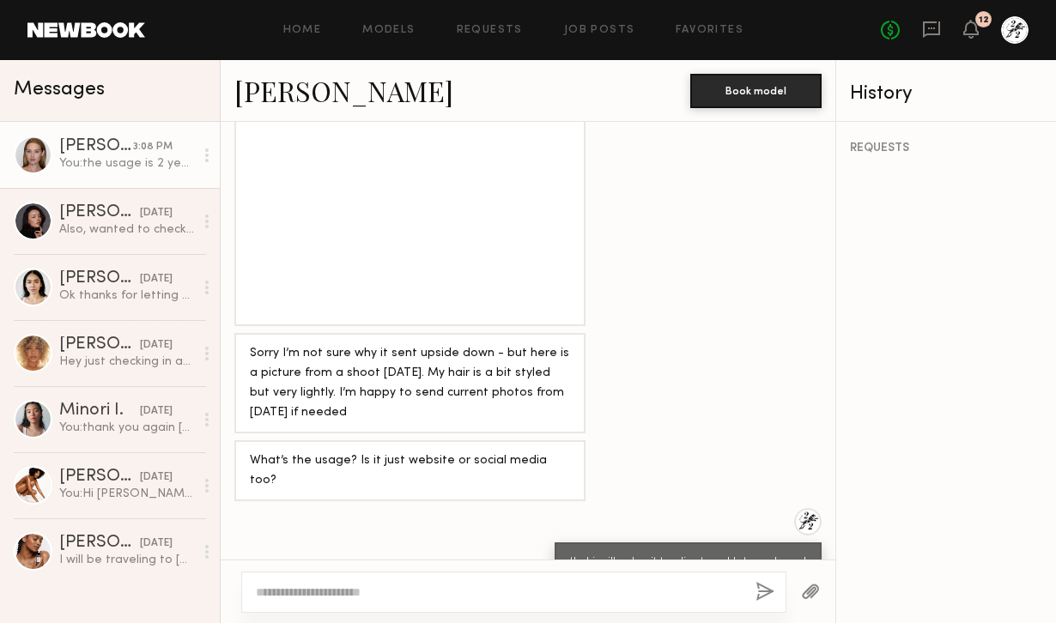
scroll to position [1105, 0]
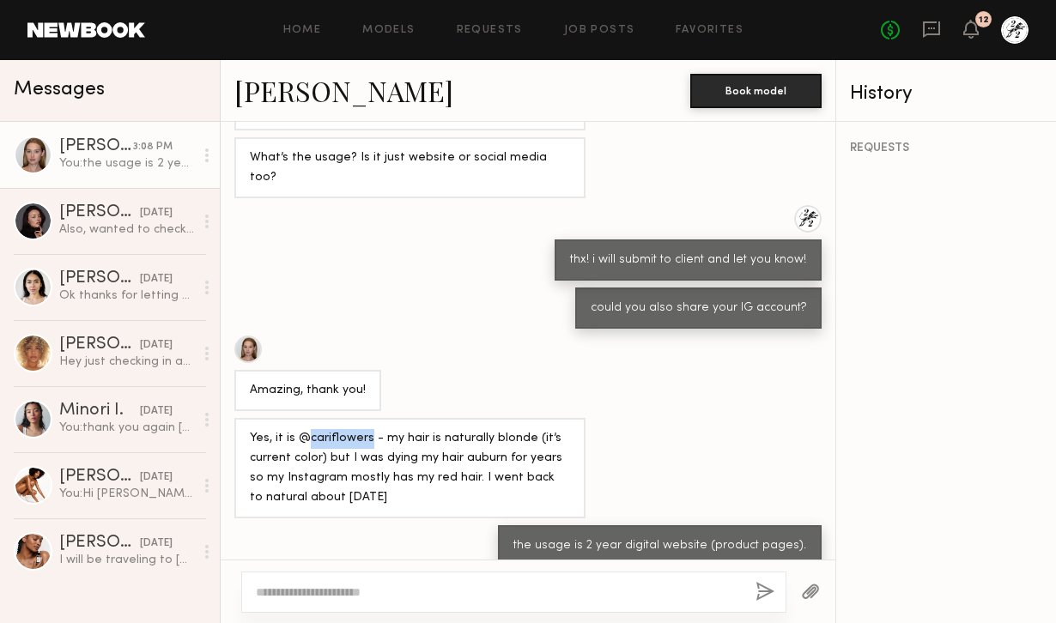
drag, startPoint x: 367, startPoint y: 417, endPoint x: 308, endPoint y: 415, distance: 58.5
click at [308, 429] on div "Yes, it is @cariflowers - my hair is naturally blonde (it’s current color) but …" at bounding box center [410, 468] width 320 height 79
copy div "cariflowers"
click at [398, 596] on textarea at bounding box center [499, 592] width 486 height 17
type textarea "**********"
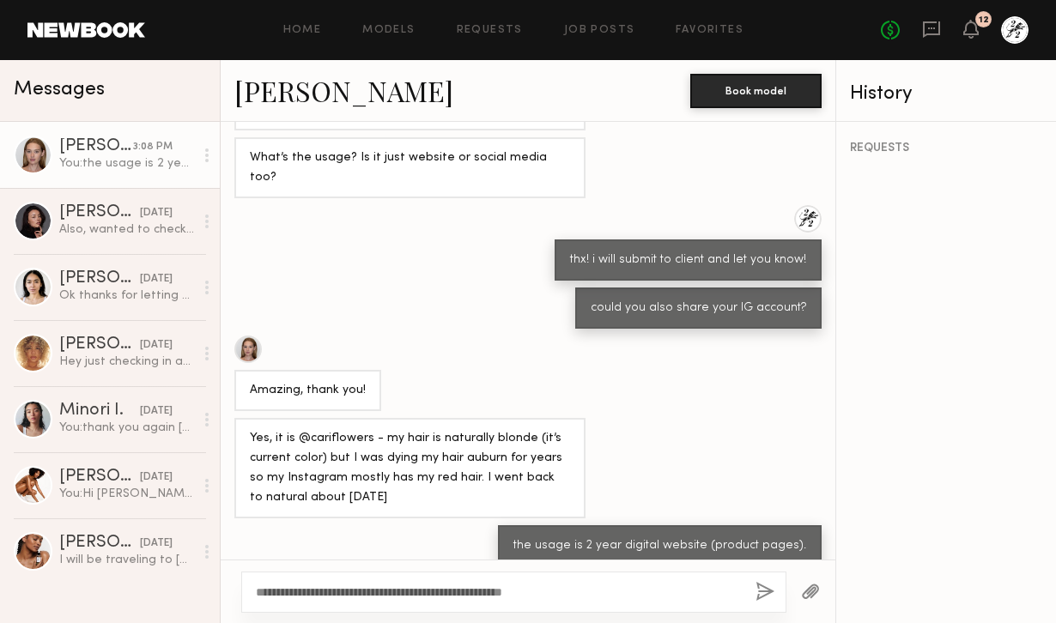
click at [756, 589] on button "button" at bounding box center [765, 592] width 19 height 21
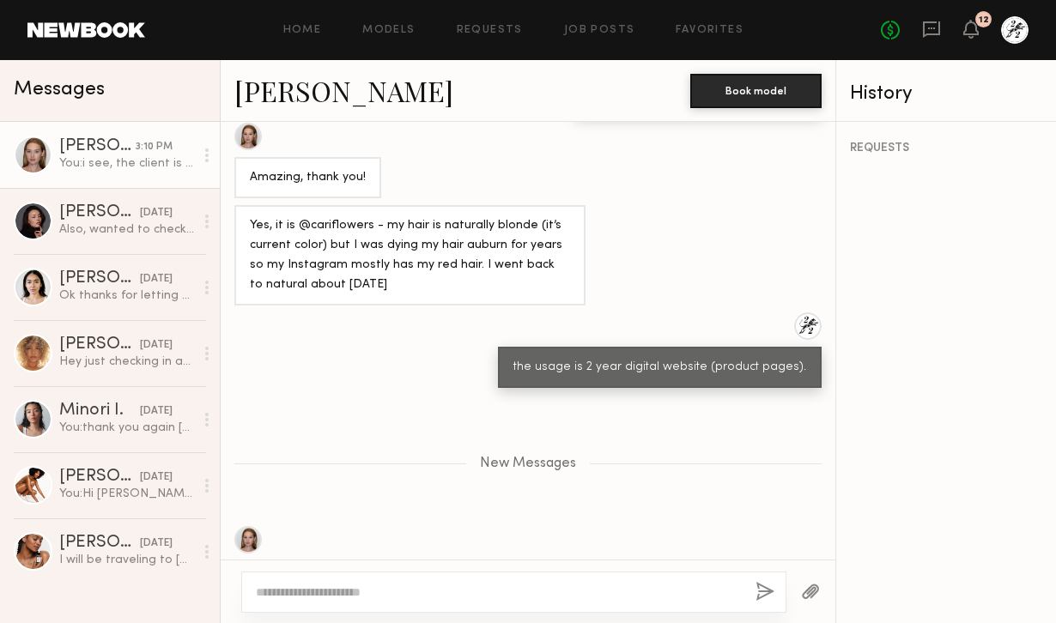
scroll to position [1503, 0]
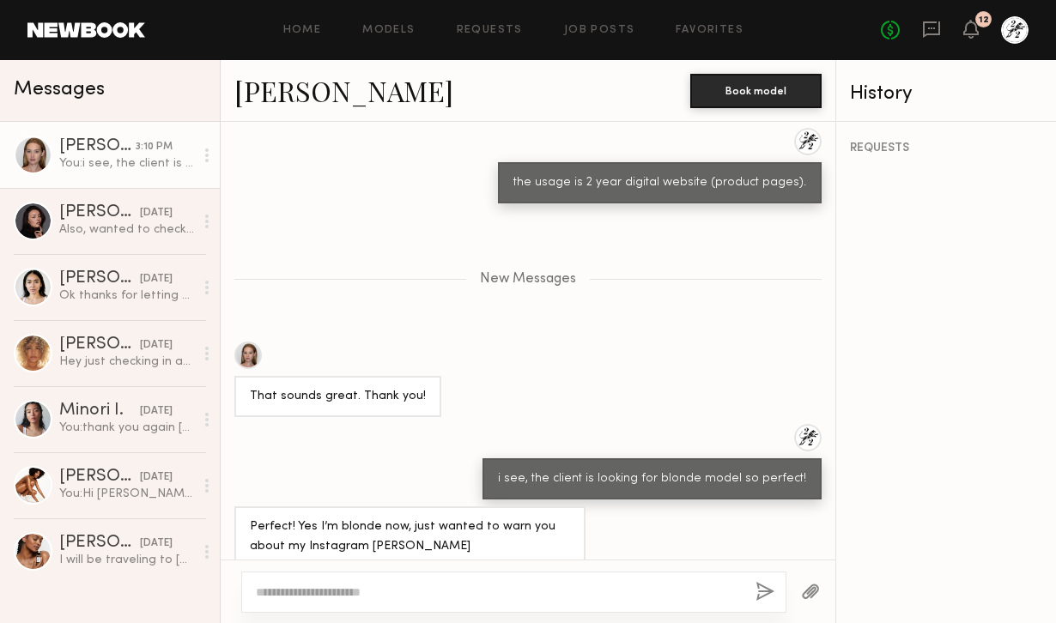
click at [403, 587] on textarea at bounding box center [499, 592] width 486 height 17
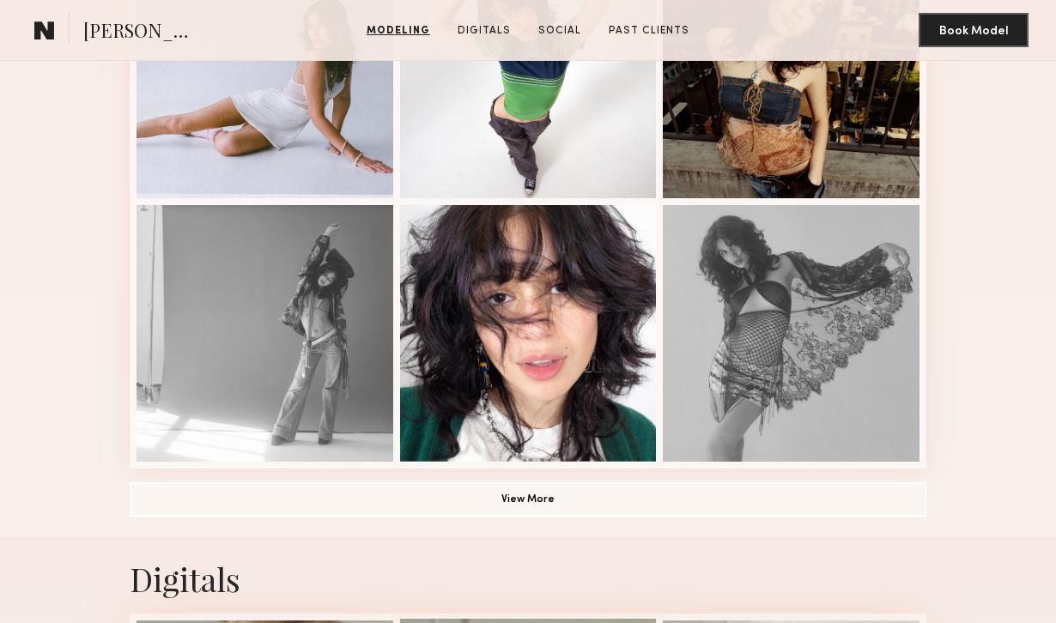
scroll to position [1104, 0]
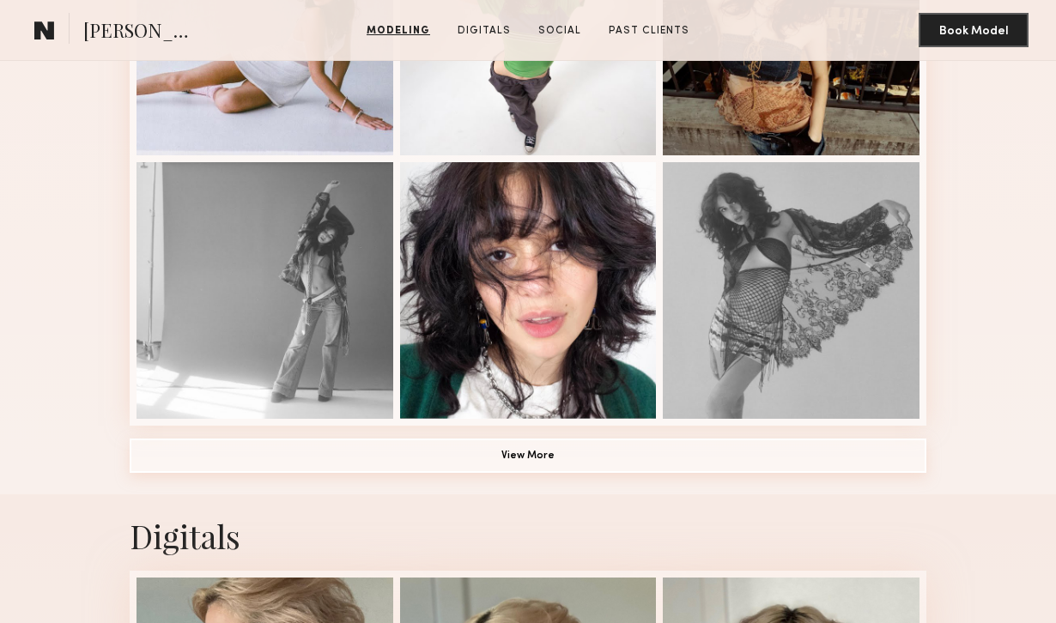
click at [576, 459] on button "View More" at bounding box center [528, 456] width 797 height 34
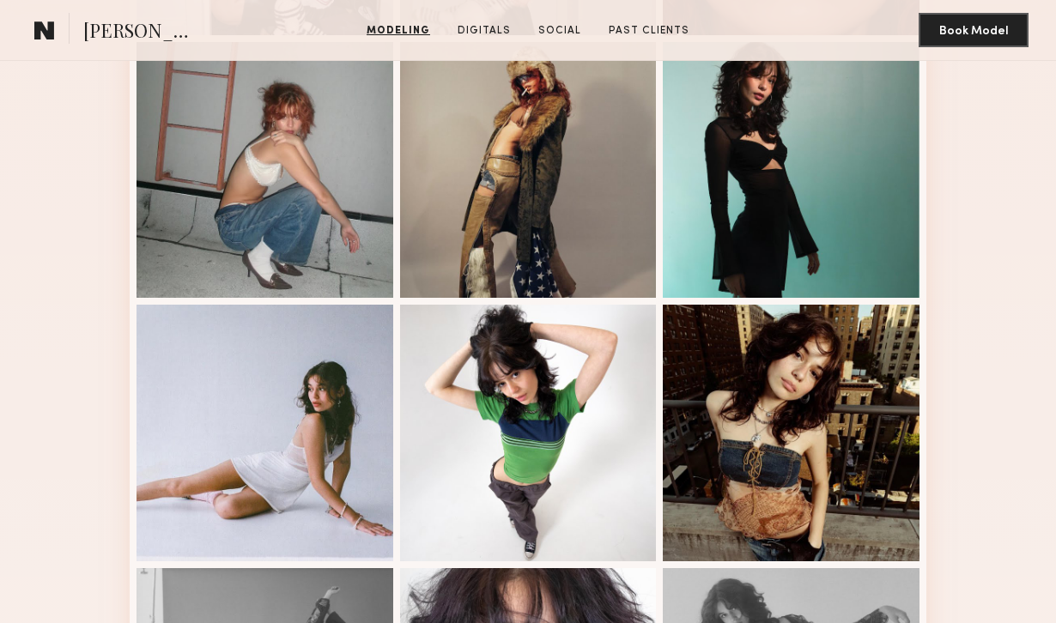
scroll to position [781, 0]
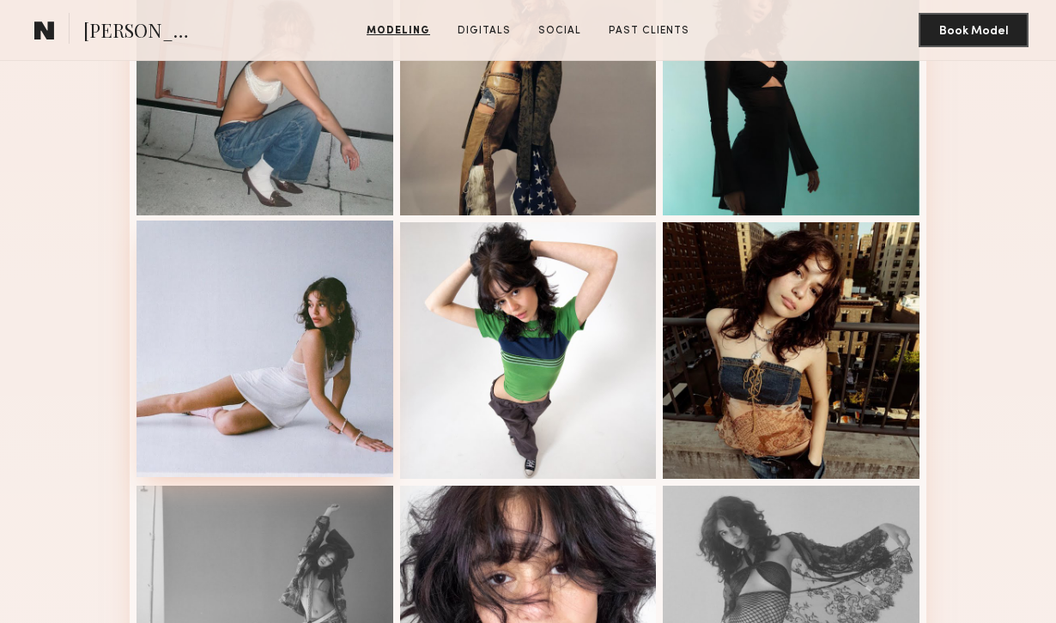
click at [321, 468] on div at bounding box center [265, 349] width 257 height 257
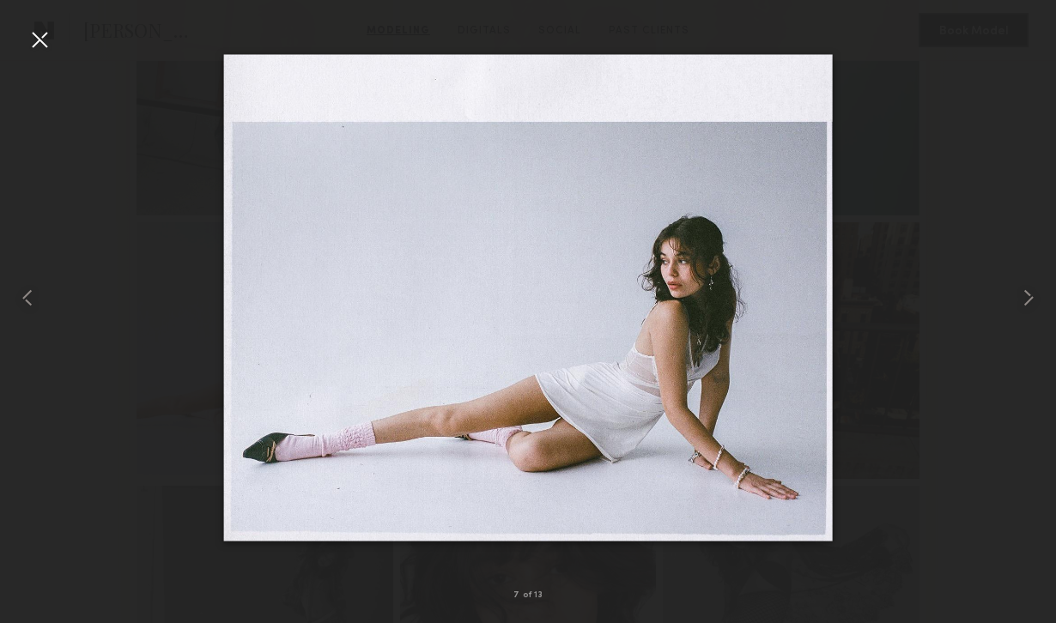
click at [33, 34] on div at bounding box center [39, 39] width 27 height 27
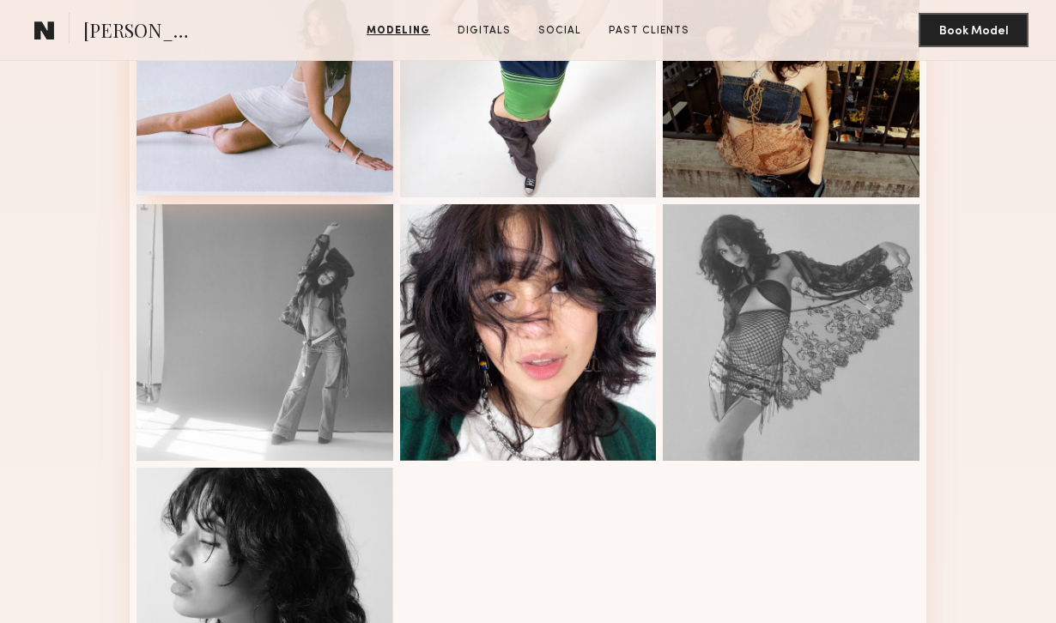
scroll to position [1064, 0]
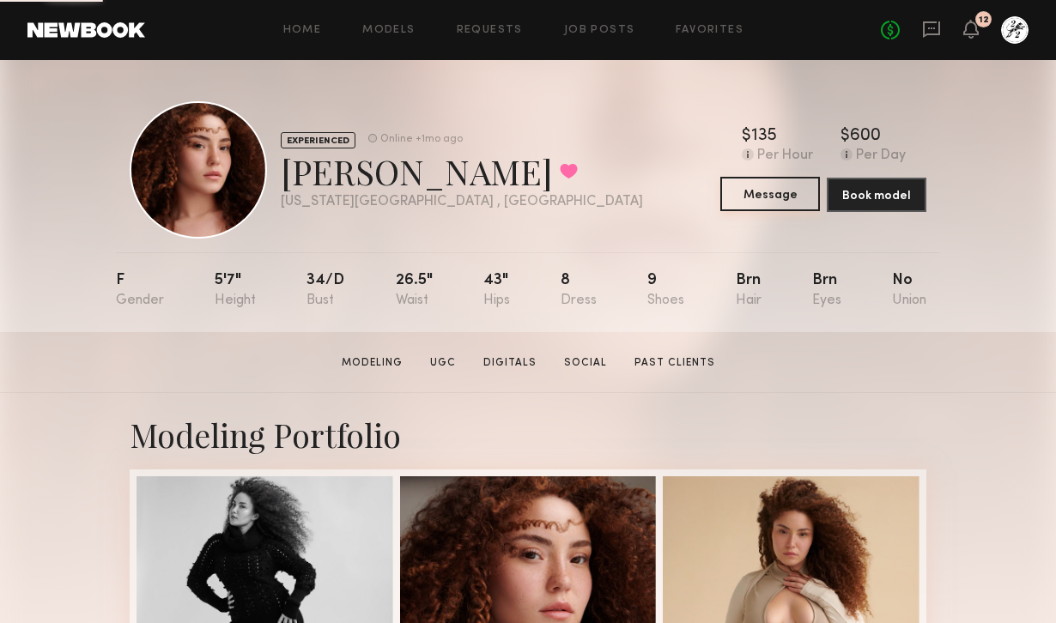
click at [751, 198] on button "Message" at bounding box center [771, 194] width 100 height 34
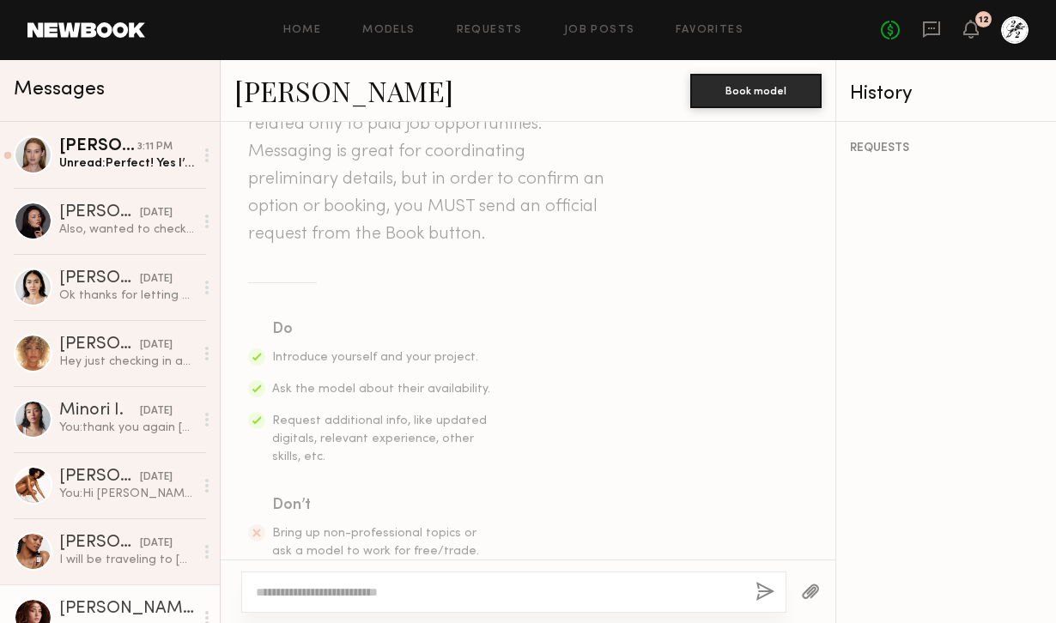
scroll to position [249, 0]
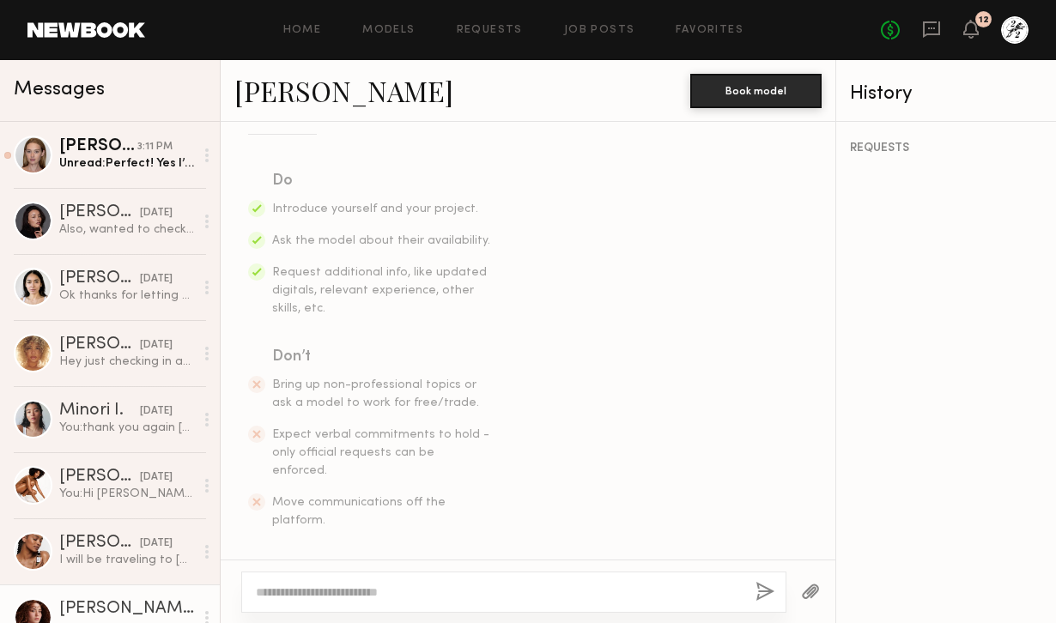
click at [376, 592] on textarea at bounding box center [499, 592] width 486 height 17
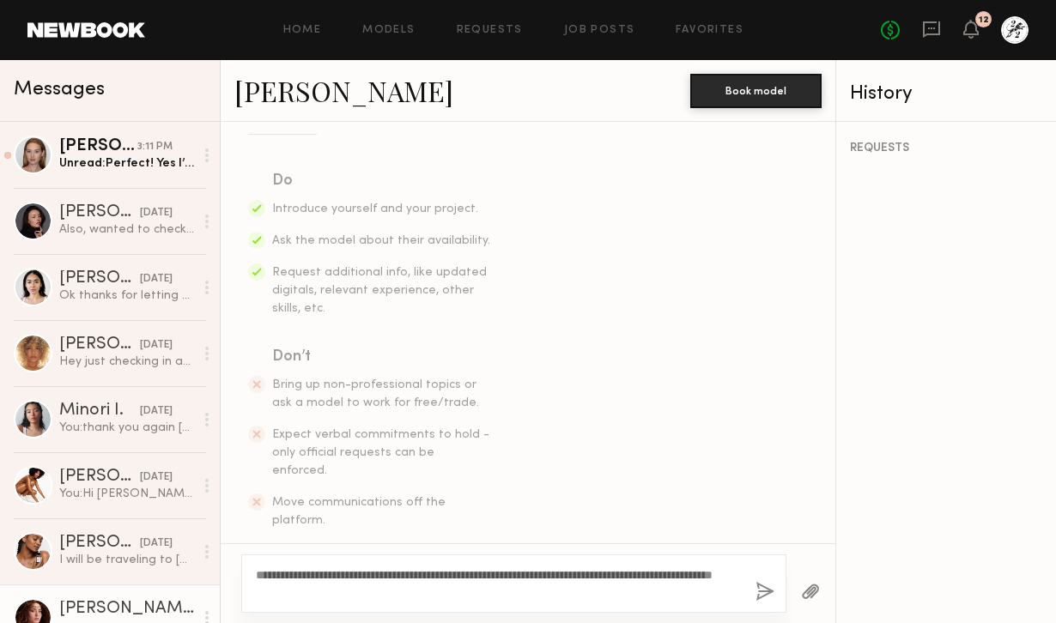
drag, startPoint x: 305, startPoint y: 573, endPoint x: 274, endPoint y: 571, distance: 31.0
click at [274, 571] on textarea "**********" at bounding box center [499, 584] width 486 height 34
type textarea "**********"
click at [761, 593] on button "button" at bounding box center [765, 592] width 19 height 21
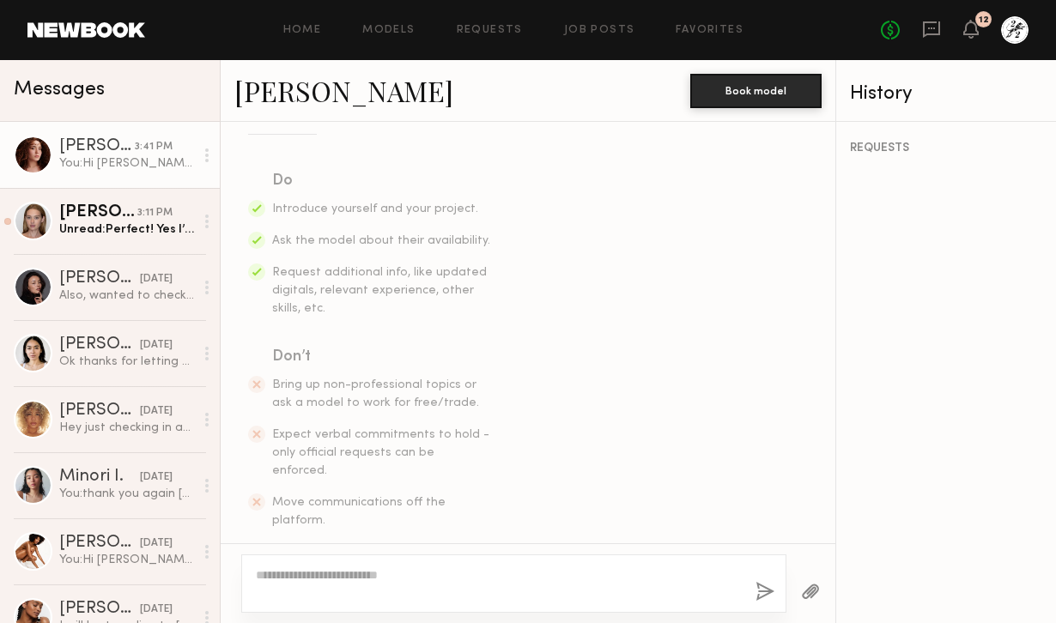
scroll to position [482, 0]
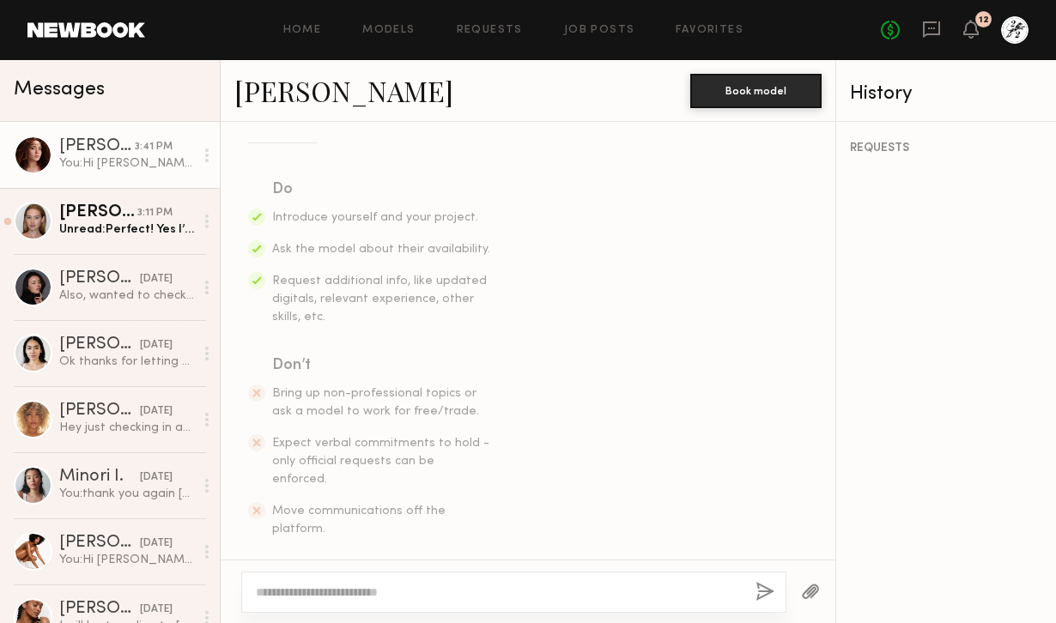
scroll to position [220, 0]
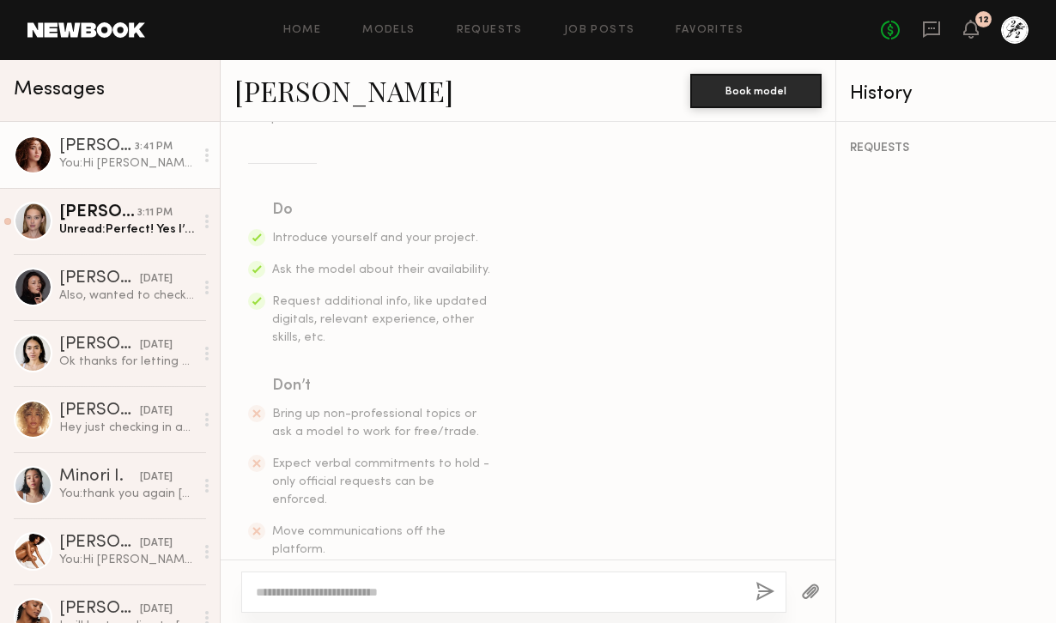
click at [275, 96] on link "[PERSON_NAME]" at bounding box center [343, 90] width 219 height 37
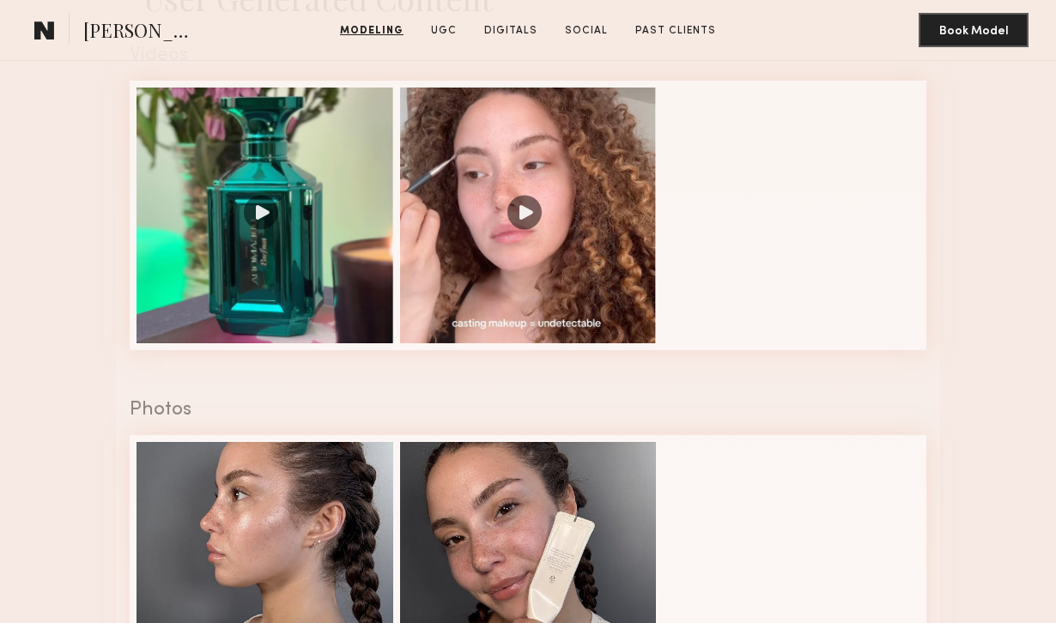
scroll to position [1674, 0]
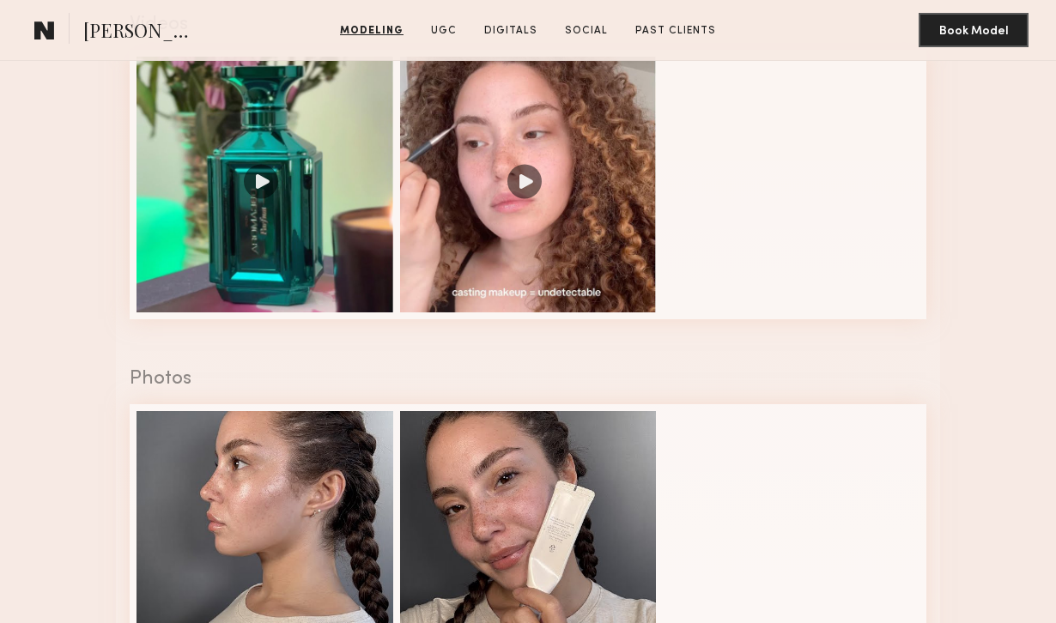
click at [471, 306] on div at bounding box center [528, 185] width 257 height 257
